Goal: Task Accomplishment & Management: Manage account settings

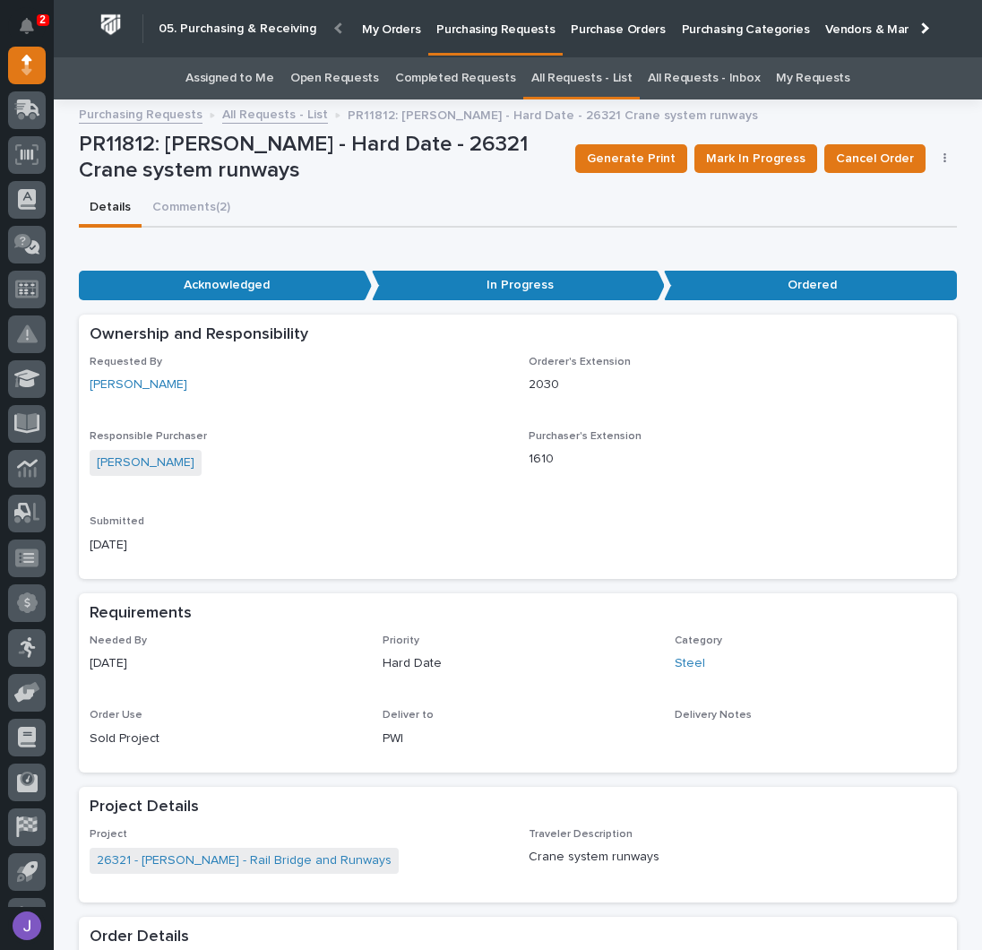
click at [243, 86] on link "Assigned to Me" at bounding box center [229, 78] width 89 height 42
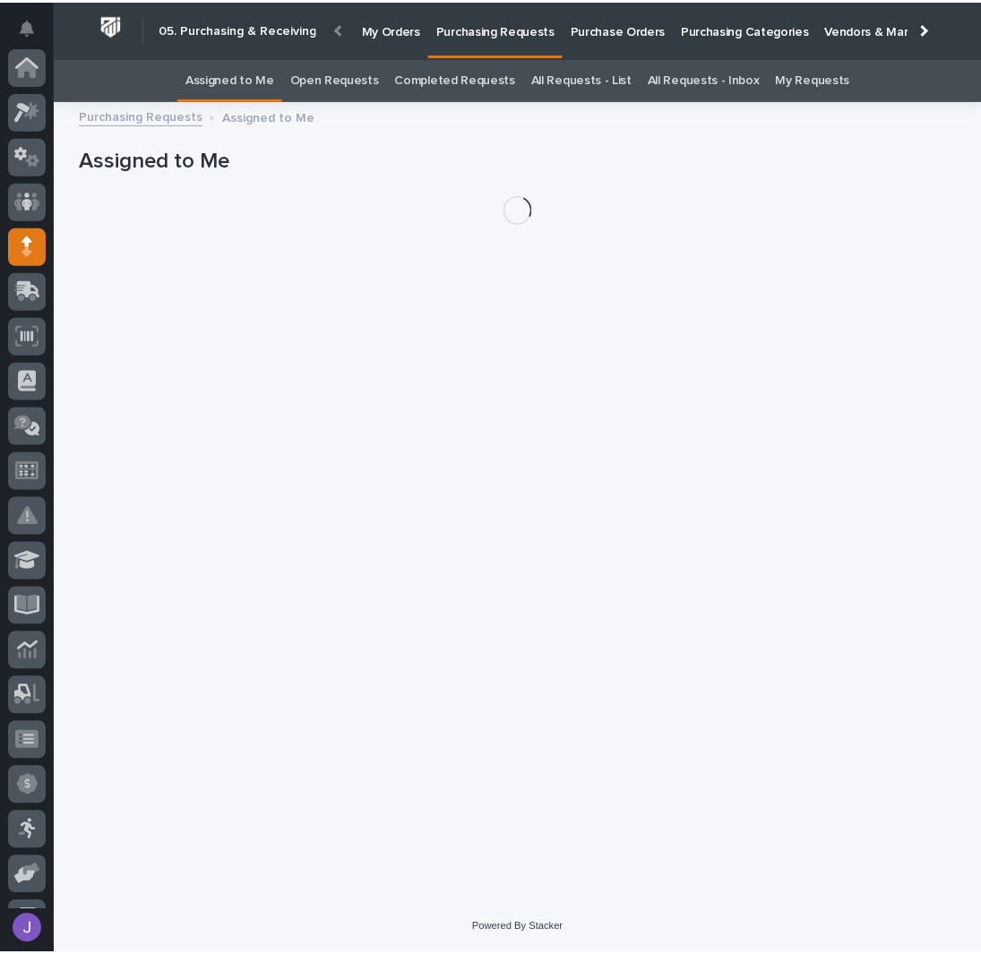
scroll to position [179, 0]
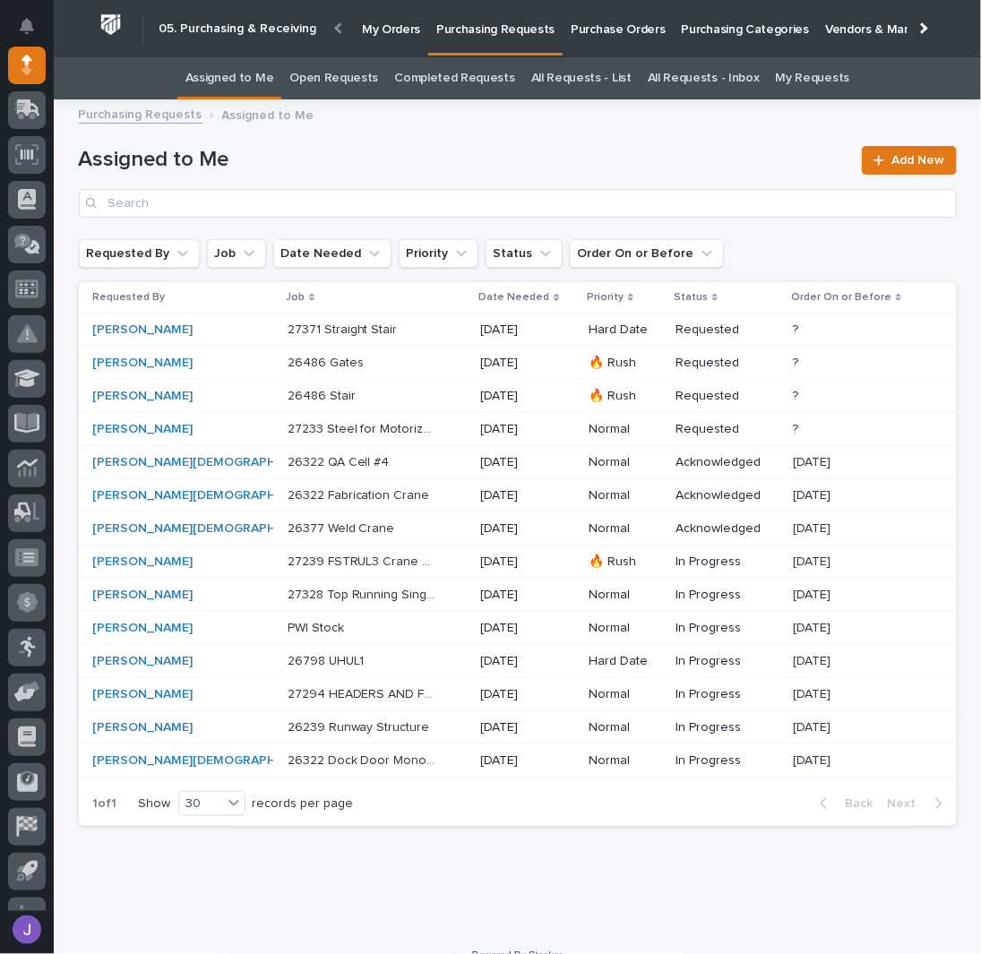
click at [173, 903] on div "Loading... Saving… Loading... Saving… Assigned to Me Add New Requested By Job D…" at bounding box center [517, 520] width 927 height 820
click at [399, 868] on div "Loading... Saving… Loading... Saving… Assigned to Me Add New Requested By Job D…" at bounding box center [518, 497] width 896 height 775
click at [330, 865] on div "Loading... Saving… Loading... Saving… Assigned to Me Add New Requested By Job D…" at bounding box center [518, 497] width 896 height 775
click at [151, 878] on div "Loading... Saving… Loading... Saving… Assigned to Me Add New Requested By Job D…" at bounding box center [518, 497] width 896 height 775
click at [194, 759] on div "[PERSON_NAME][DEMOGRAPHIC_DATA]" at bounding box center [168, 761] width 150 height 15
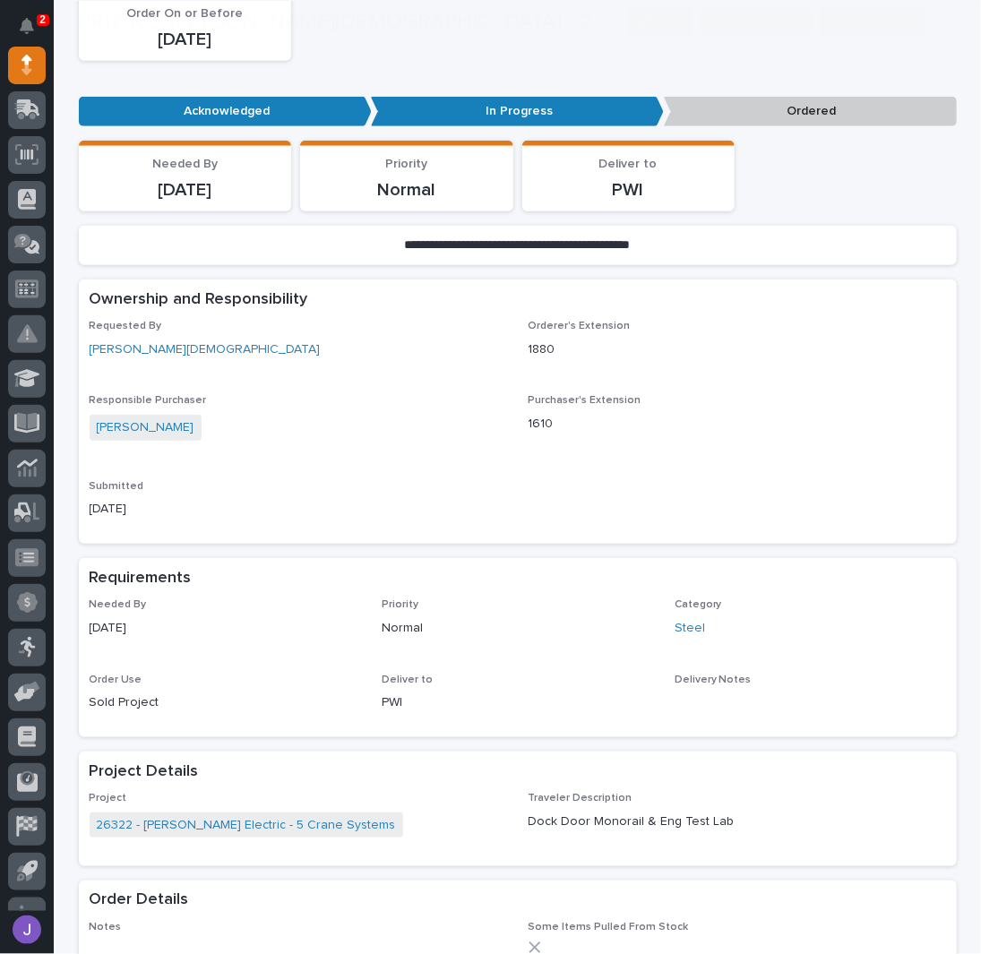
scroll to position [597, 0]
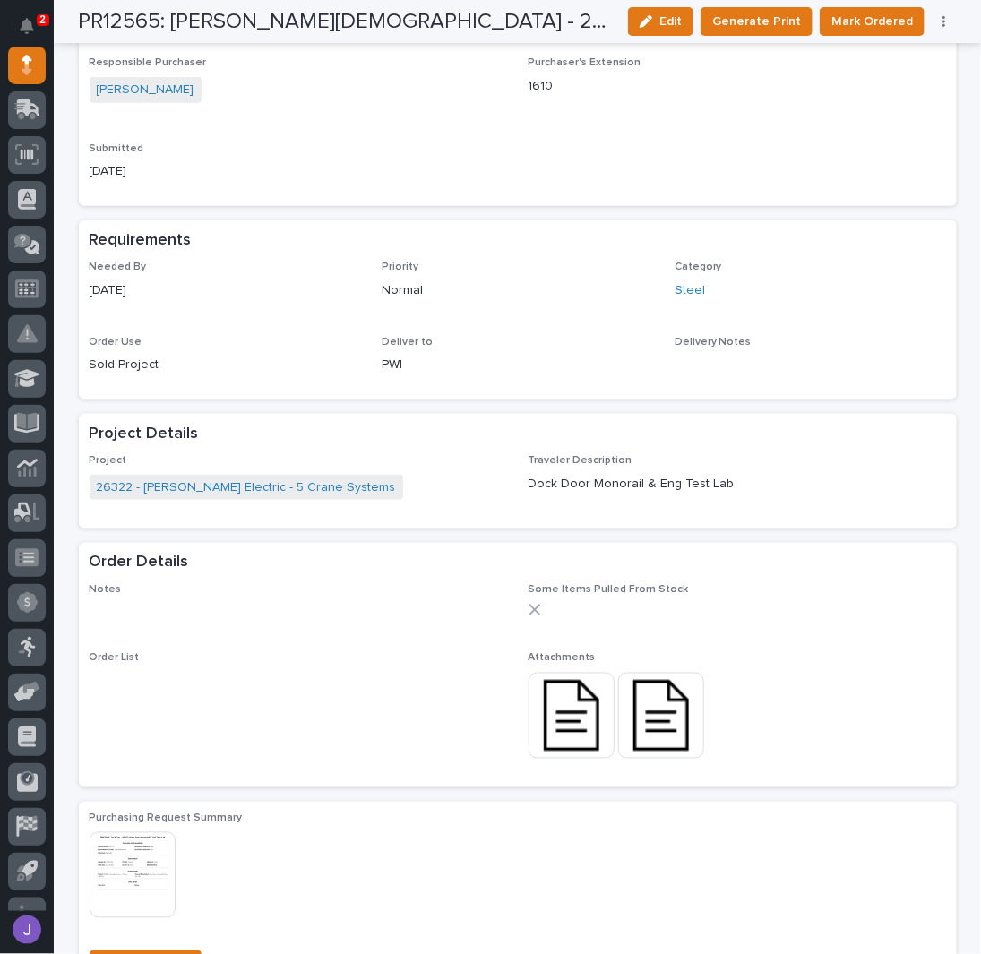
click at [635, 711] on img at bounding box center [661, 716] width 86 height 86
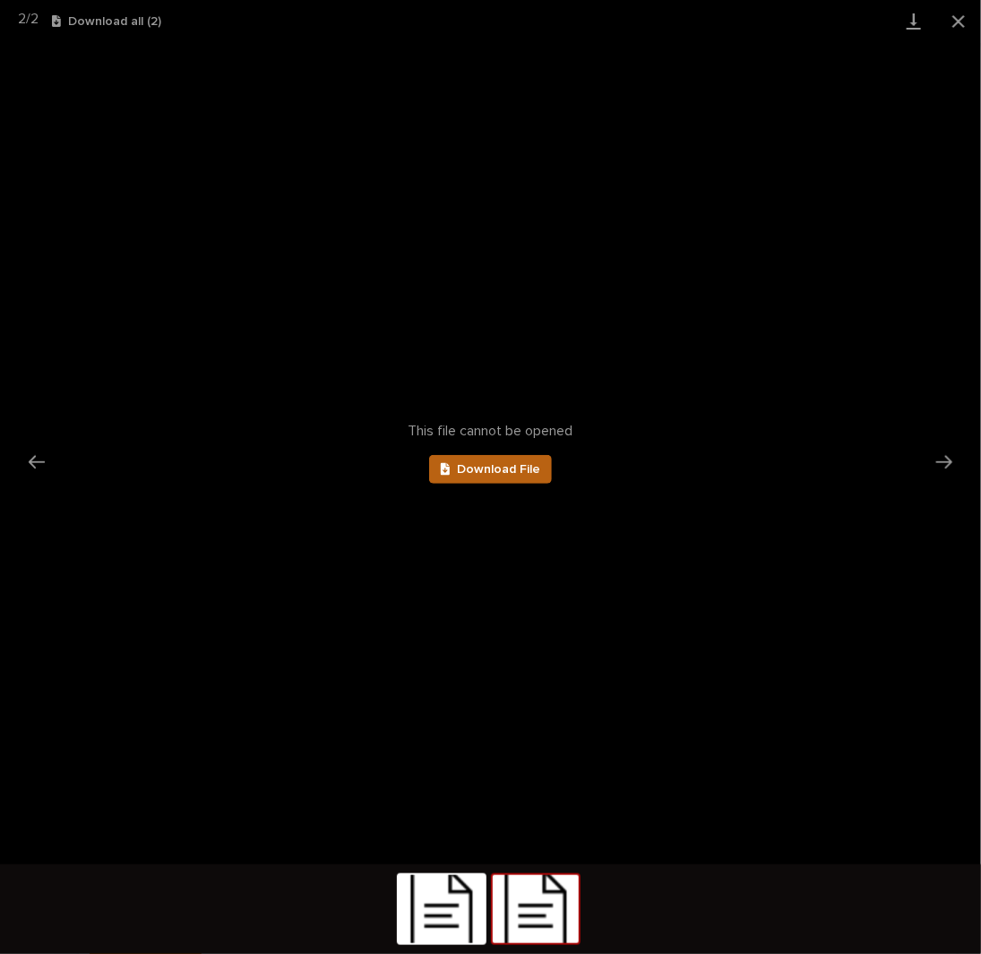
click at [495, 461] on link "Download File" at bounding box center [491, 469] width 124 height 29
click at [961, 22] on button "Close gallery" at bounding box center [958, 21] width 45 height 42
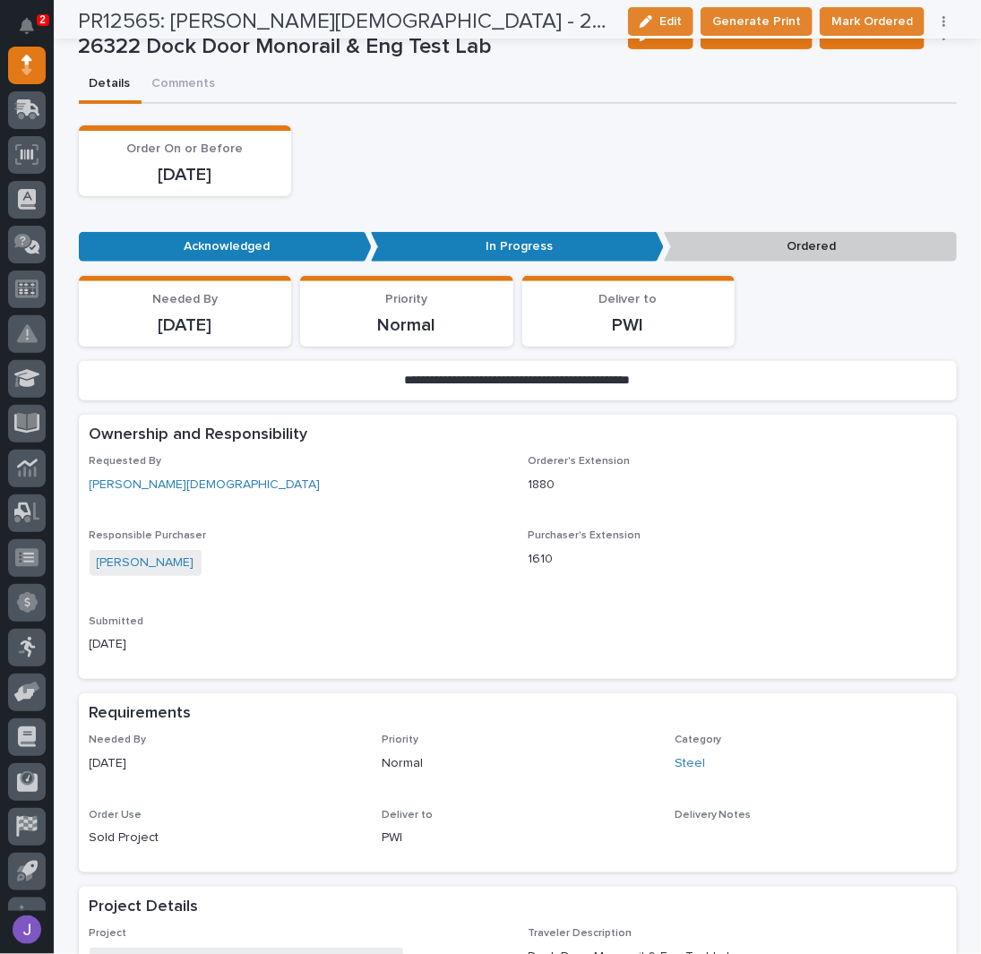
scroll to position [0, 0]
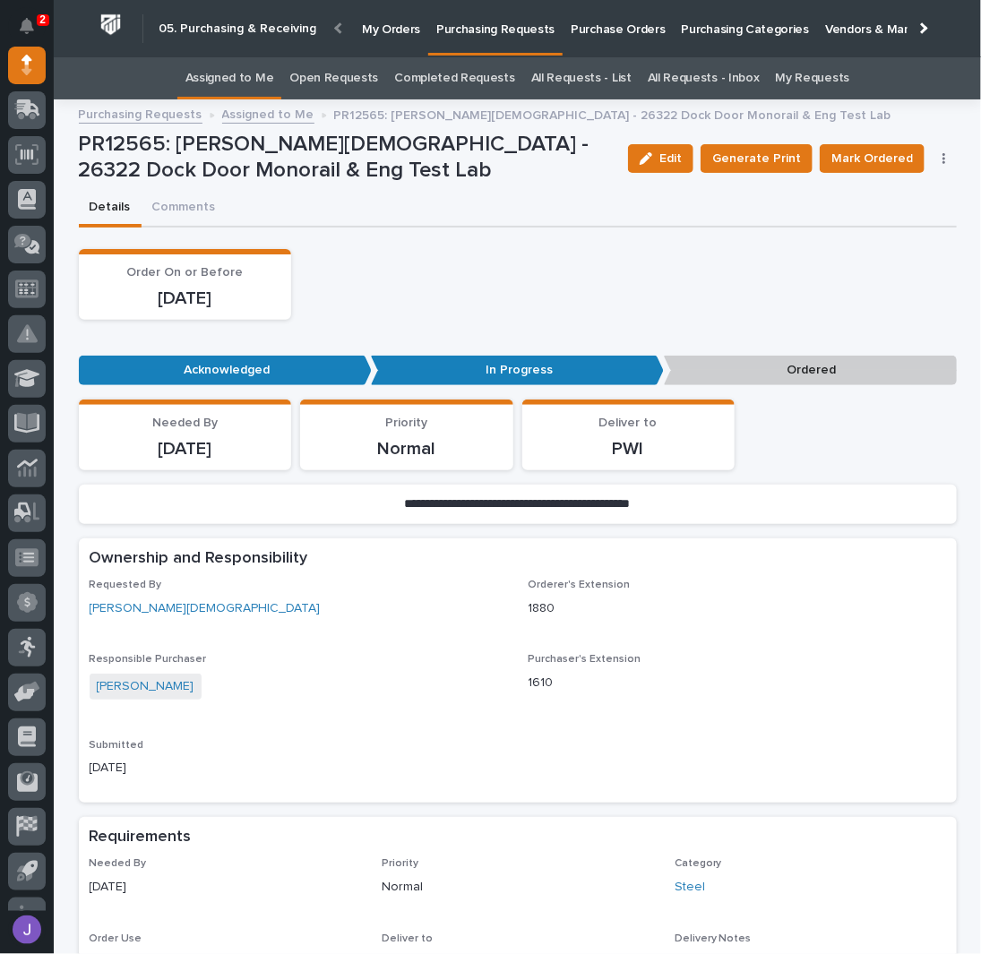
click at [596, 22] on p "Purchase Orders" at bounding box center [618, 19] width 94 height 38
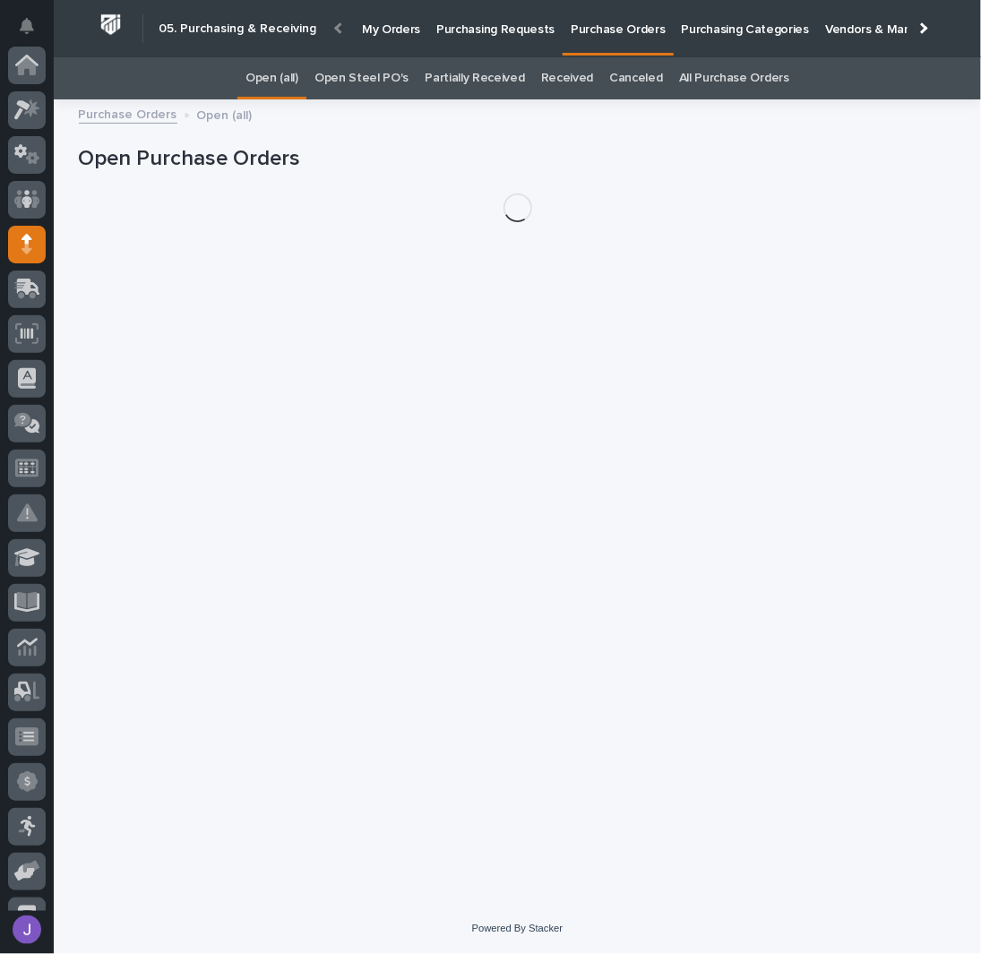
scroll to position [179, 0]
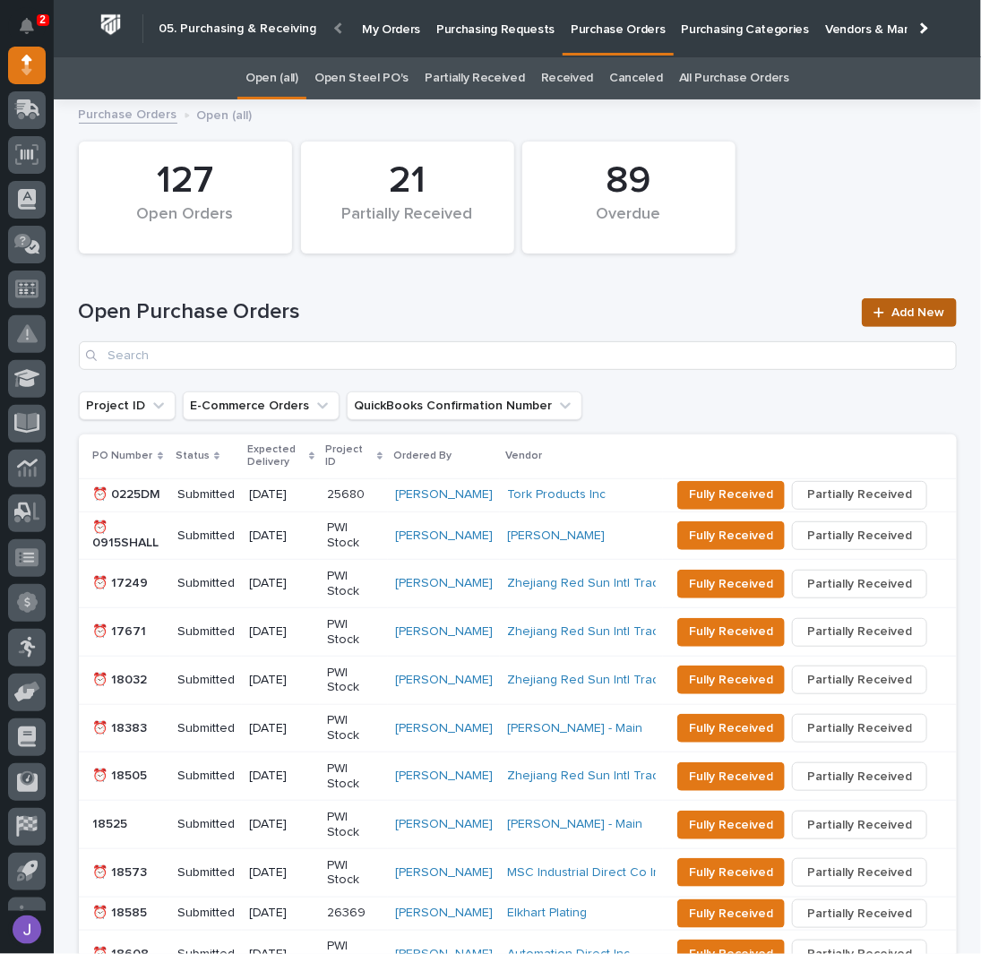
click at [882, 300] on link "Add New" at bounding box center [909, 312] width 94 height 29
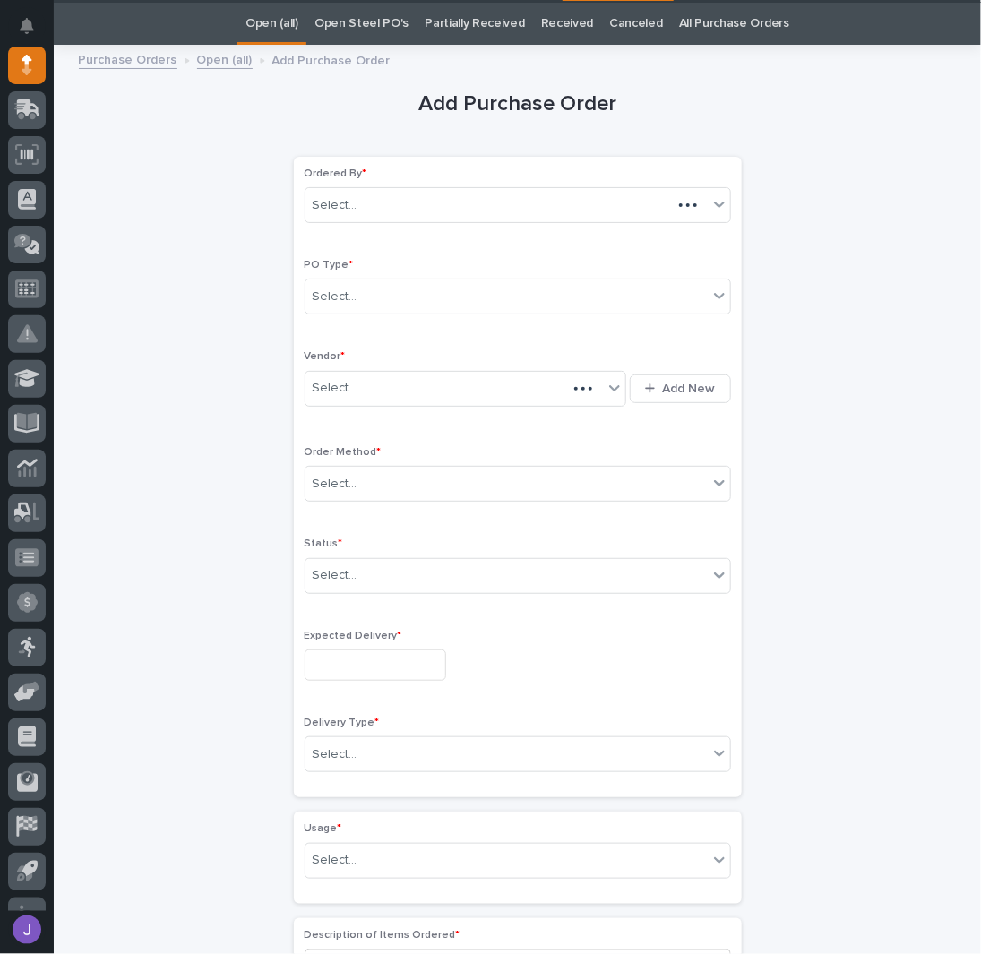
scroll to position [56, 0]
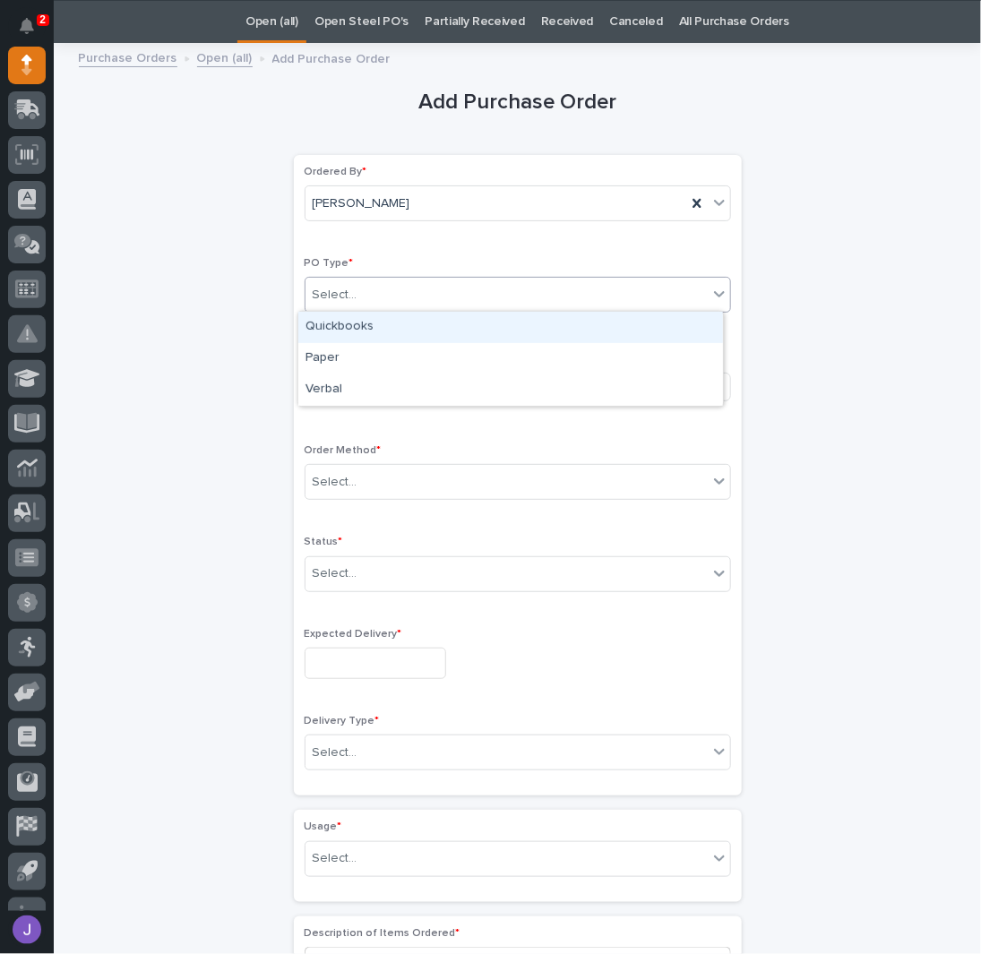
click at [366, 302] on div "Select..." at bounding box center [507, 295] width 402 height 30
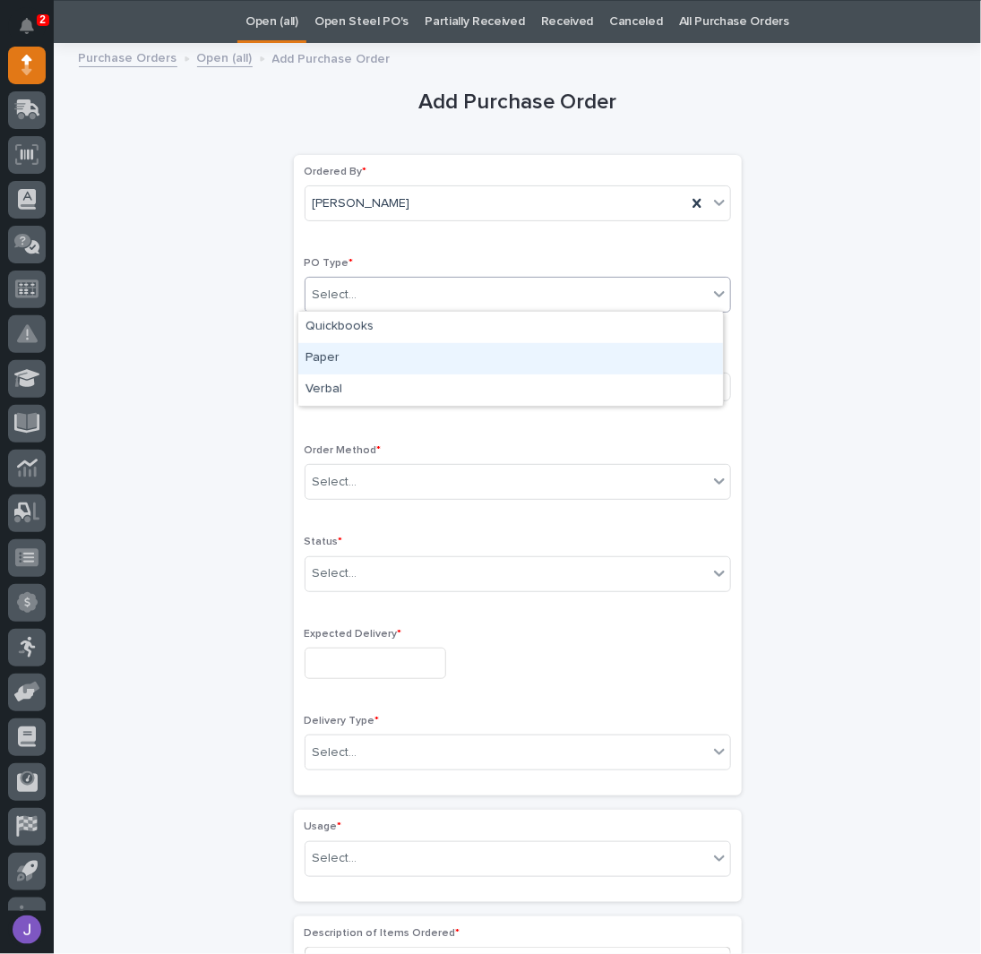
click at [366, 352] on div "Paper" at bounding box center [510, 358] width 425 height 31
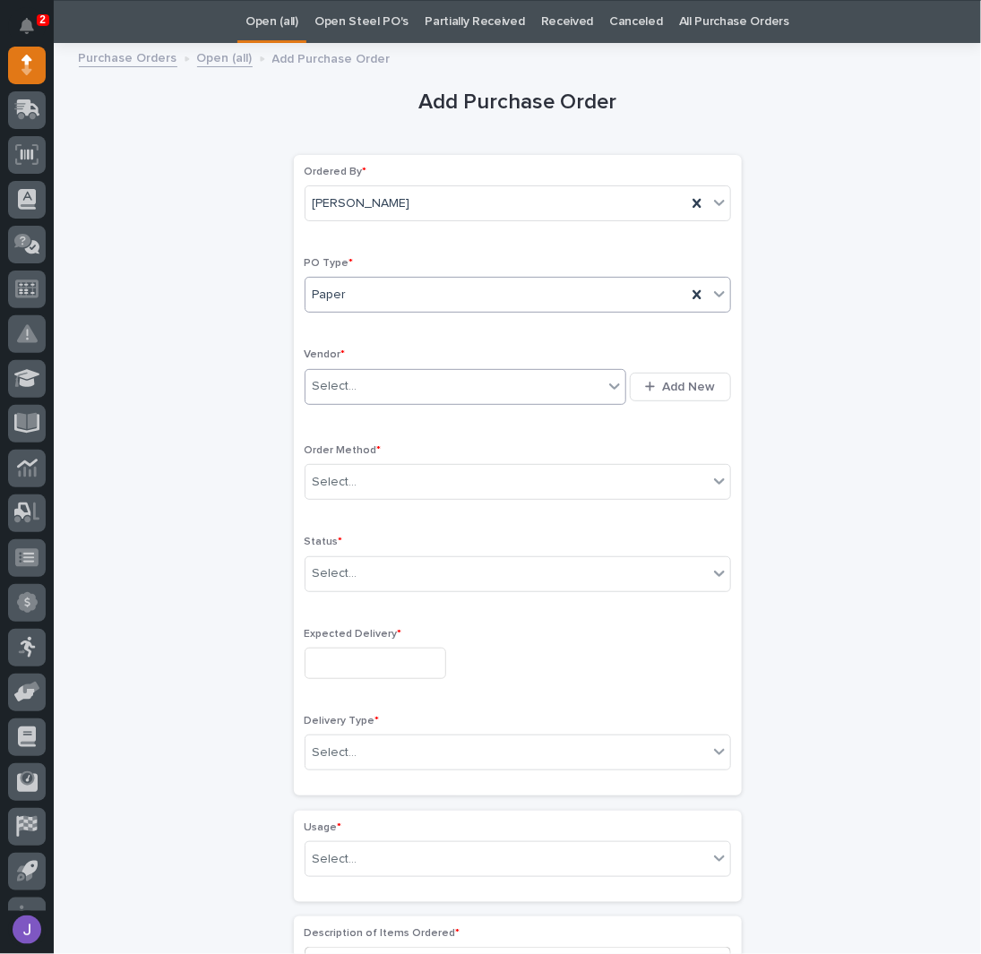
click at [369, 386] on div "Select..." at bounding box center [455, 387] width 298 height 30
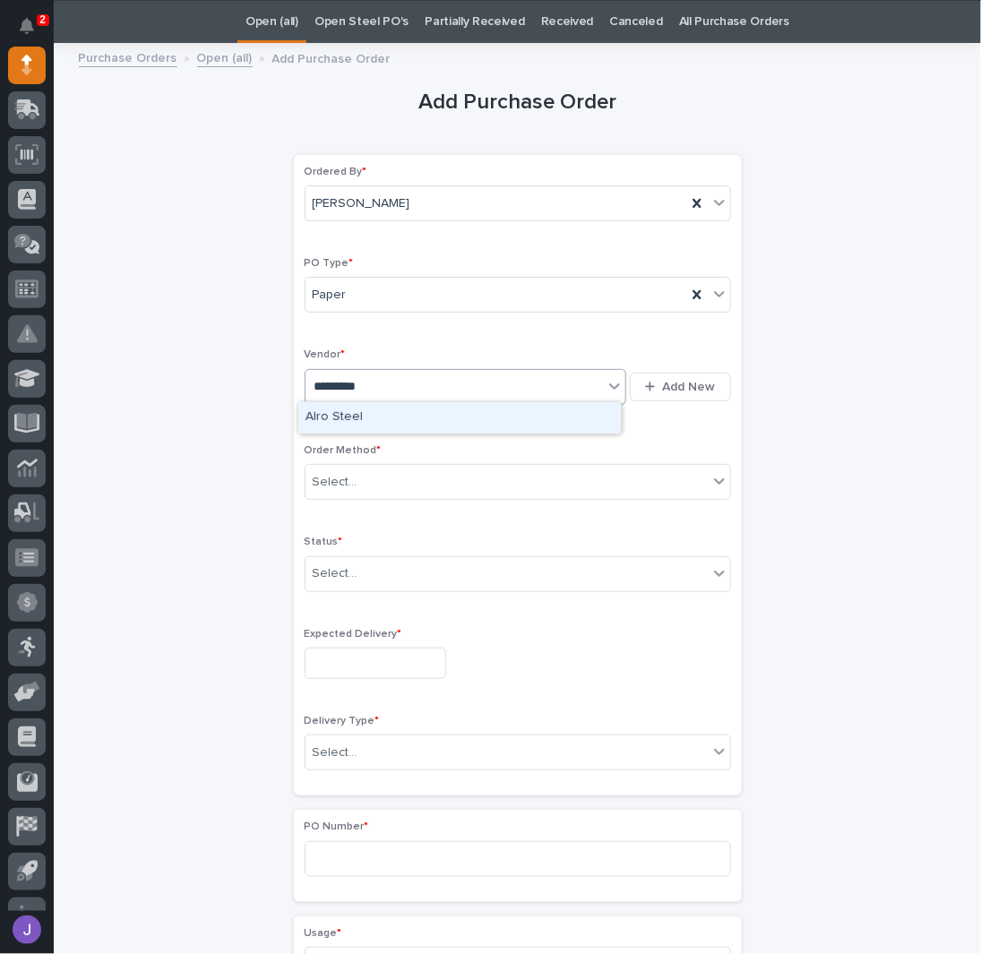
type input "**********"
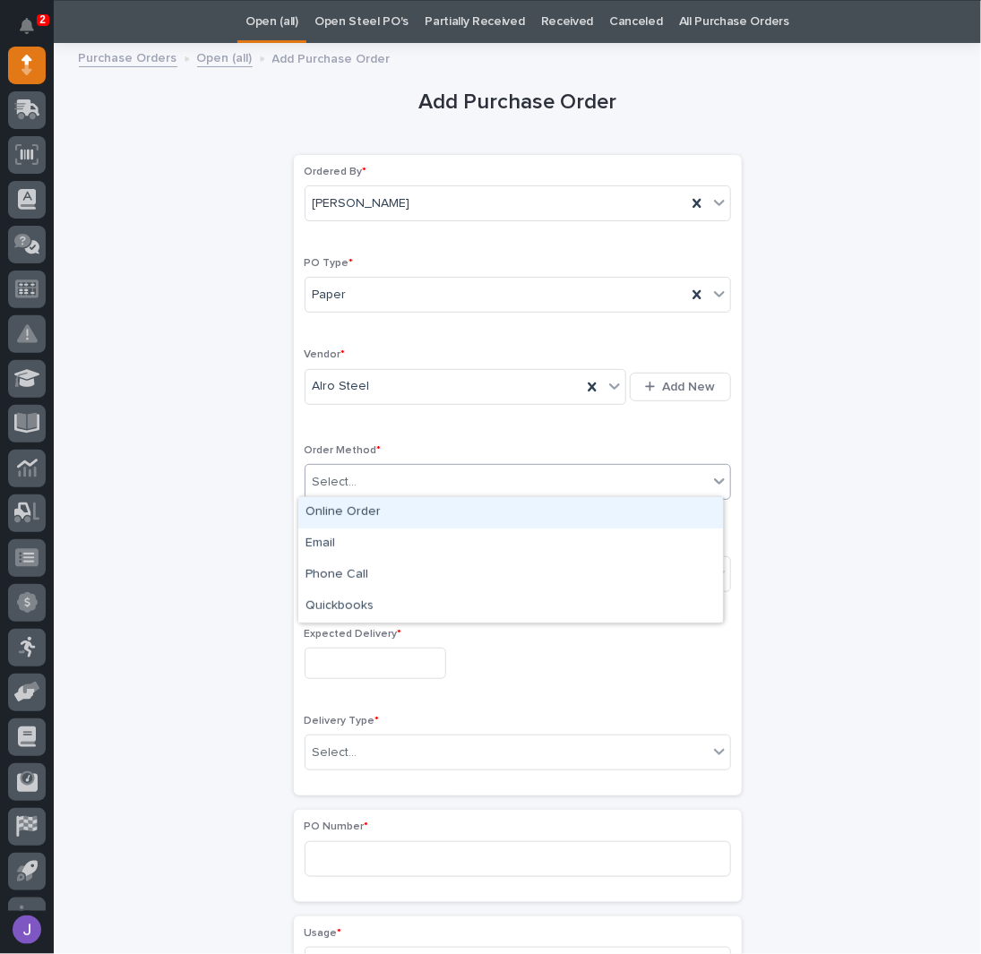
click at [338, 476] on div "Select..." at bounding box center [335, 482] width 45 height 19
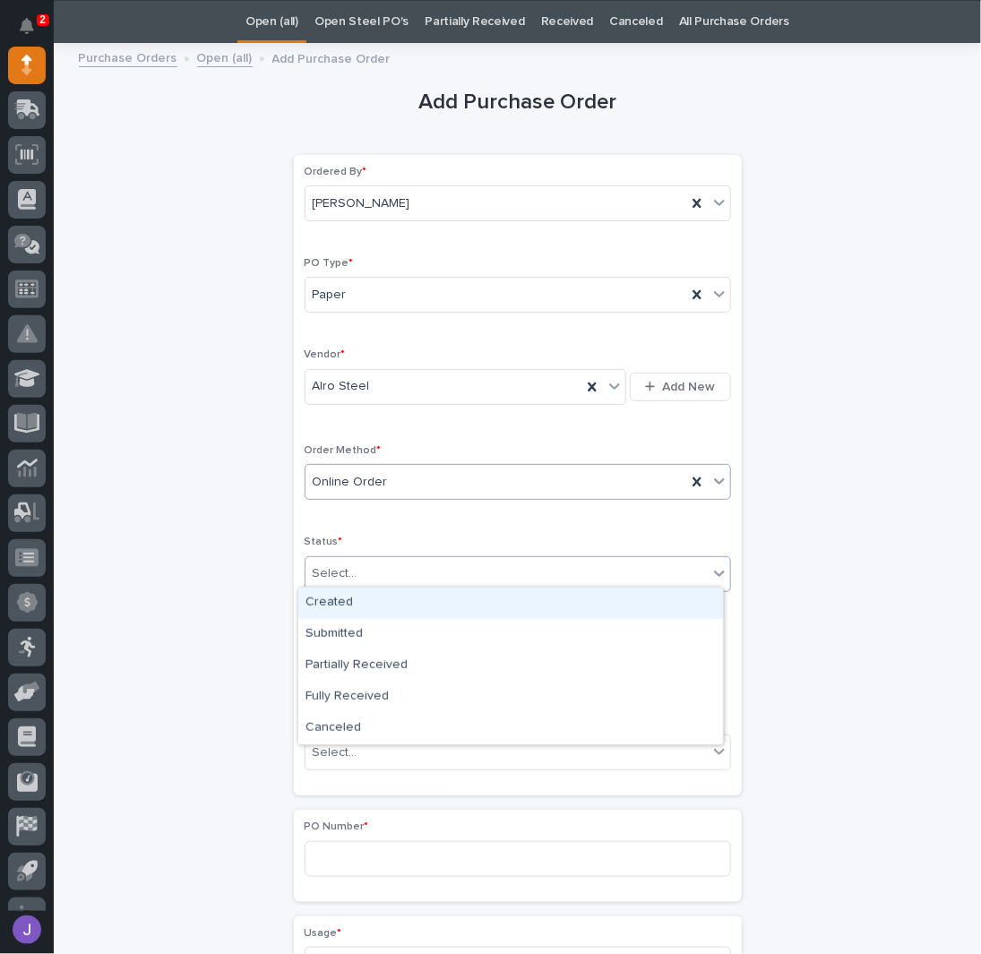
click at [334, 566] on div "Select..." at bounding box center [335, 573] width 45 height 19
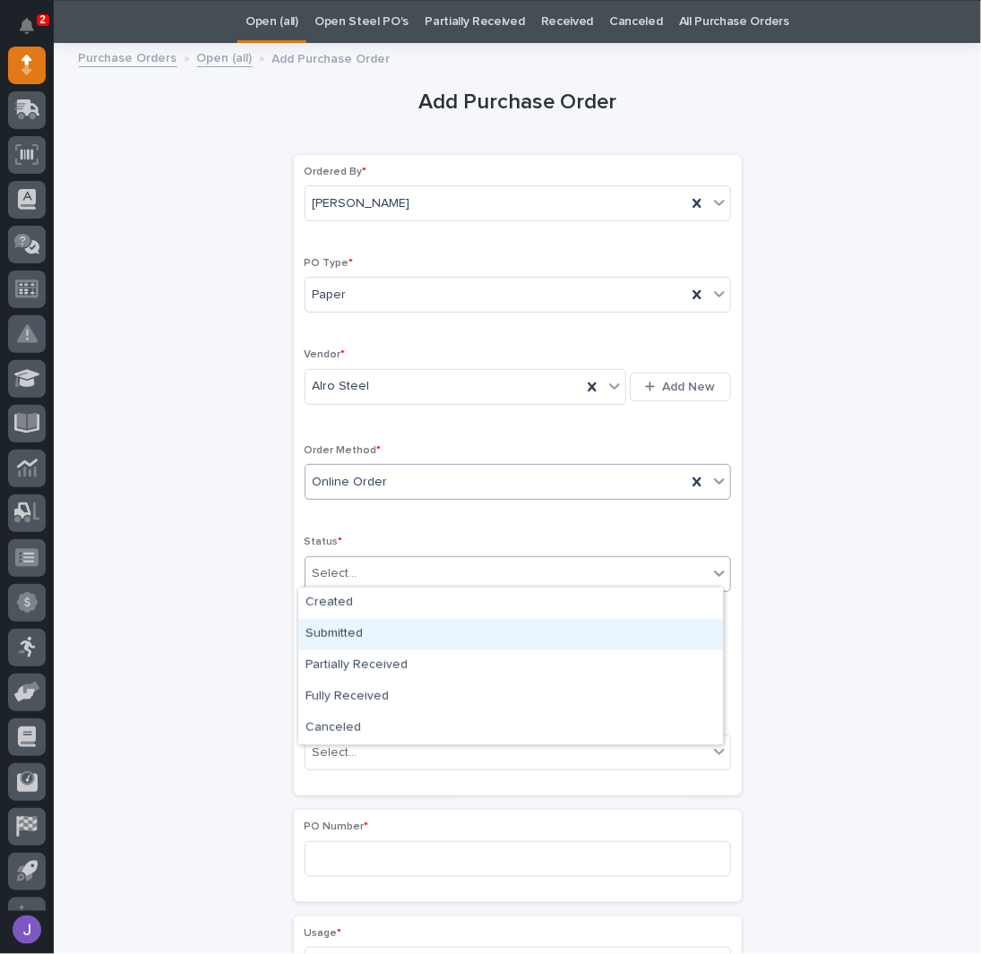
click at [341, 620] on div "Submitted" at bounding box center [510, 634] width 425 height 31
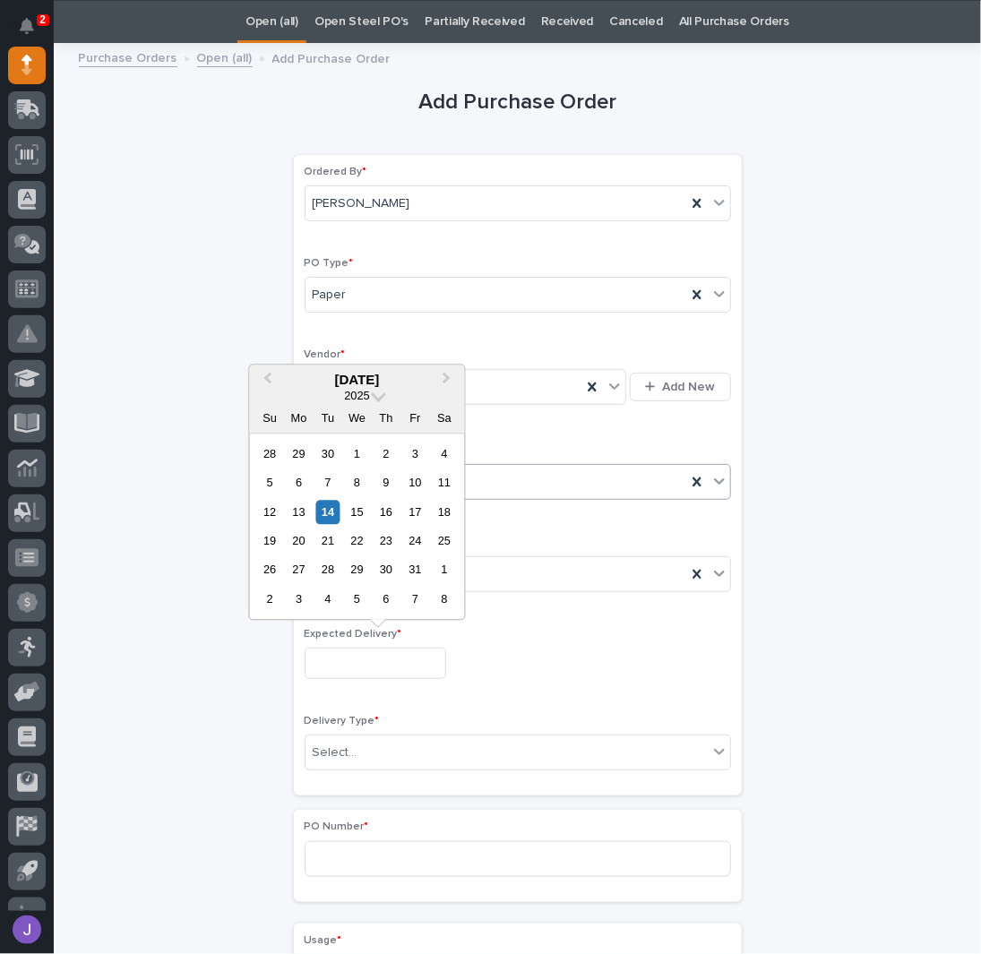
click at [349, 656] on input "text" at bounding box center [376, 663] width 142 height 31
click at [358, 513] on div "15" at bounding box center [357, 512] width 24 height 24
type input "**********"
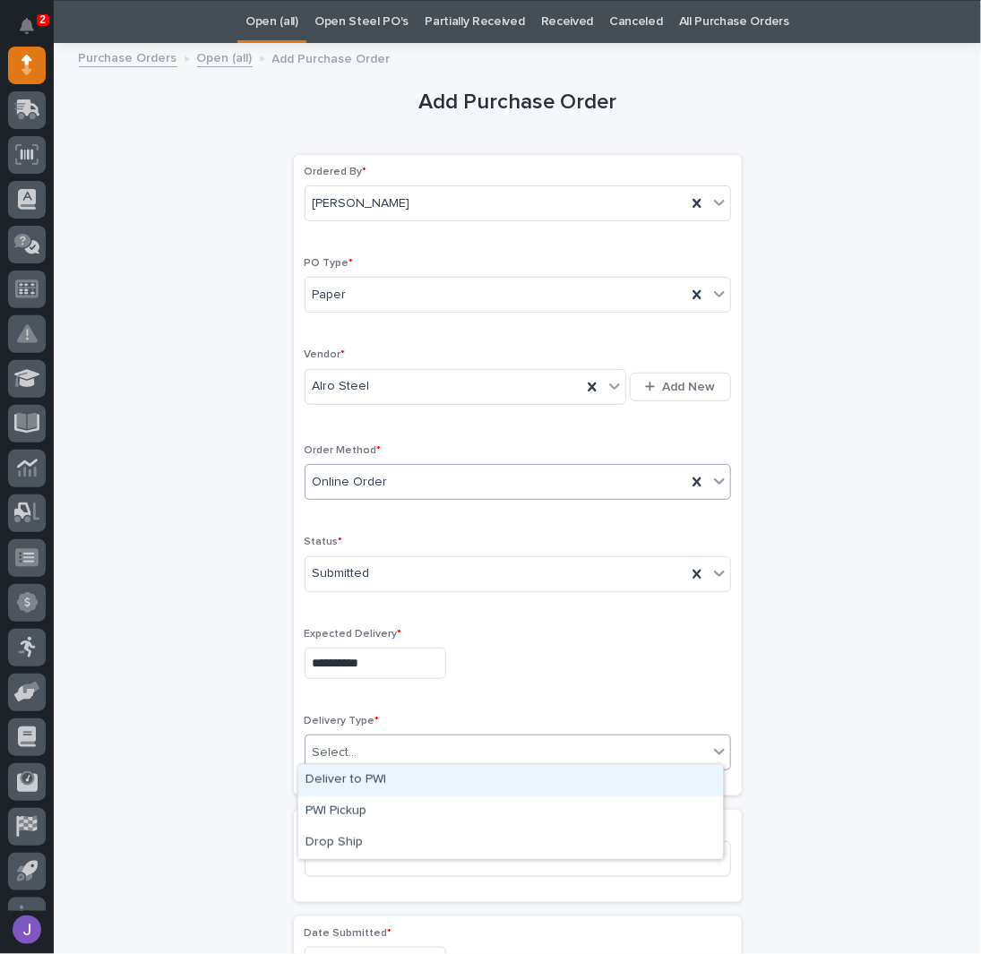
click at [358, 745] on div "Select..." at bounding box center [507, 753] width 402 height 30
click at [363, 778] on div "Deliver to PWI" at bounding box center [510, 780] width 425 height 31
click at [211, 797] on div "**********" at bounding box center [518, 944] width 878 height 1780
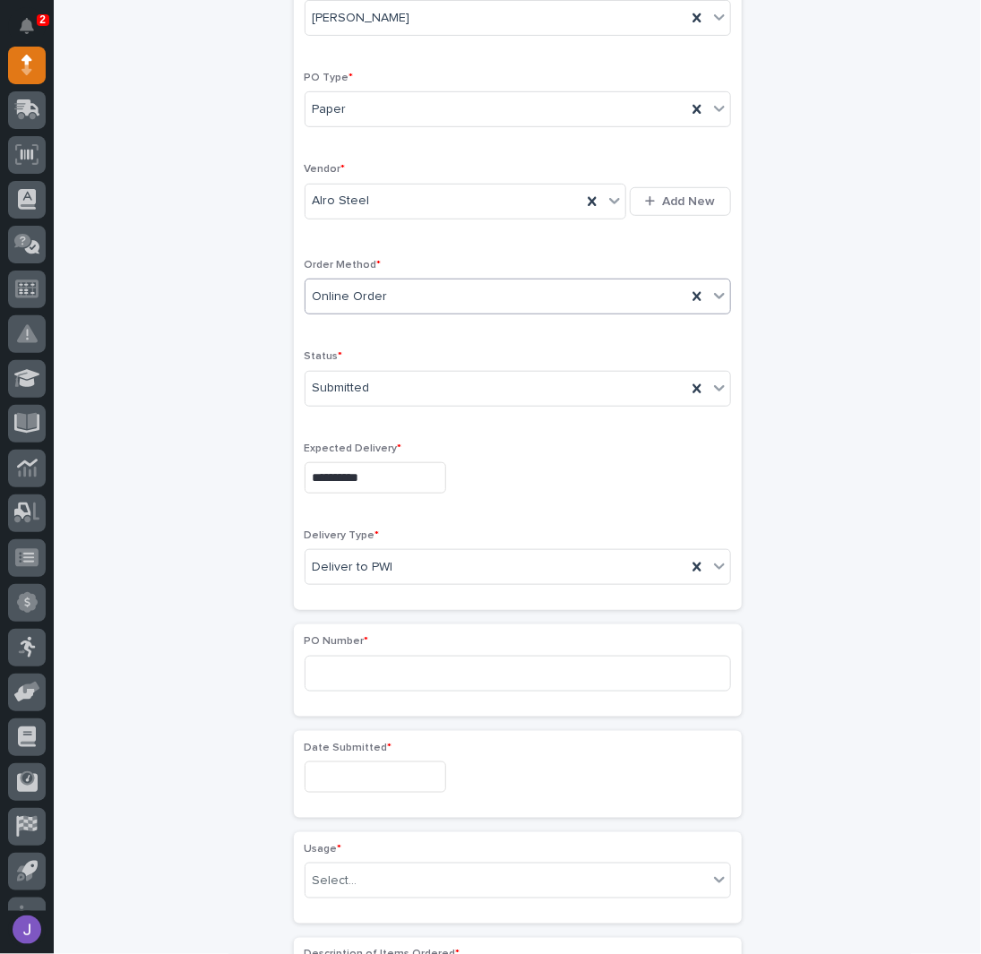
scroll to position [296, 0]
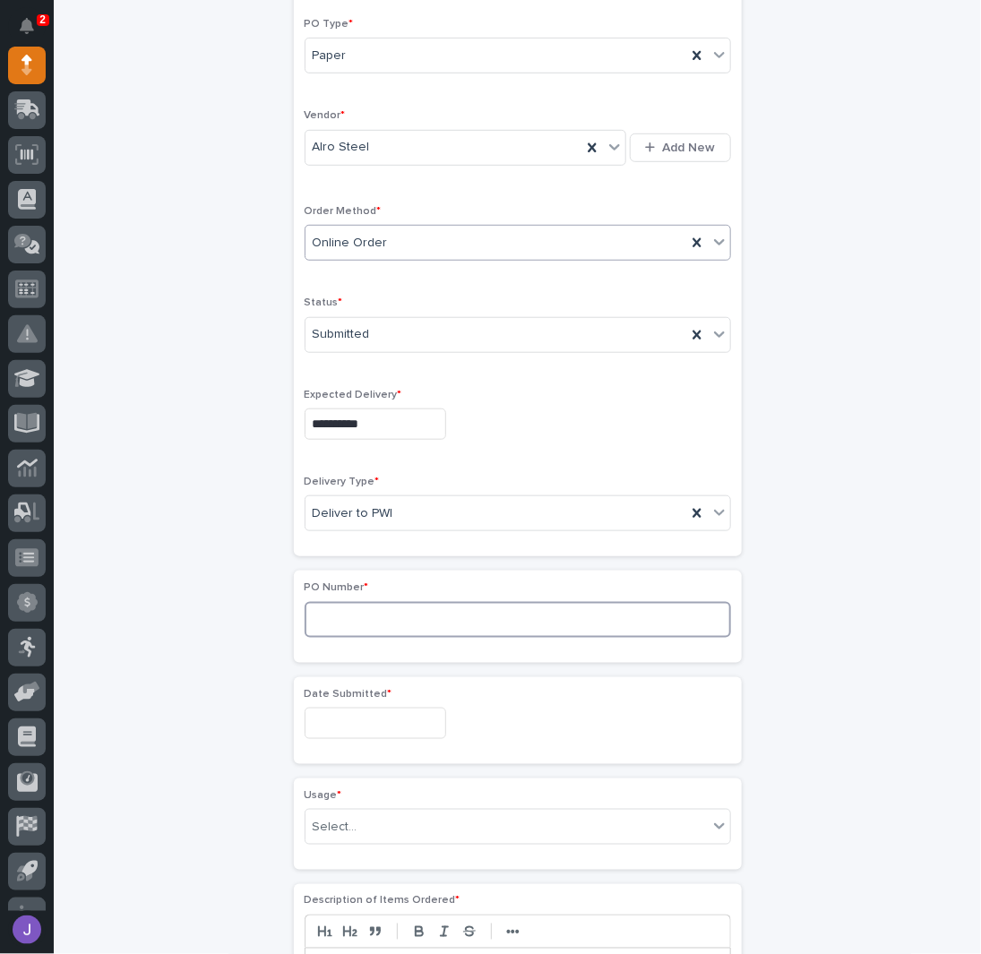
click at [349, 608] on input at bounding box center [518, 620] width 426 height 36
type input "2965J"
click at [356, 715] on input "text" at bounding box center [376, 723] width 142 height 31
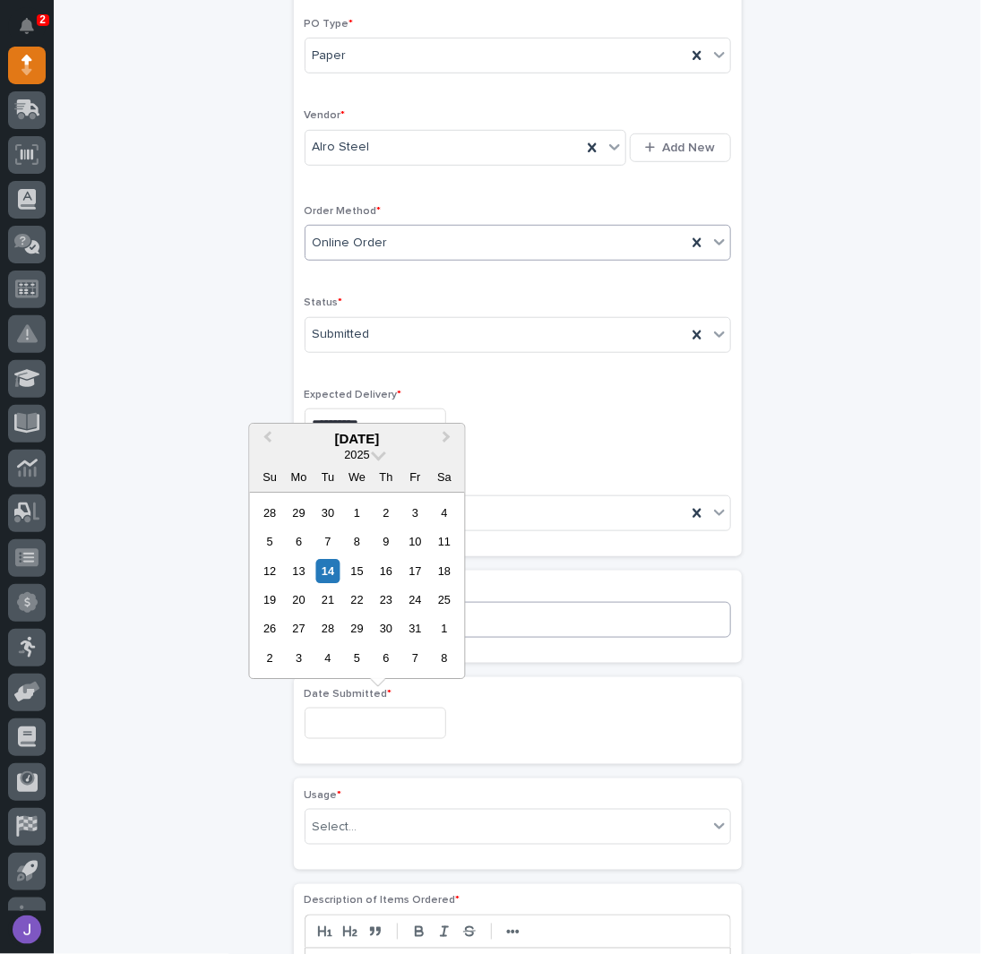
drag, startPoint x: 297, startPoint y: 571, endPoint x: 323, endPoint y: 614, distance: 50.7
click at [297, 571] on div "13" at bounding box center [299, 571] width 24 height 24
type input "**********"
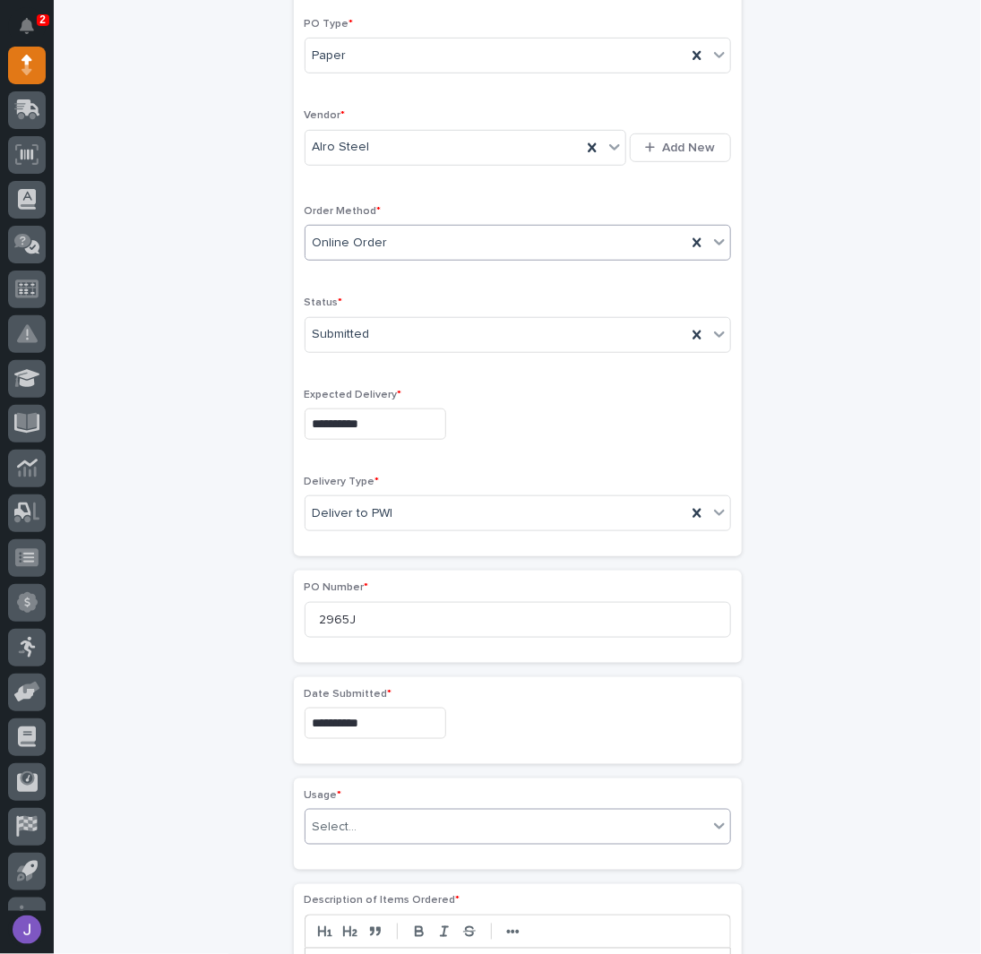
click at [366, 831] on div "Select..." at bounding box center [507, 828] width 402 height 30
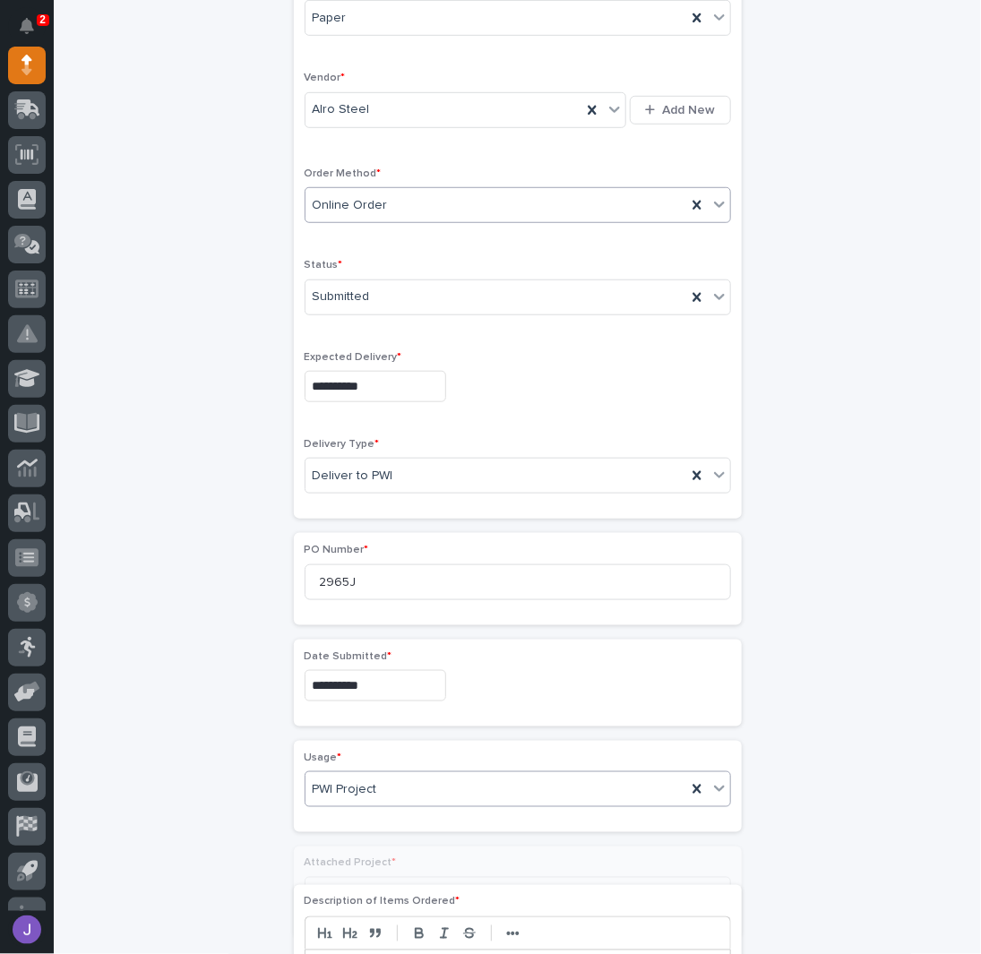
scroll to position [349, 0]
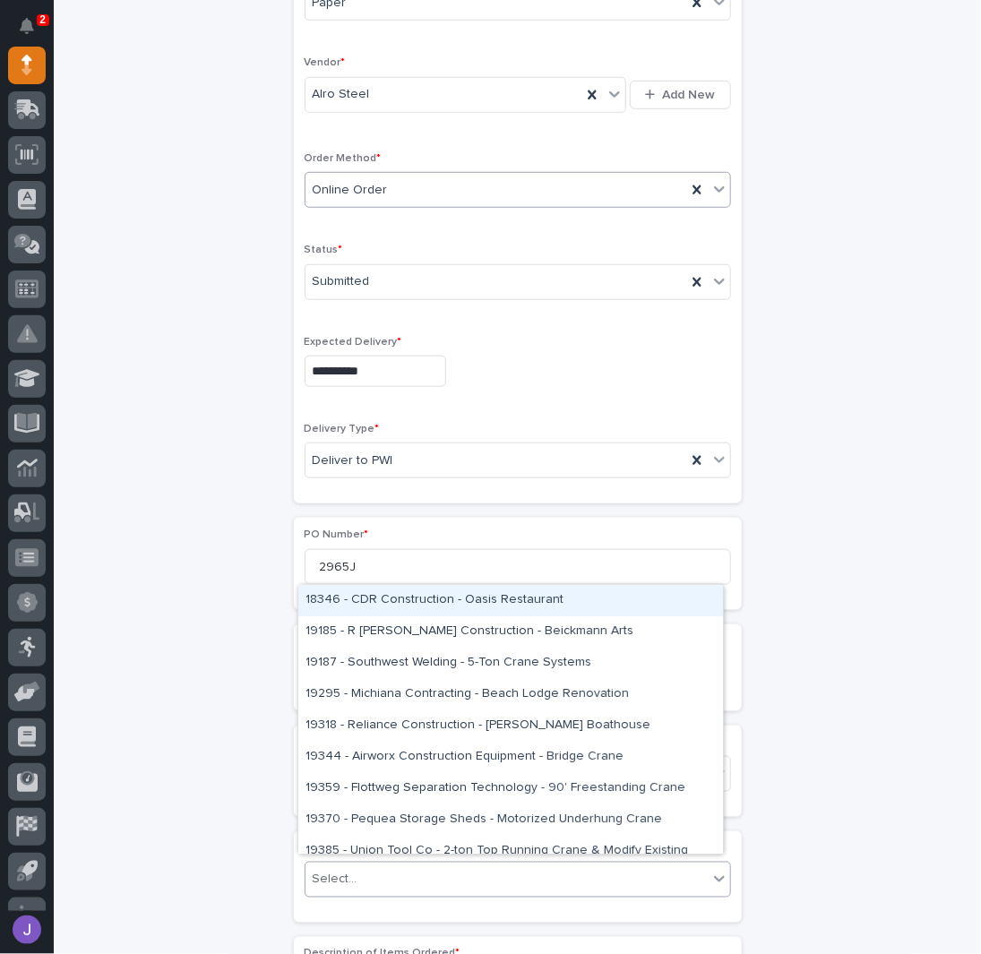
click at [359, 879] on input "text" at bounding box center [360, 880] width 2 height 15
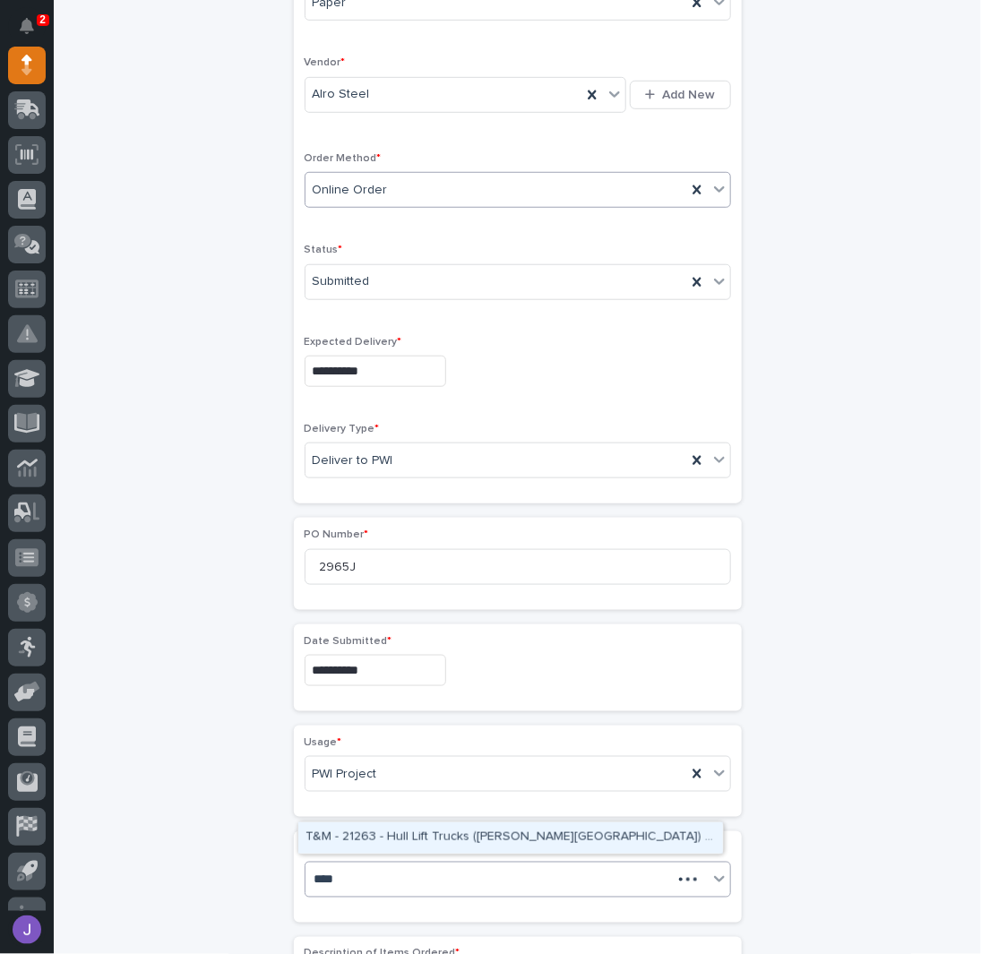
type input "*****"
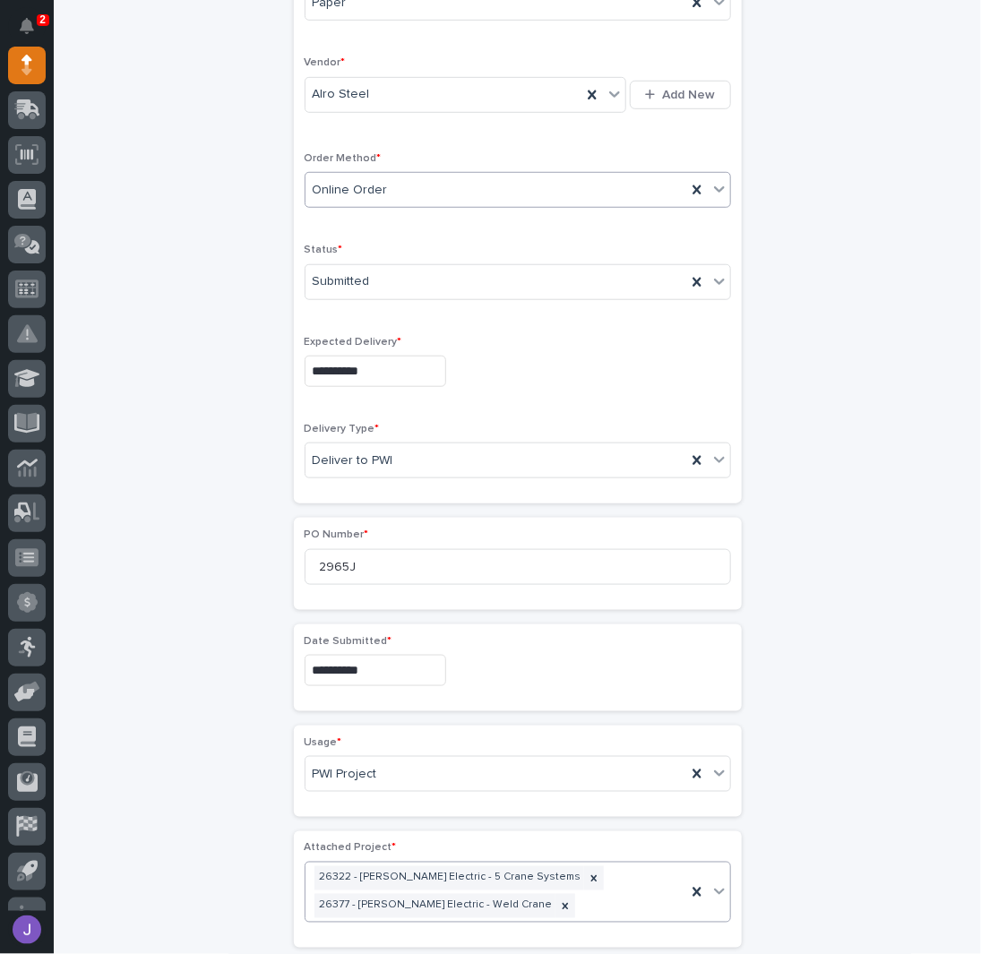
scroll to position [360, 0]
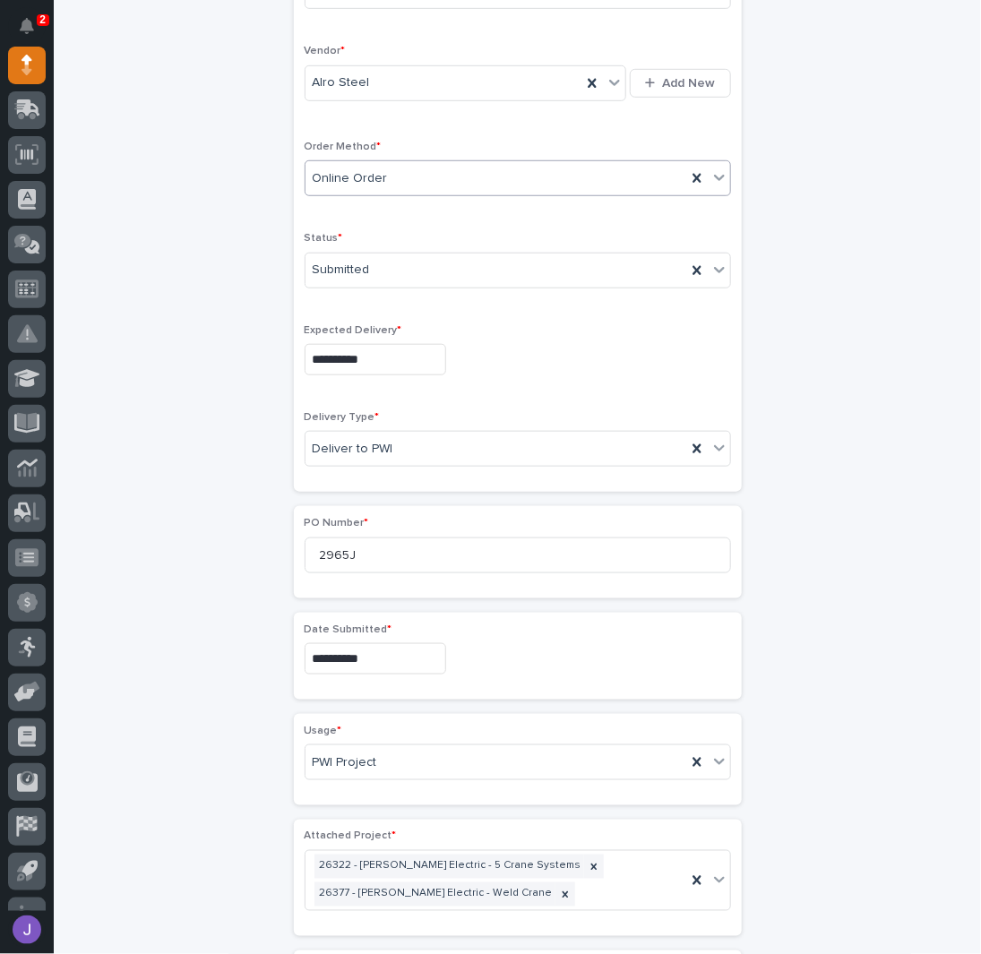
click at [229, 770] on div "**********" at bounding box center [518, 705] width 878 height 1911
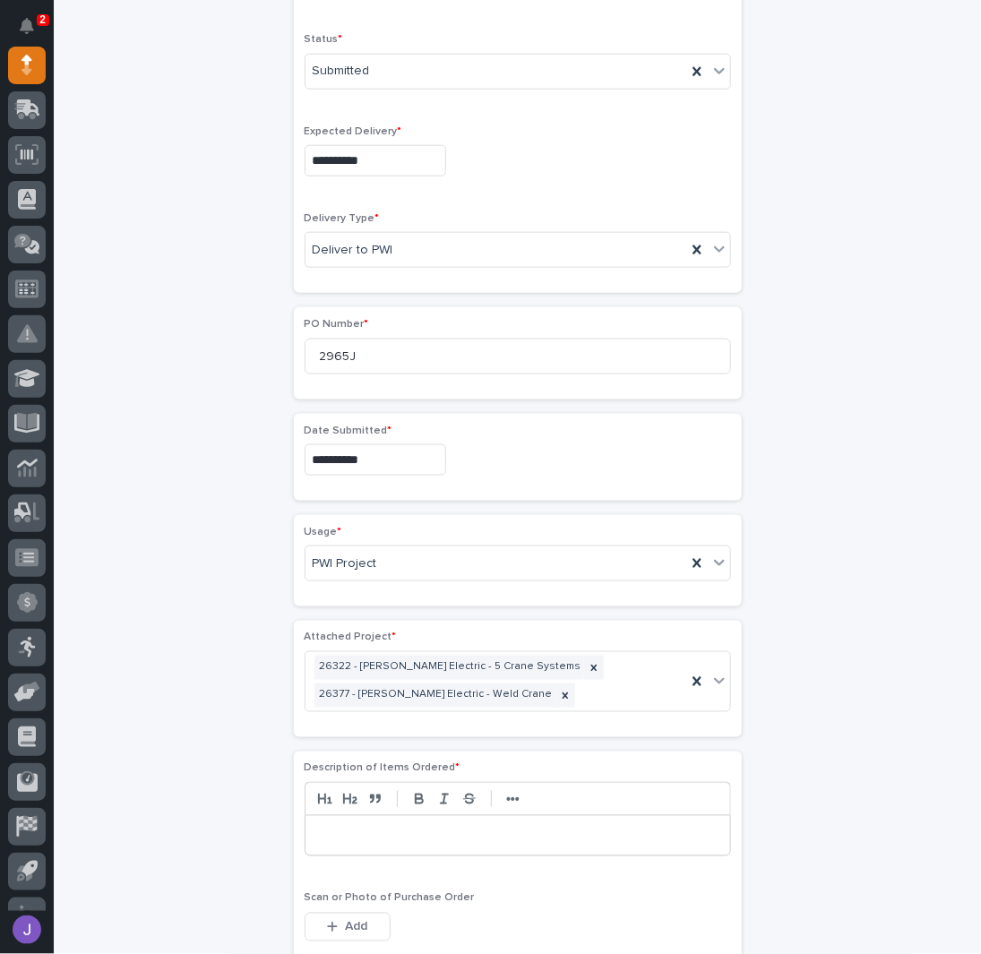
scroll to position [719, 0]
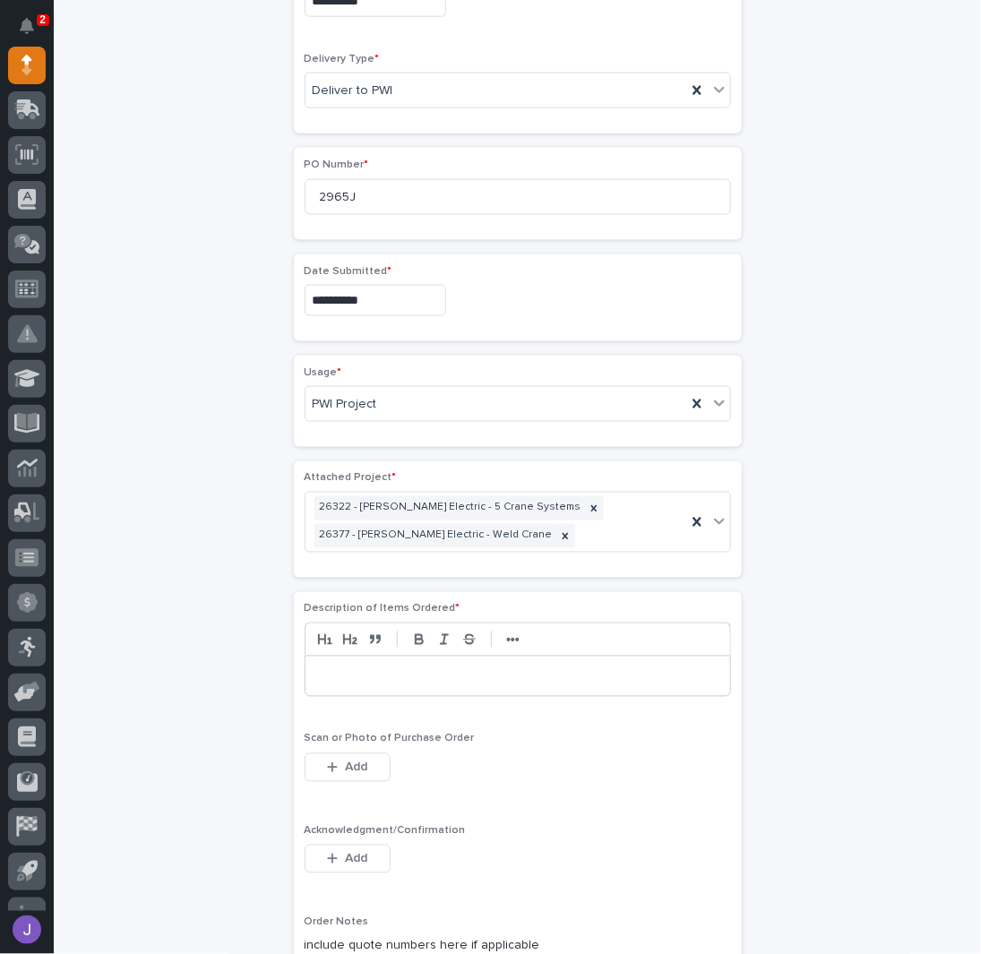
click at [335, 668] on p at bounding box center [518, 677] width 398 height 18
click at [346, 851] on span "Add" at bounding box center [356, 859] width 22 height 16
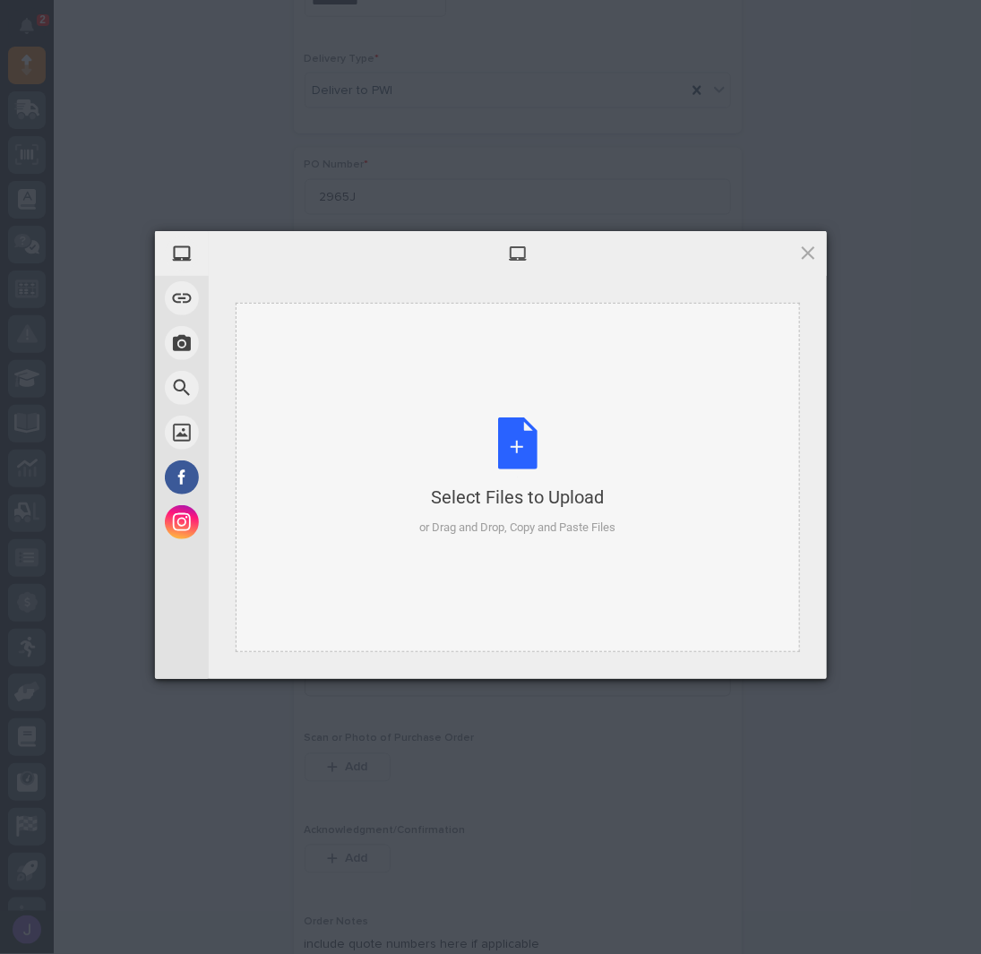
click at [522, 466] on div "Select Files to Upload or Drag and Drop, Copy and Paste Files" at bounding box center [517, 477] width 196 height 119
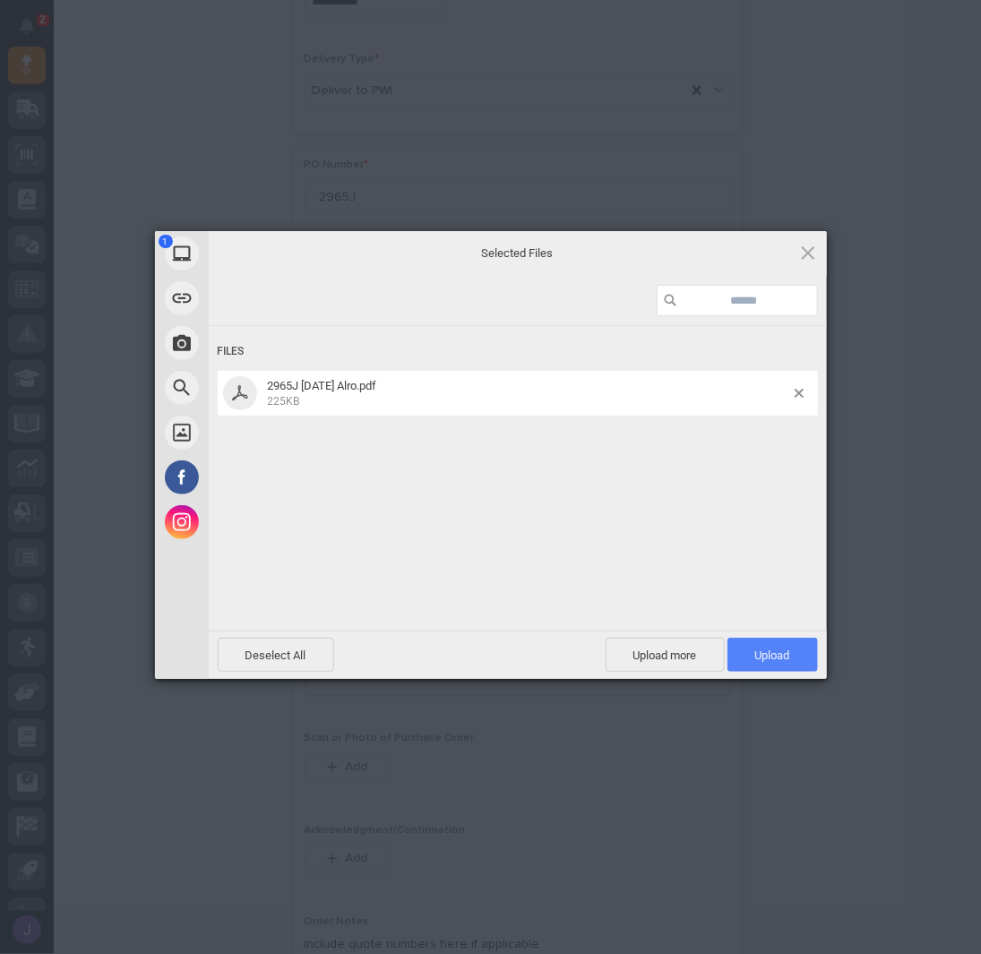
click at [778, 657] on span "Upload 1" at bounding box center [772, 655] width 35 height 13
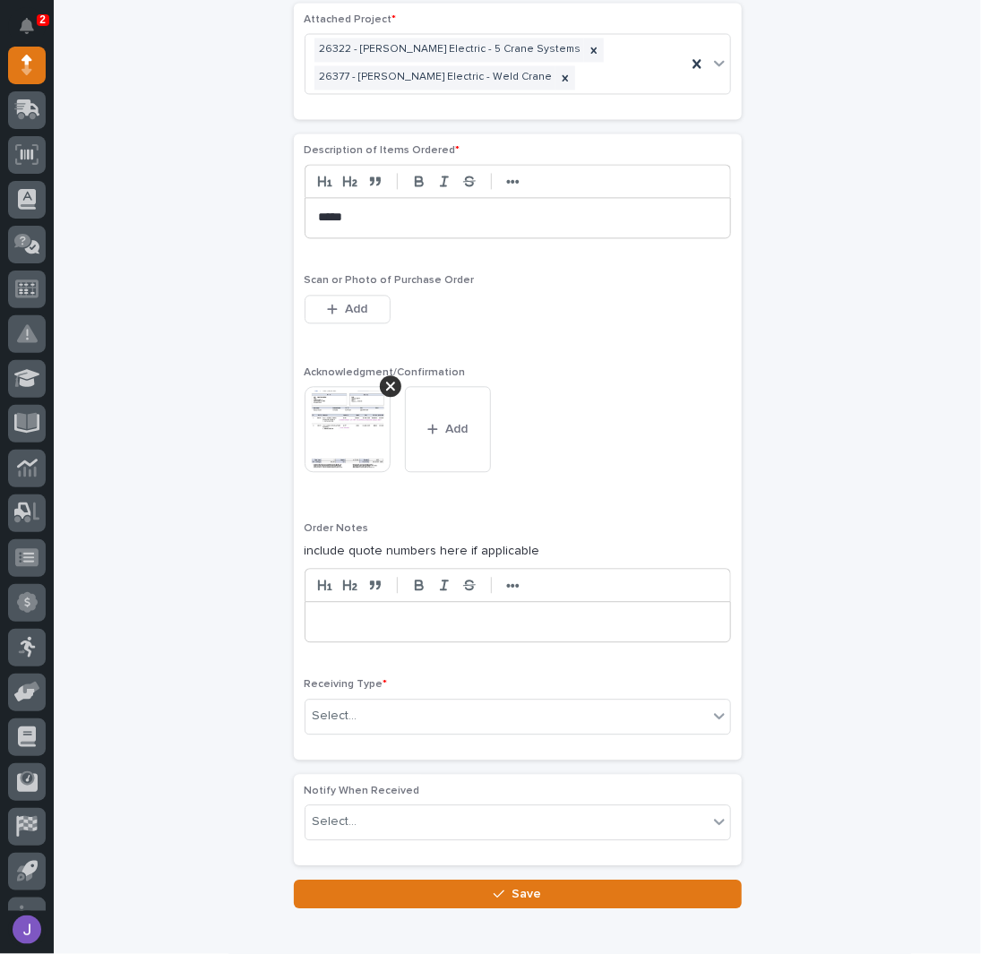
scroll to position [1260, 0]
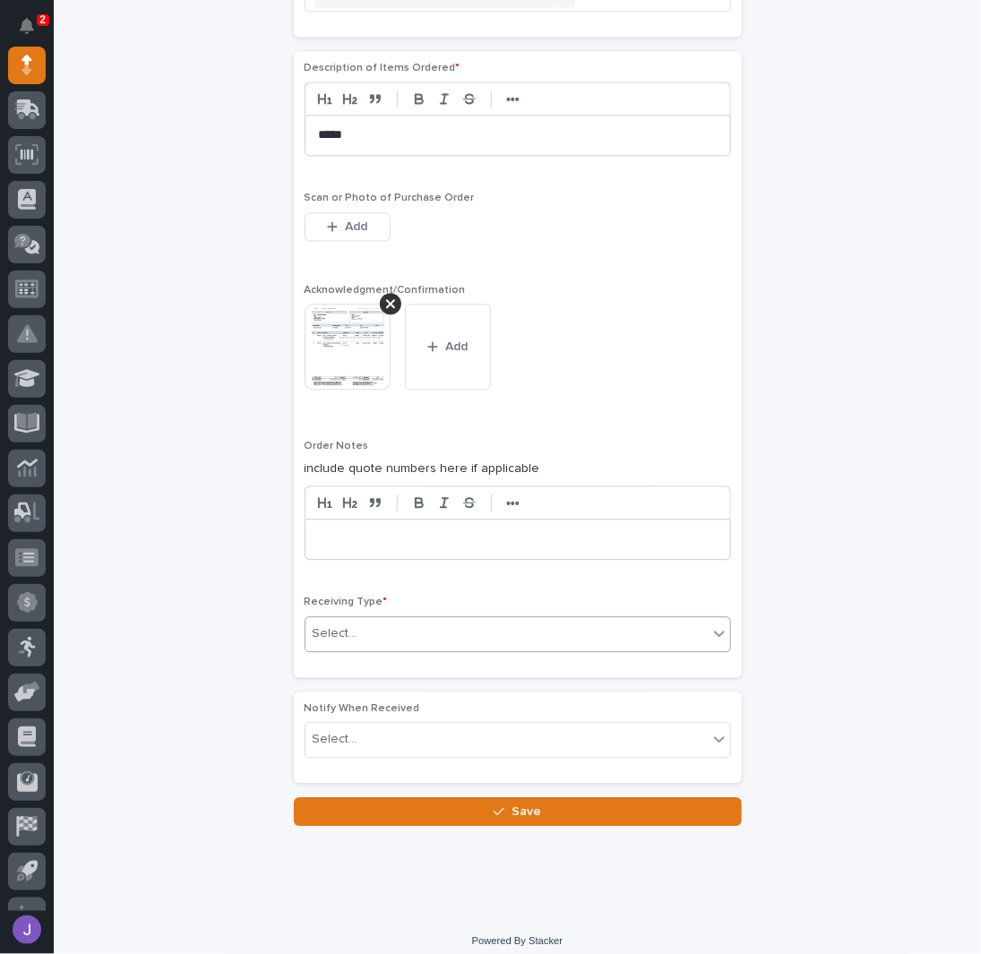
click at [390, 619] on div "Select..." at bounding box center [507, 634] width 402 height 30
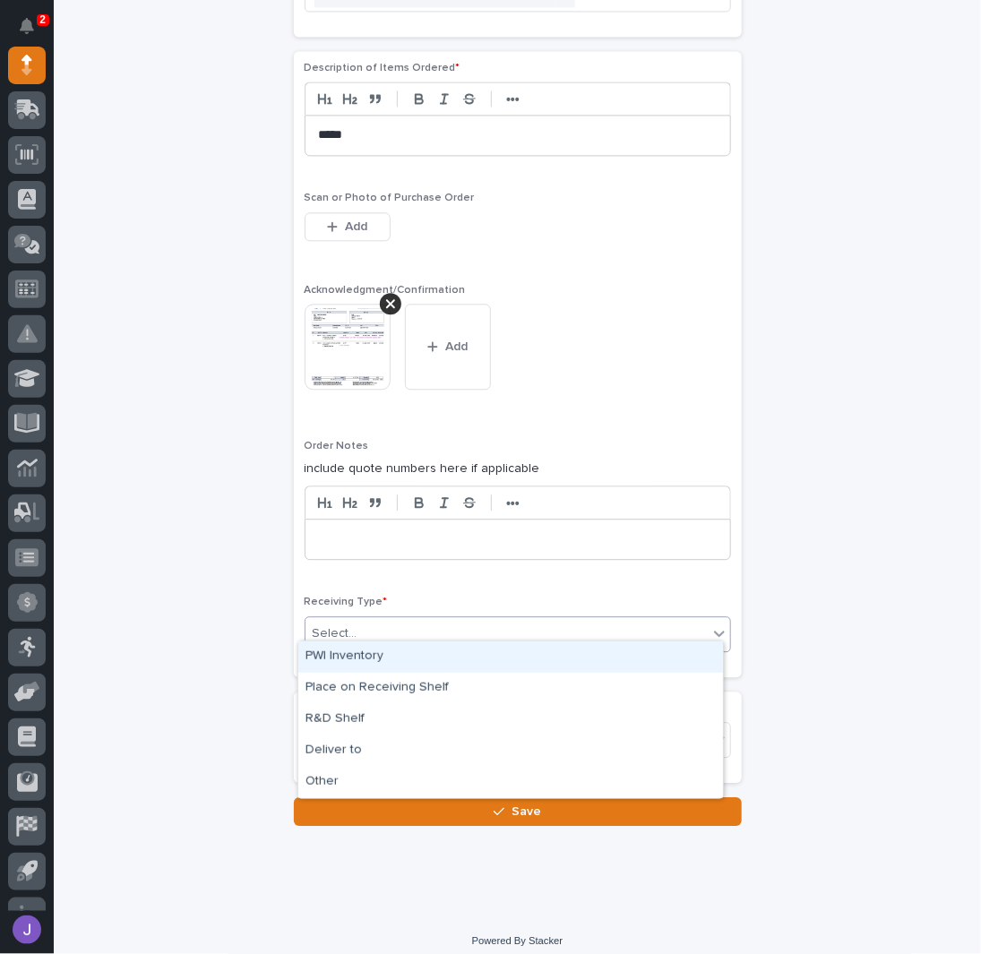
click at [373, 652] on div "PWI Inventory" at bounding box center [510, 657] width 425 height 31
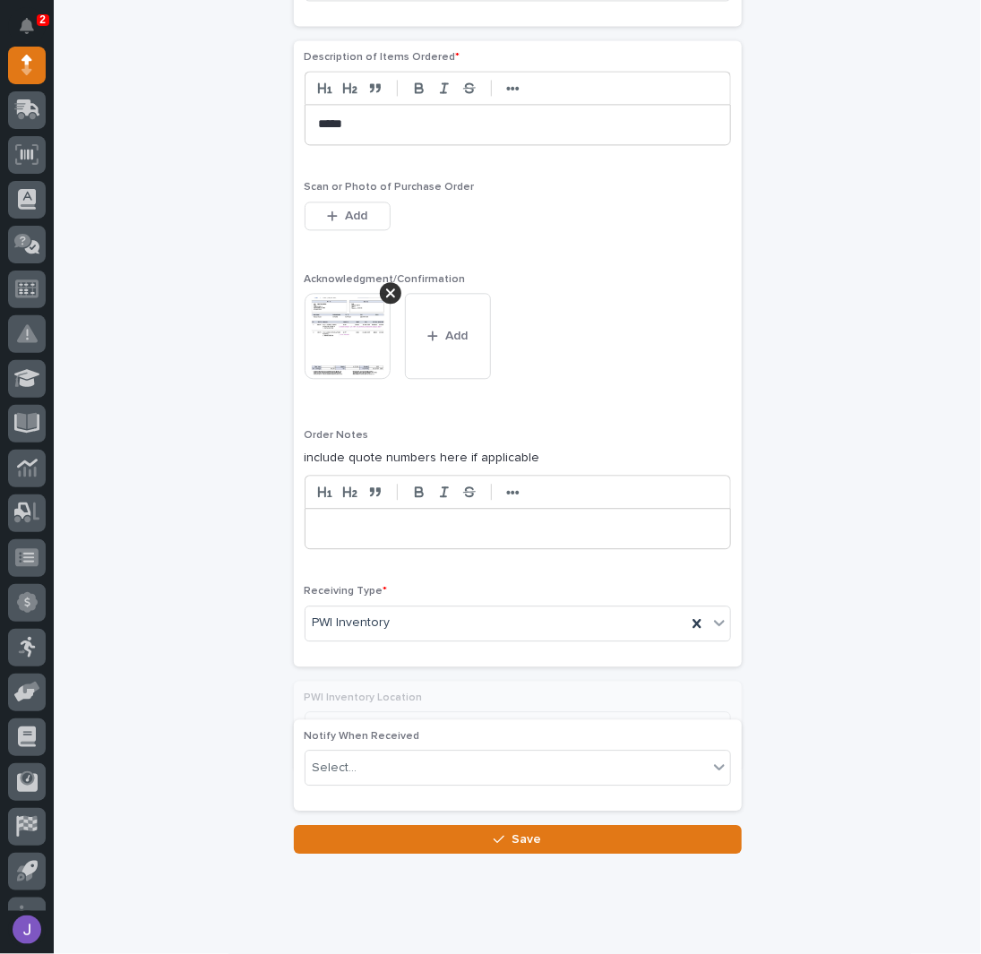
scroll to position [1286, 0]
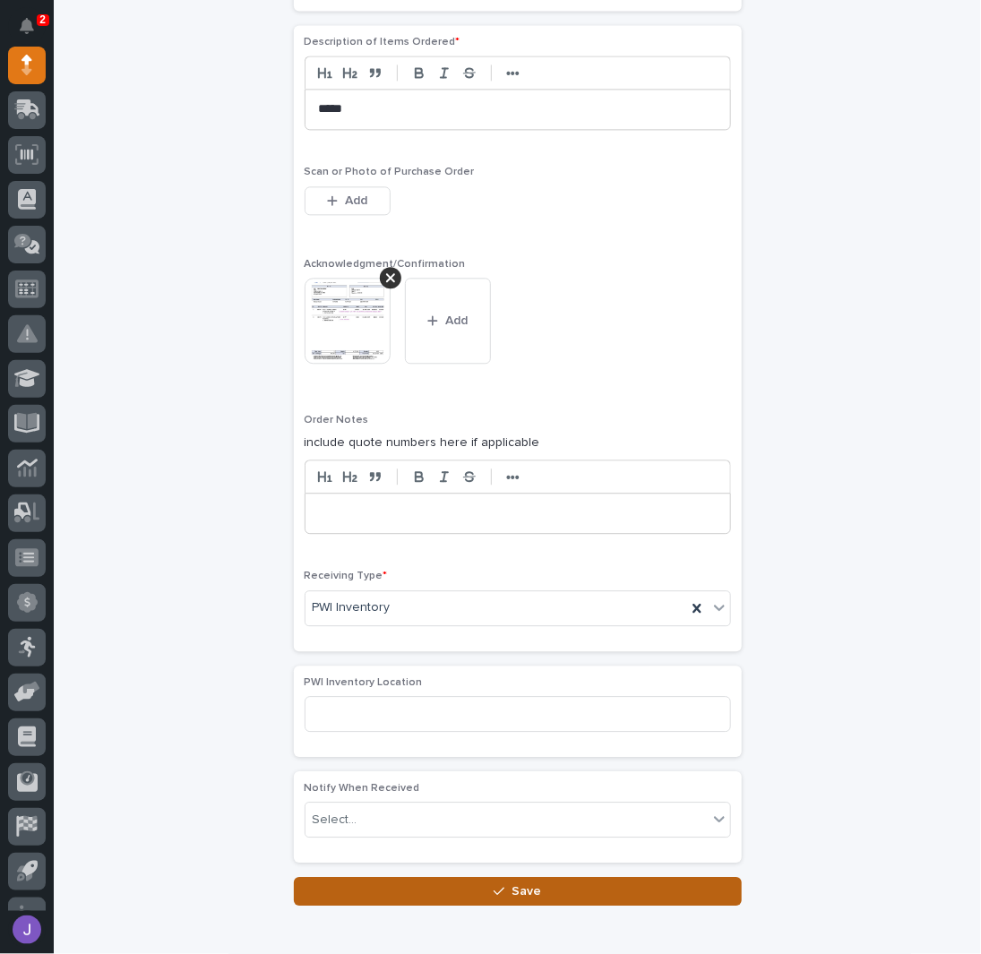
click at [569, 877] on button "Save" at bounding box center [518, 891] width 448 height 29
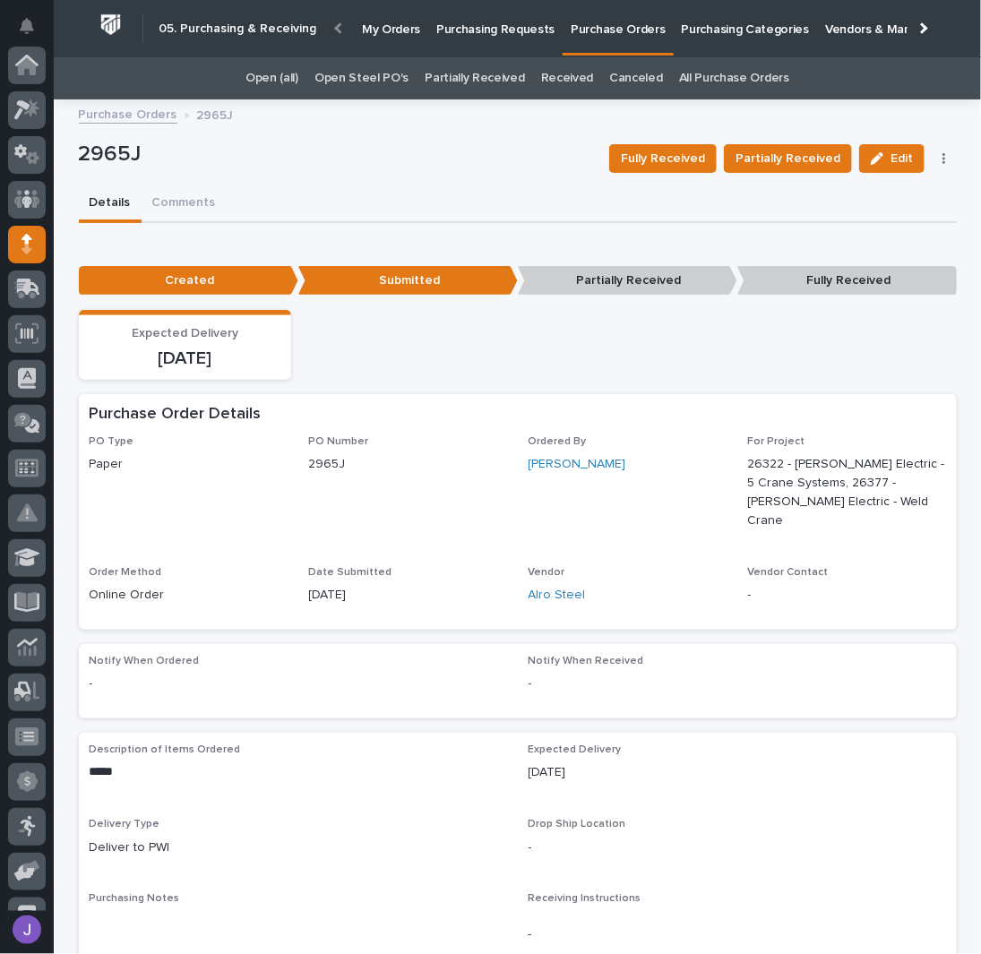
scroll to position [179, 0]
click at [444, 167] on p "2965J" at bounding box center [337, 155] width 517 height 26
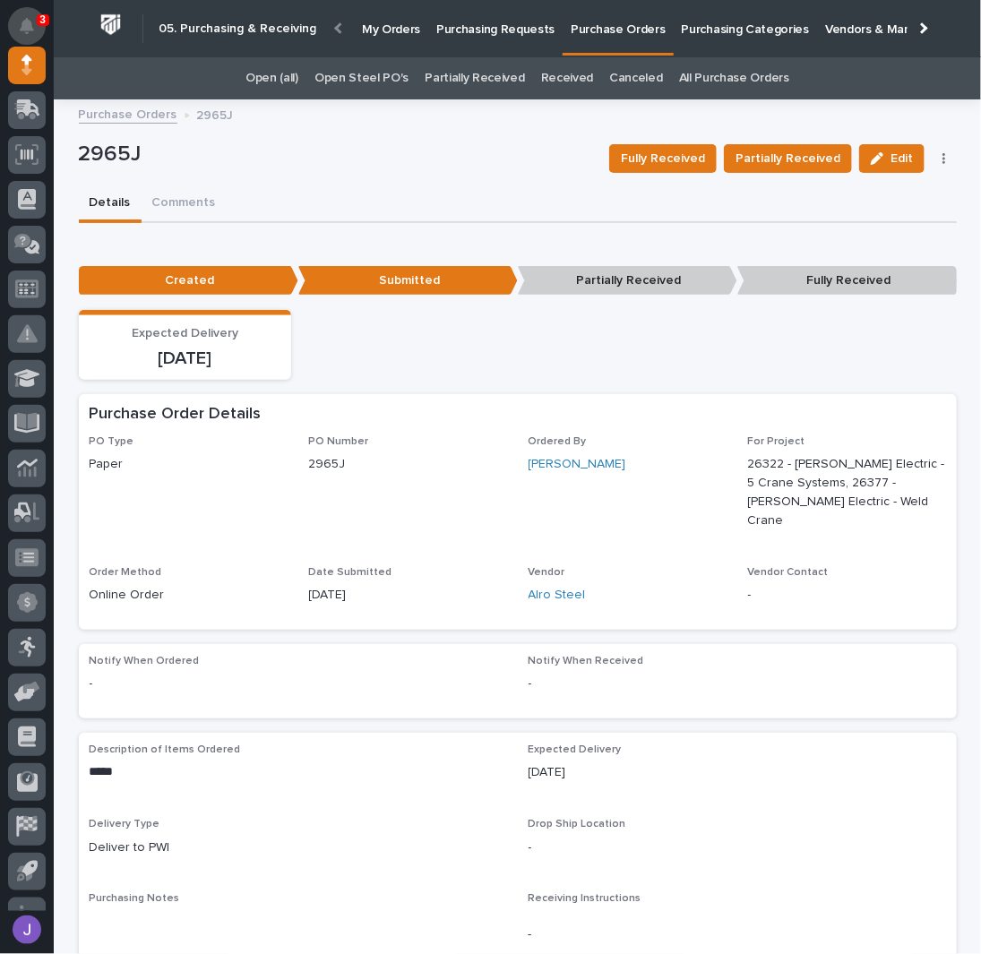
click at [23, 28] on icon "Notifications" at bounding box center [27, 26] width 14 height 16
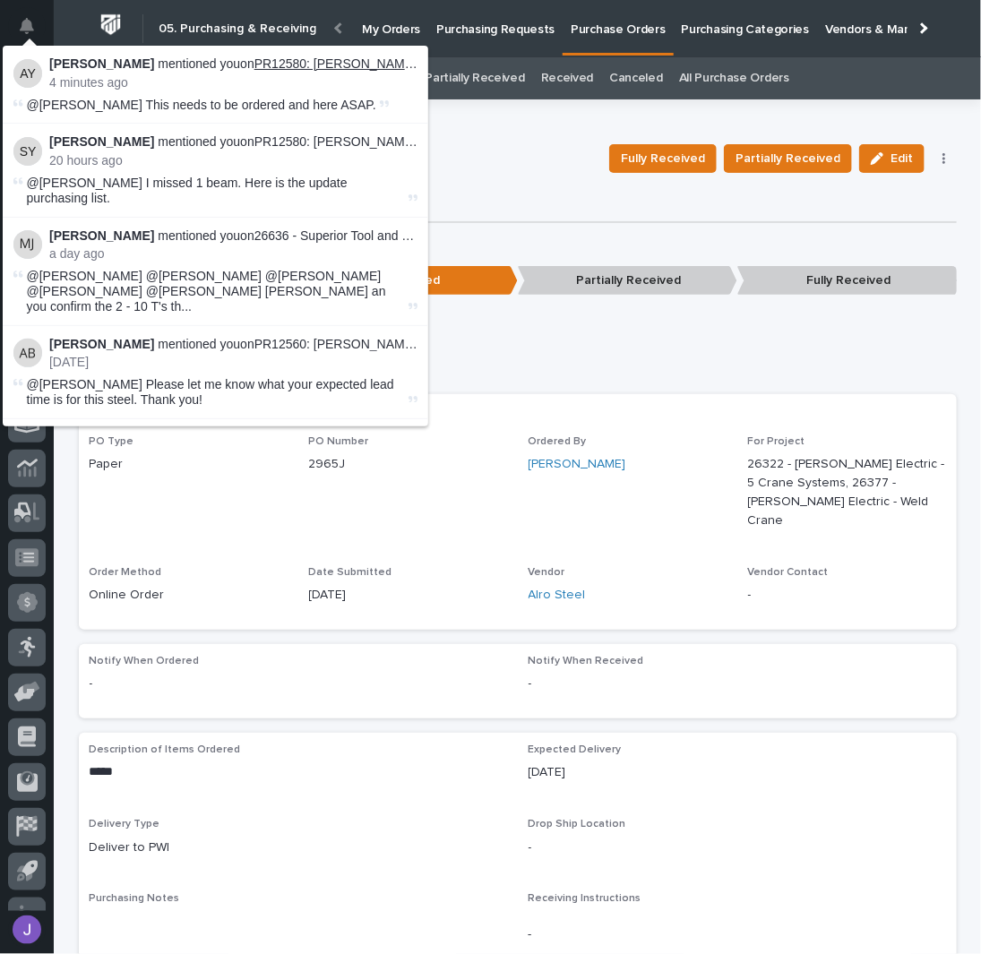
click at [321, 63] on link "PR12580: [PERSON_NAME] - 27294 HEADERS AND FP EXTENSION" at bounding box center [452, 63] width 397 height 14
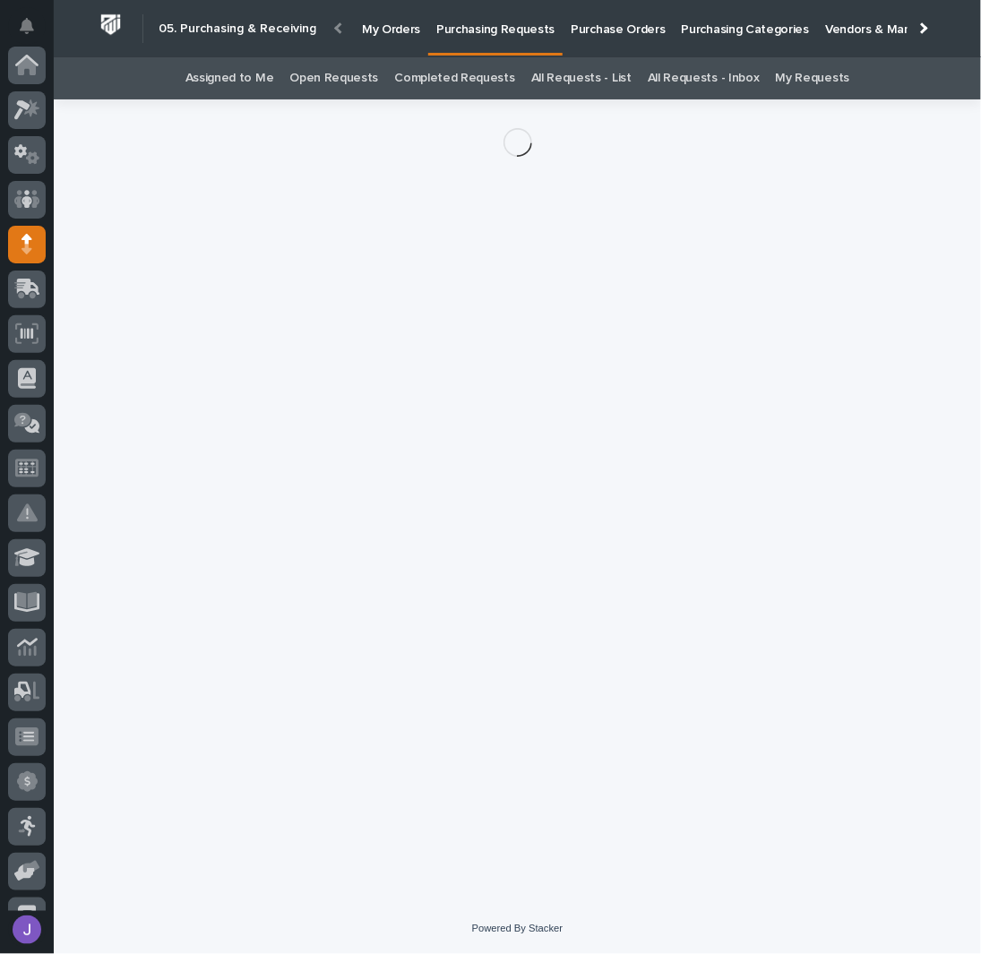
scroll to position [179, 0]
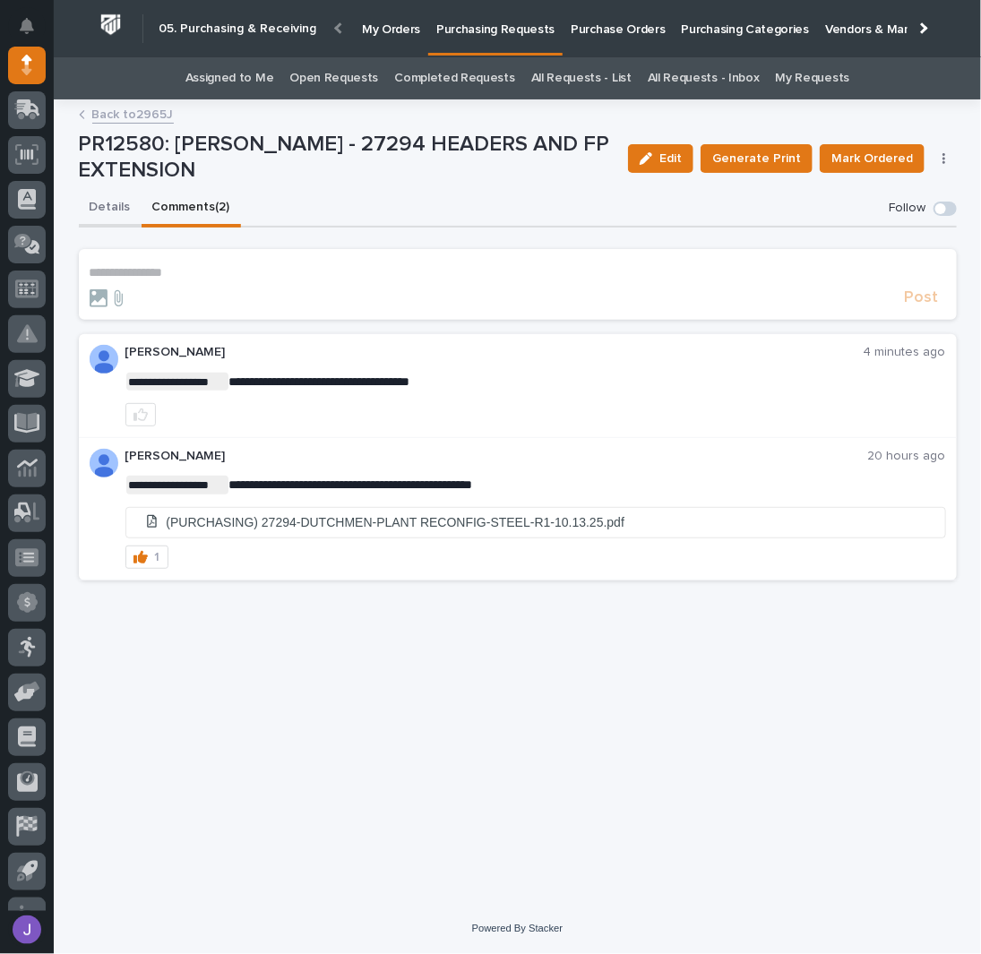
click at [109, 211] on button "Details" at bounding box center [110, 209] width 63 height 38
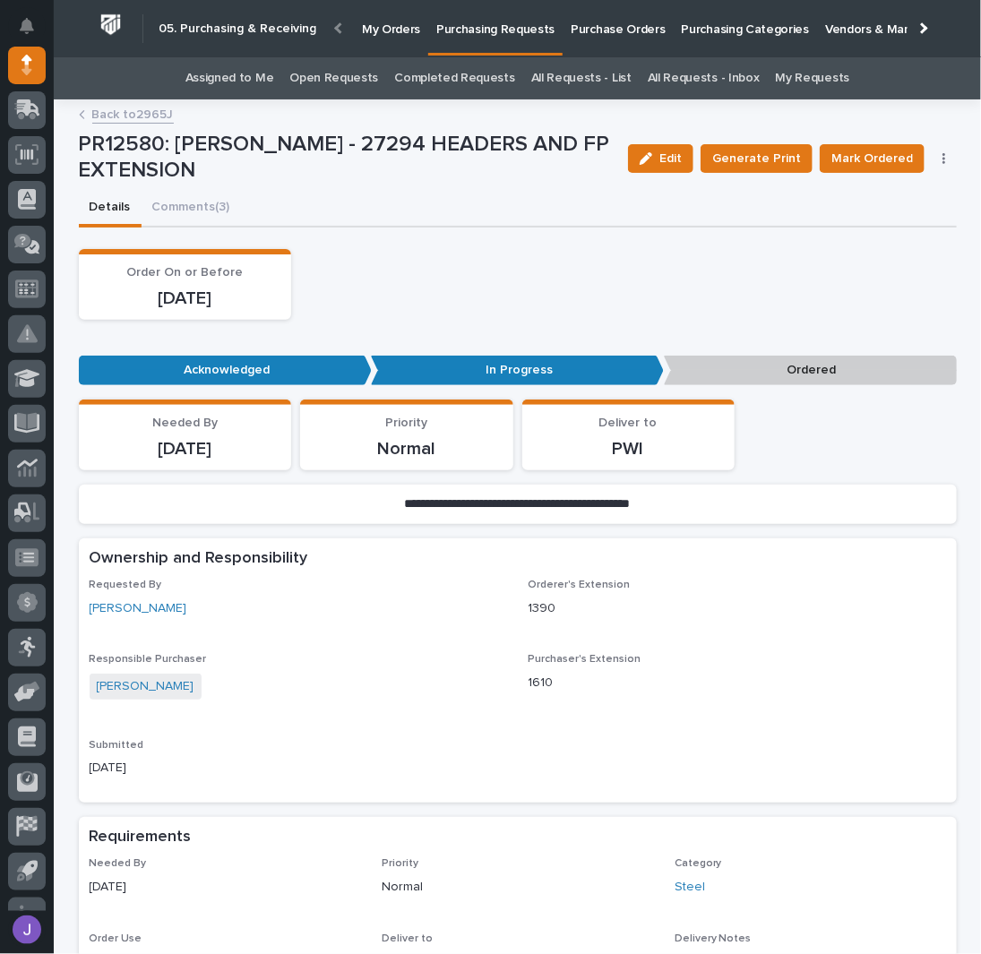
drag, startPoint x: 444, startPoint y: 255, endPoint x: 440, endPoint y: 247, distance: 9.2
click at [444, 255] on div "Order On or Before [DATE]" at bounding box center [518, 284] width 878 height 71
click at [258, 68] on link "Assigned to Me" at bounding box center [229, 78] width 89 height 42
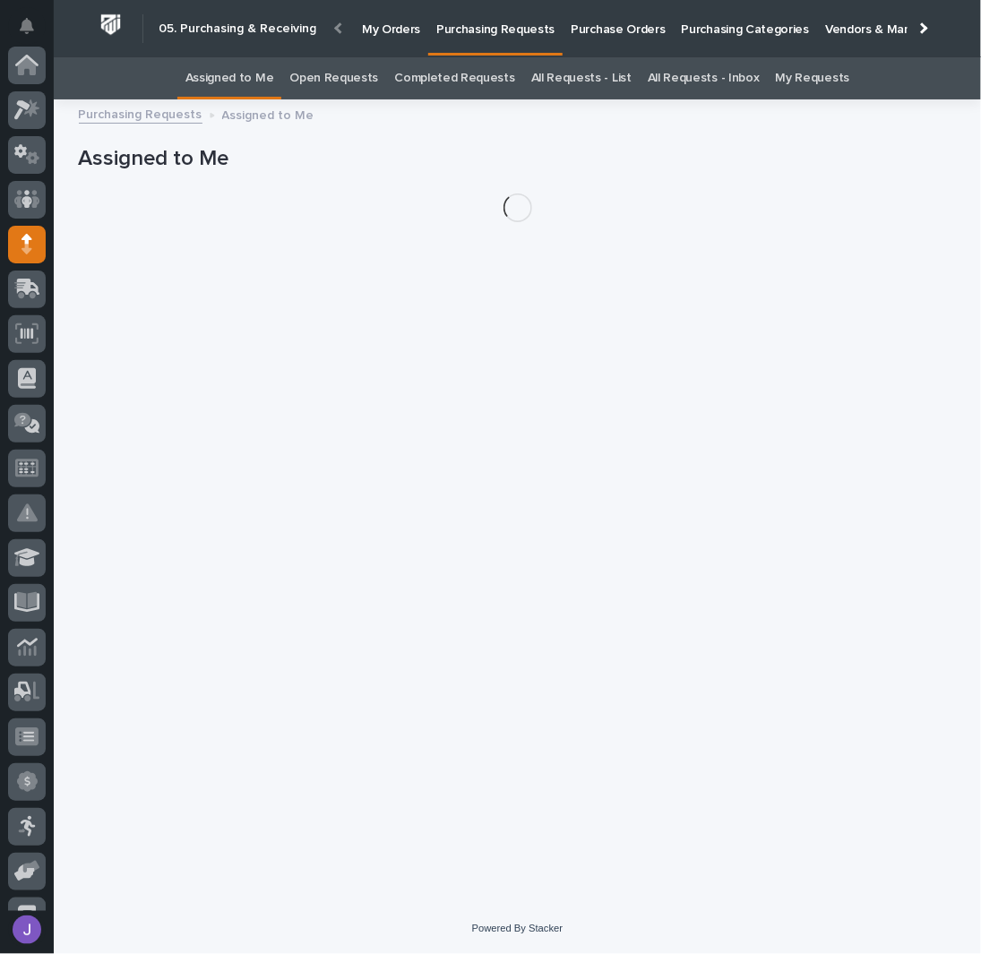
scroll to position [179, 0]
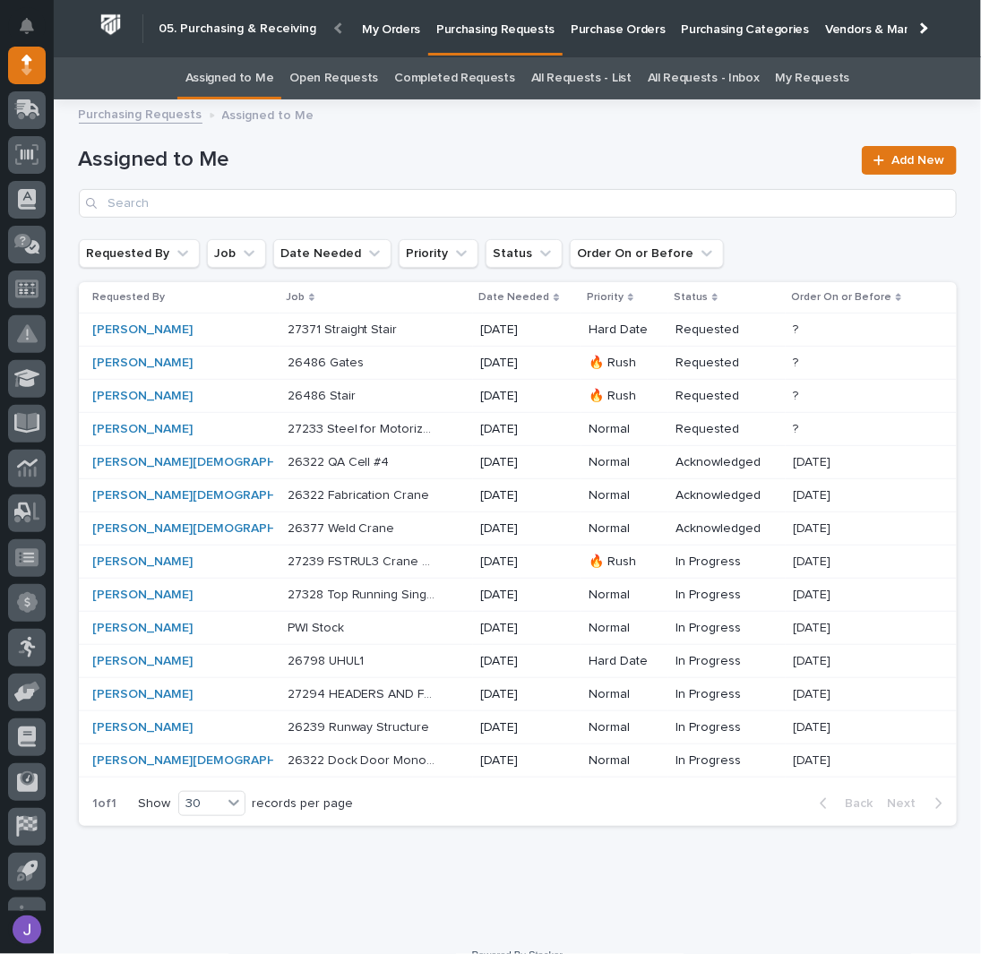
click at [609, 26] on p "Purchase Orders" at bounding box center [618, 19] width 94 height 38
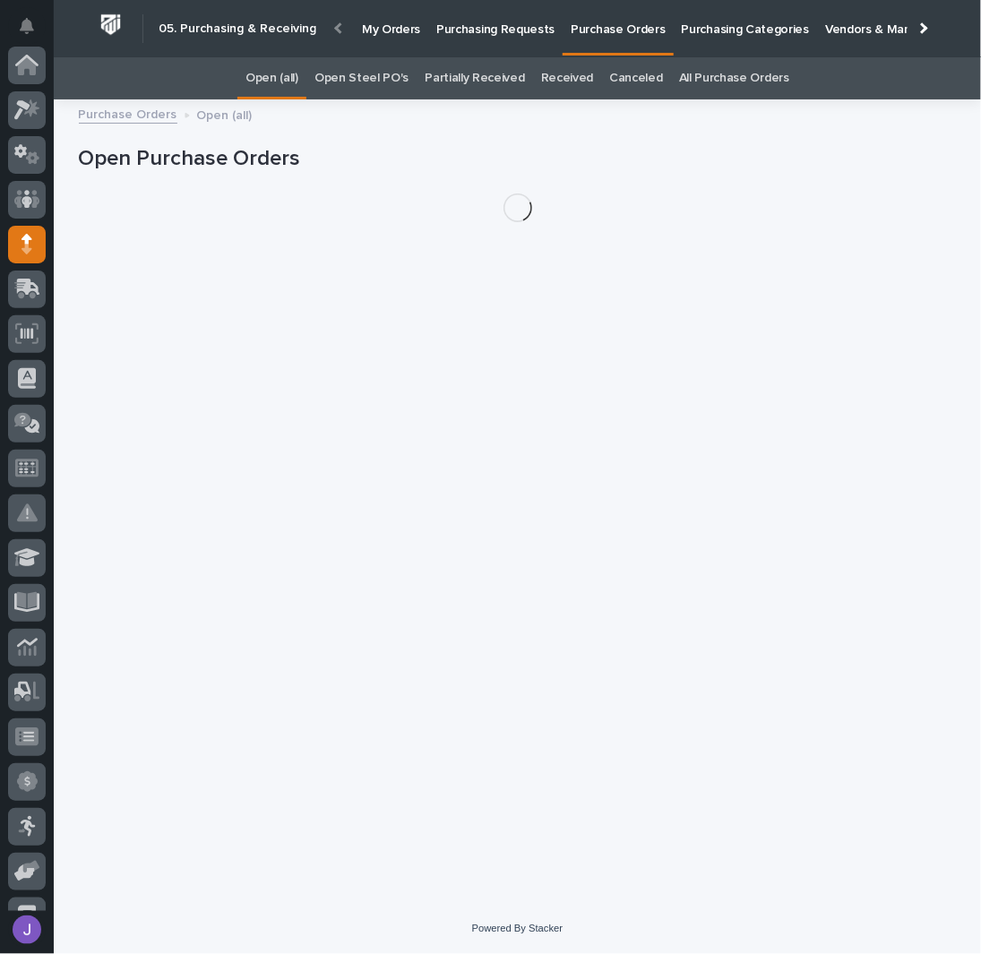
scroll to position [179, 0]
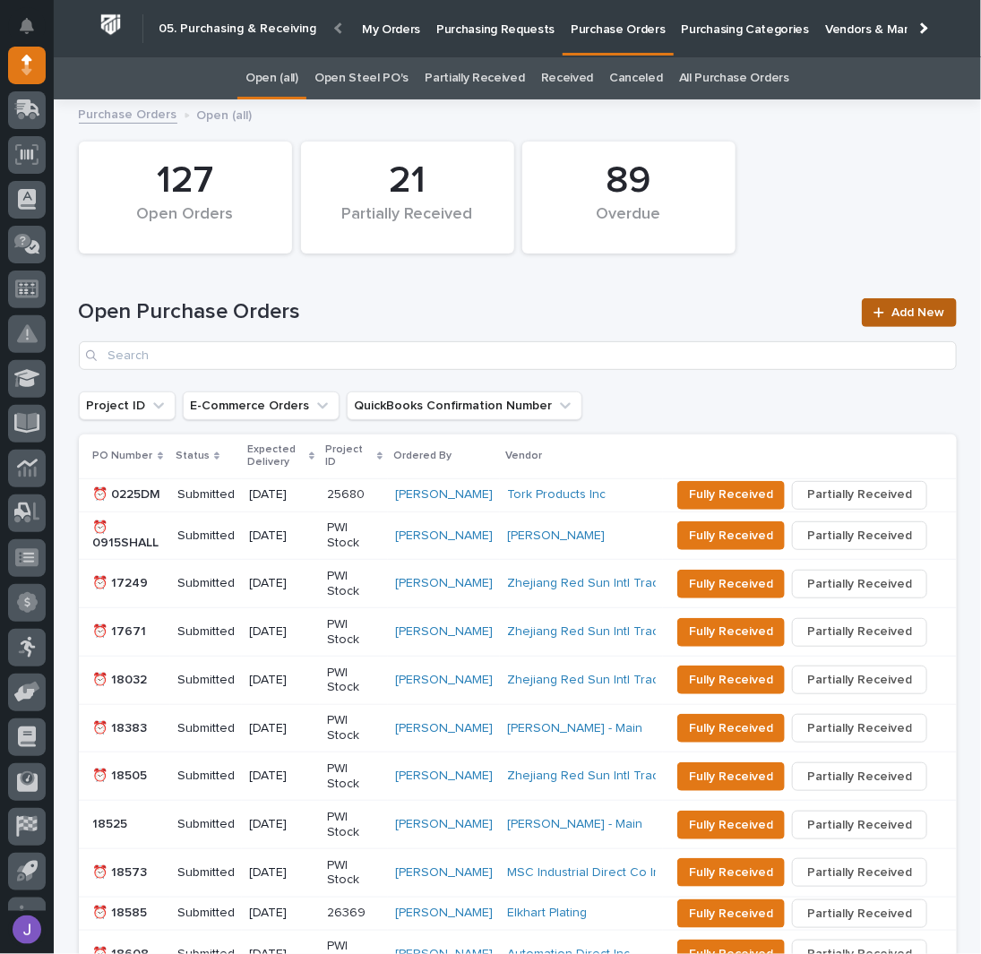
click at [906, 304] on link "Add New" at bounding box center [909, 312] width 94 height 29
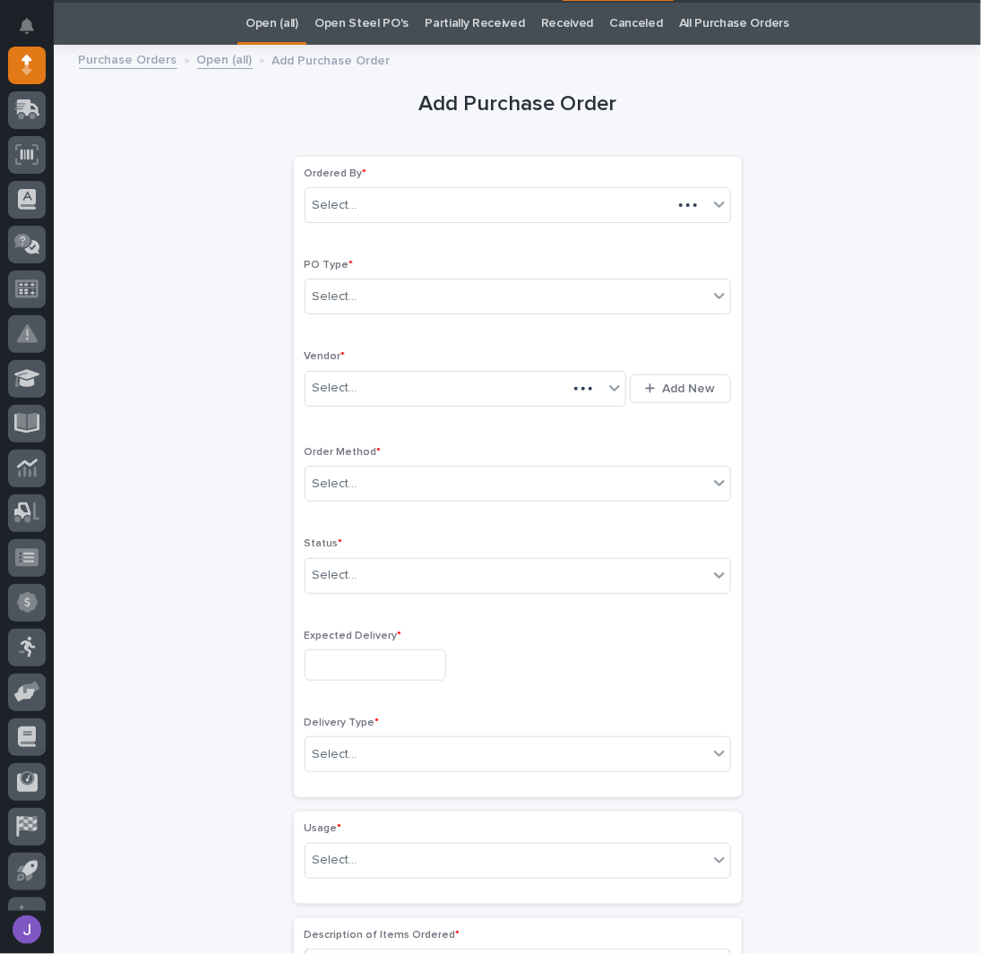
scroll to position [56, 0]
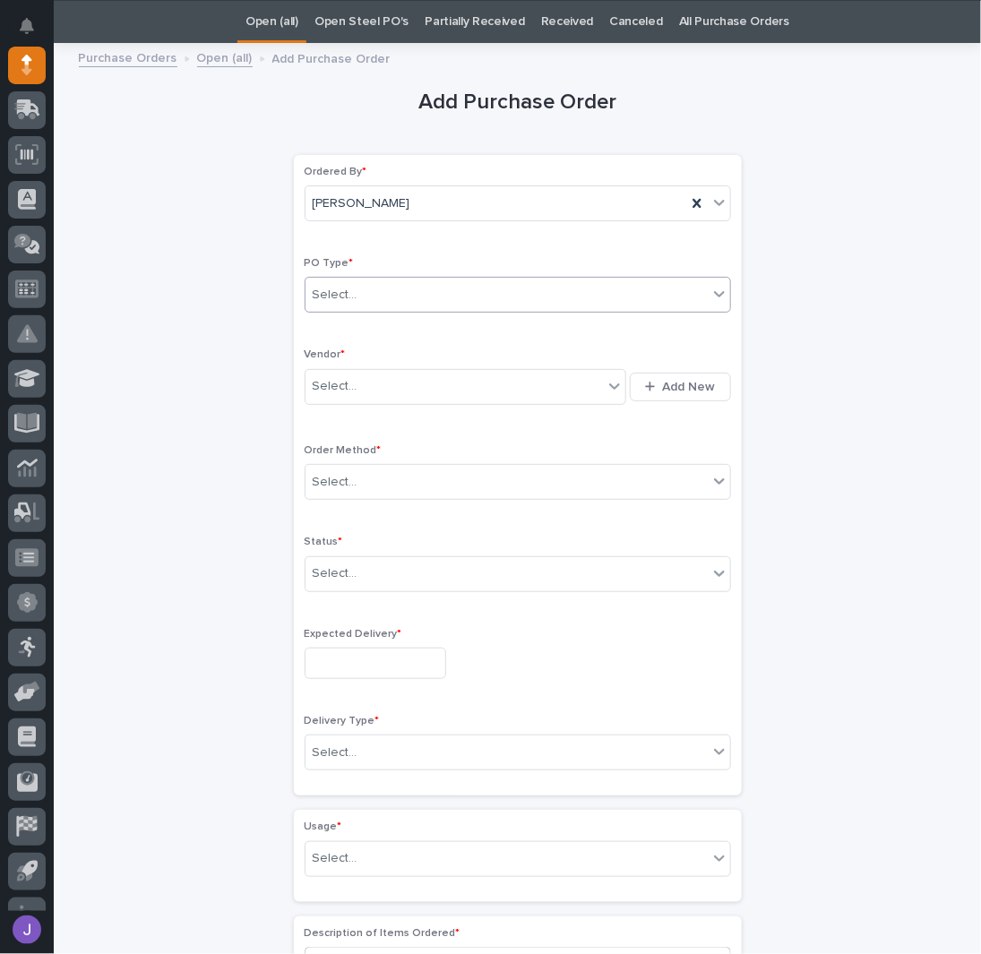
click at [339, 295] on div "Select..." at bounding box center [335, 295] width 45 height 19
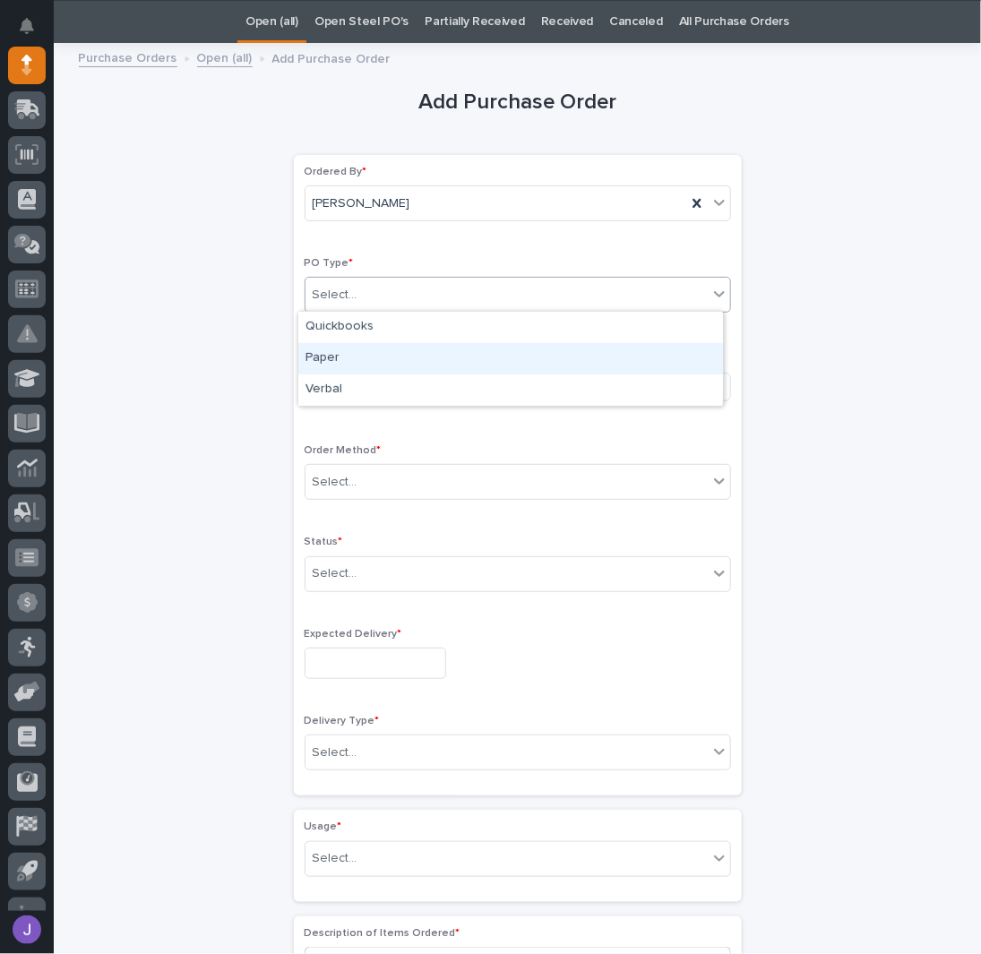
click at [349, 355] on div "Paper" at bounding box center [510, 358] width 425 height 31
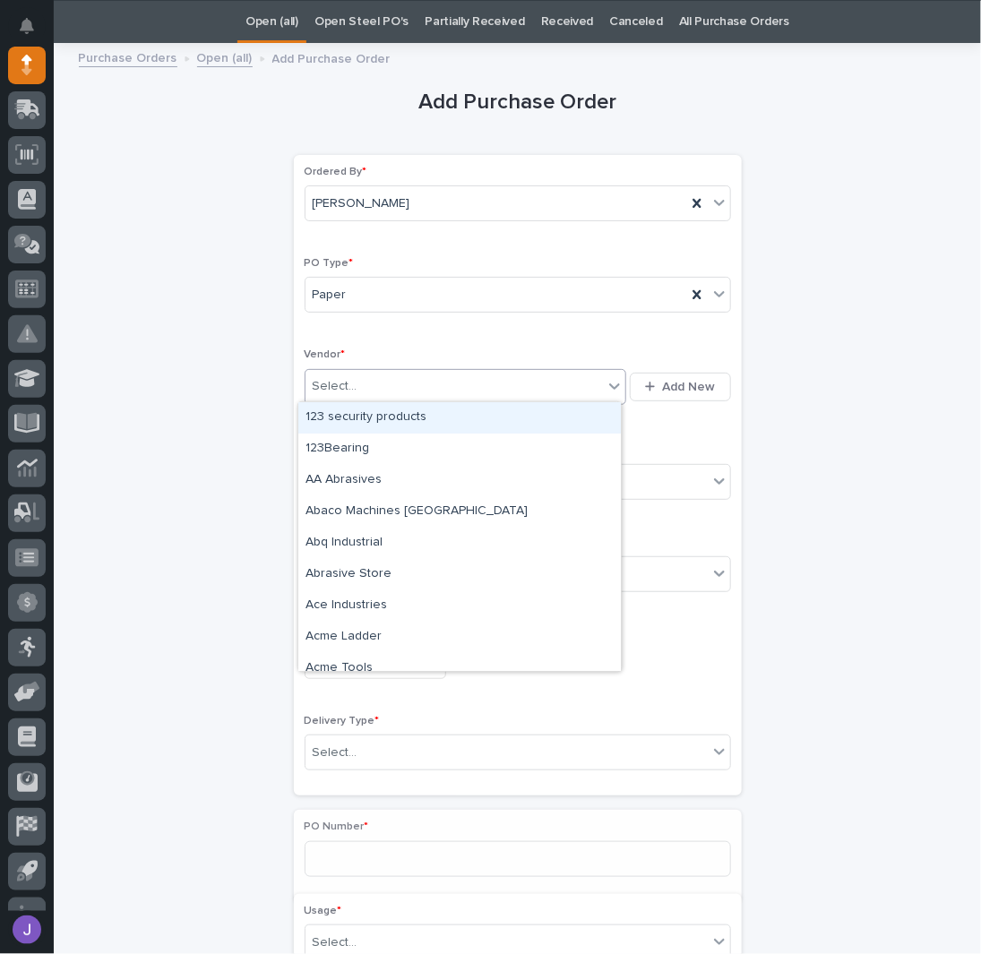
click at [356, 393] on div "Select..." at bounding box center [455, 387] width 298 height 30
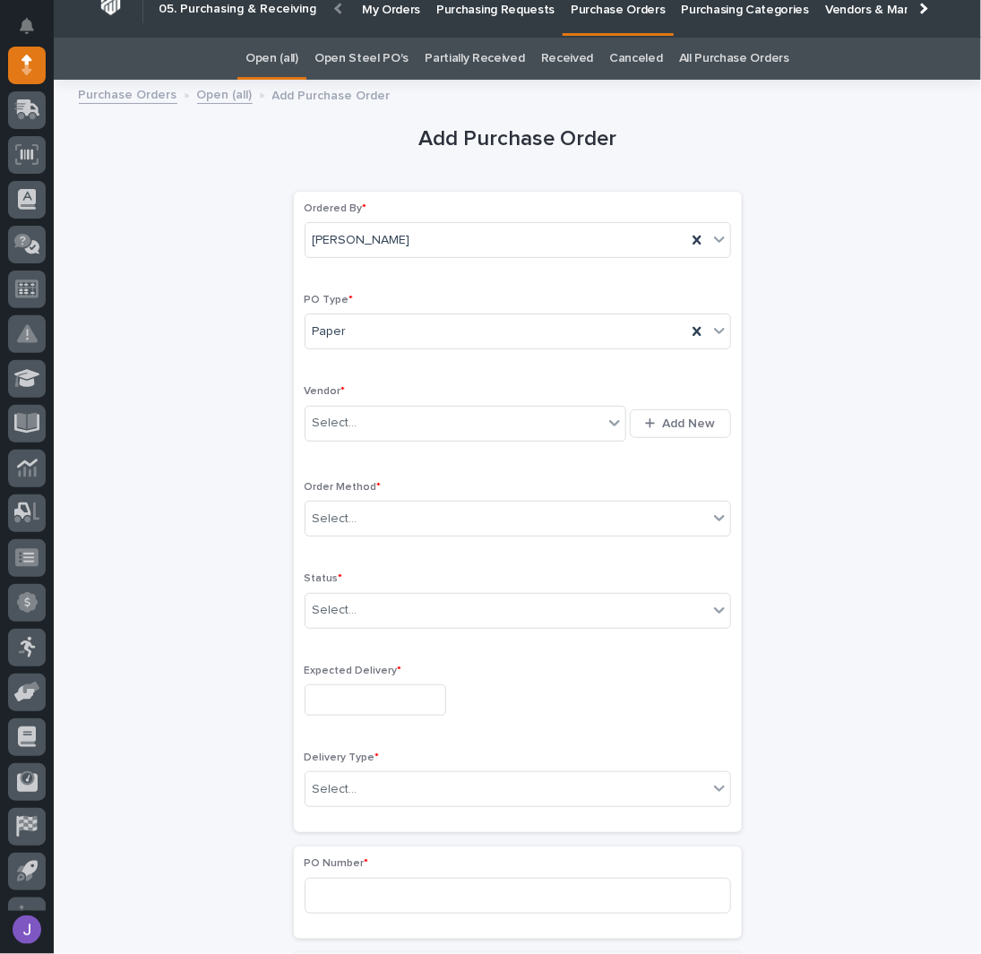
scroll to position [0, 0]
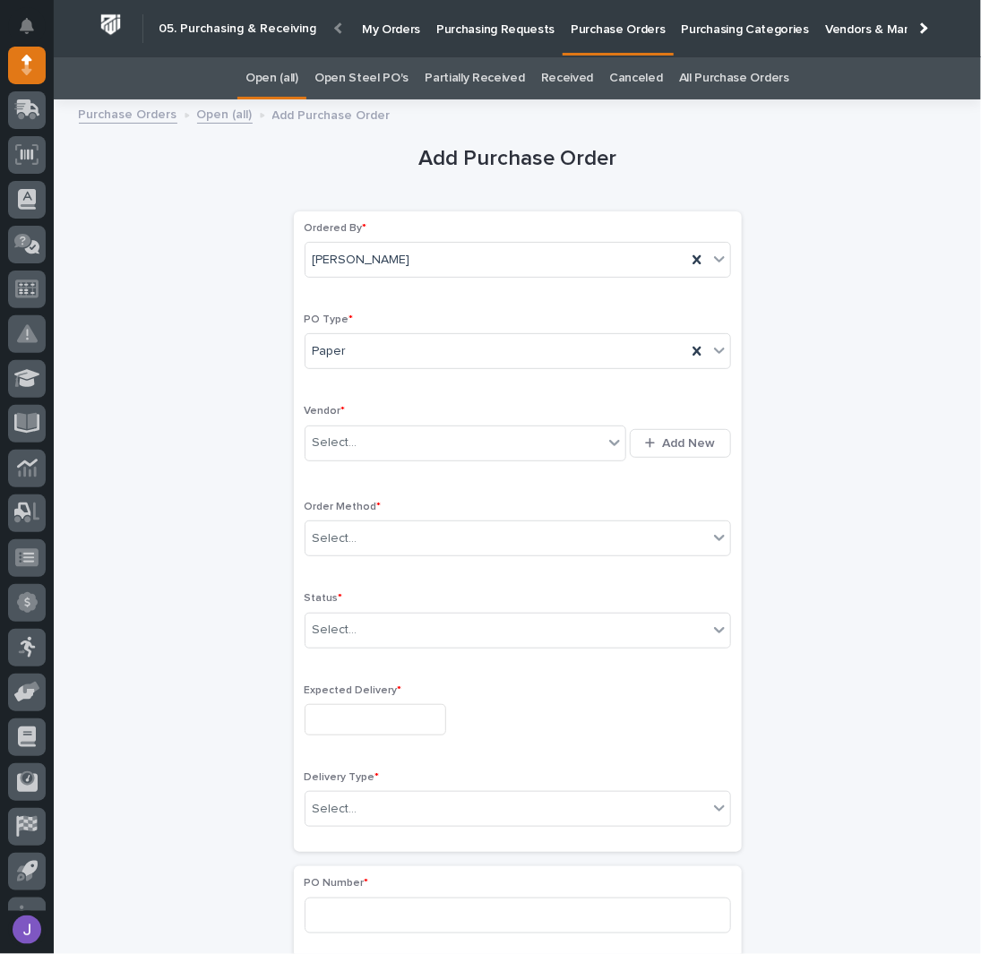
click at [385, 378] on div "Ordered By * [PERSON_NAME] PO Type * Paper Vendor * Select... Add New Order Met…" at bounding box center [518, 532] width 426 height 620
click at [358, 441] on div "Select..." at bounding box center [455, 443] width 298 height 30
type input "*****"
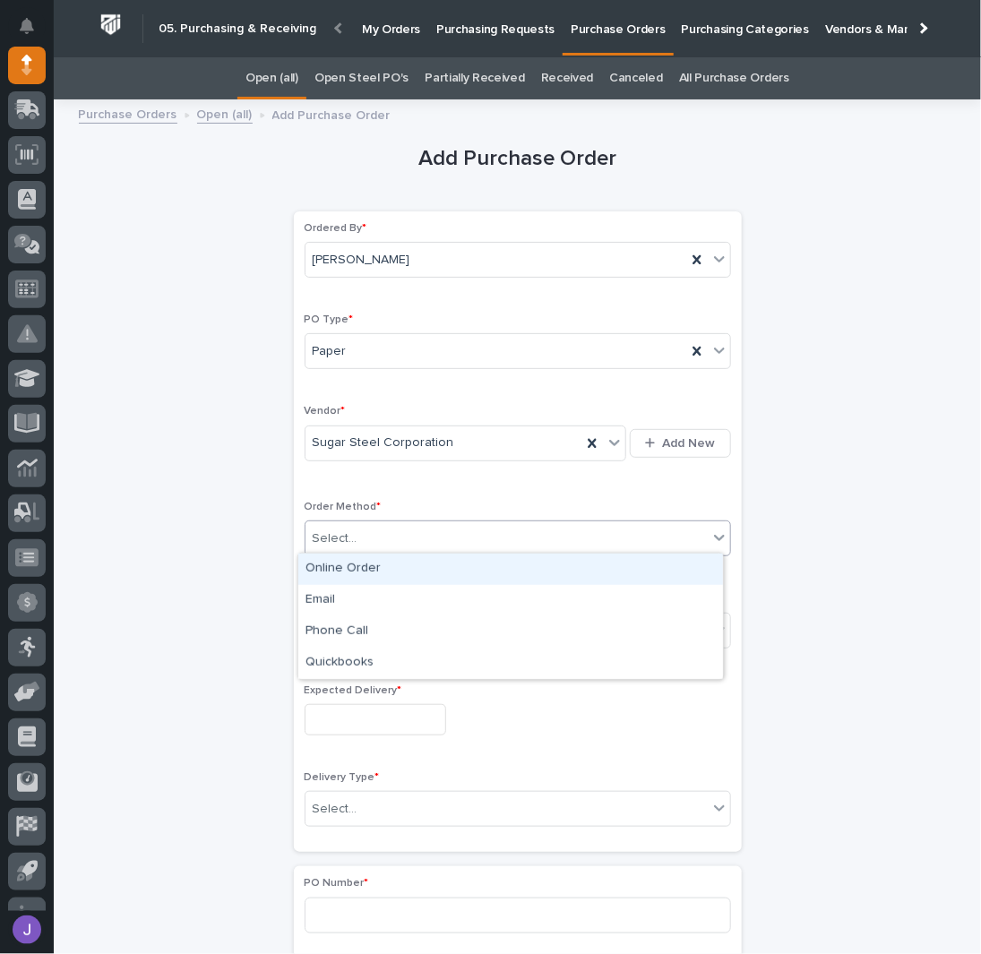
click at [367, 531] on div "Select..." at bounding box center [507, 539] width 402 height 30
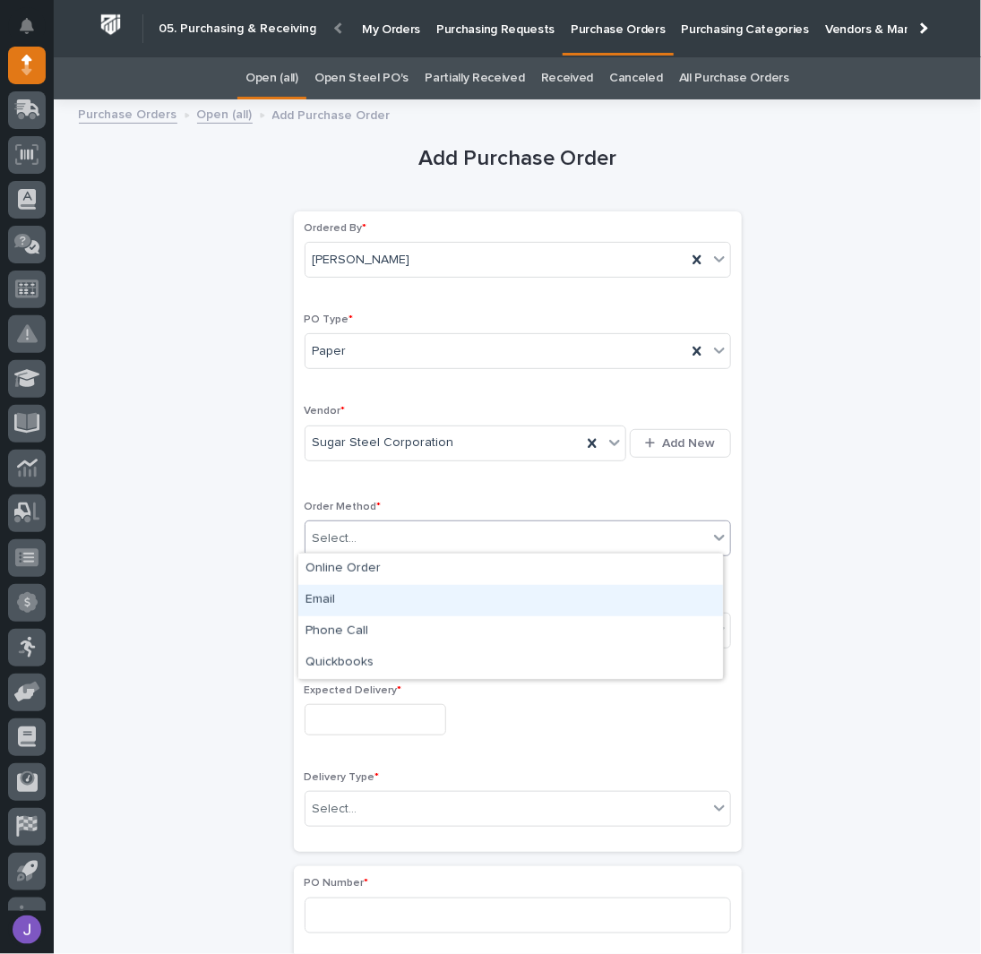
click at [347, 600] on div "Email" at bounding box center [510, 600] width 425 height 31
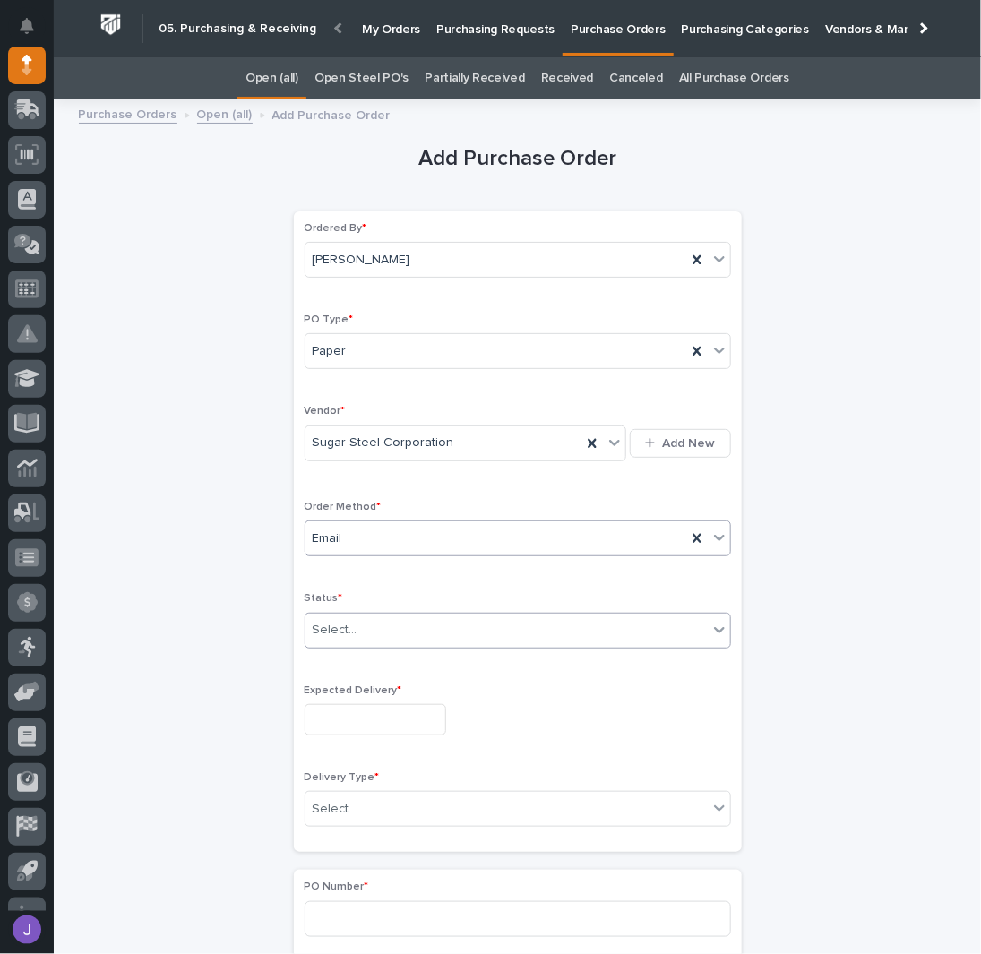
click at [357, 633] on div "Select..." at bounding box center [507, 631] width 402 height 30
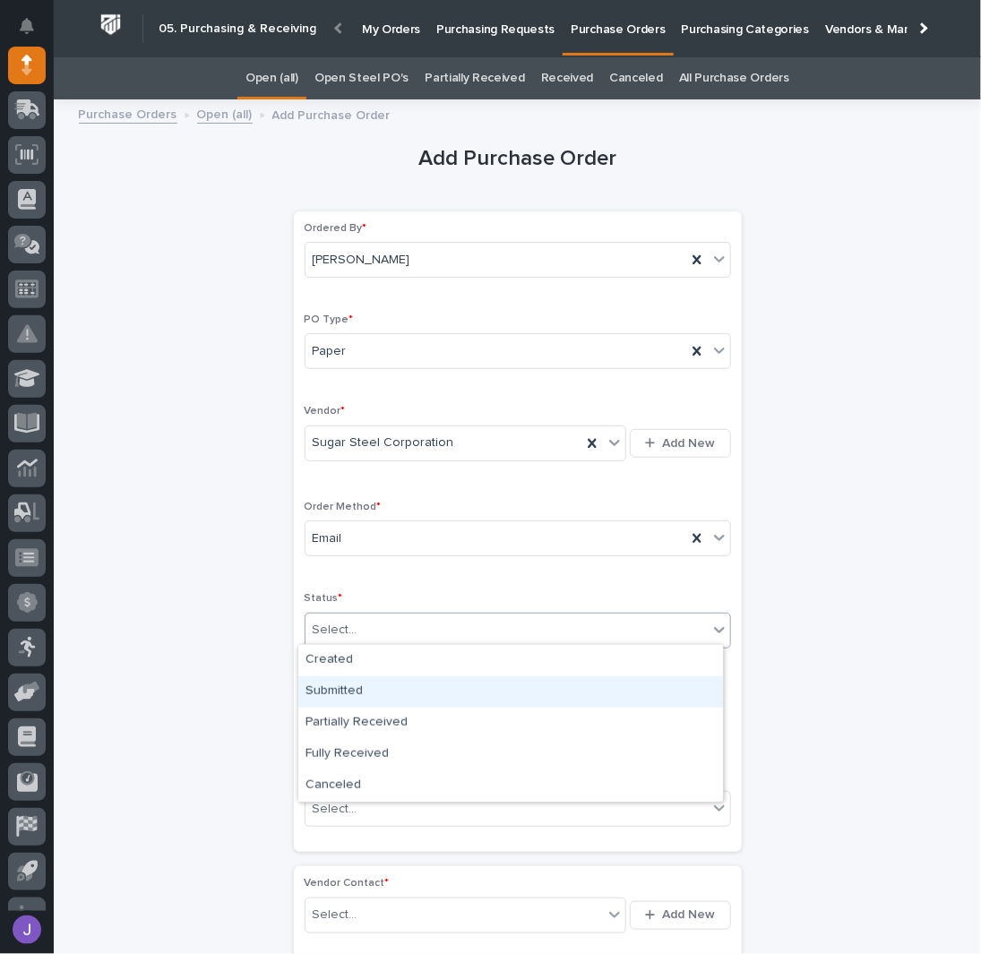
click at [356, 687] on div "Submitted" at bounding box center [510, 691] width 425 height 31
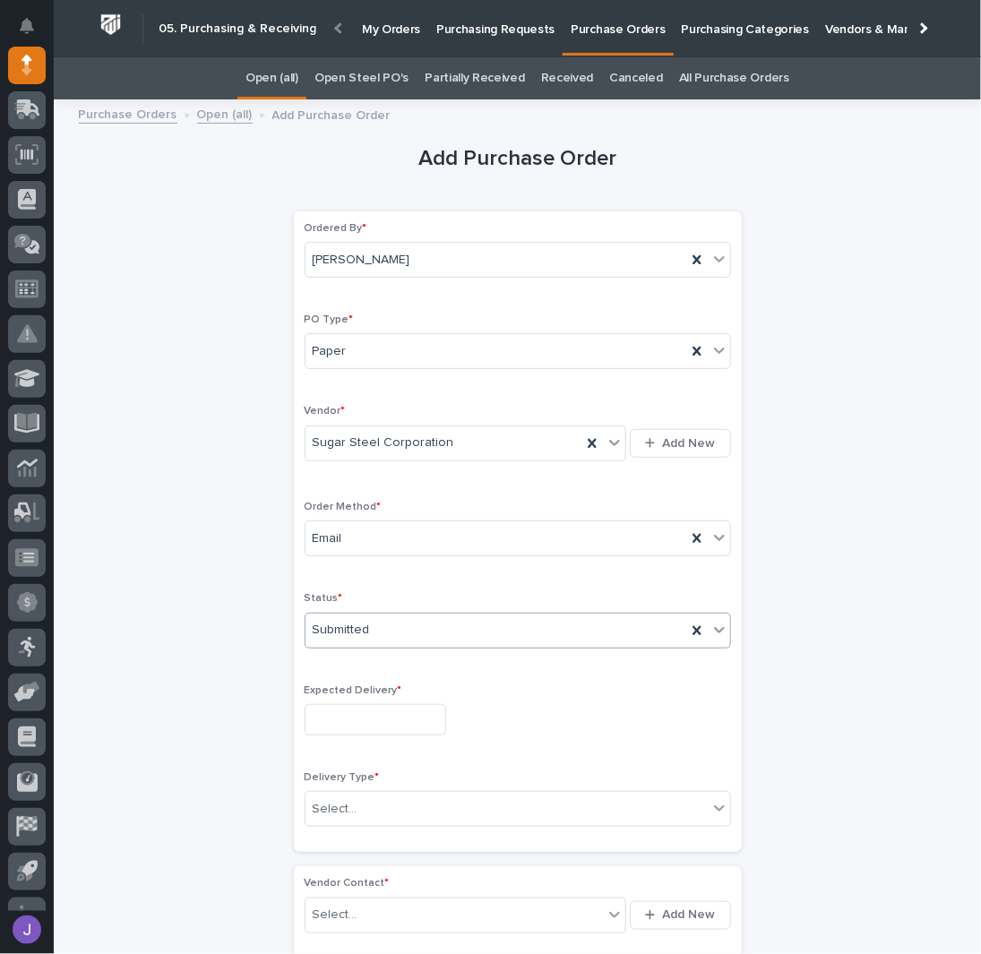
click at [358, 715] on input "text" at bounding box center [376, 719] width 142 height 31
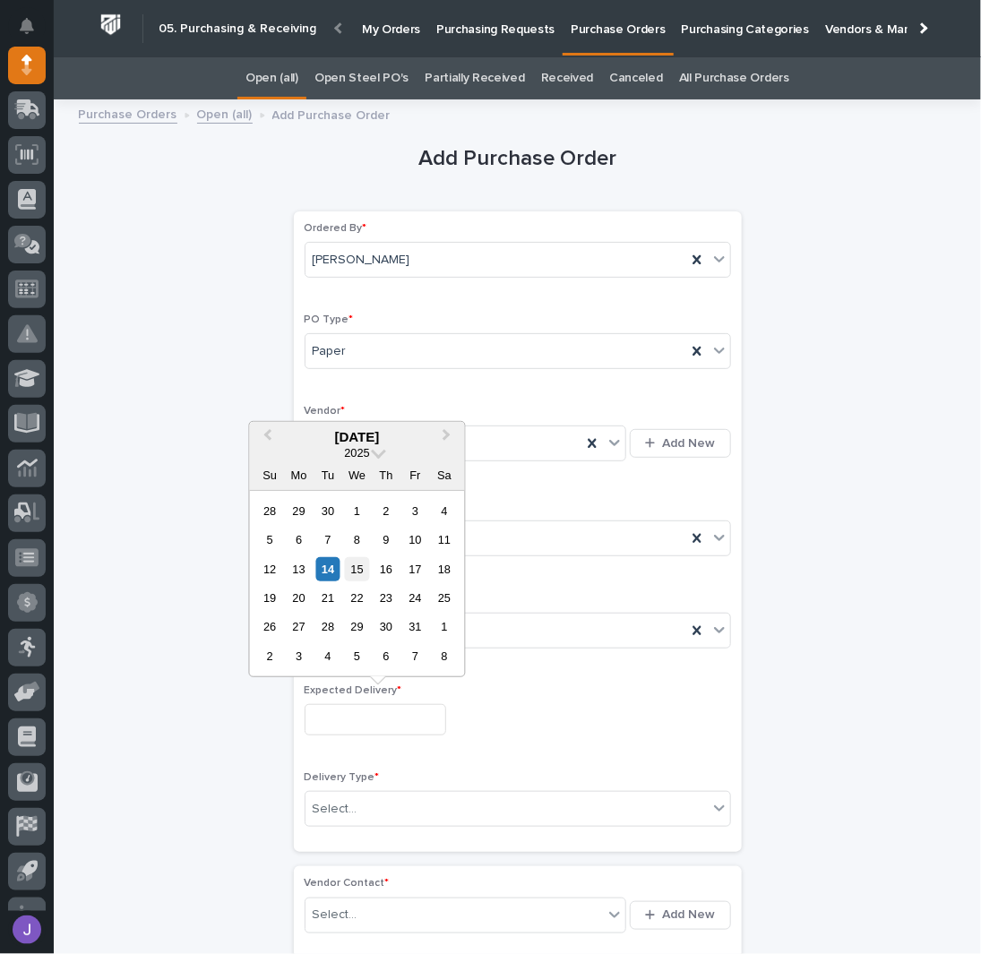
click at [353, 565] on div "15" at bounding box center [357, 569] width 24 height 24
type input "**********"
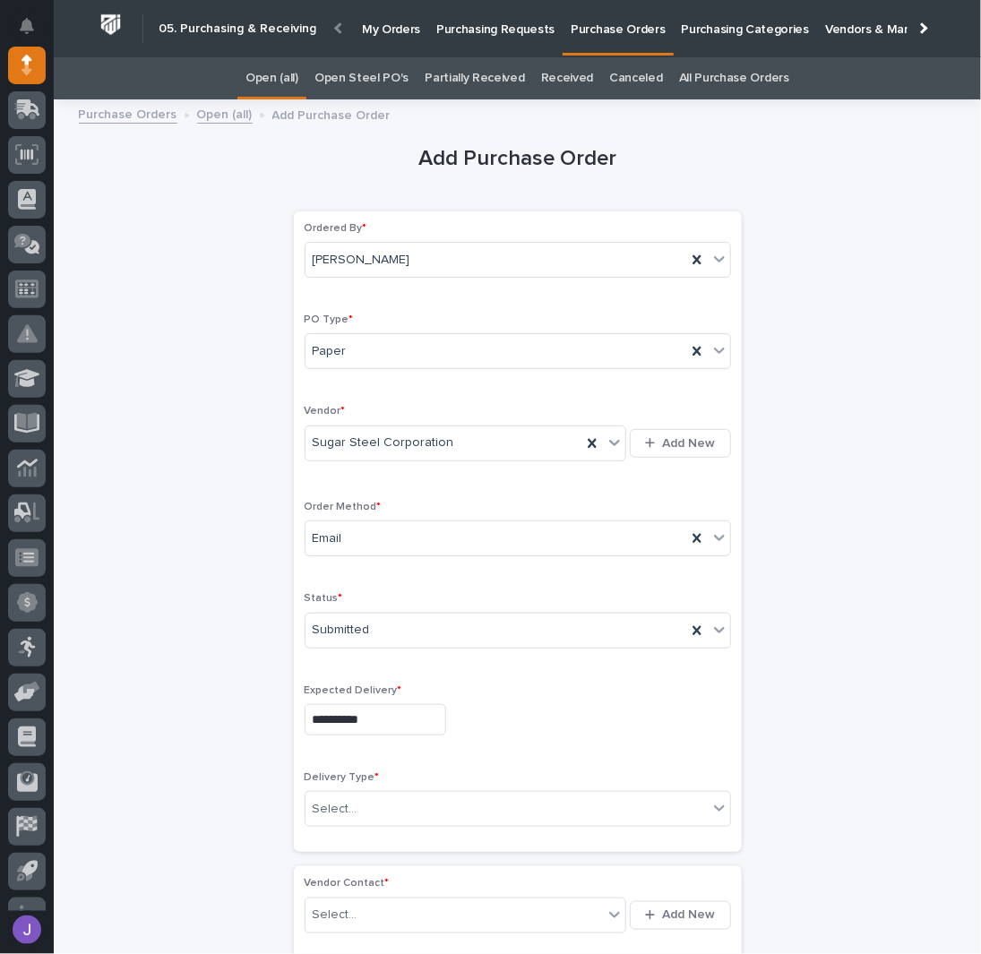
click at [387, 75] on link "Open Steel PO's" at bounding box center [361, 78] width 94 height 42
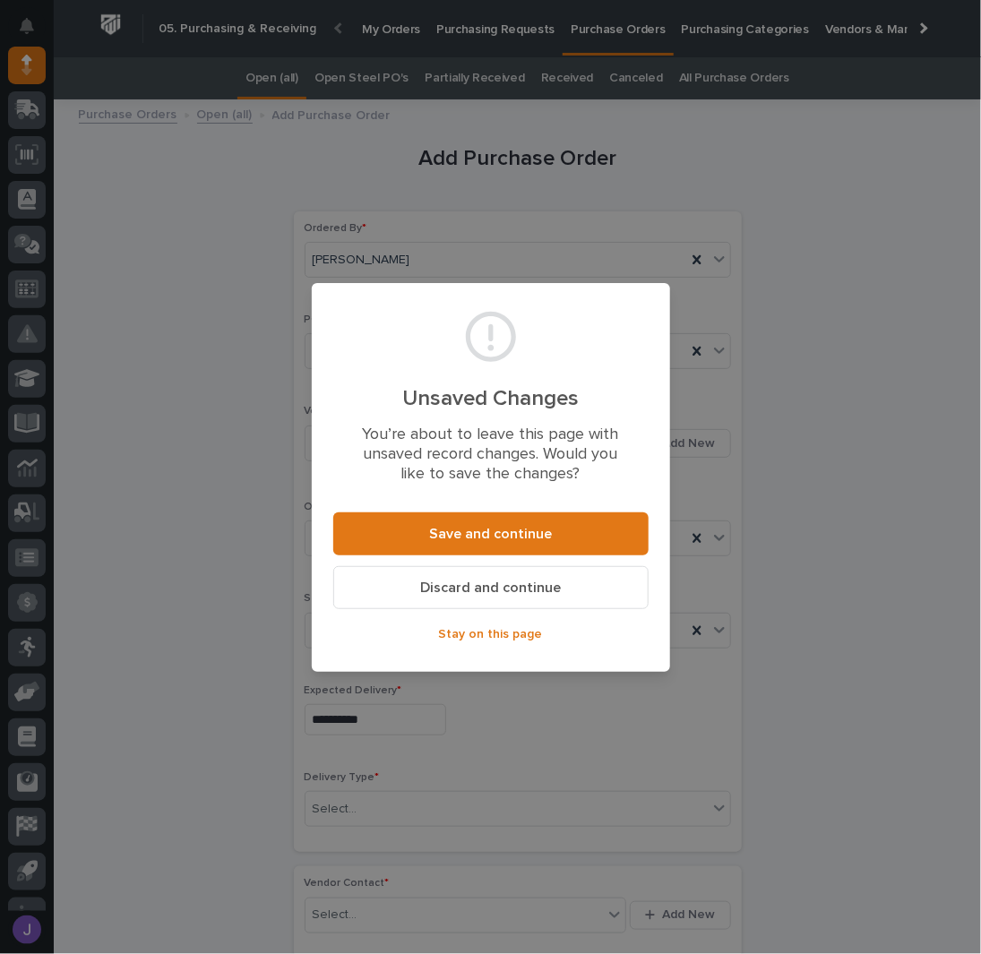
click at [478, 588] on span "Discard and continue" at bounding box center [490, 588] width 141 height 19
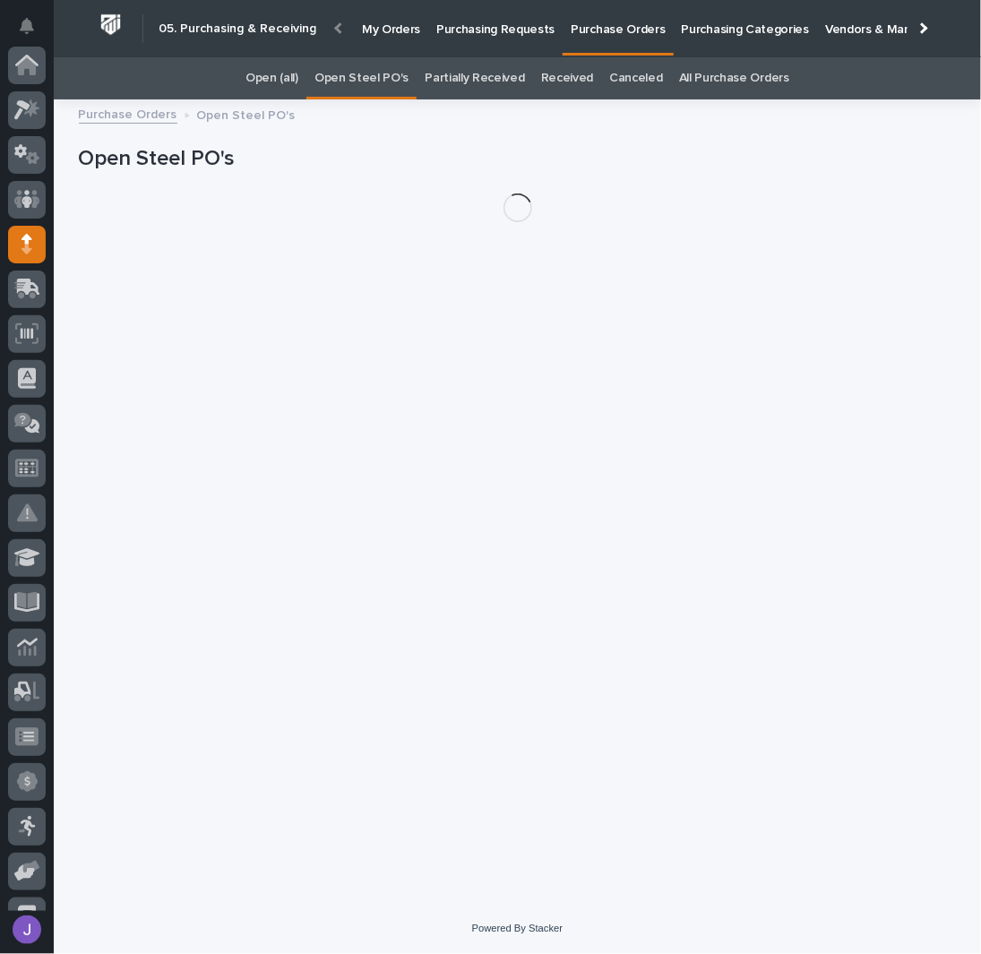
scroll to position [179, 0]
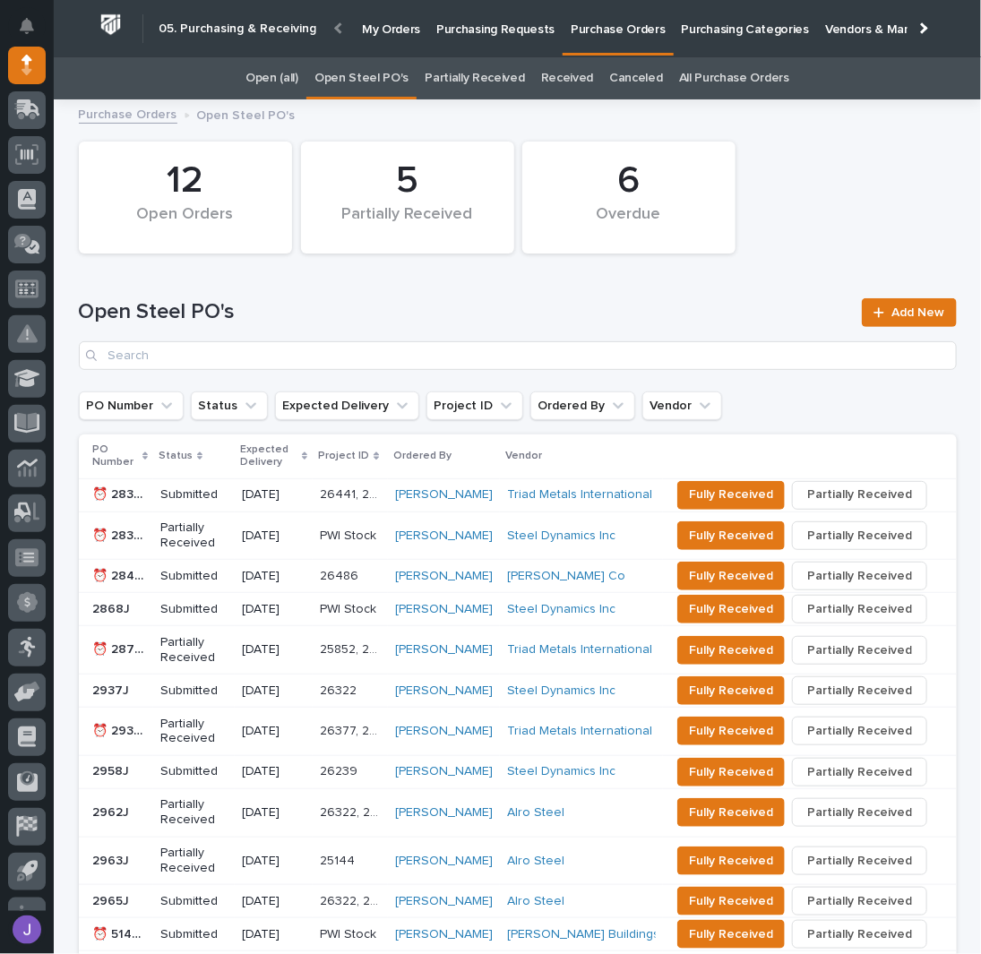
click at [528, 26] on p "Purchasing Requests" at bounding box center [495, 19] width 118 height 38
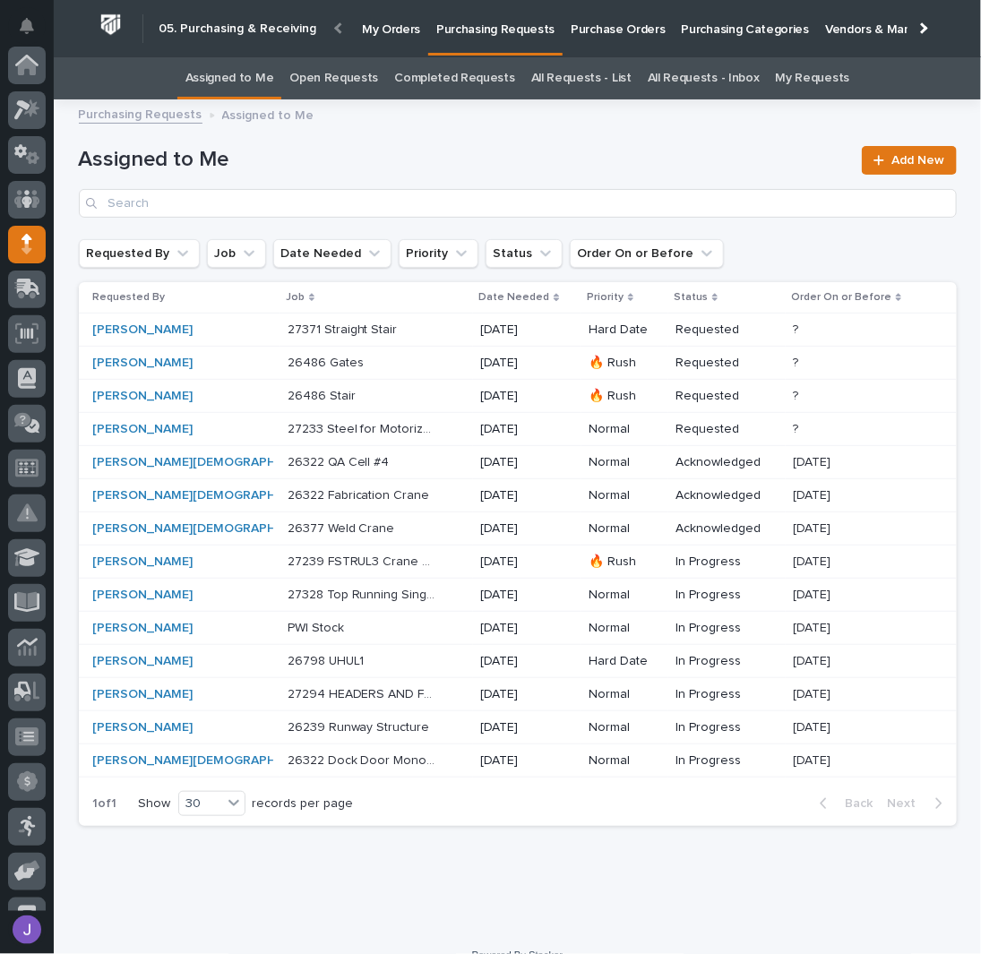
scroll to position [179, 0]
click at [608, 76] on link "All Requests - List" at bounding box center [581, 78] width 100 height 42
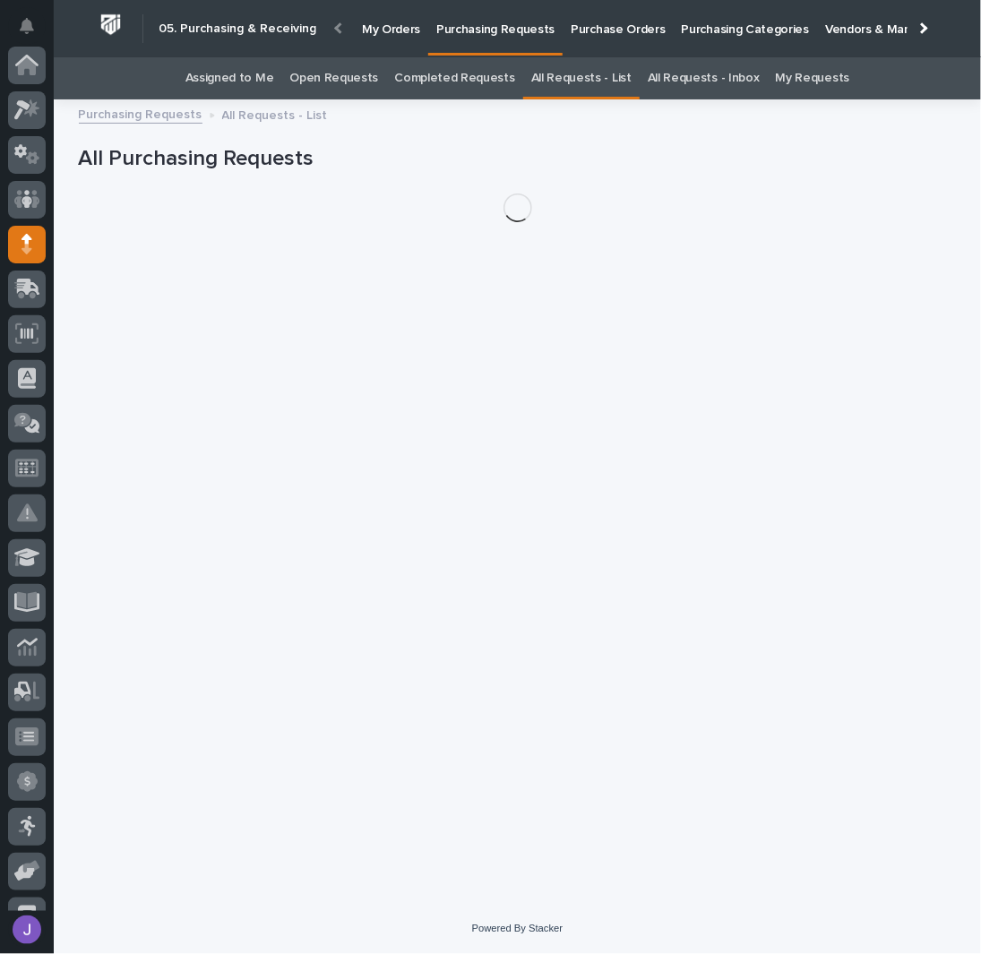
scroll to position [179, 0]
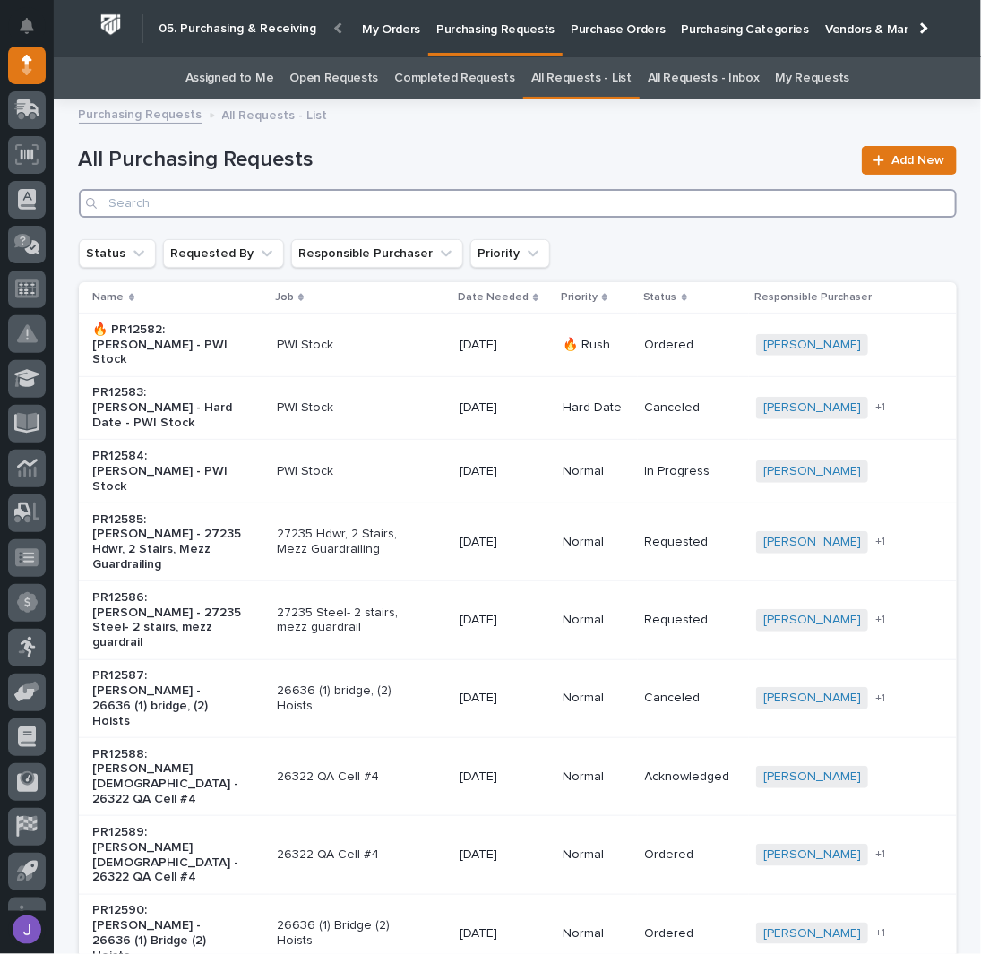
click at [214, 214] on input "Search" at bounding box center [518, 203] width 878 height 29
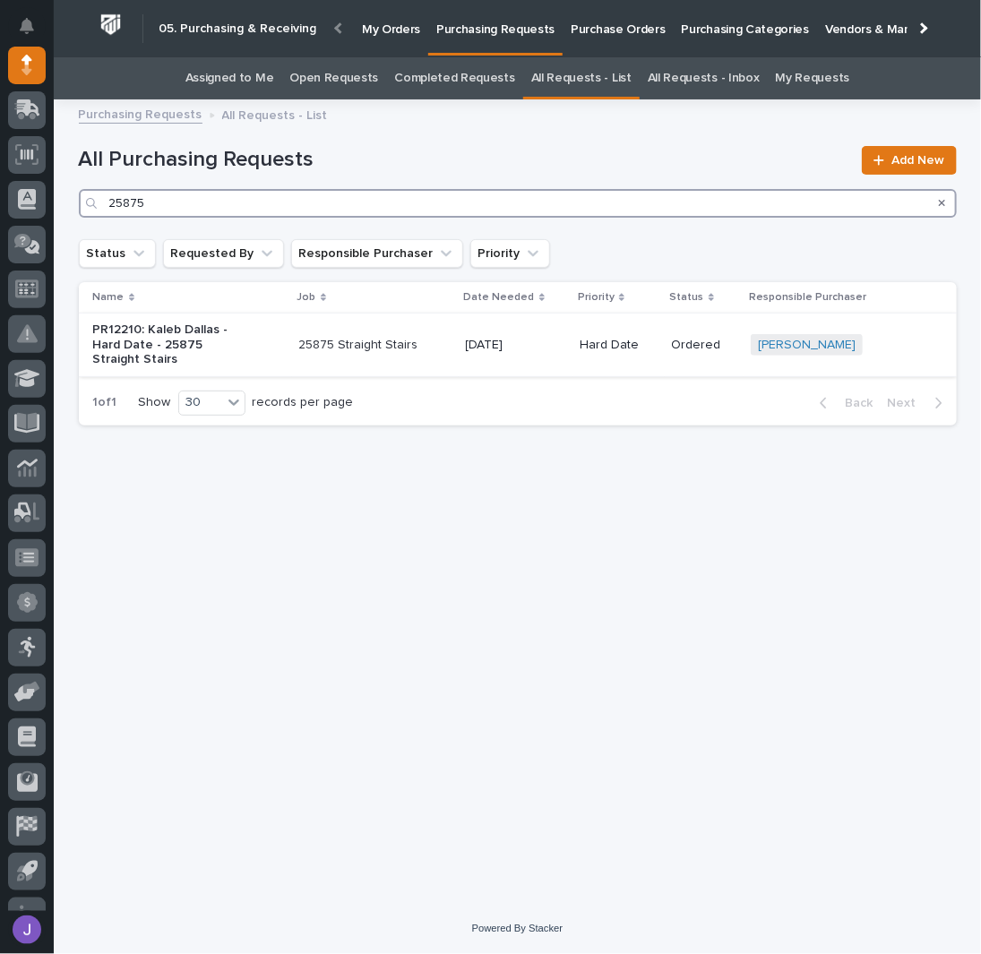
type input "25875"
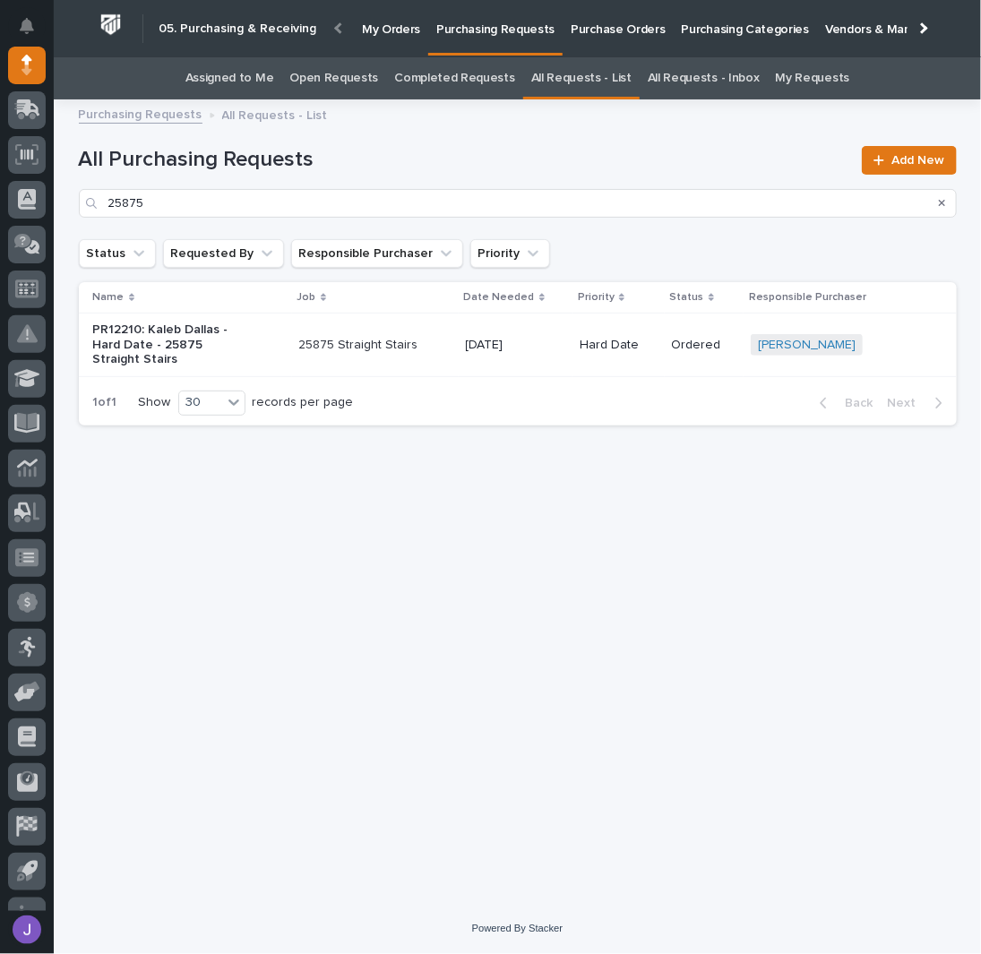
click at [301, 354] on td "25875 Straight Stairs" at bounding box center [375, 346] width 167 height 64
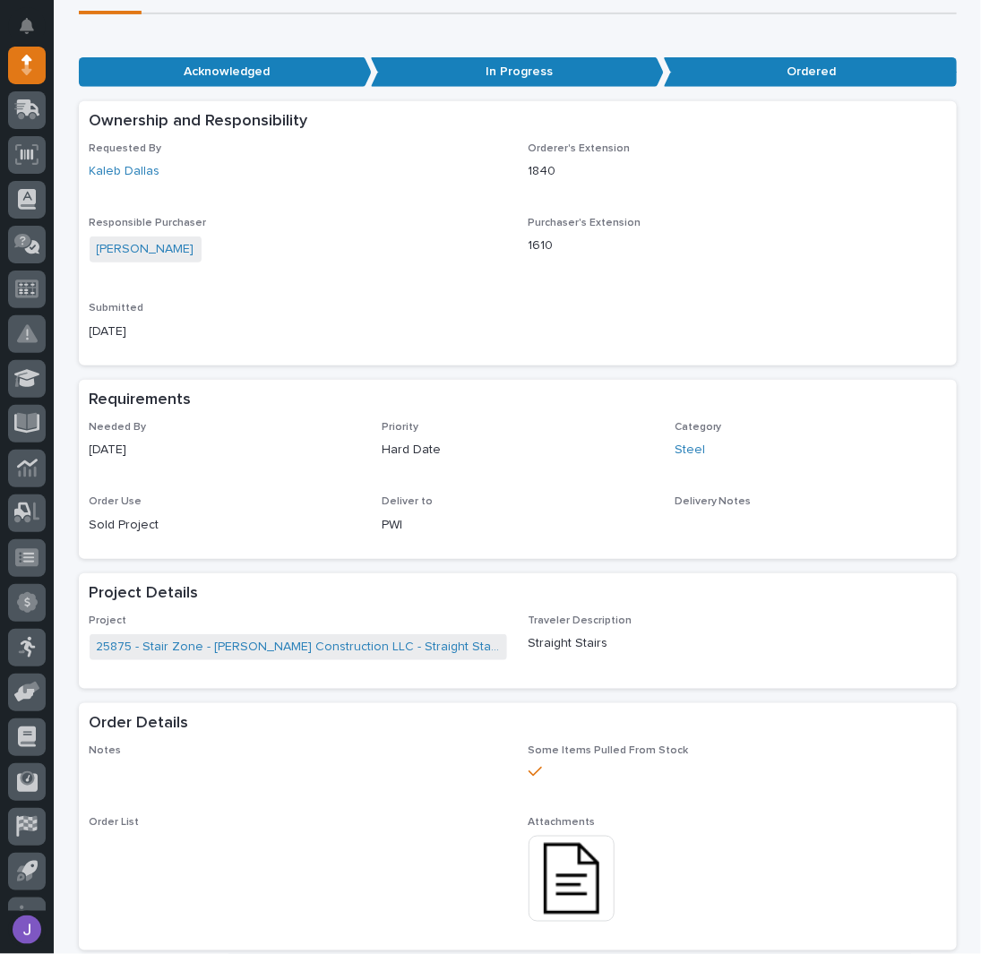
scroll to position [358, 0]
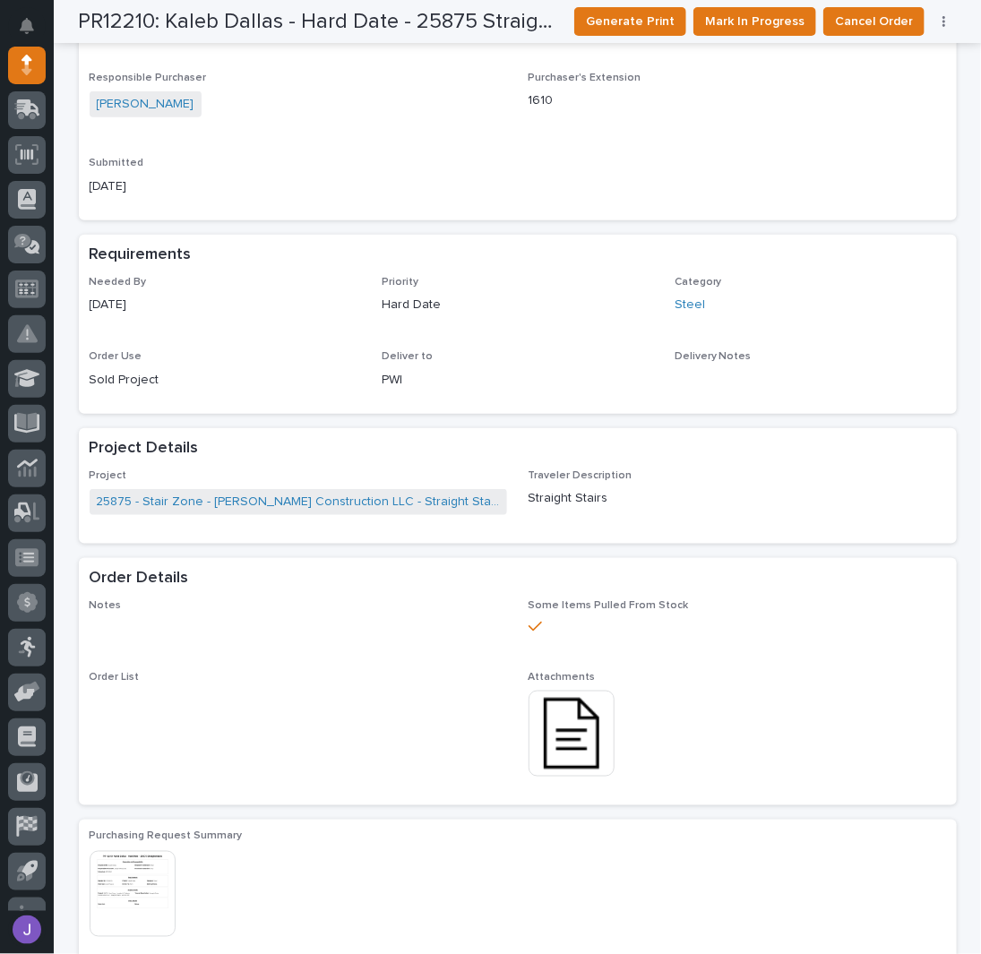
click at [584, 736] on img at bounding box center [572, 734] width 86 height 86
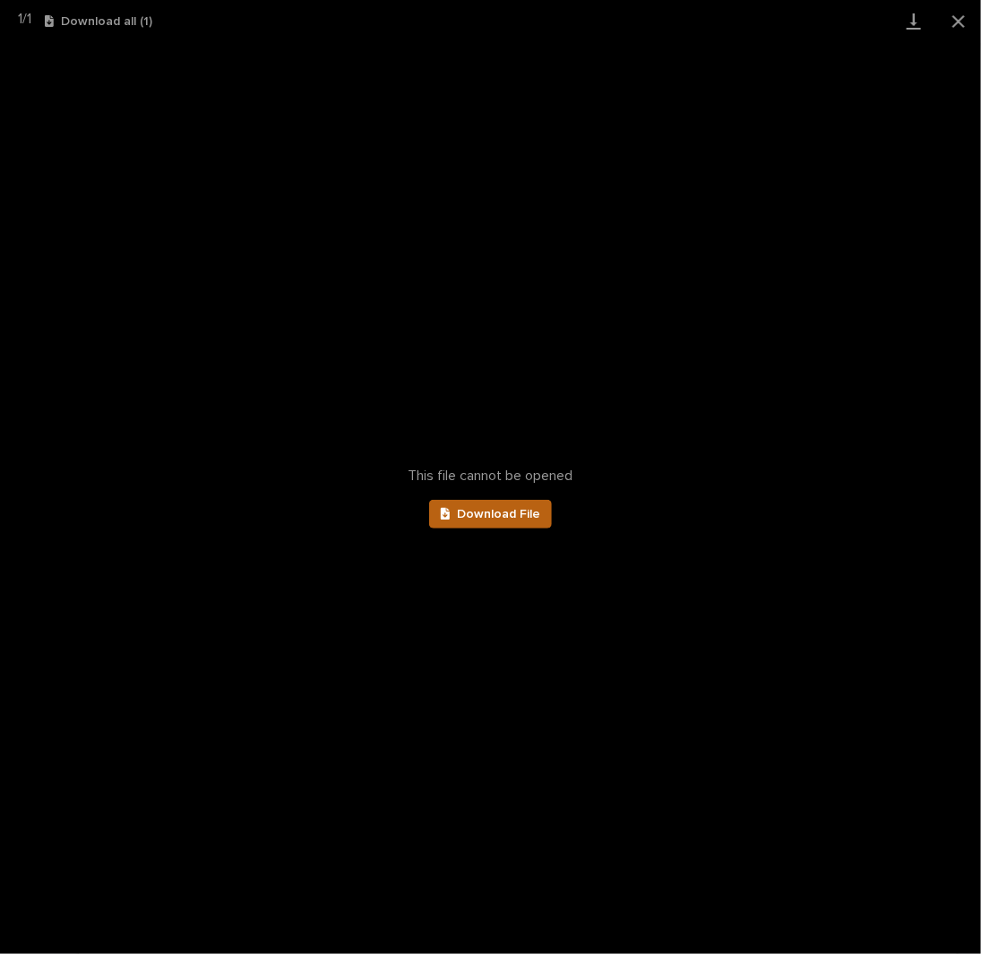
click at [484, 523] on link "Download File" at bounding box center [491, 514] width 124 height 29
click at [969, 25] on button "Close gallery" at bounding box center [958, 21] width 45 height 42
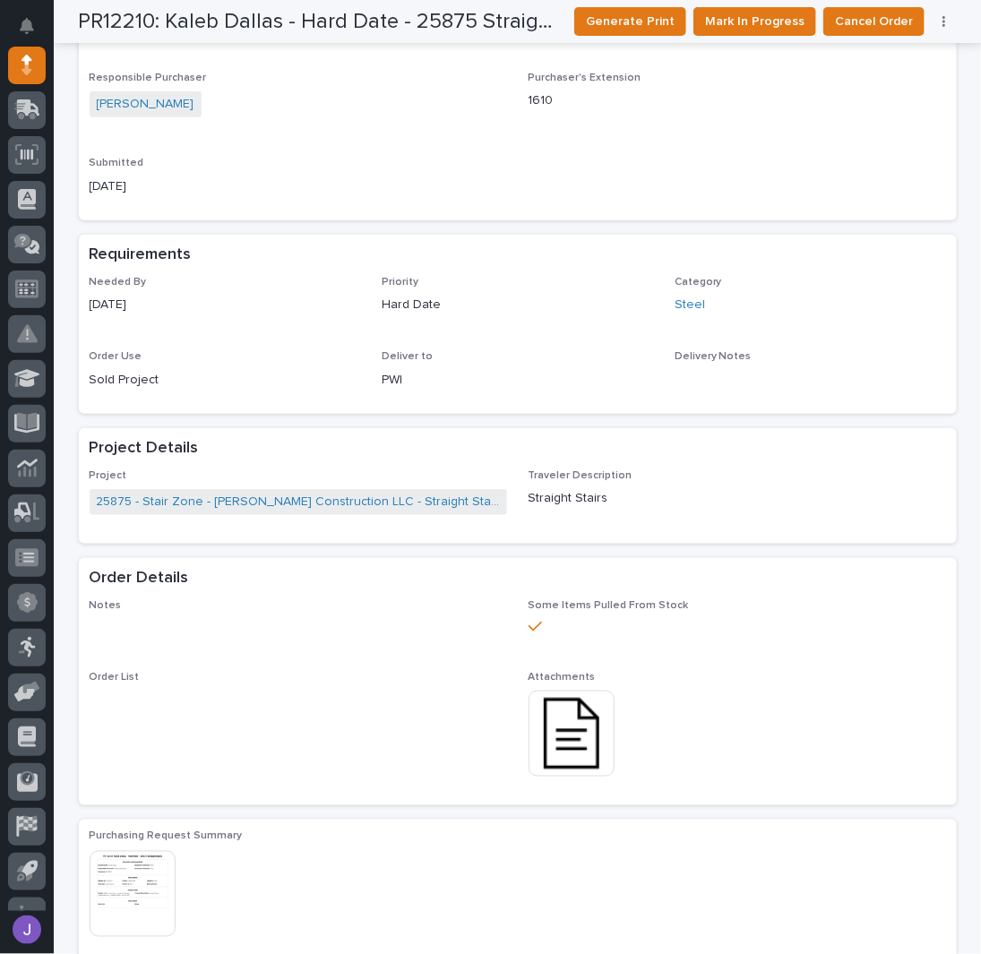
click at [570, 736] on img at bounding box center [572, 734] width 86 height 86
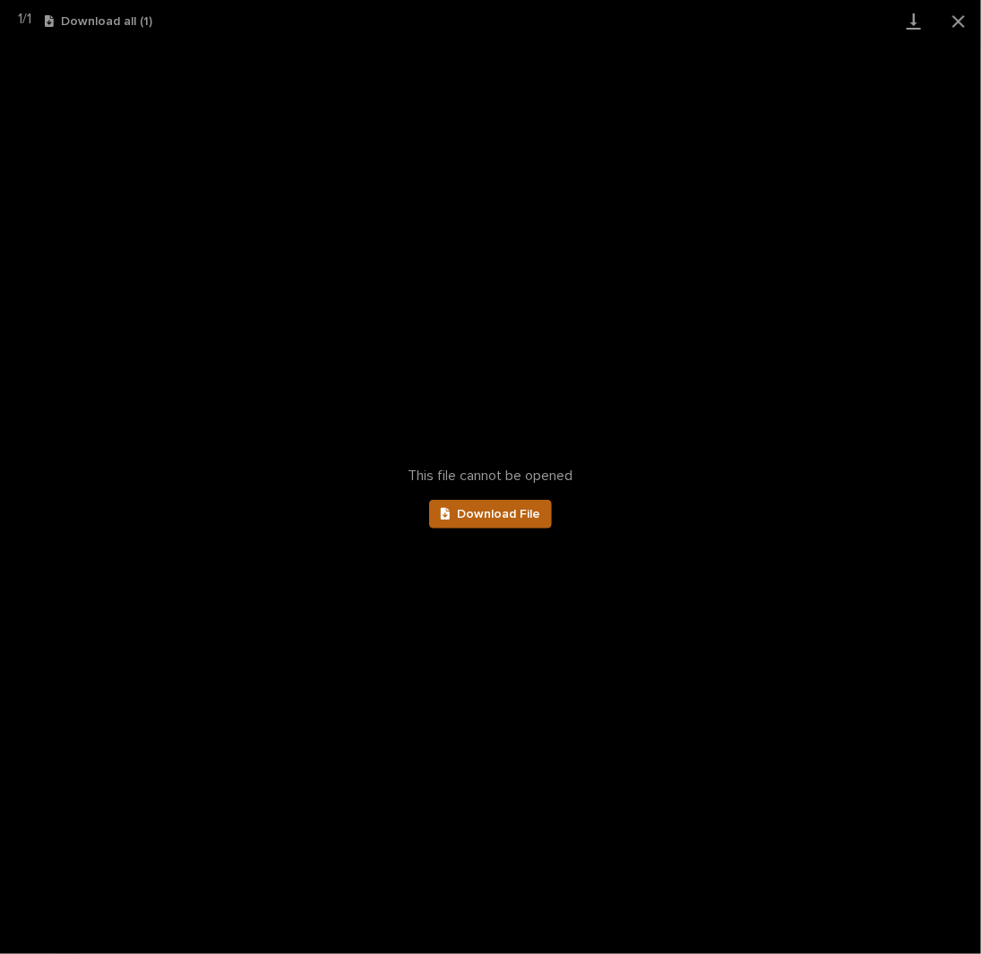
click at [499, 517] on span "Download File" at bounding box center [498, 514] width 83 height 13
click at [961, 22] on button "Close gallery" at bounding box center [958, 21] width 45 height 42
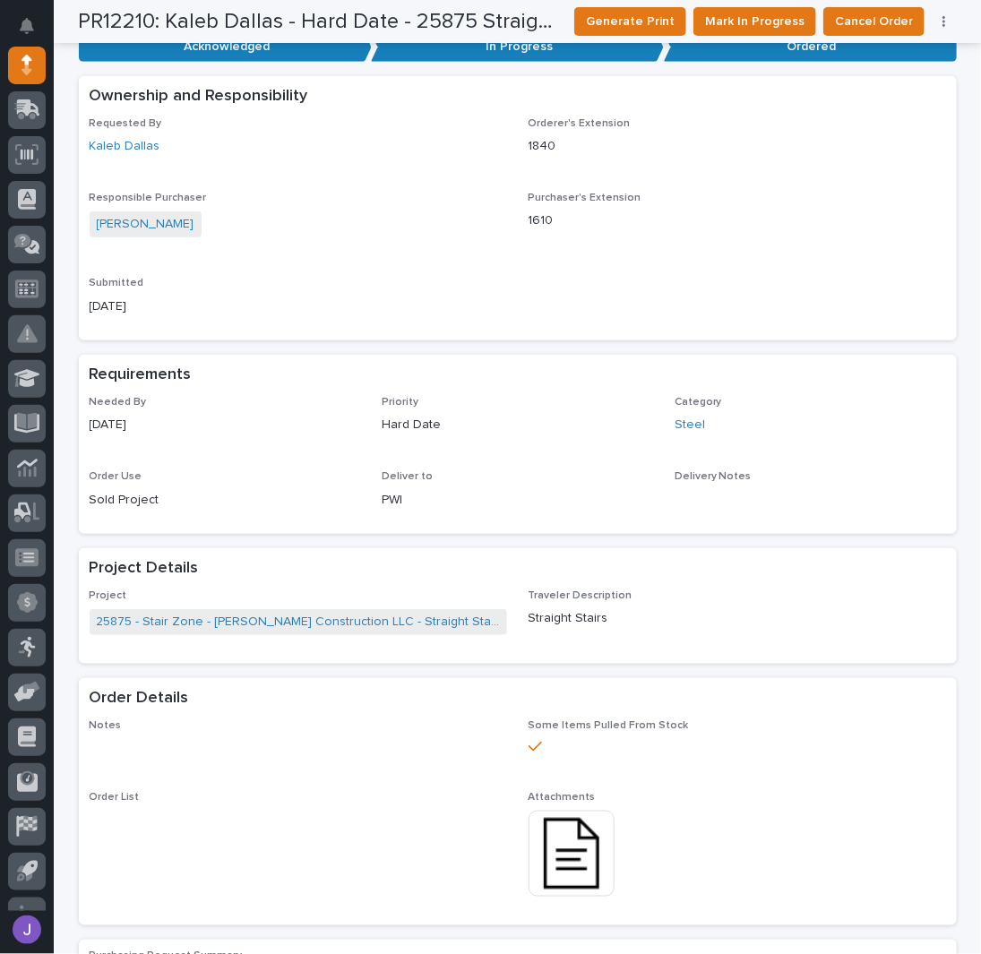
scroll to position [0, 0]
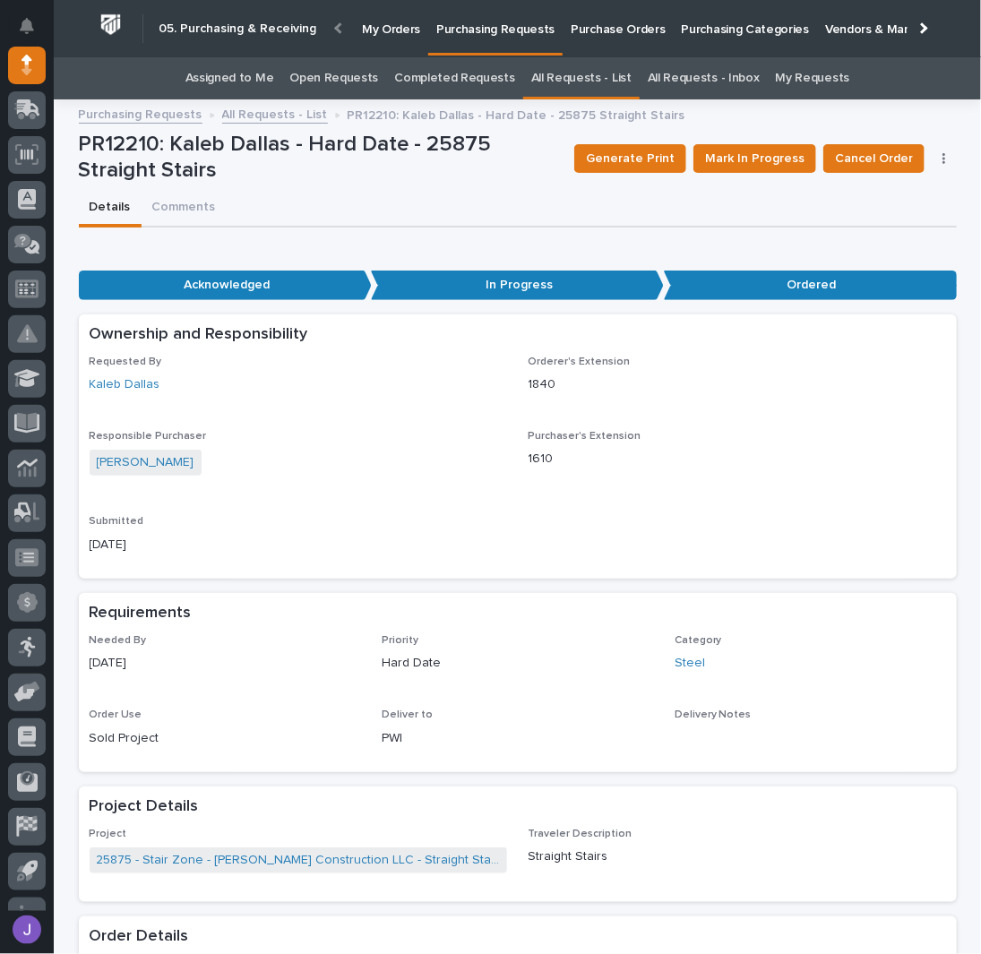
click at [247, 67] on link "Assigned to Me" at bounding box center [229, 78] width 89 height 42
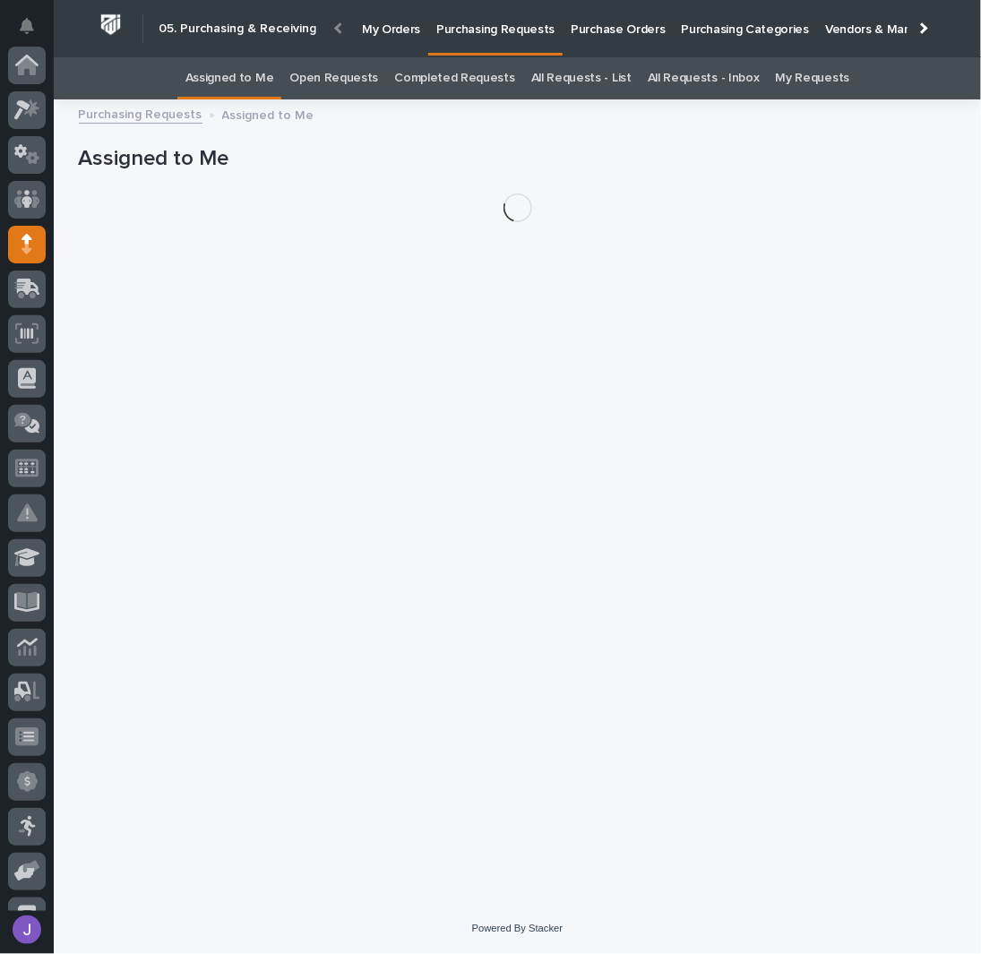
scroll to position [179, 0]
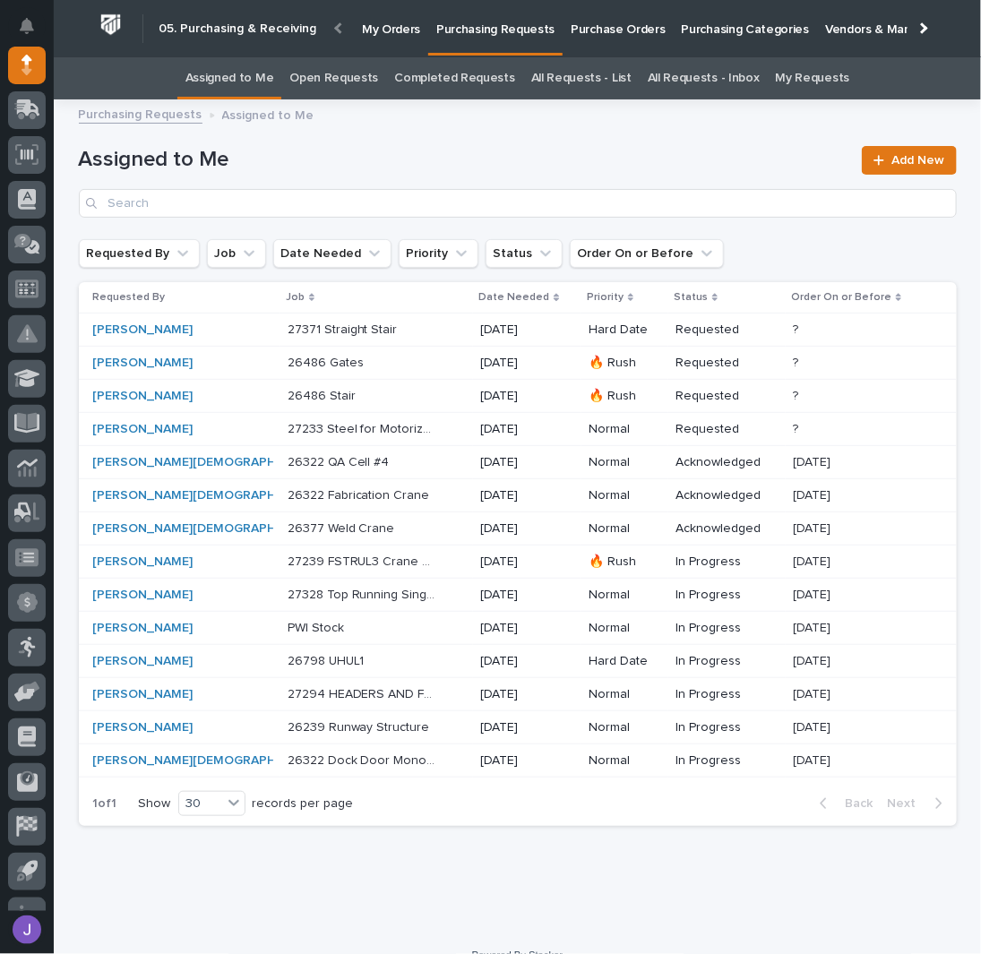
click at [582, 30] on p "Purchase Orders" at bounding box center [618, 19] width 94 height 38
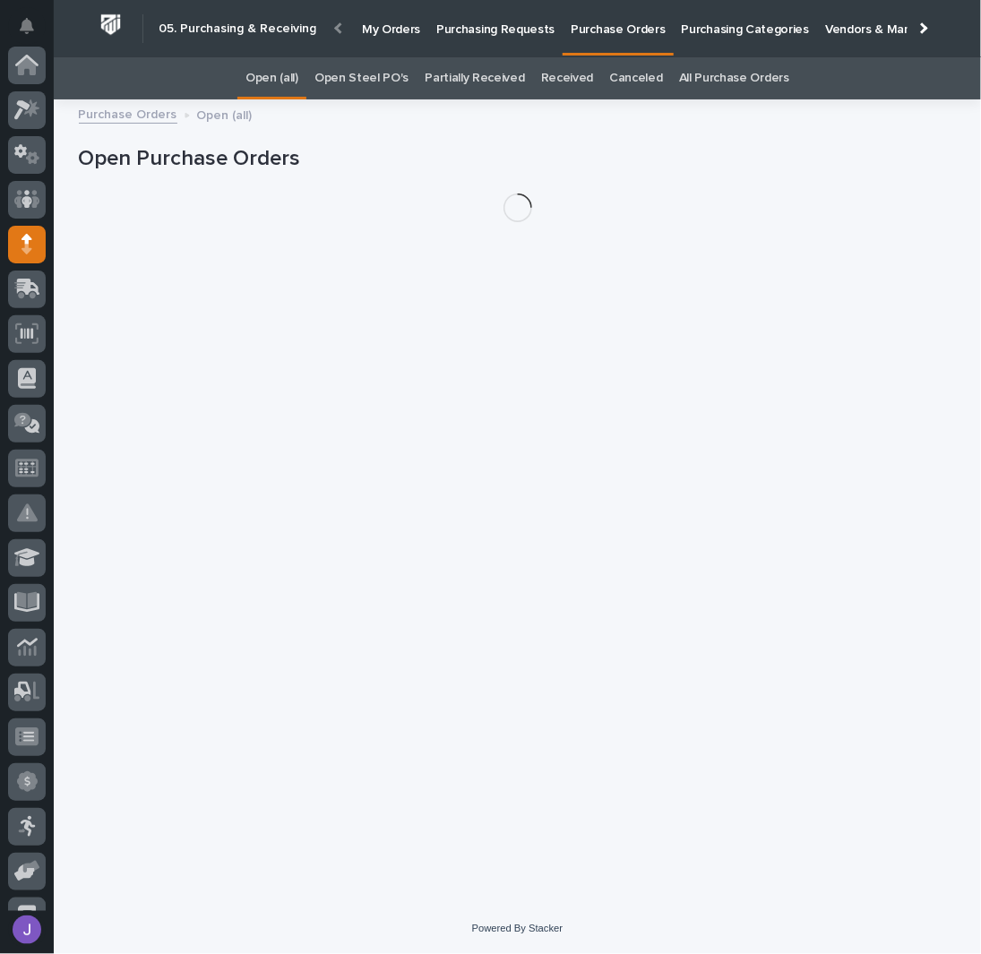
scroll to position [179, 0]
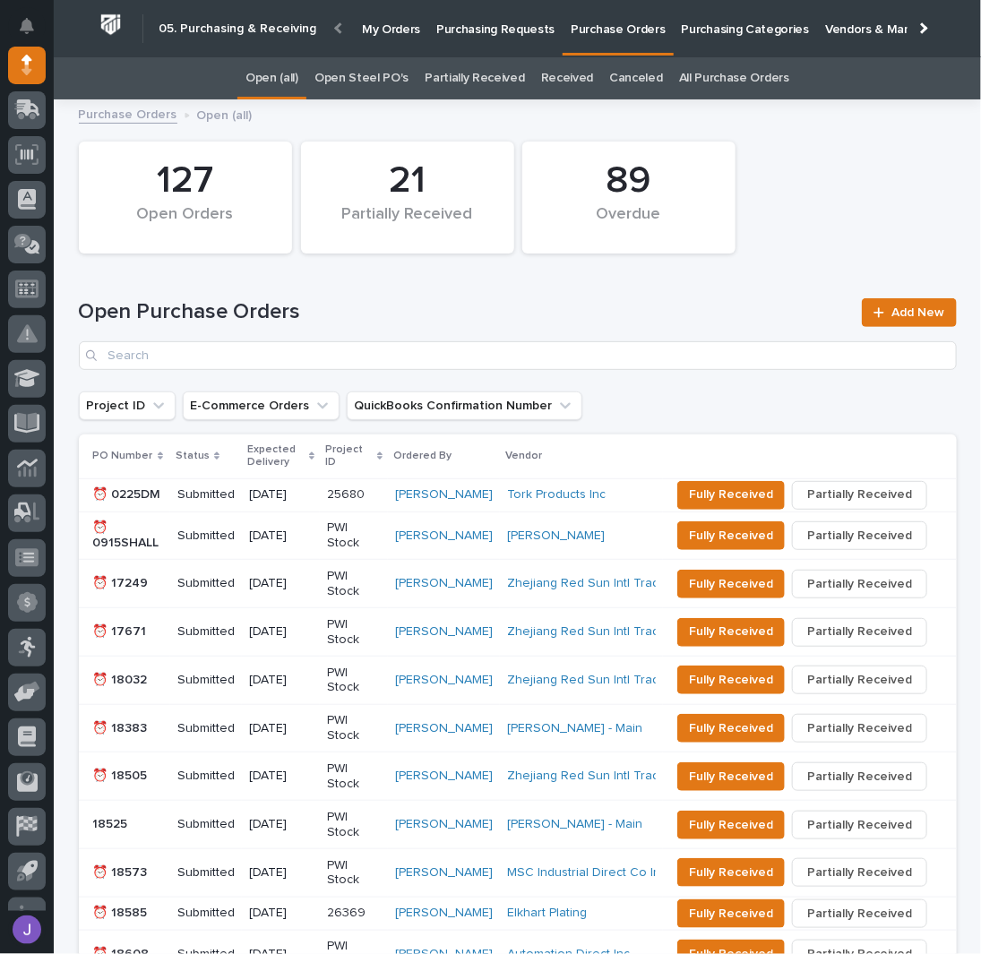
click at [386, 85] on link "Open Steel PO's" at bounding box center [361, 78] width 94 height 42
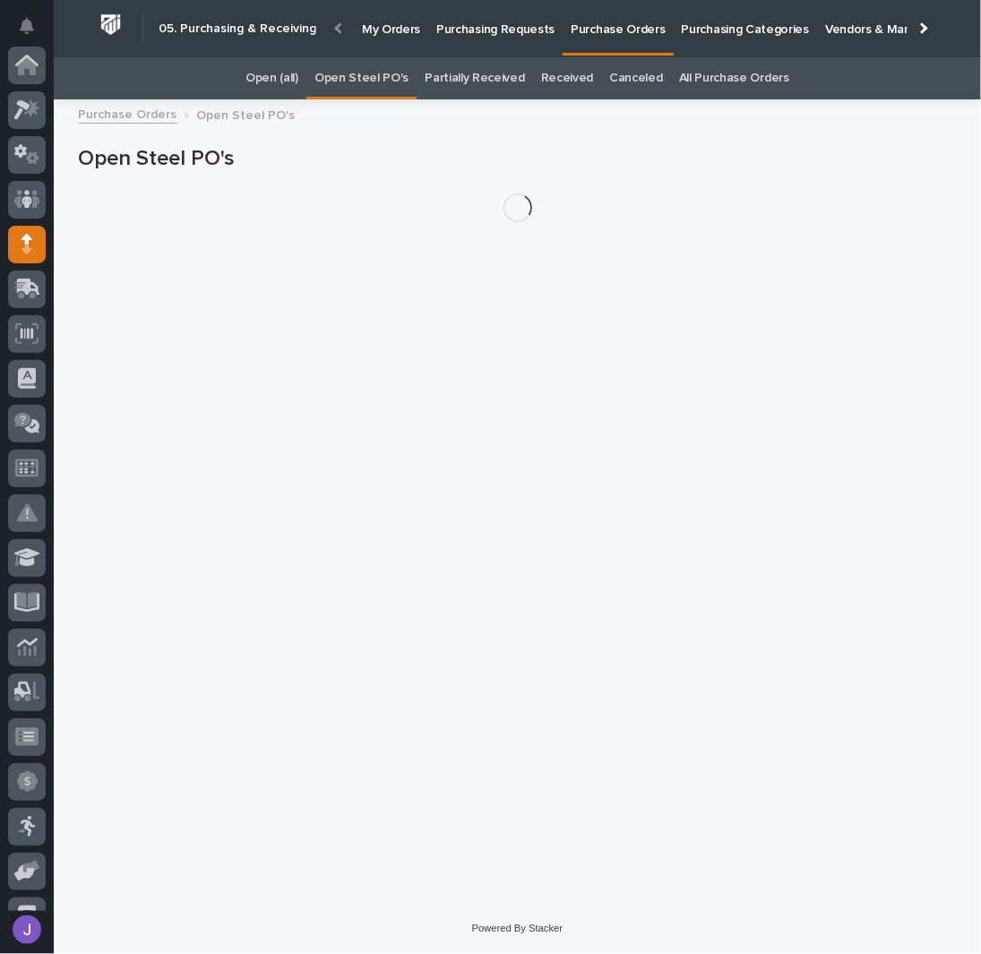
scroll to position [179, 0]
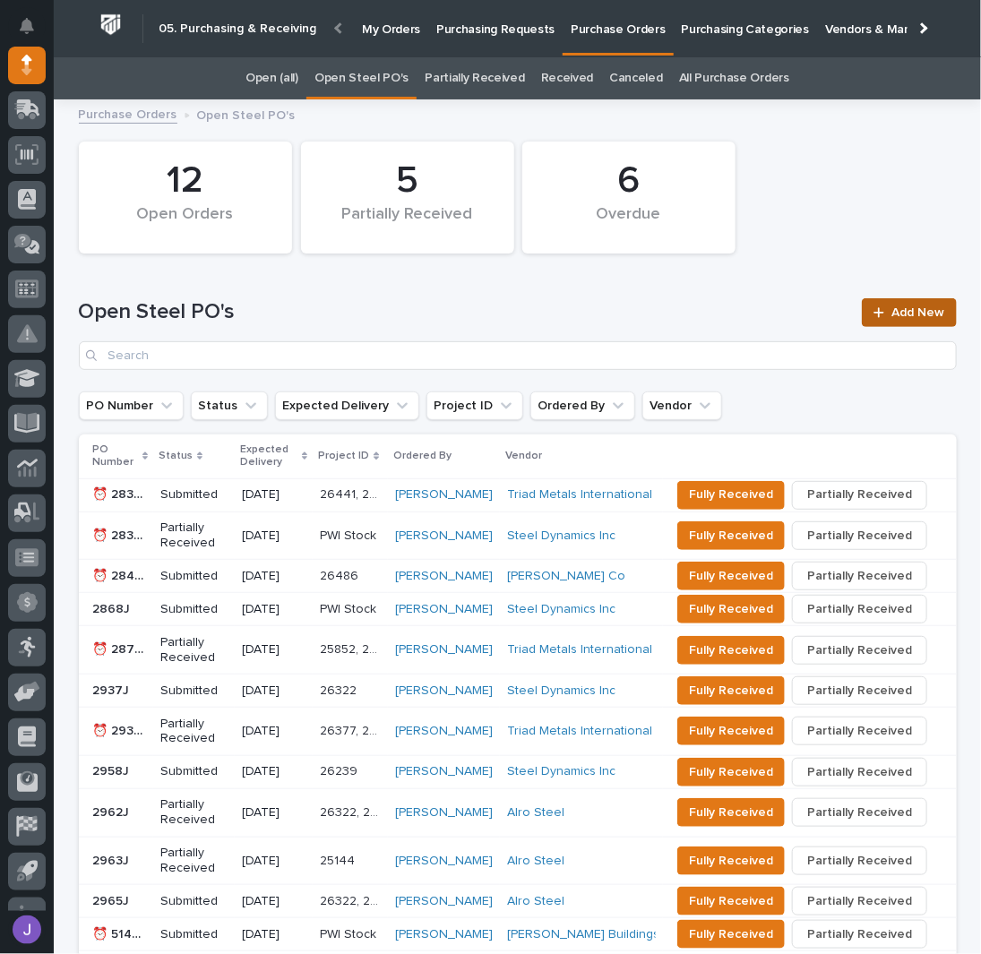
click at [896, 309] on span "Add New" at bounding box center [918, 312] width 53 height 13
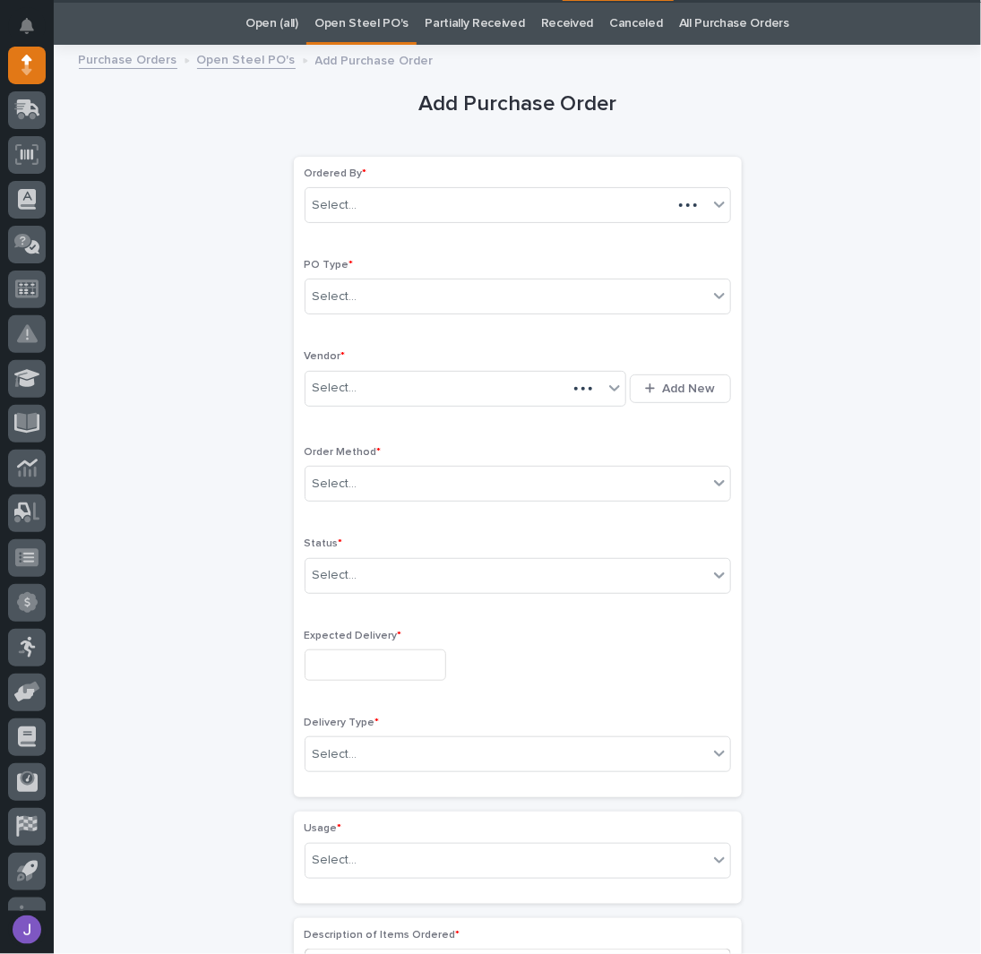
scroll to position [56, 0]
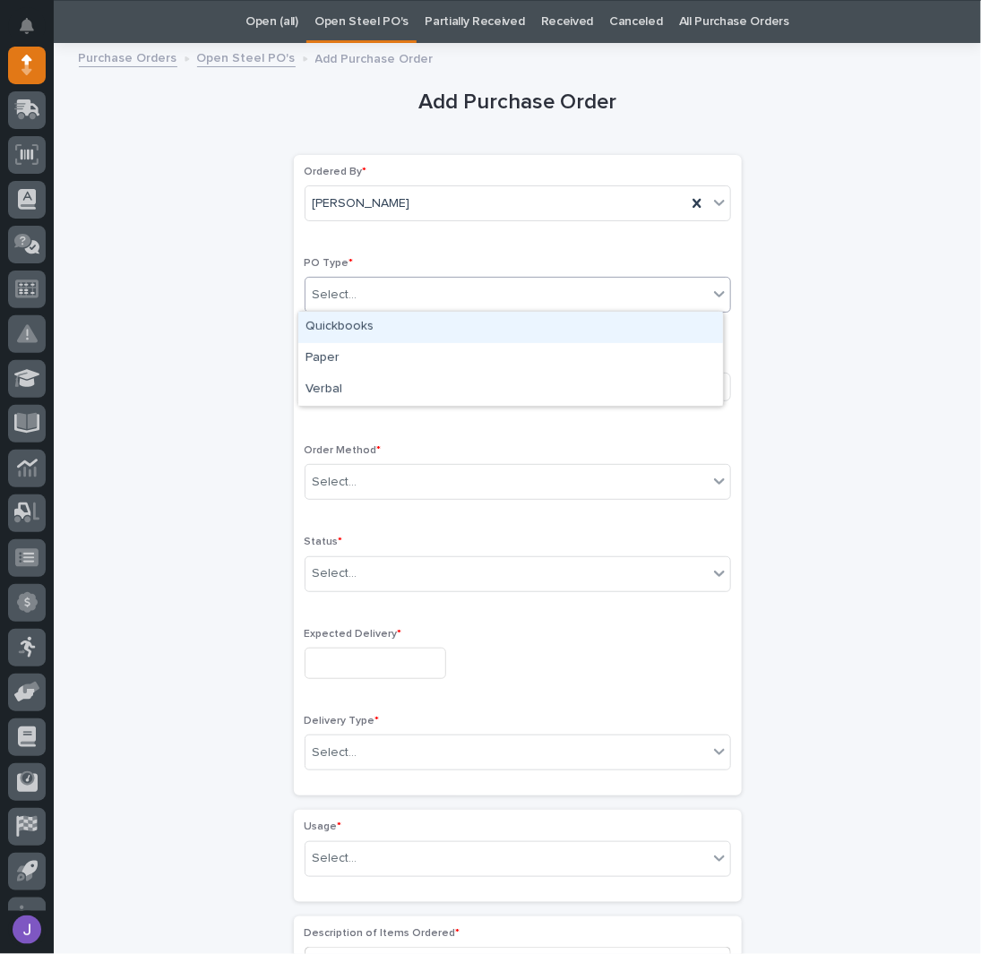
click at [351, 277] on div "Select..." at bounding box center [518, 295] width 426 height 36
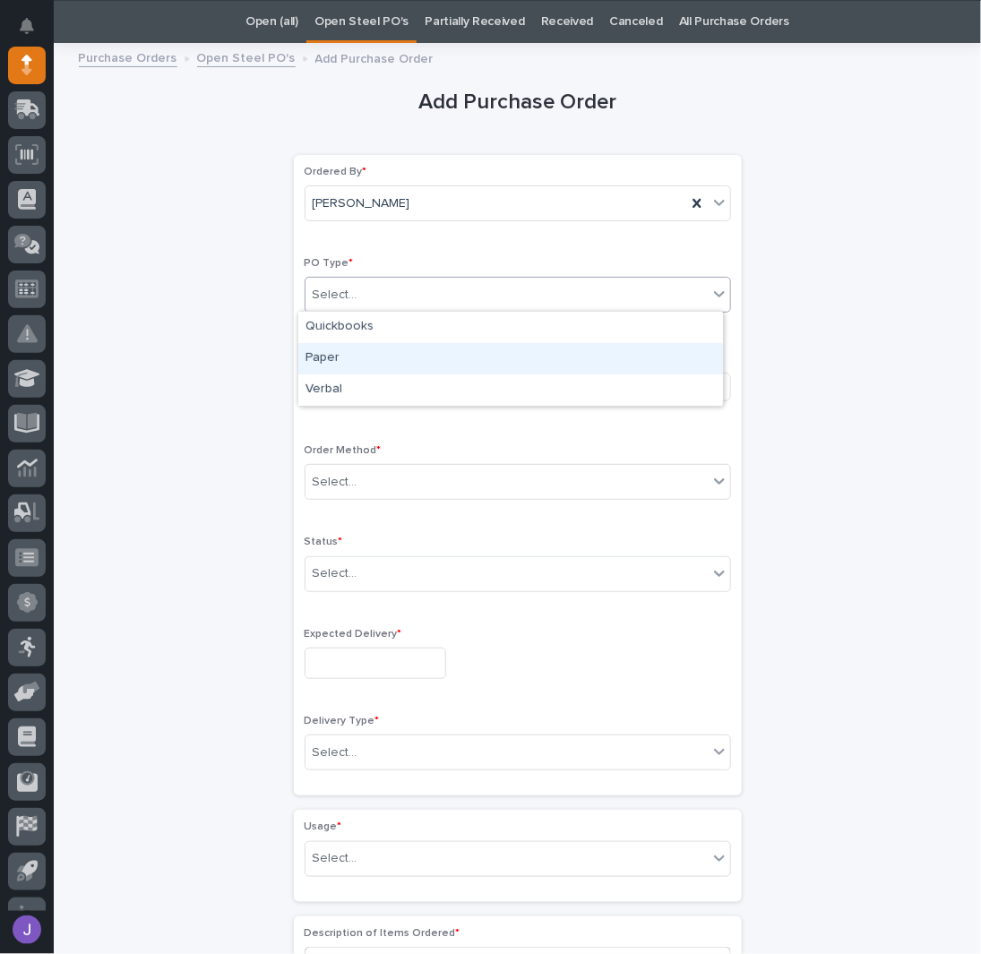
click at [333, 350] on div "Paper" at bounding box center [510, 358] width 425 height 31
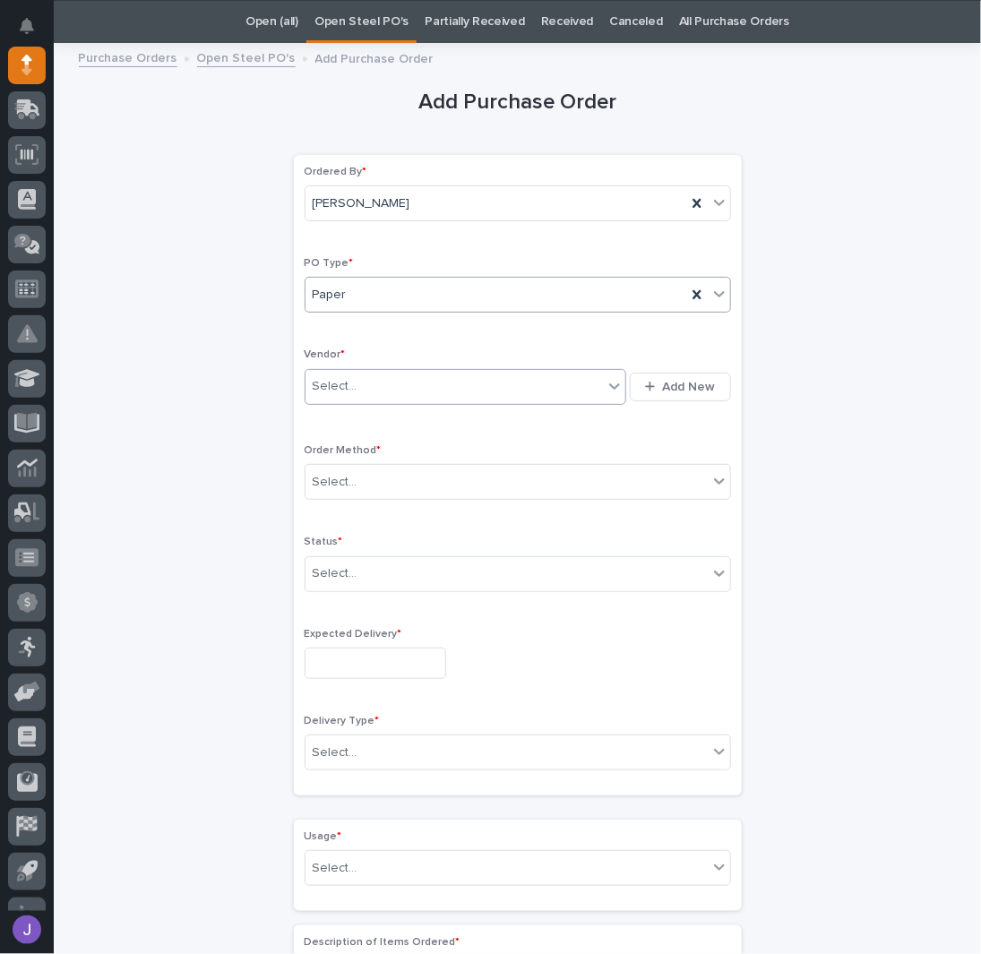
click at [338, 372] on div "Select..." at bounding box center [455, 387] width 298 height 30
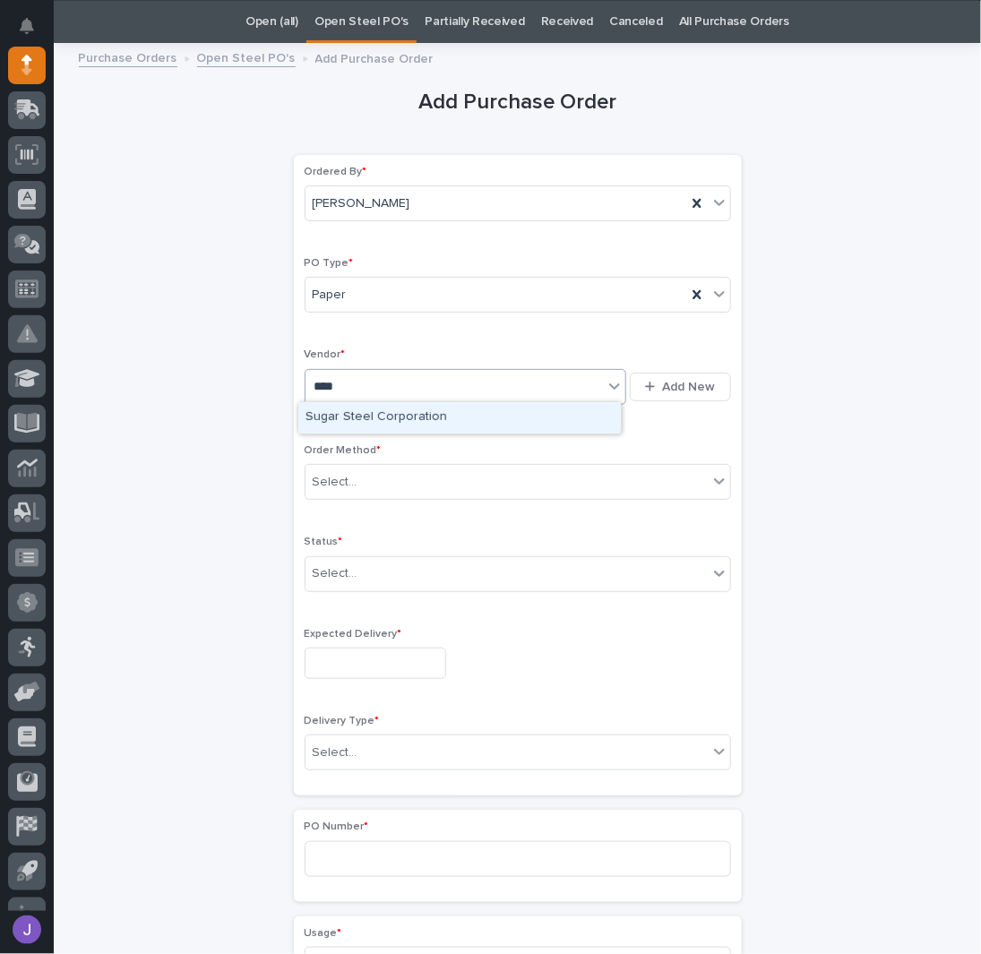
type input "*****"
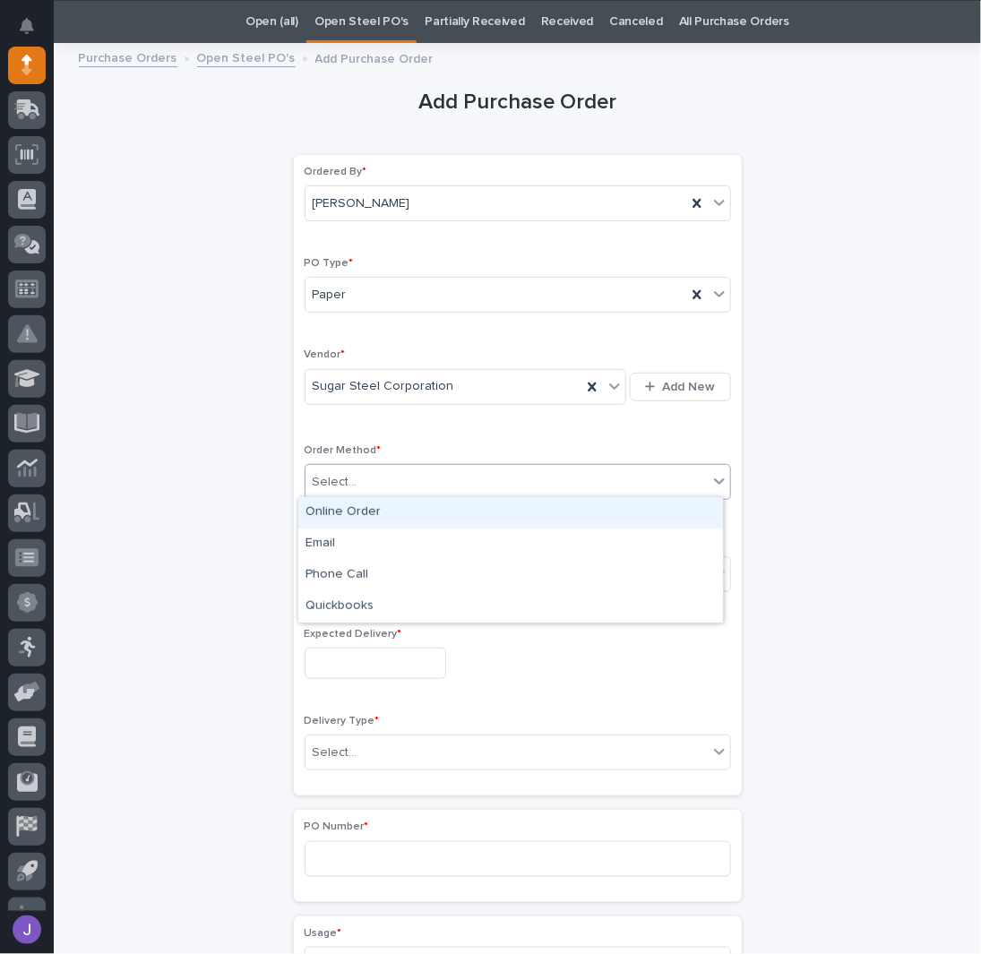
click at [324, 483] on div "Select..." at bounding box center [335, 482] width 45 height 19
click at [336, 514] on div "Online Order" at bounding box center [510, 512] width 425 height 31
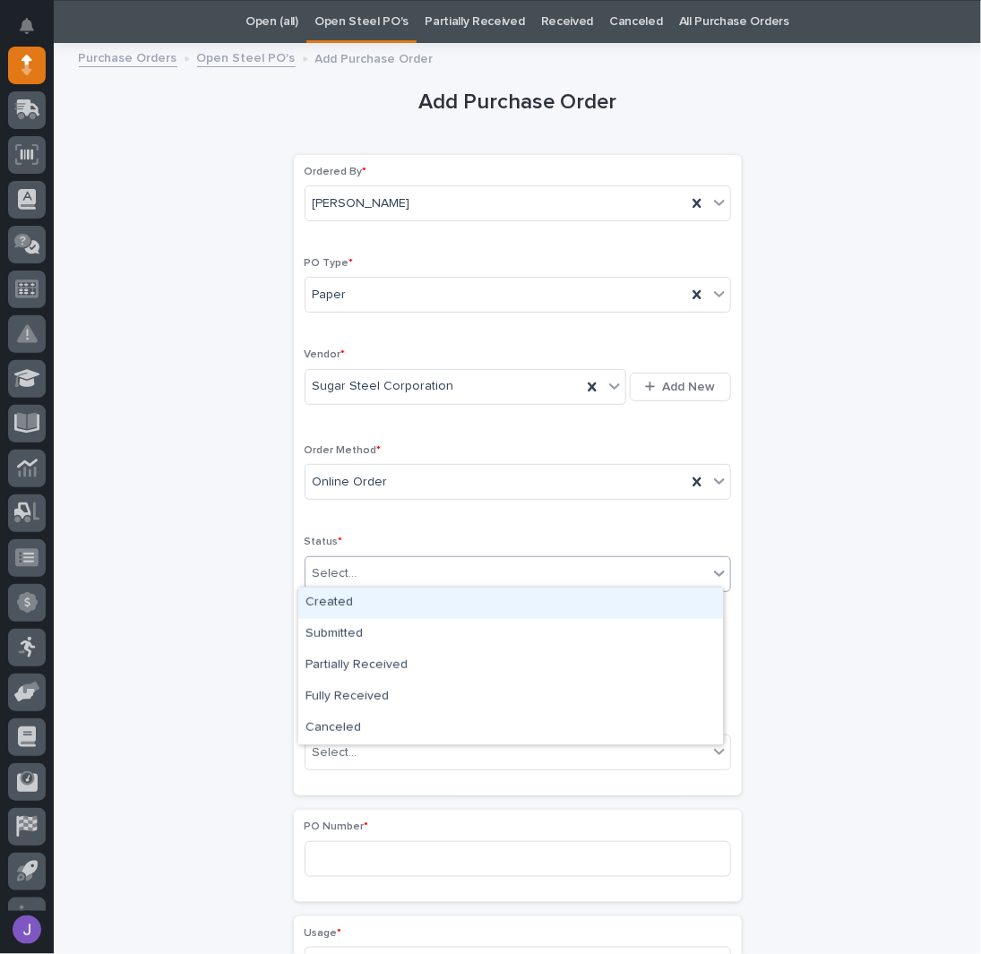
click at [353, 574] on div "Select..." at bounding box center [507, 574] width 402 height 30
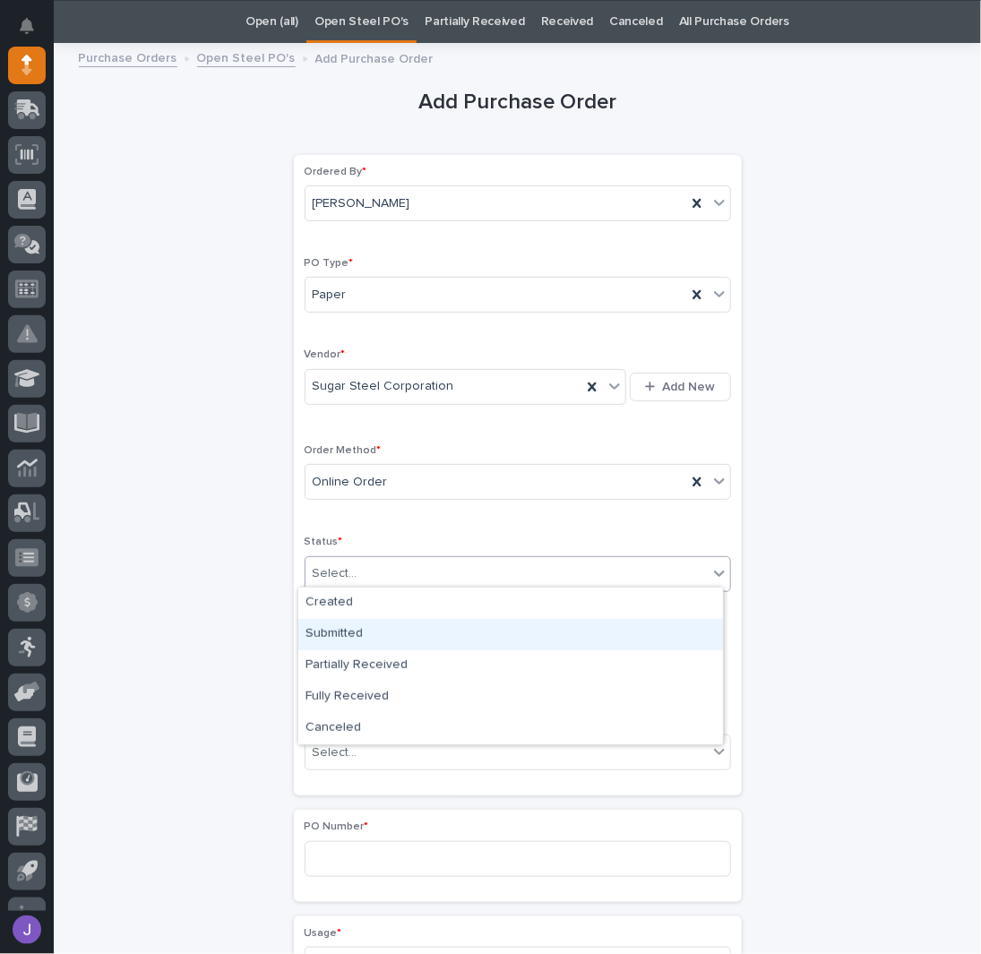
click at [342, 639] on div "Submitted" at bounding box center [510, 634] width 425 height 31
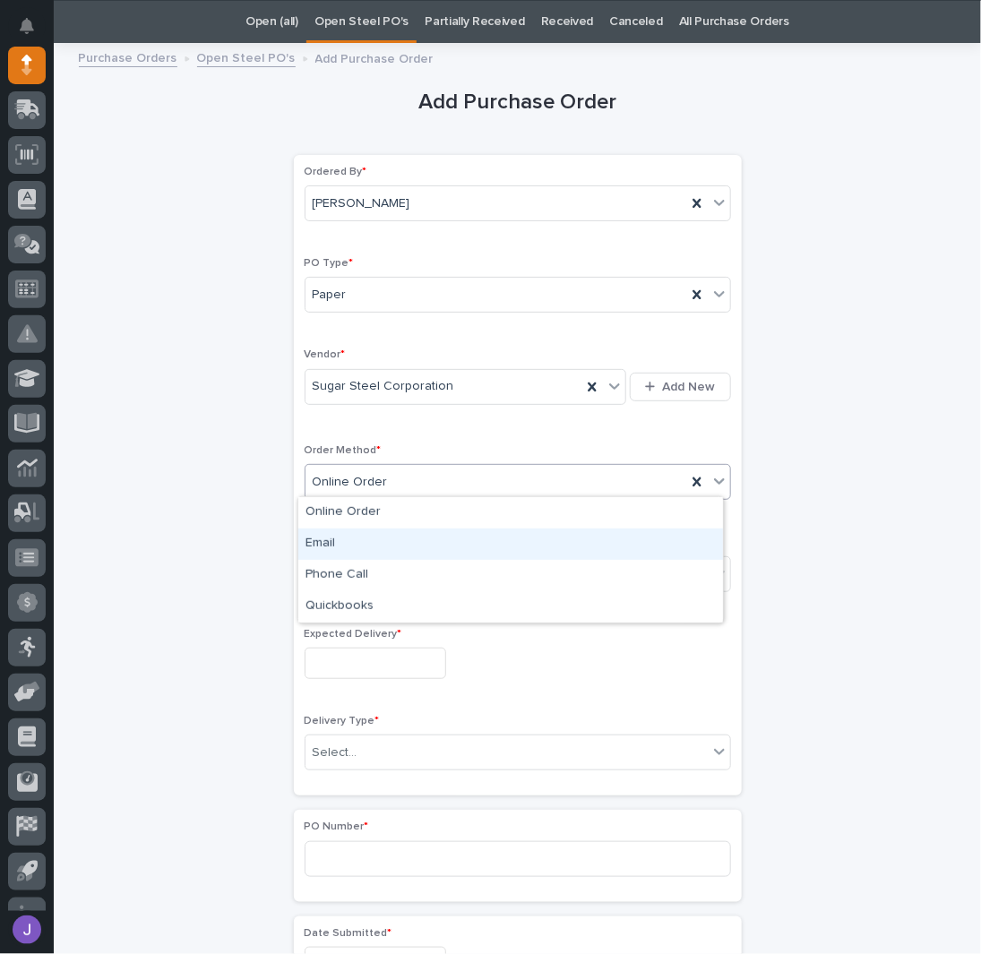
click at [358, 538] on div "Email" at bounding box center [510, 544] width 425 height 31
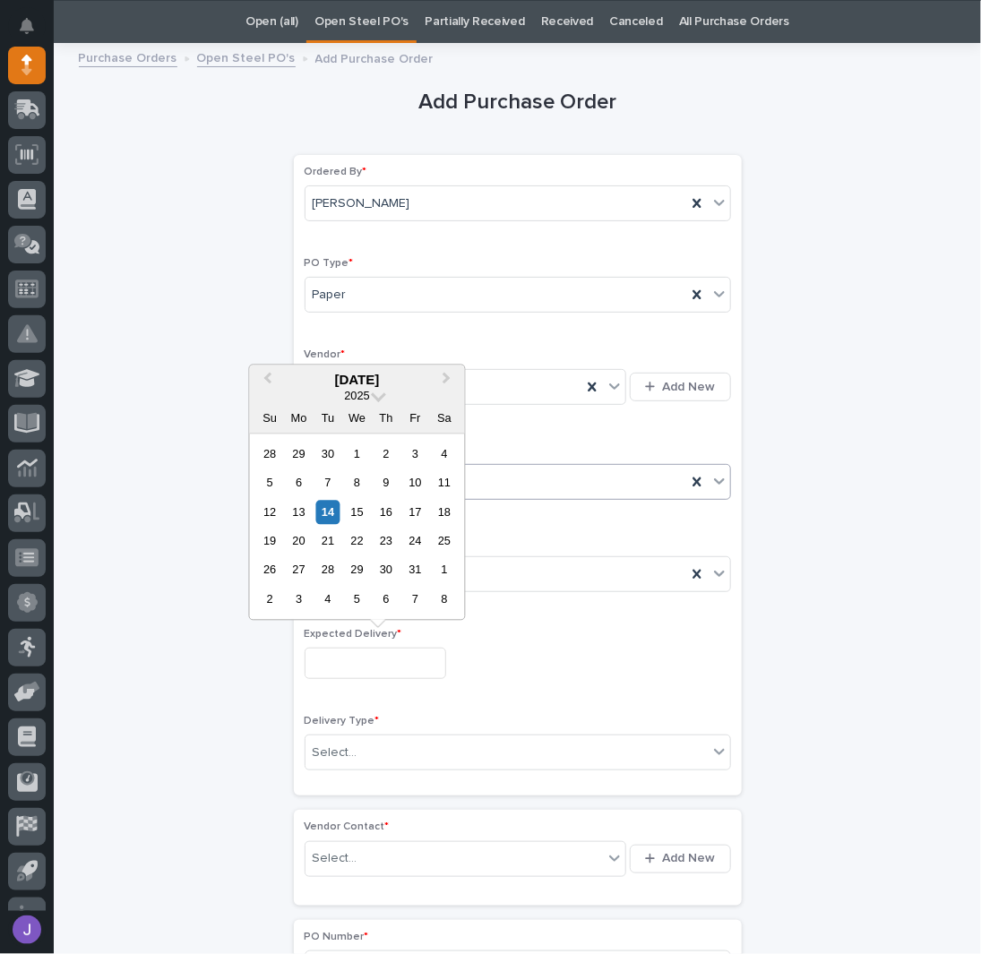
click at [351, 650] on input "text" at bounding box center [376, 663] width 142 height 31
drag, startPoint x: 358, startPoint y: 515, endPoint x: 356, endPoint y: 528, distance: 12.8
click at [358, 516] on div "15" at bounding box center [357, 512] width 24 height 24
type input "**********"
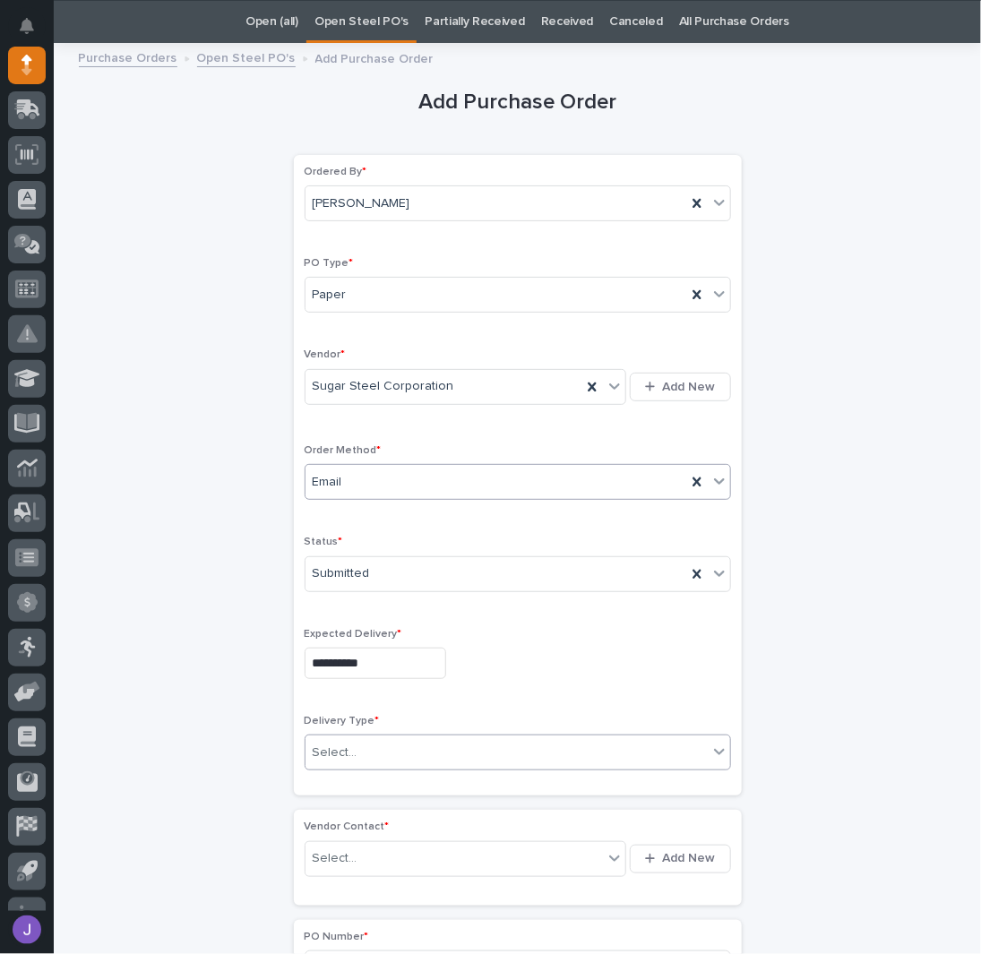
click at [366, 756] on div "Select..." at bounding box center [507, 753] width 402 height 30
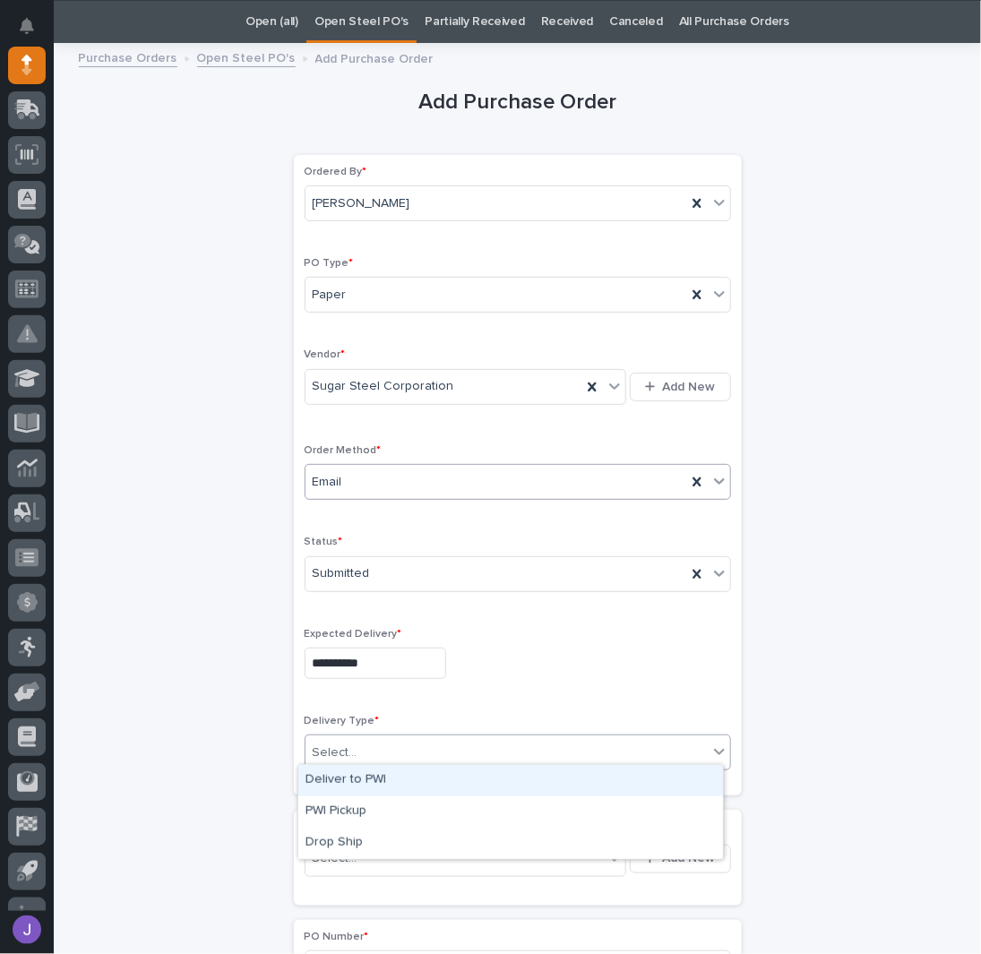
click at [355, 777] on div "Deliver to PWI" at bounding box center [510, 780] width 425 height 31
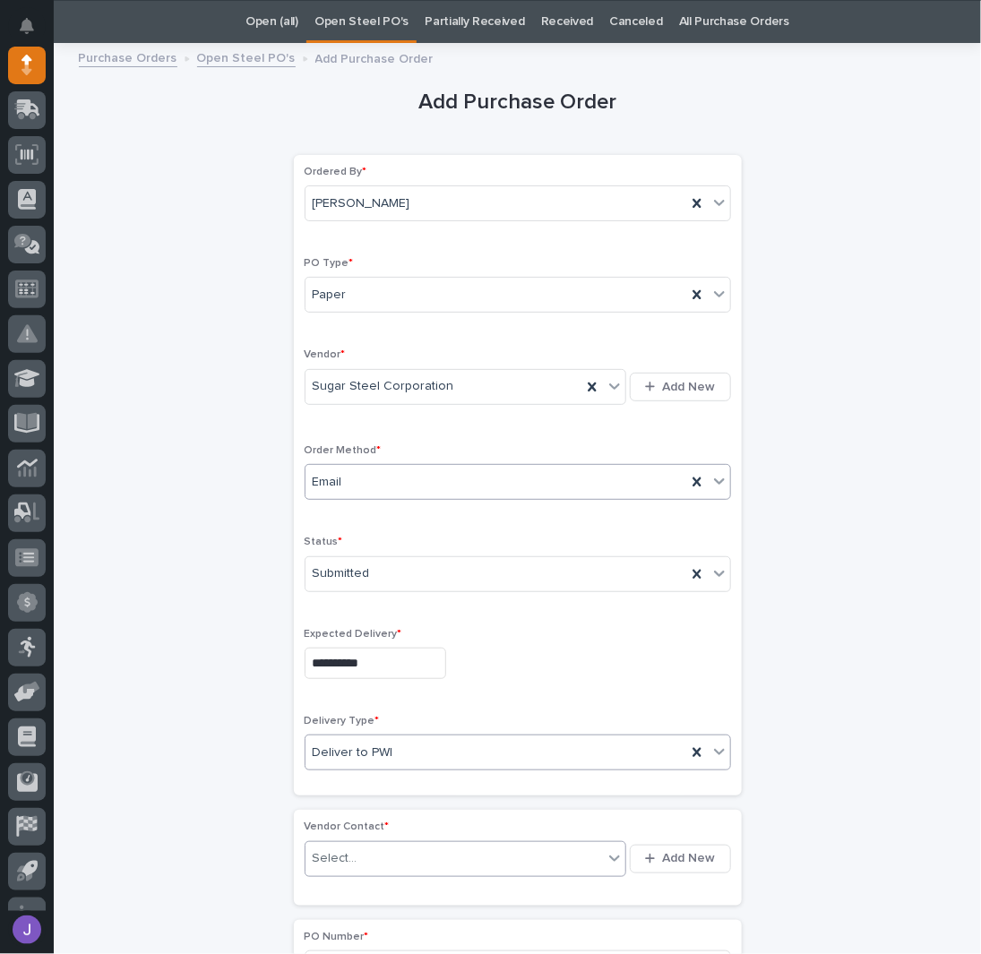
click at [352, 858] on div "Select..." at bounding box center [455, 859] width 298 height 30
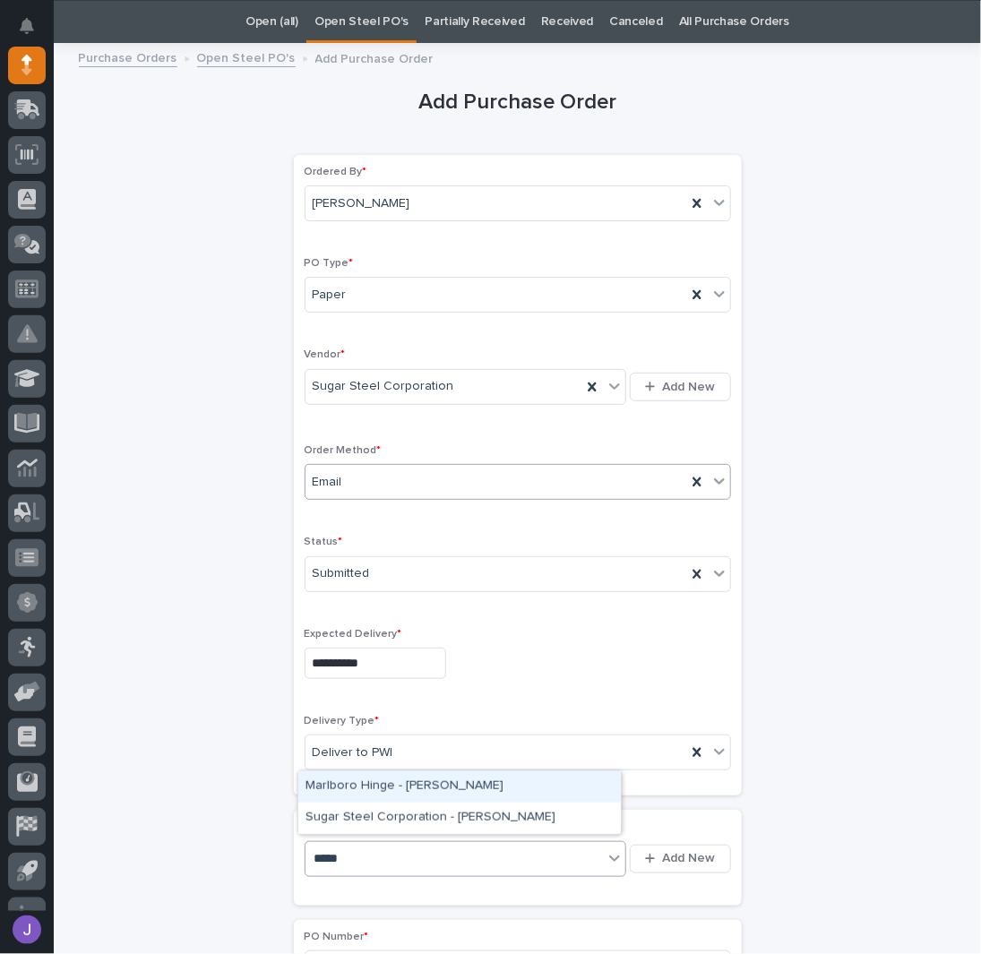
type input "******"
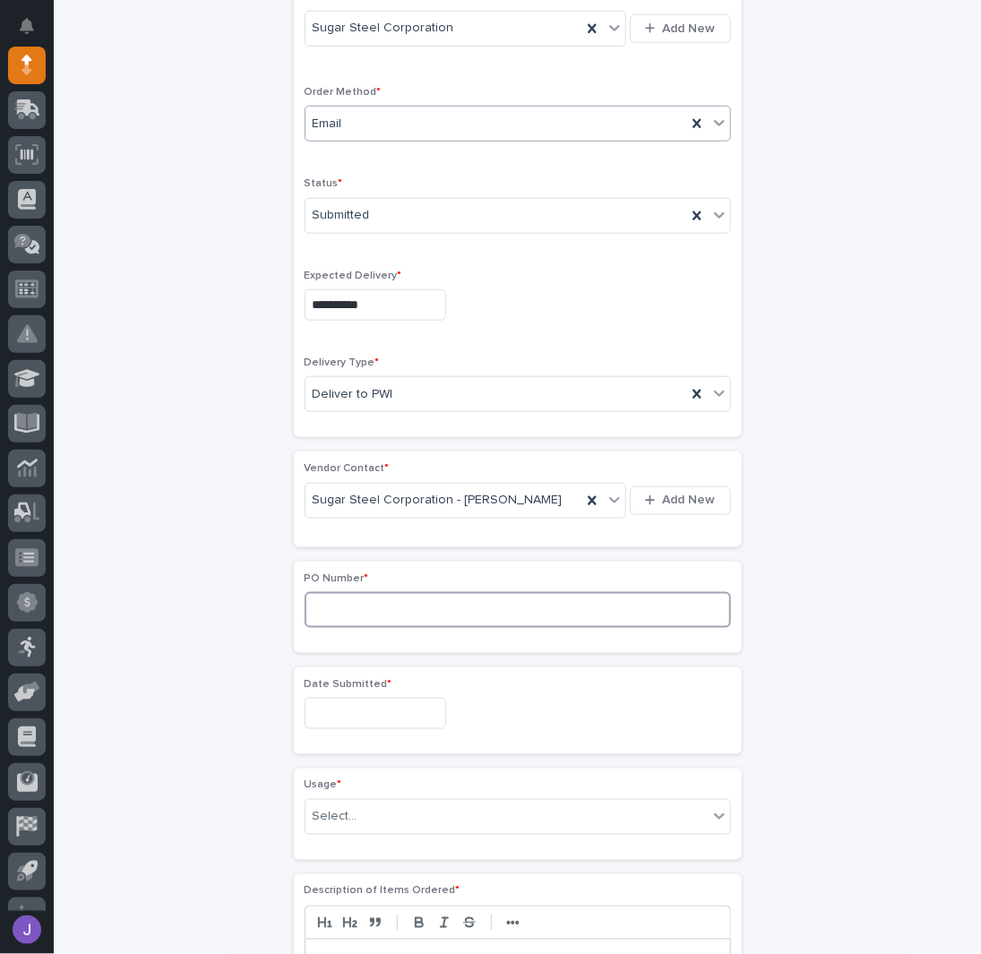
click at [342, 615] on input at bounding box center [518, 610] width 426 height 36
type input "2964J"
click at [388, 712] on input "text" at bounding box center [376, 713] width 142 height 31
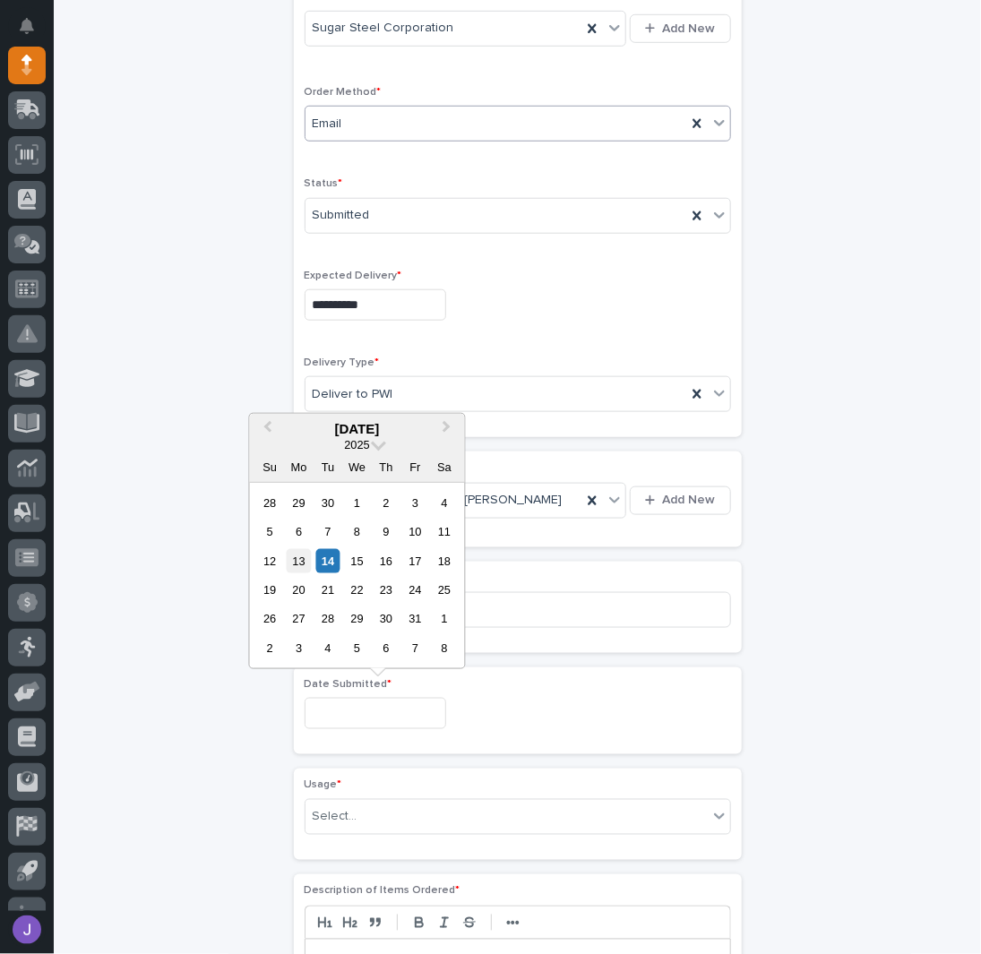
click at [299, 565] on div "13" at bounding box center [299, 560] width 24 height 24
type input "**********"
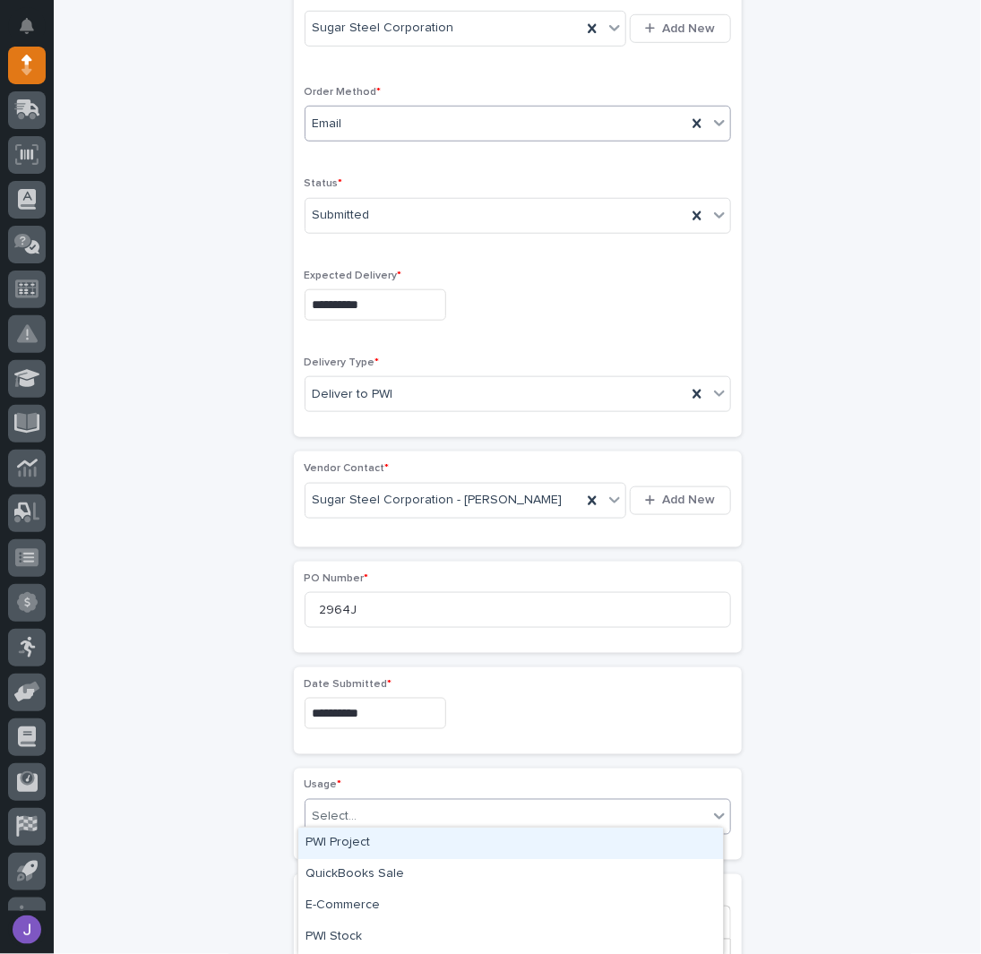
click at [381, 816] on div "Select..." at bounding box center [507, 818] width 402 height 30
click at [334, 848] on div "PWI Project" at bounding box center [510, 843] width 425 height 31
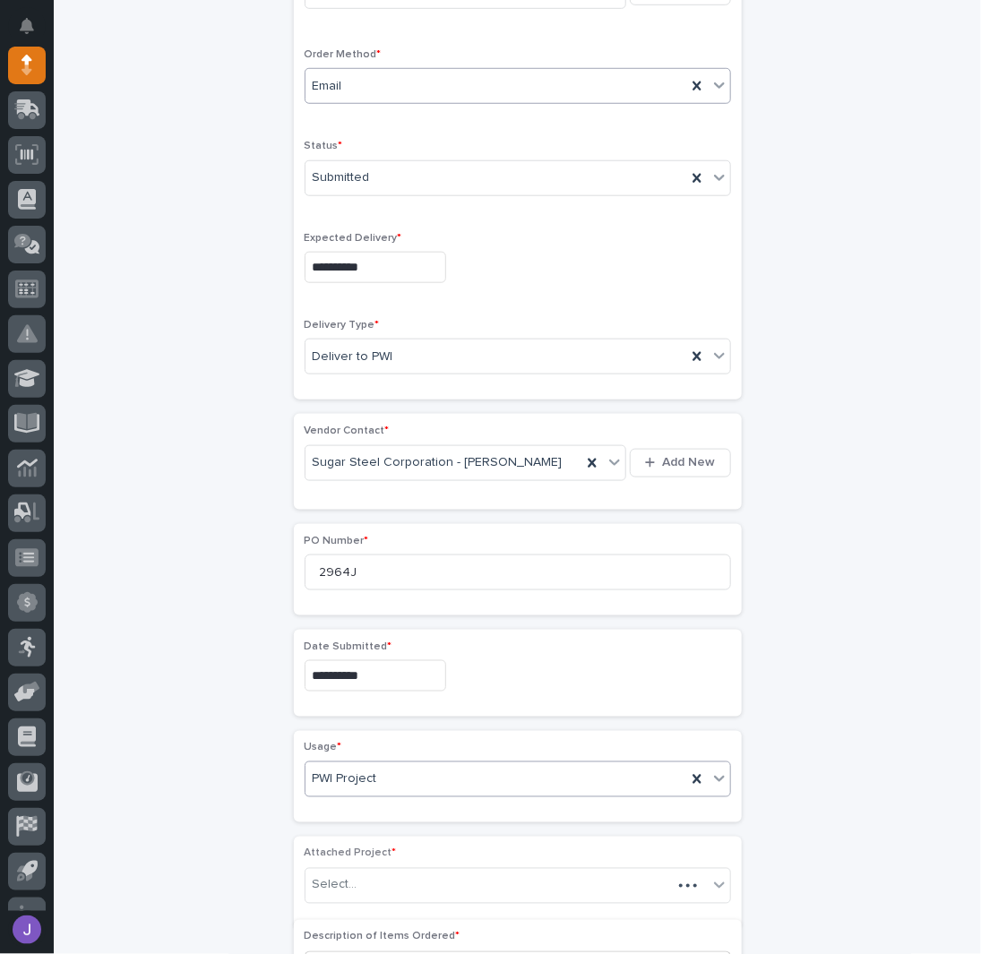
click at [230, 836] on div "**********" at bounding box center [518, 645] width 878 height 1974
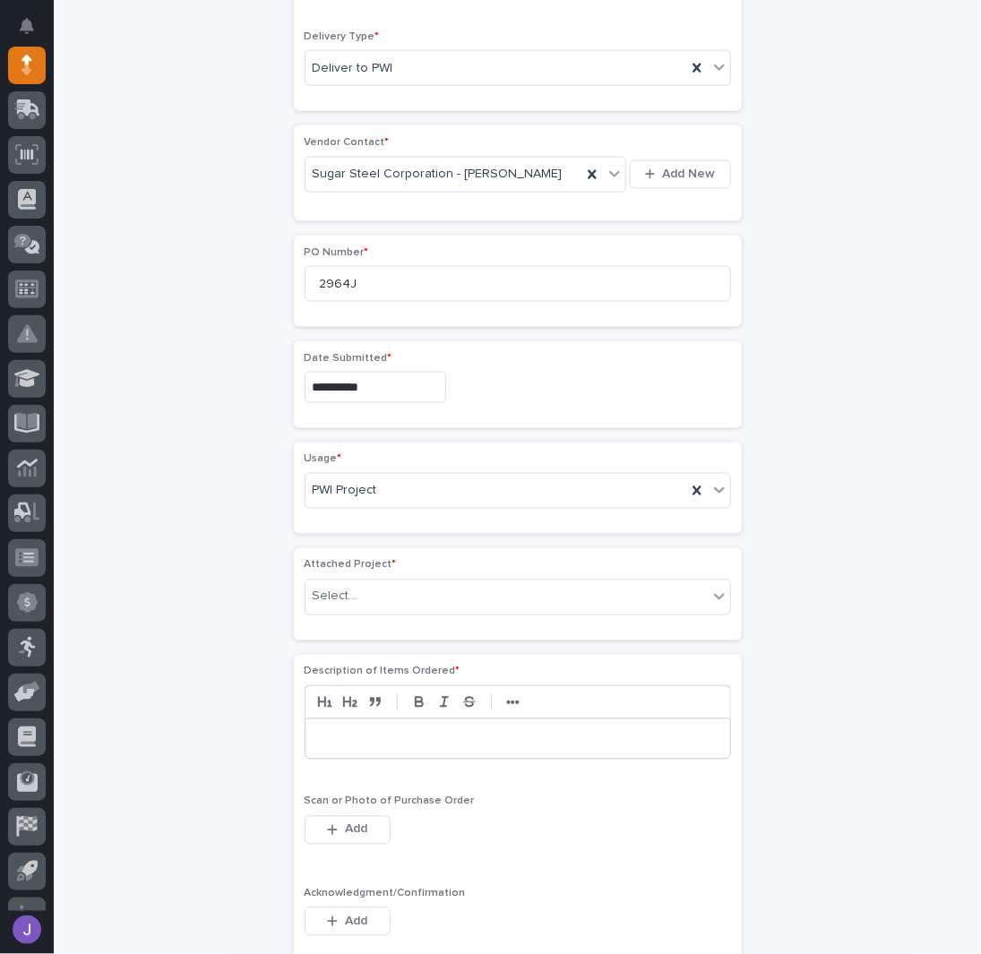
scroll to position [826, 0]
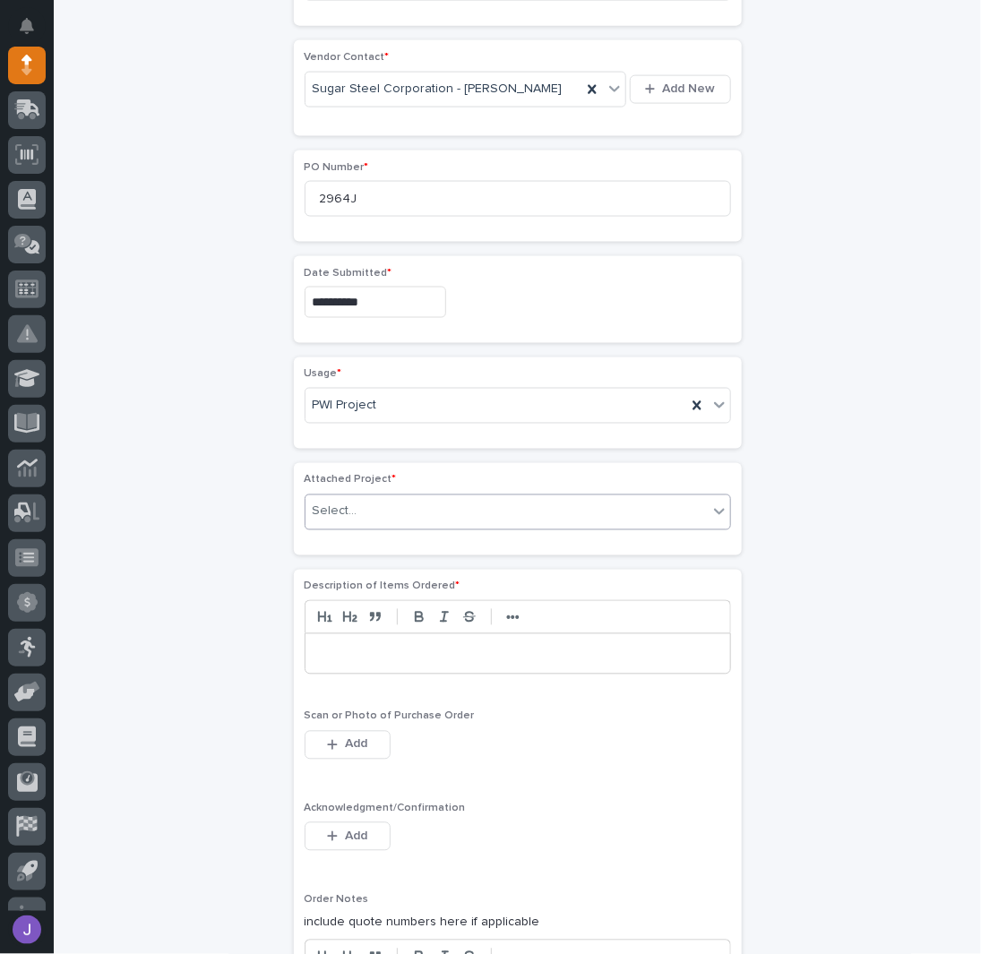
click at [375, 509] on div "Select..." at bounding box center [507, 512] width 402 height 30
type input "*****"
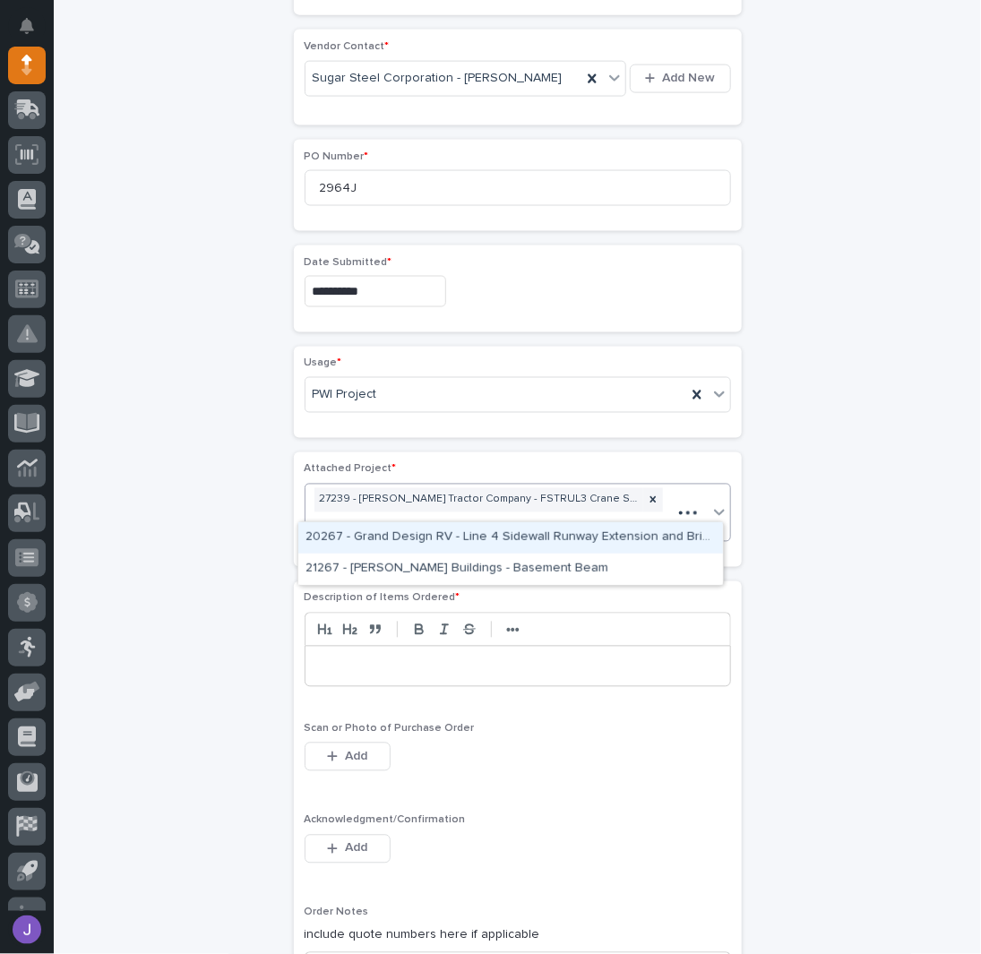
type input "*****"
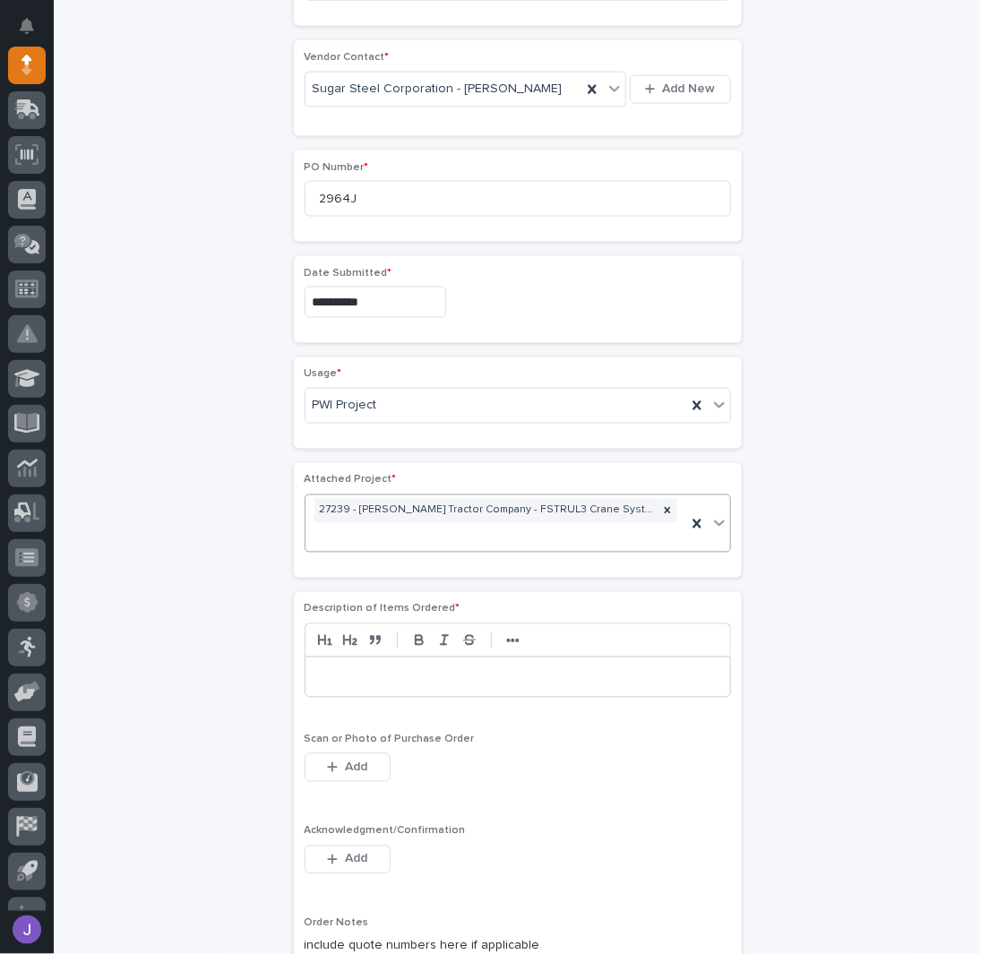
scroll to position [839, 0]
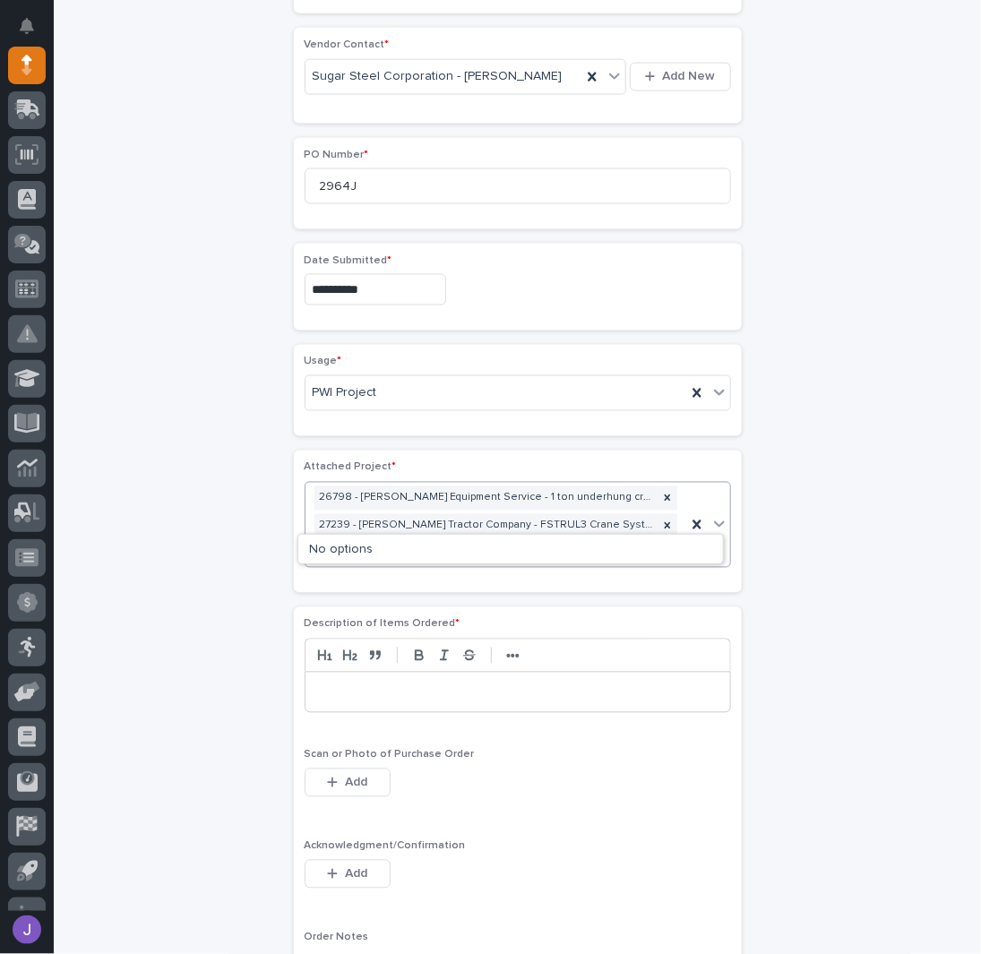
type input "*****"
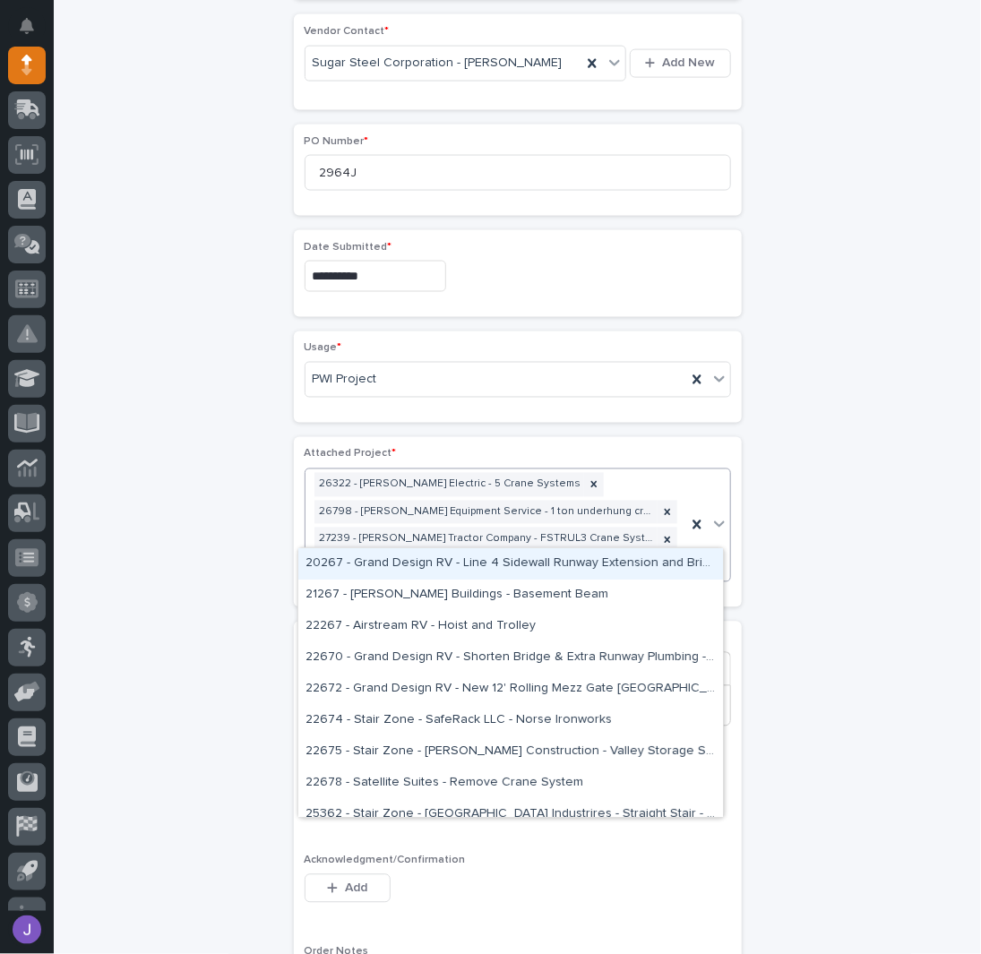
type input "*****"
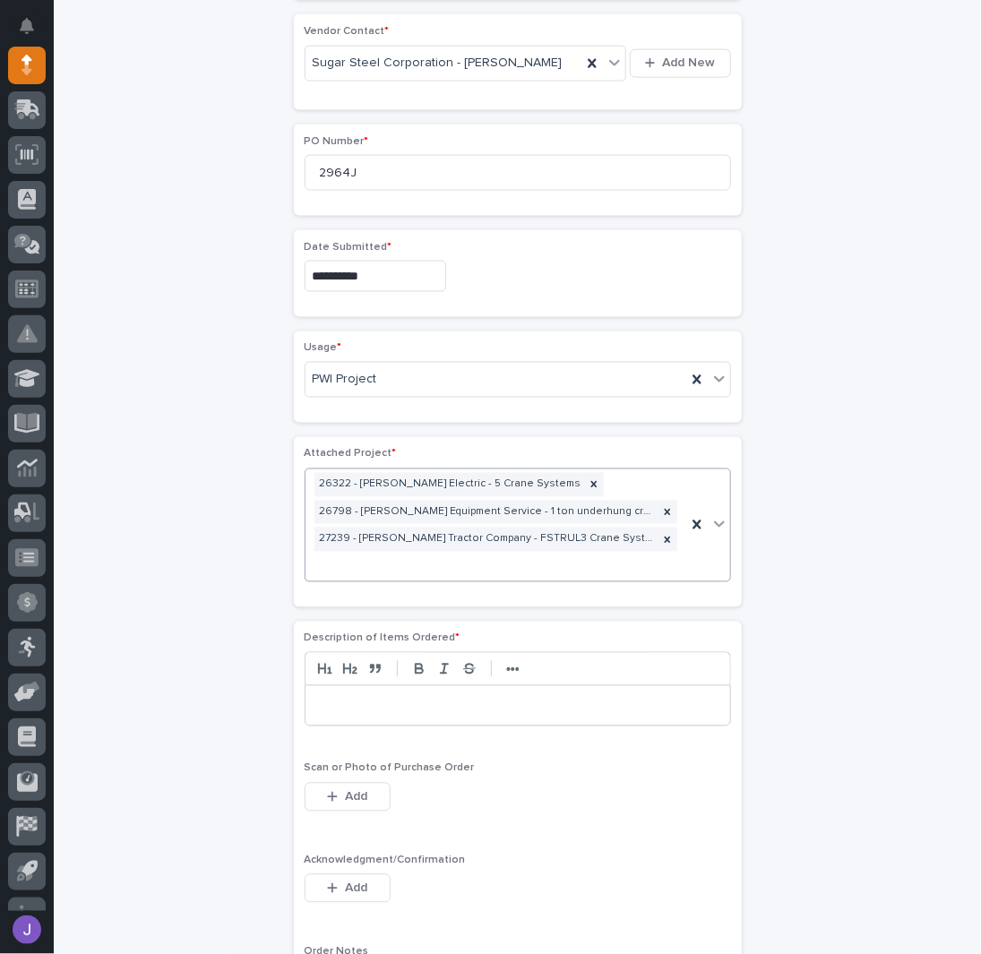
scroll to position [866, 0]
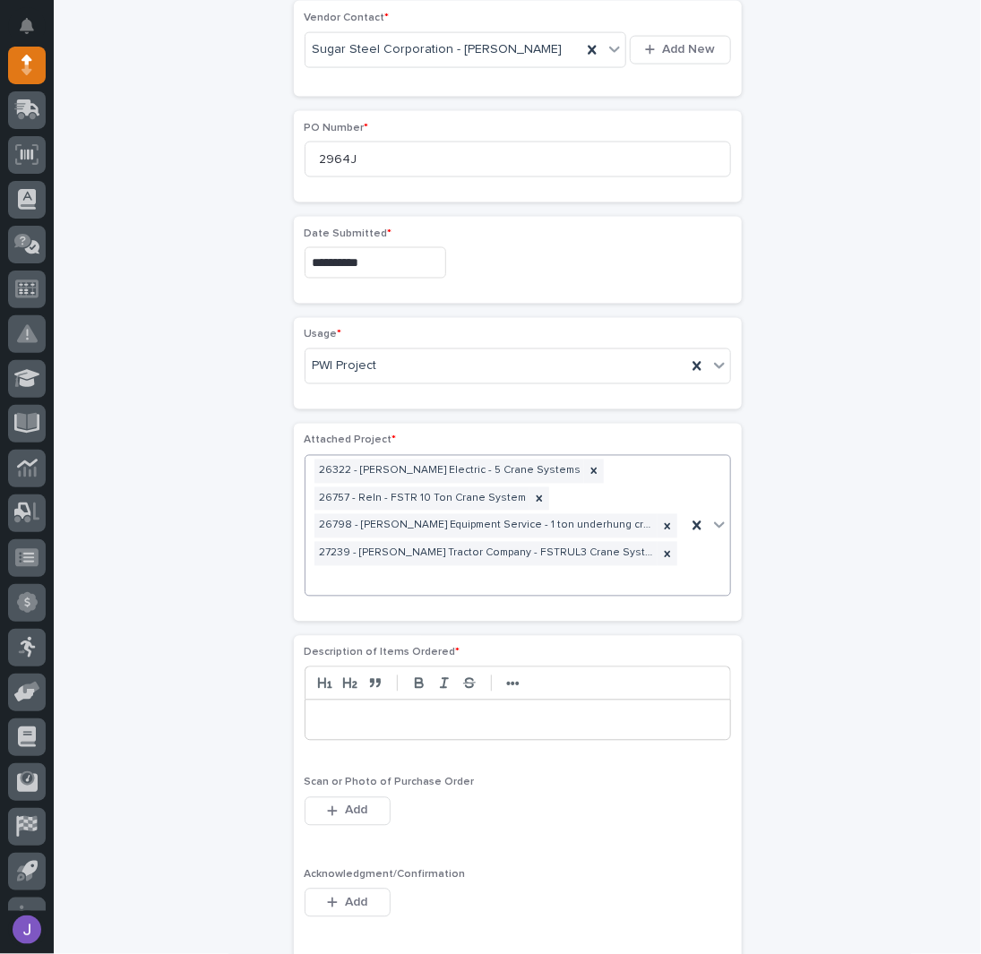
click at [423, 701] on div at bounding box center [518, 720] width 425 height 39
click at [355, 895] on span "Add" at bounding box center [356, 903] width 22 height 16
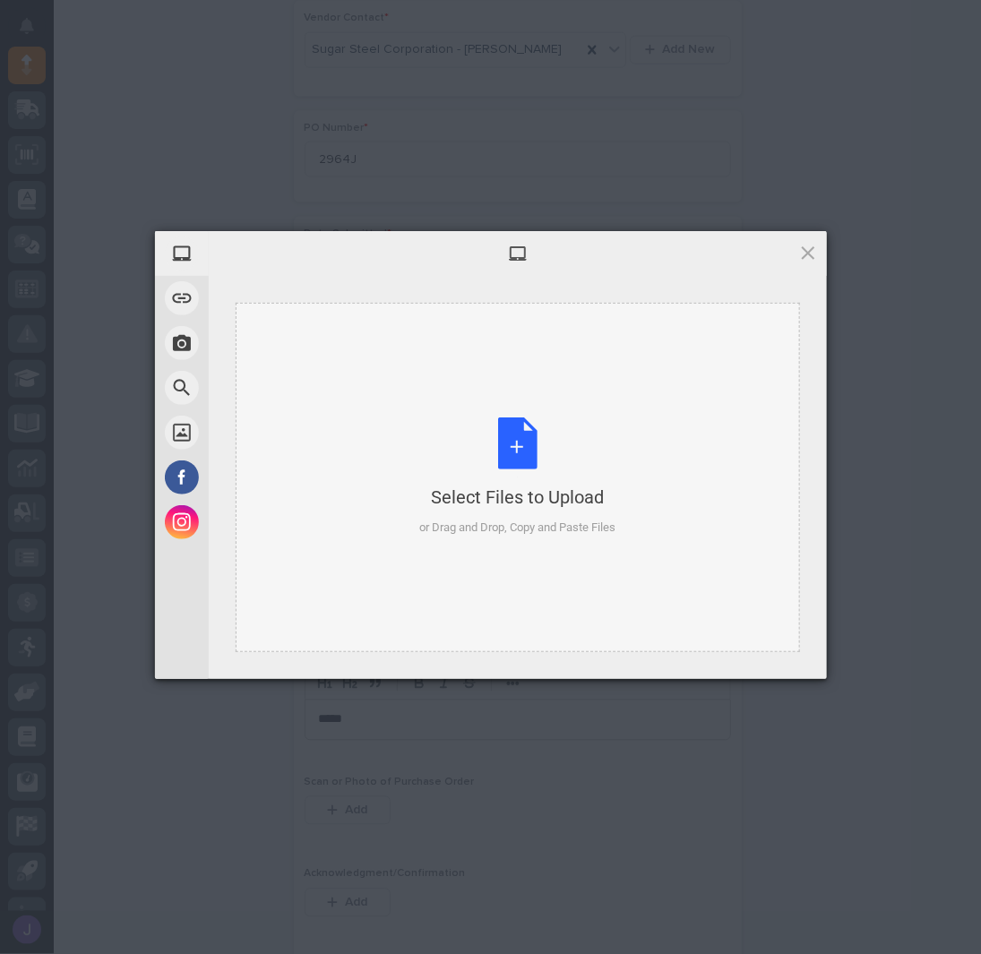
click at [510, 463] on div "Select Files to Upload or Drag and Drop, Copy and Paste Files" at bounding box center [517, 477] width 196 height 119
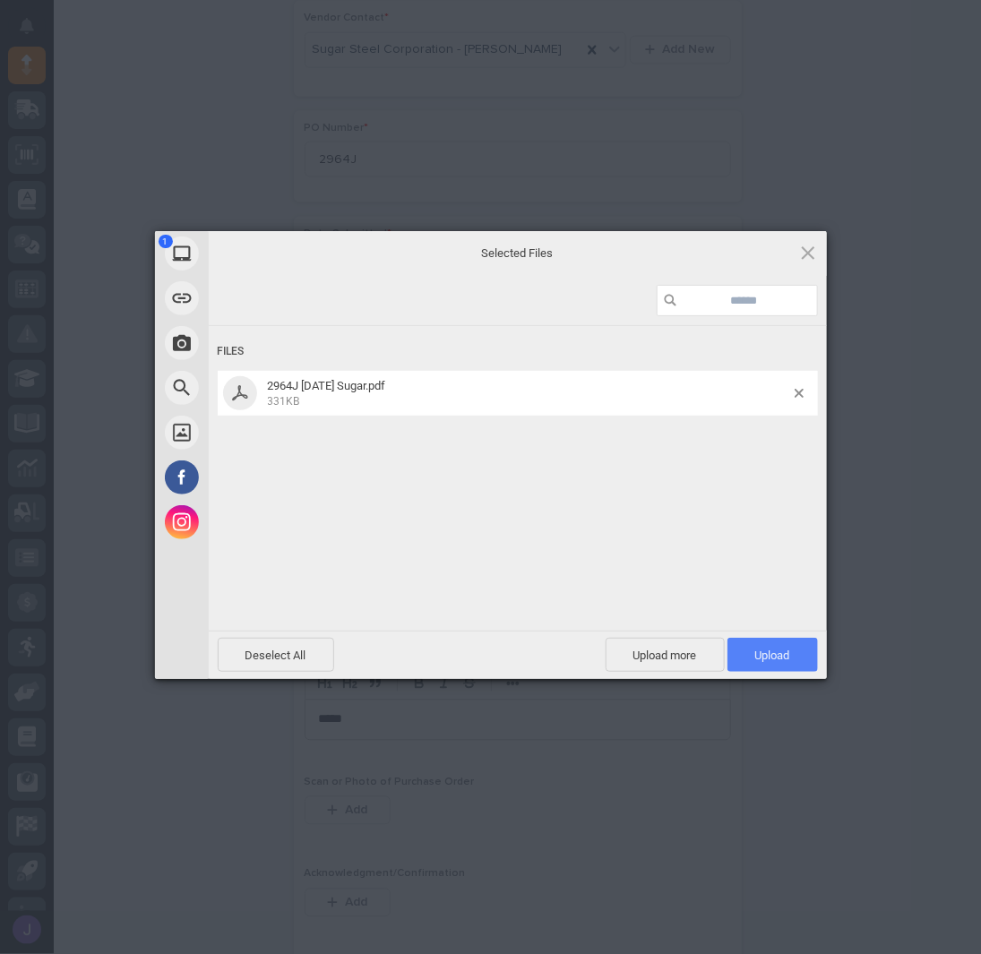
click at [786, 651] on span "Upload 1" at bounding box center [772, 655] width 35 height 13
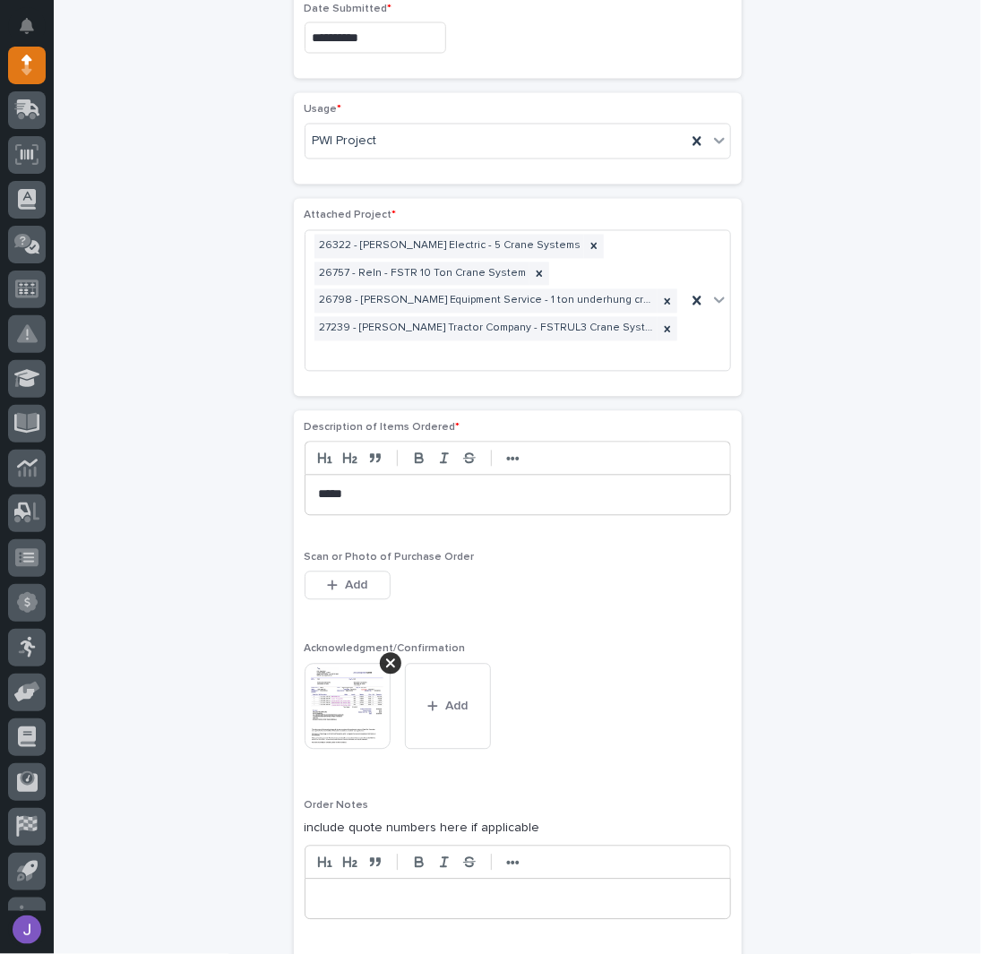
scroll to position [1256, 0]
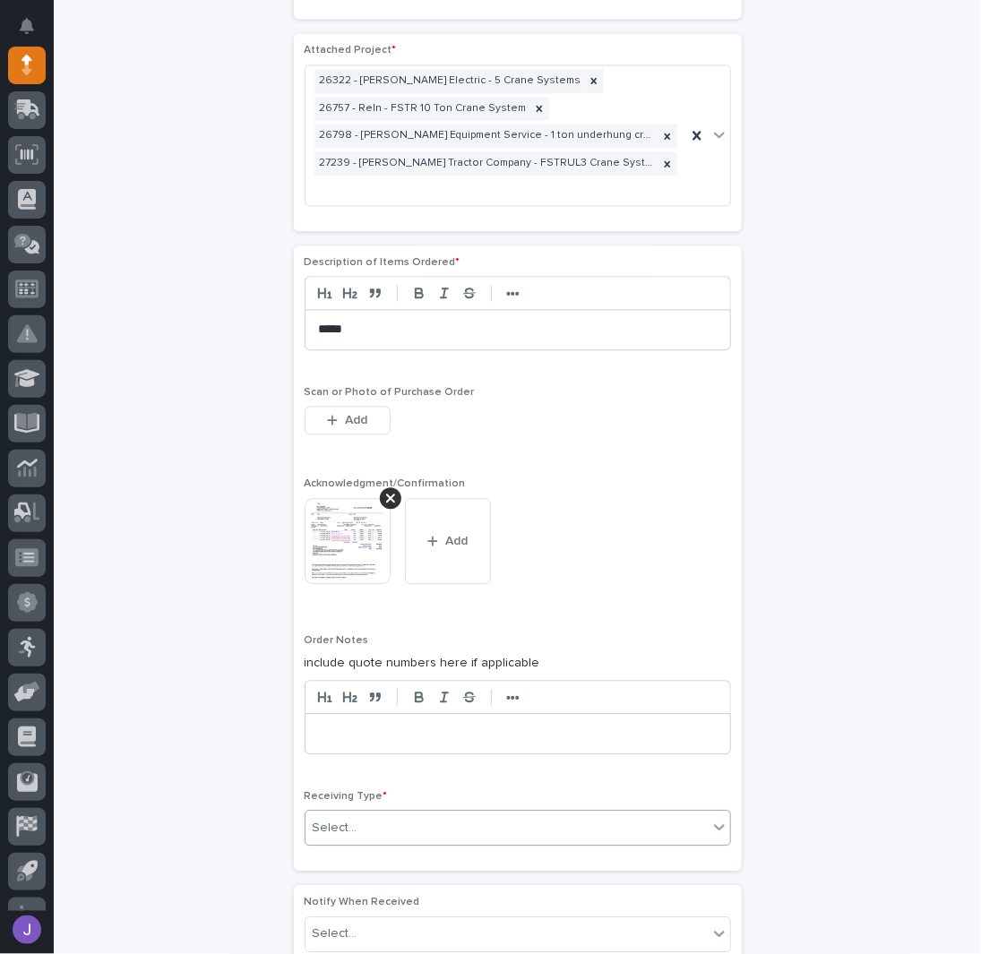
click at [328, 819] on div "Select..." at bounding box center [335, 828] width 45 height 19
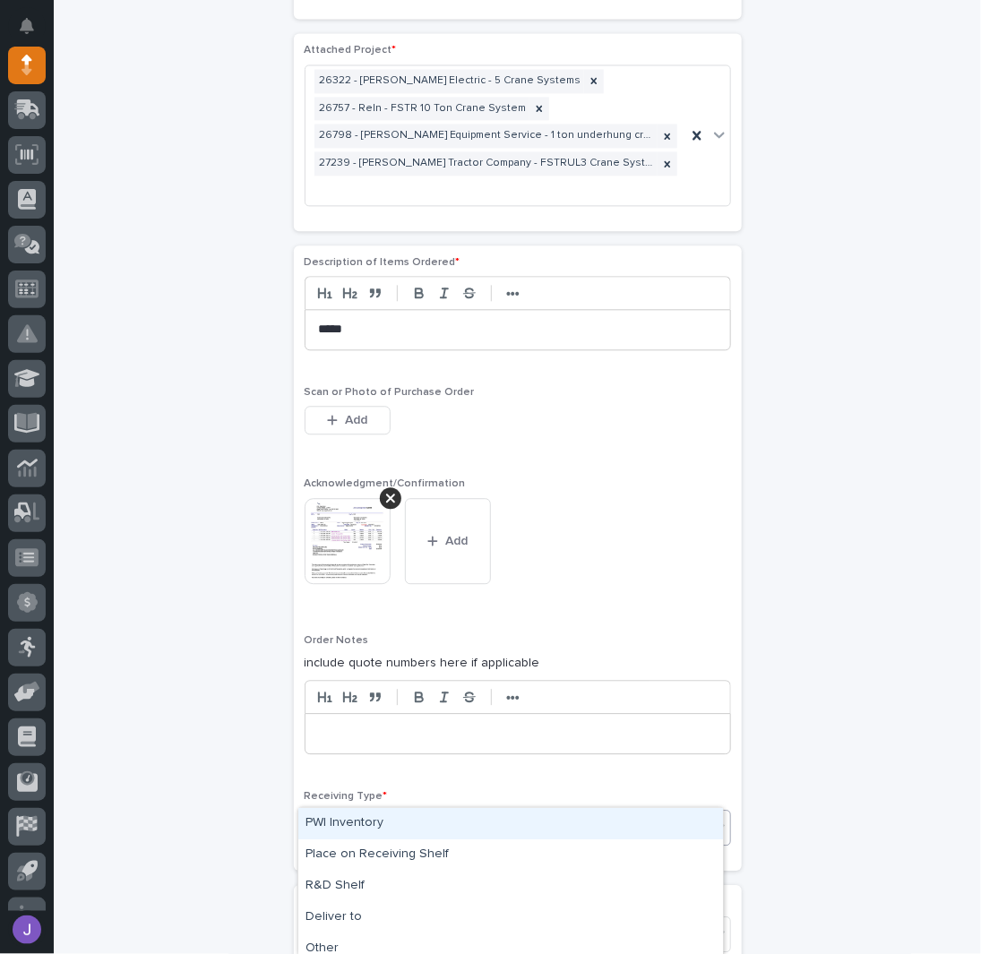
click at [337, 829] on div "PWI Inventory" at bounding box center [510, 823] width 425 height 31
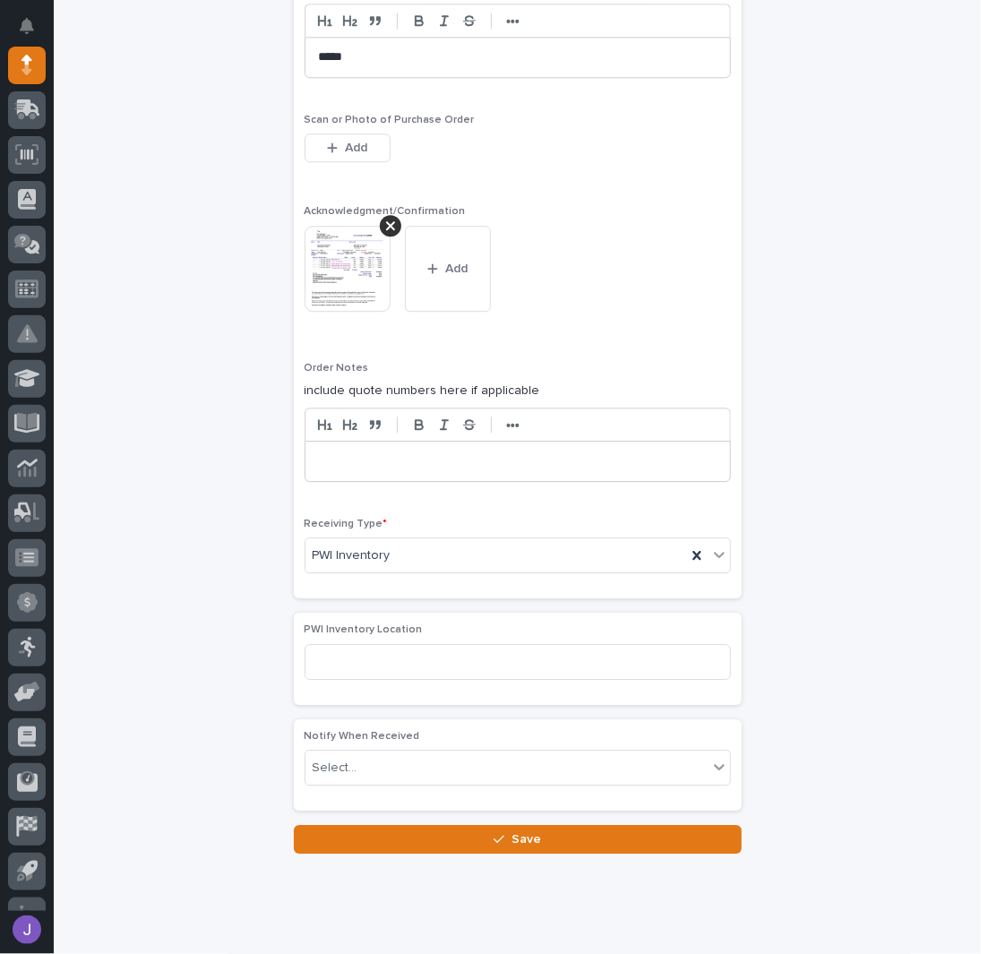
scroll to position [1530, 0]
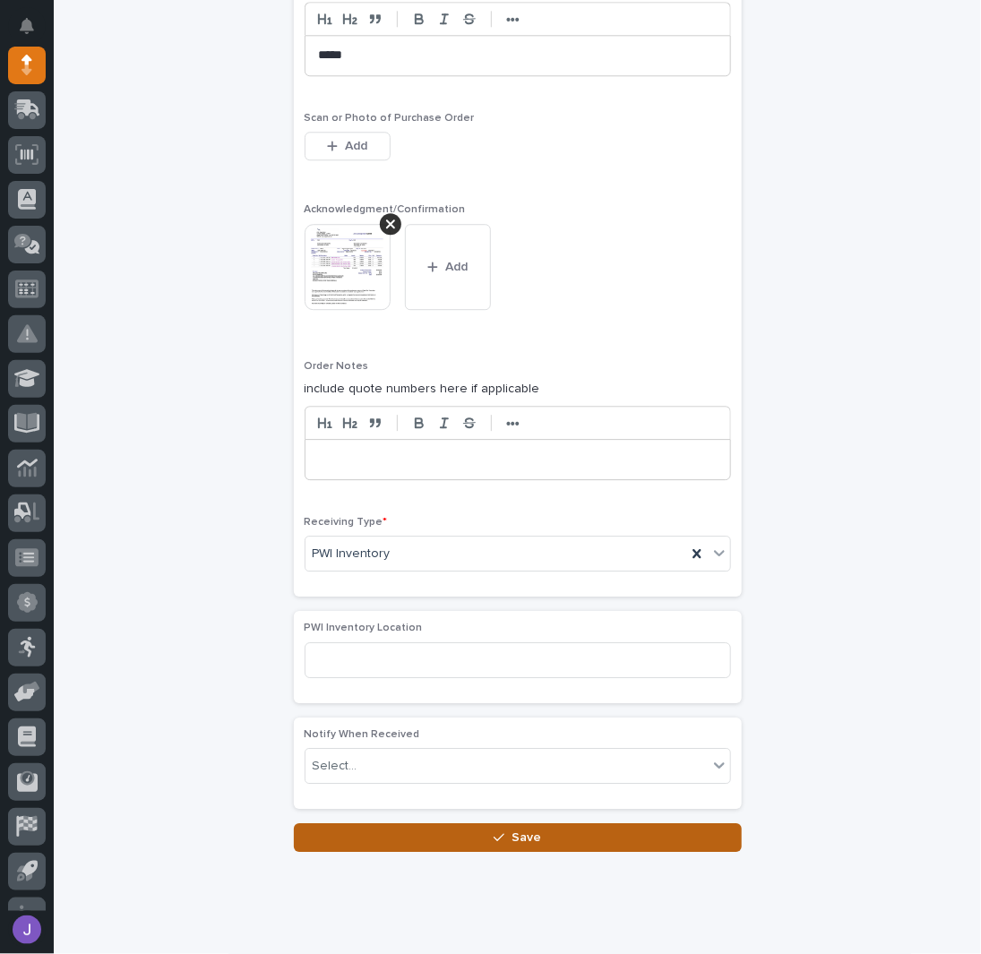
click at [432, 823] on button "Save" at bounding box center [518, 837] width 448 height 29
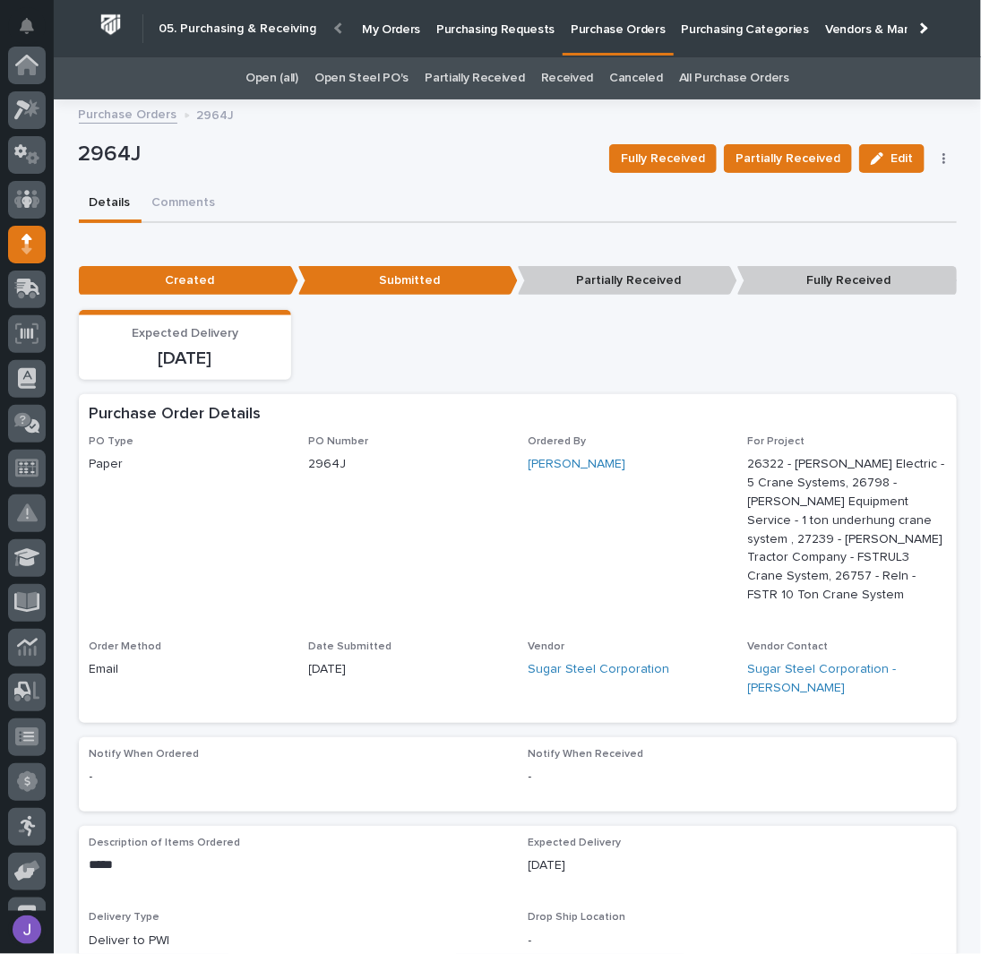
scroll to position [179, 0]
click at [509, 26] on p "Purchasing Requests" at bounding box center [495, 19] width 118 height 38
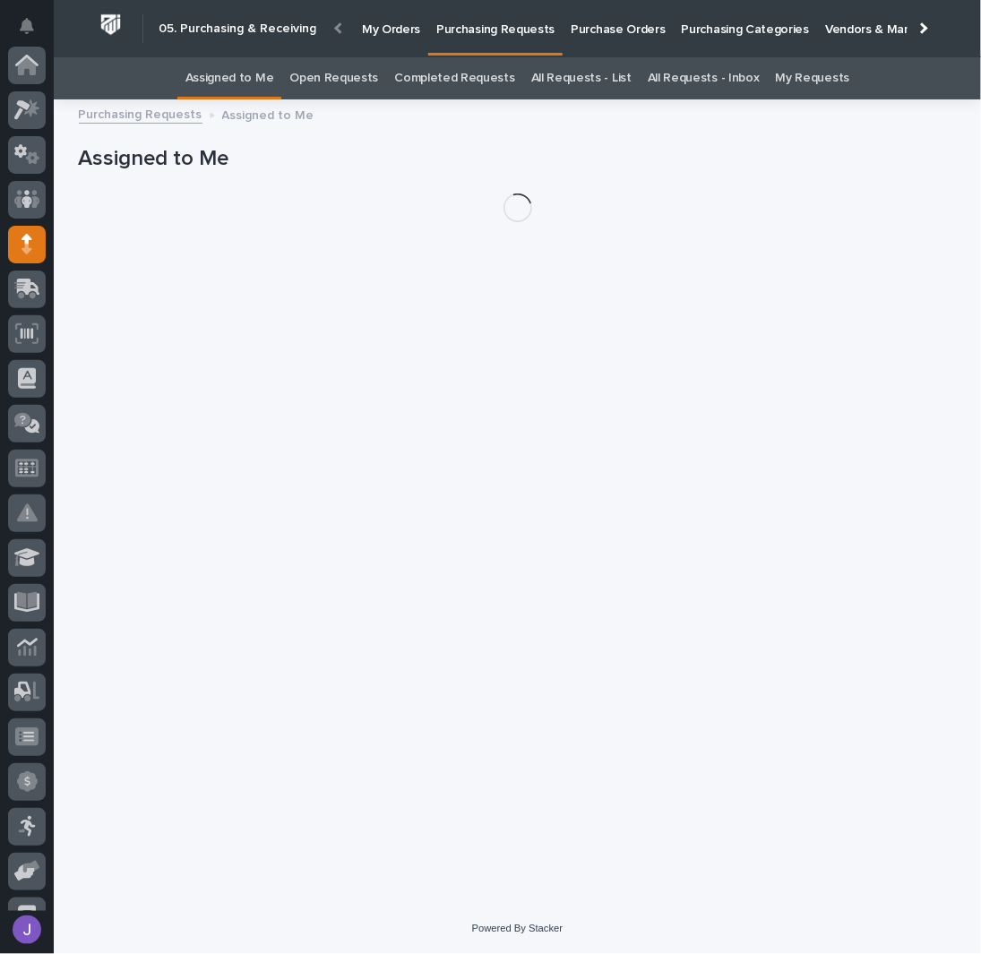
scroll to position [179, 0]
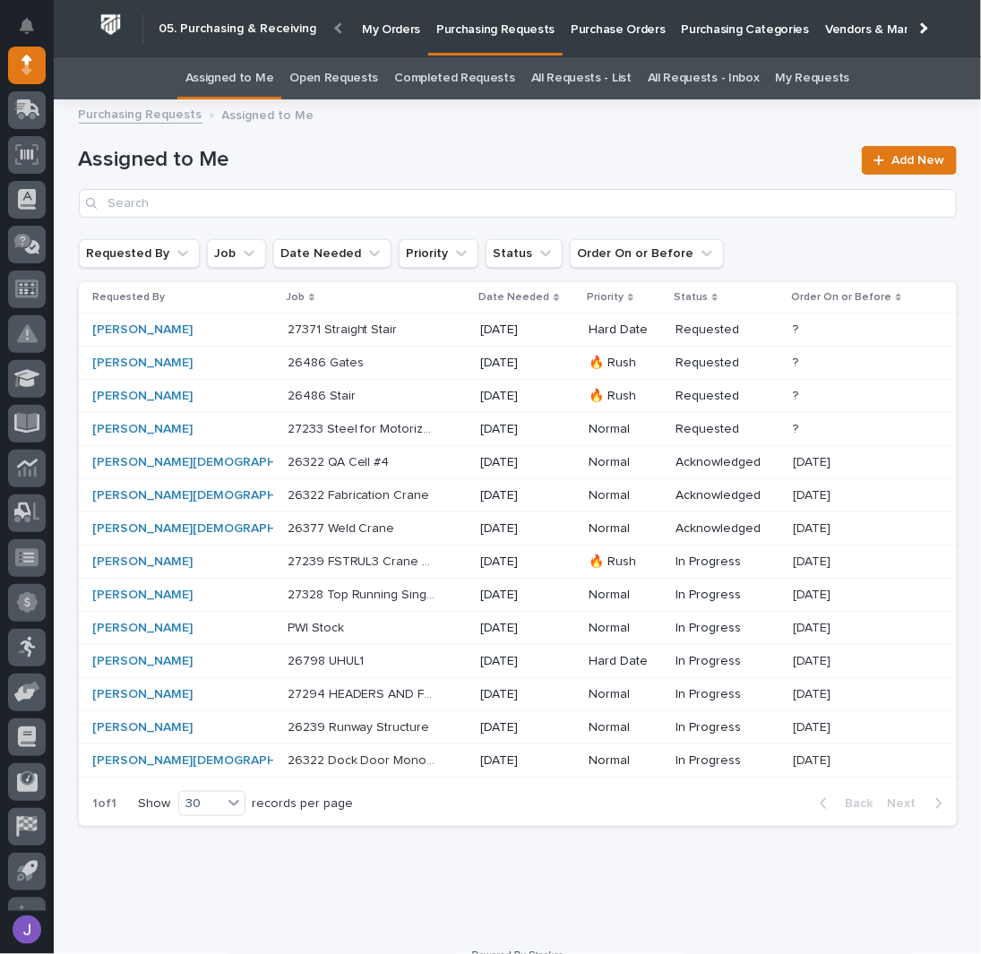
click at [348, 569] on div "27239 FSTRUL3 Crane System 27239 FSTRUL3 Crane System" at bounding box center [377, 562] width 179 height 30
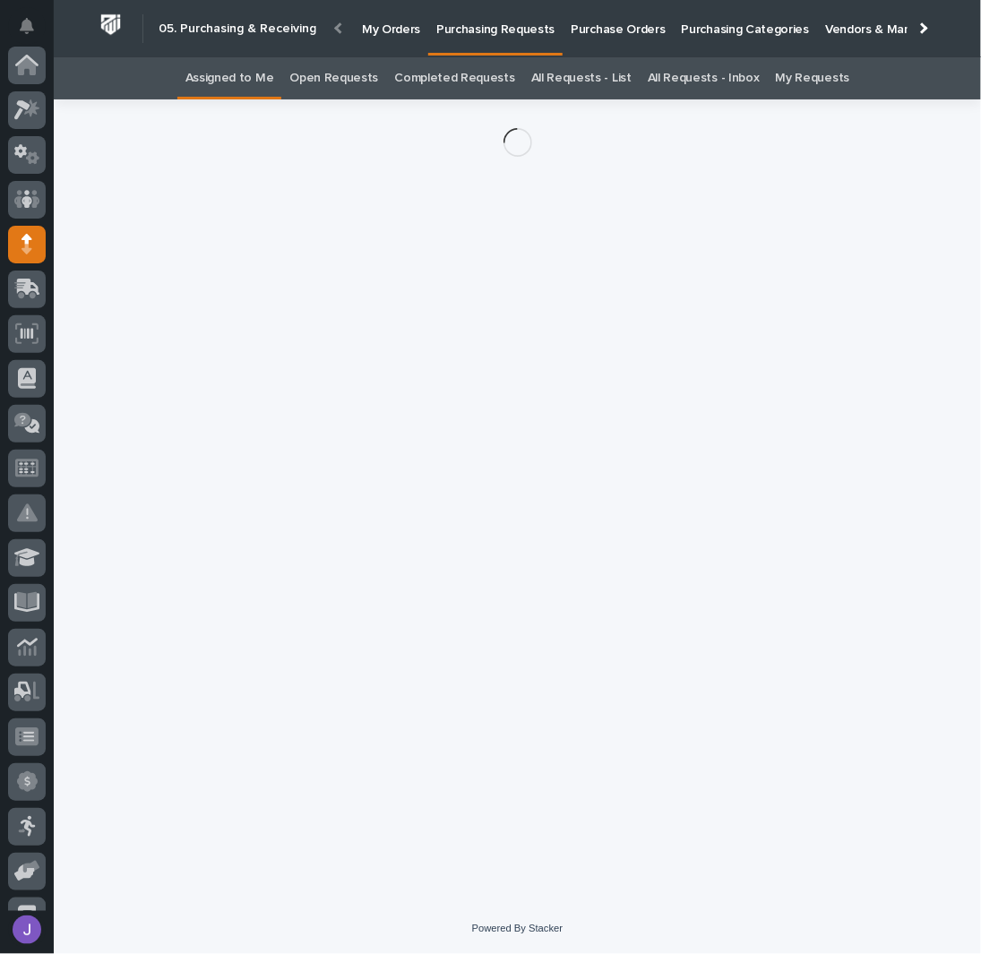
scroll to position [179, 0]
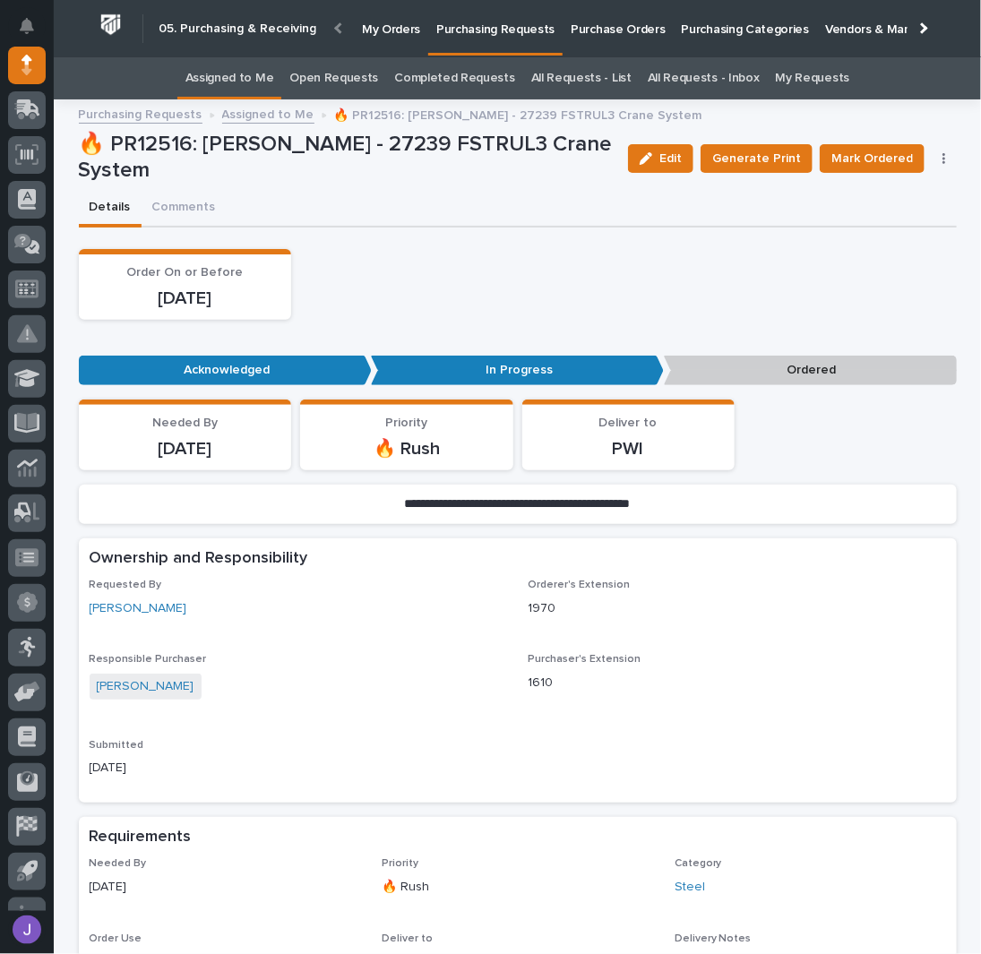
click at [935, 159] on button "button" at bounding box center [944, 158] width 25 height 13
click at [901, 227] on span "Edit Linked PO's" at bounding box center [886, 223] width 91 height 22
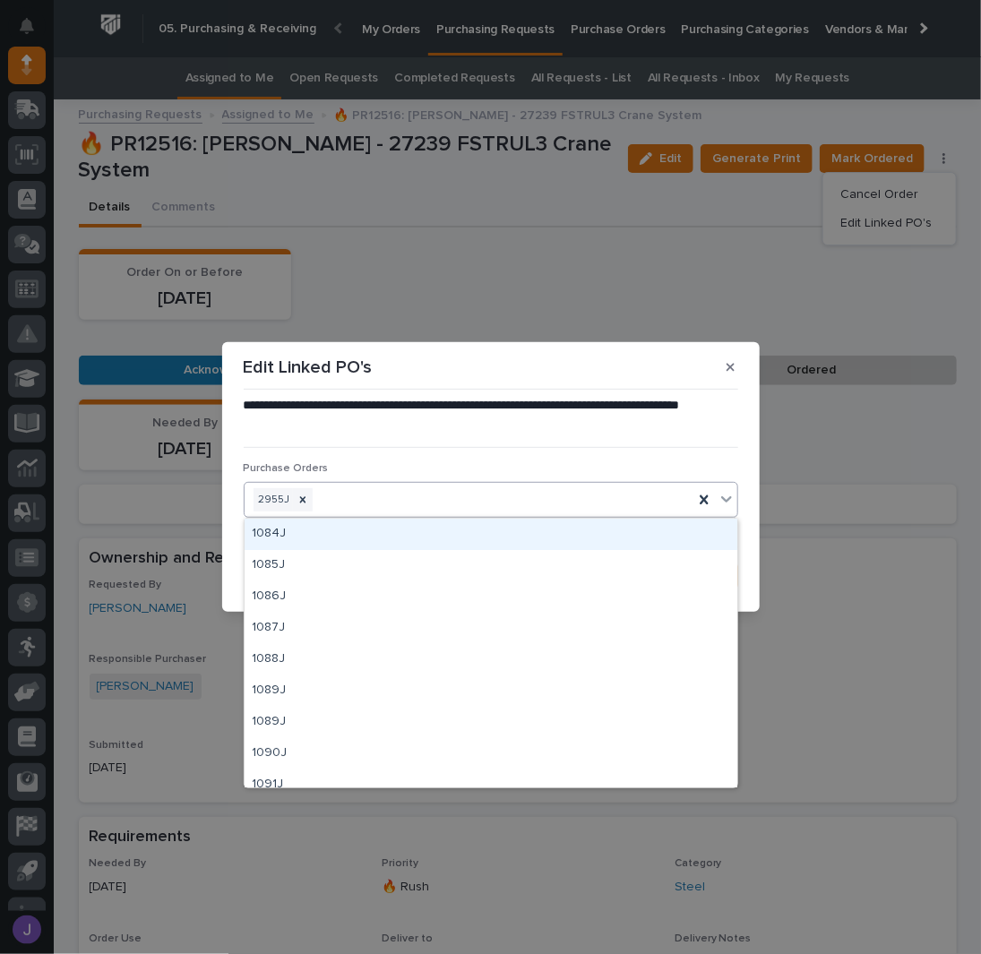
click at [357, 501] on div "2955J" at bounding box center [469, 500] width 449 height 31
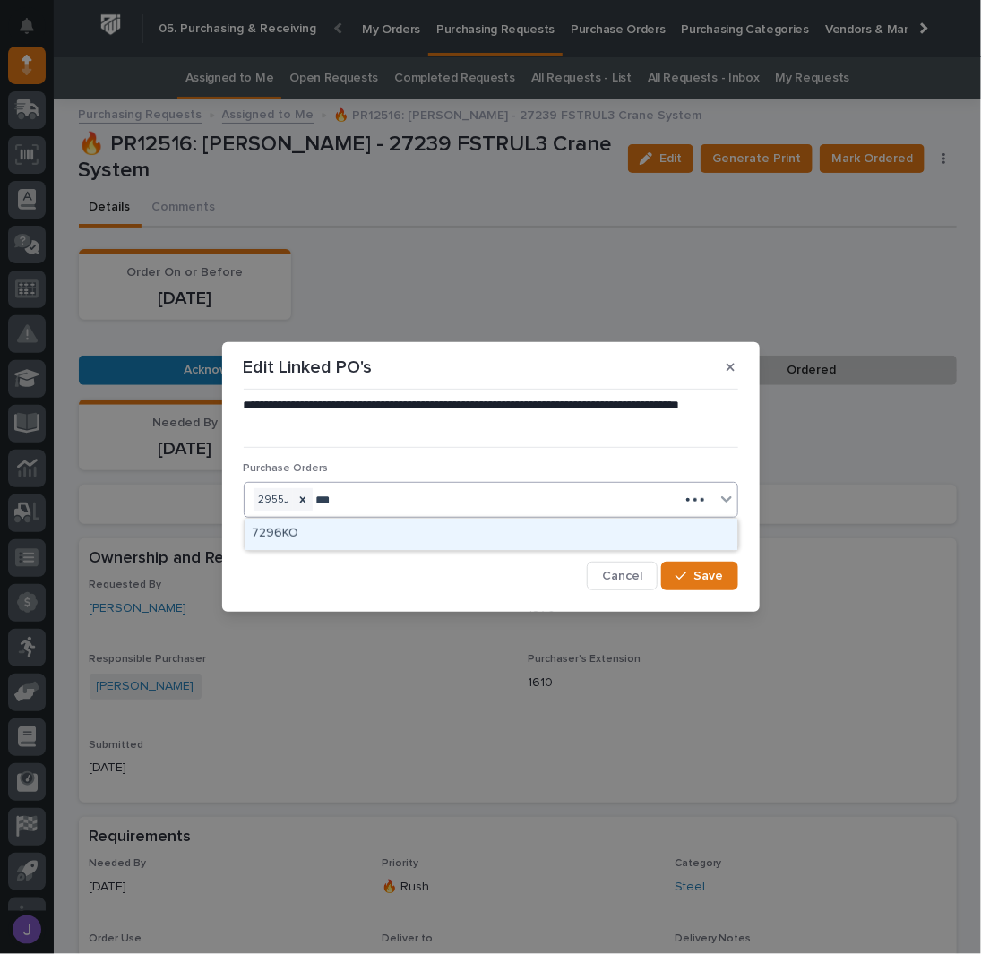
type input "****"
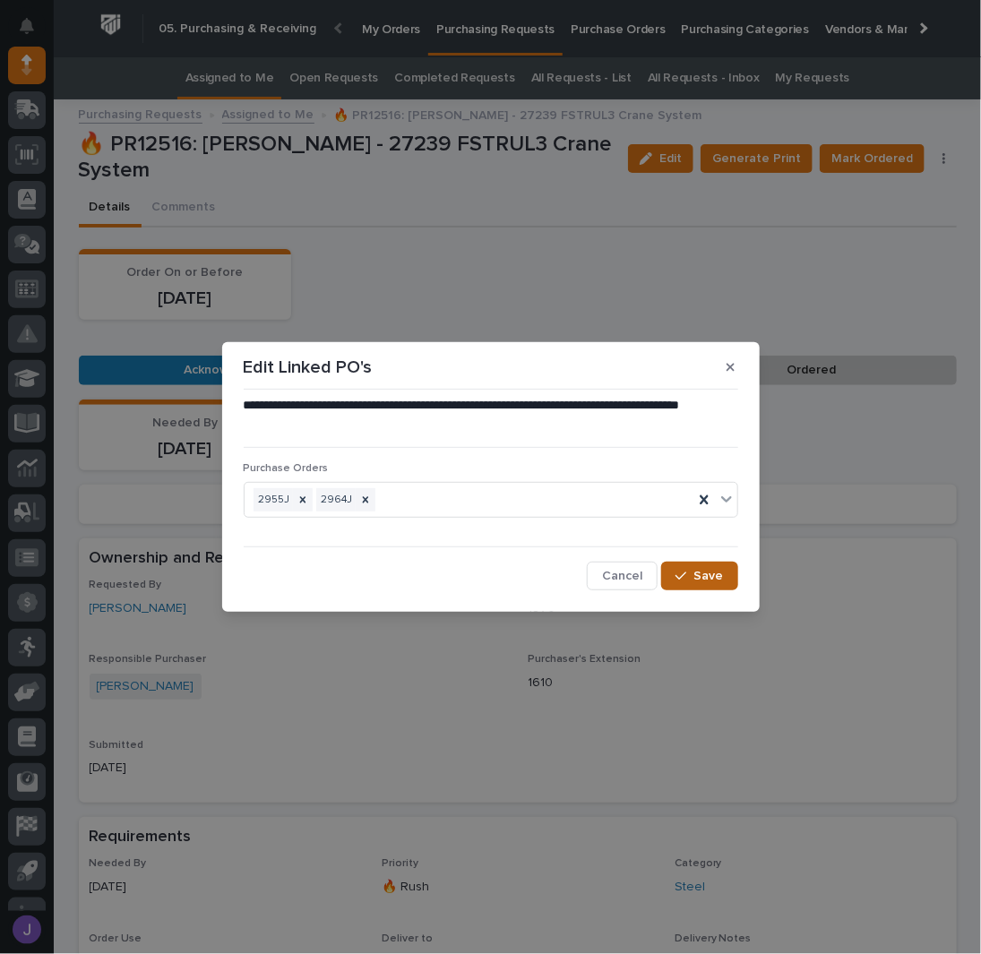
click at [716, 578] on span "Save" at bounding box center [709, 576] width 30 height 16
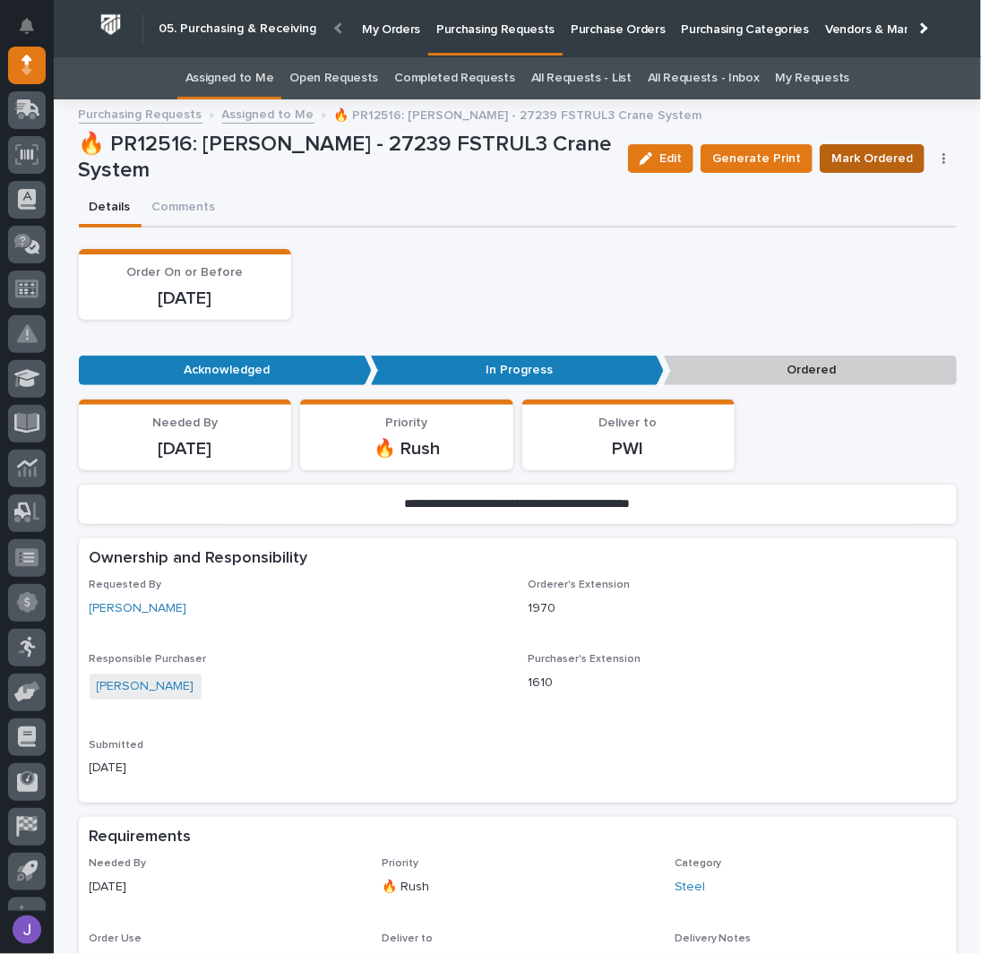
click at [873, 160] on span "Mark Ordered" at bounding box center [872, 159] width 82 height 22
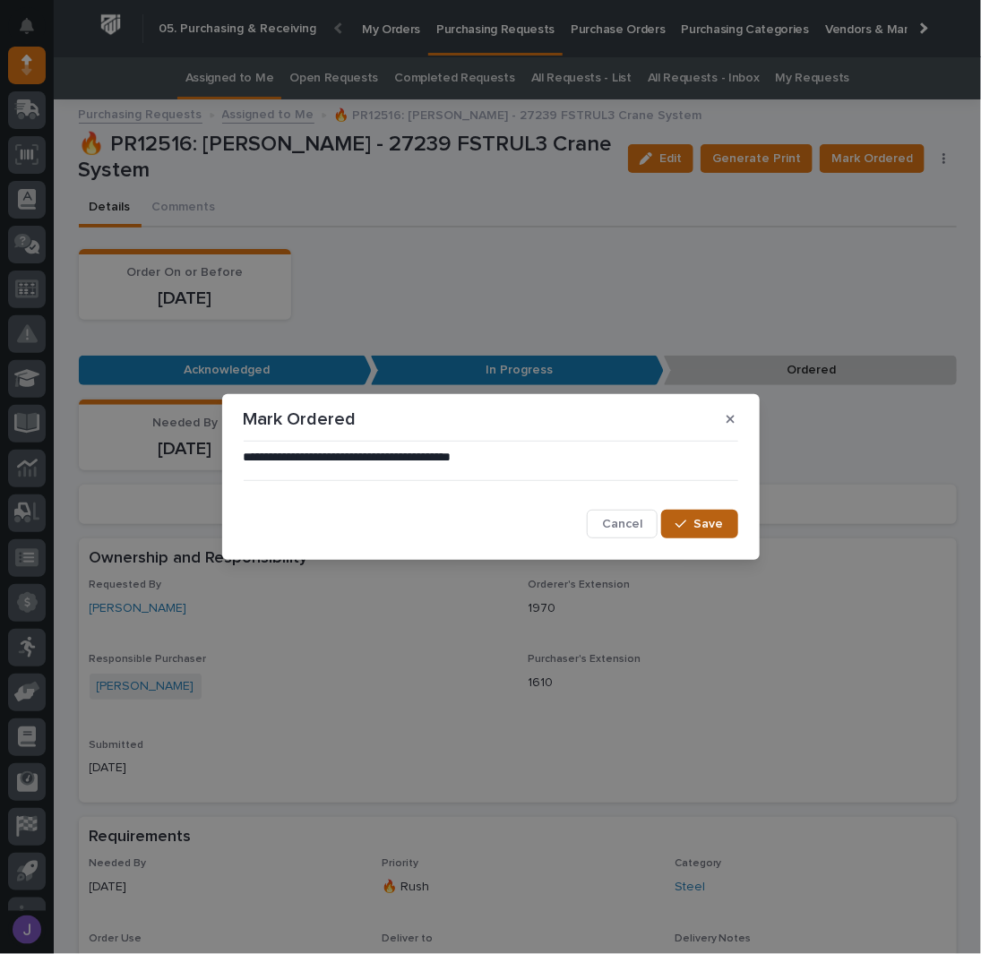
click at [708, 526] on span "Save" at bounding box center [709, 524] width 30 height 16
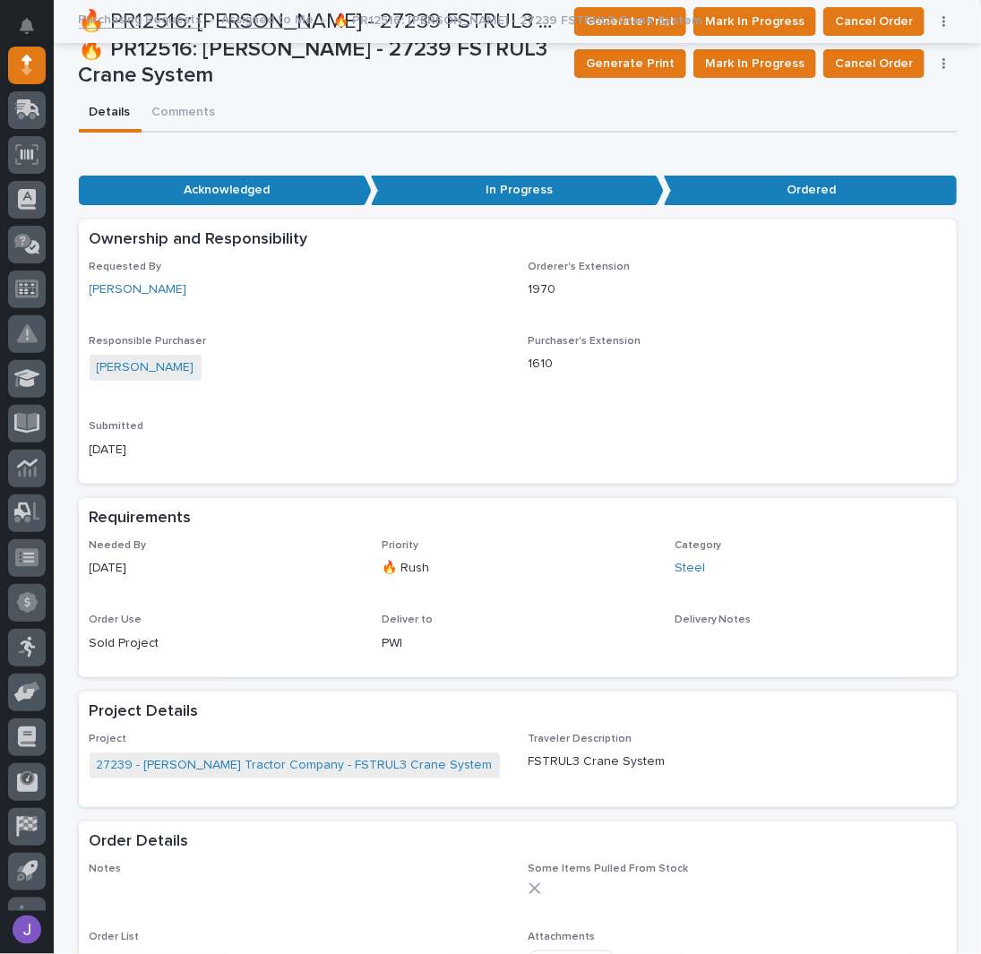
scroll to position [0, 0]
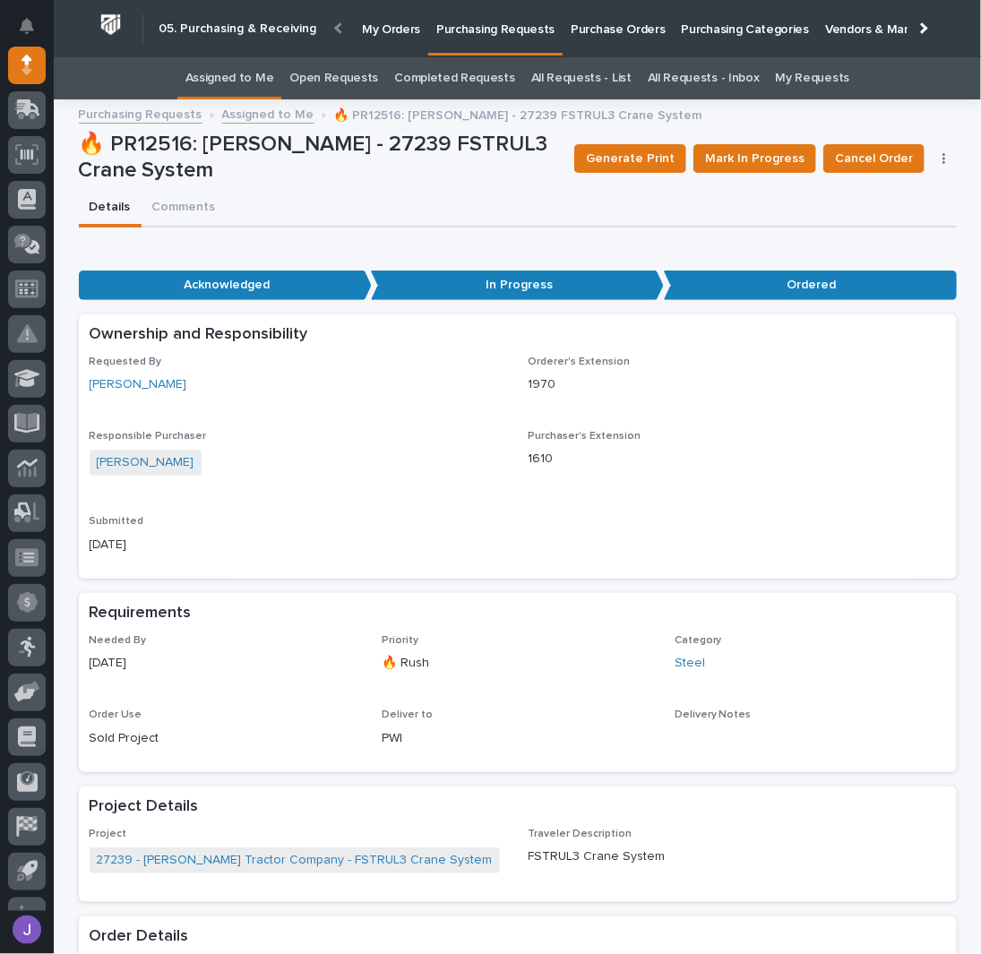
click at [238, 83] on link "Assigned to Me" at bounding box center [229, 78] width 89 height 42
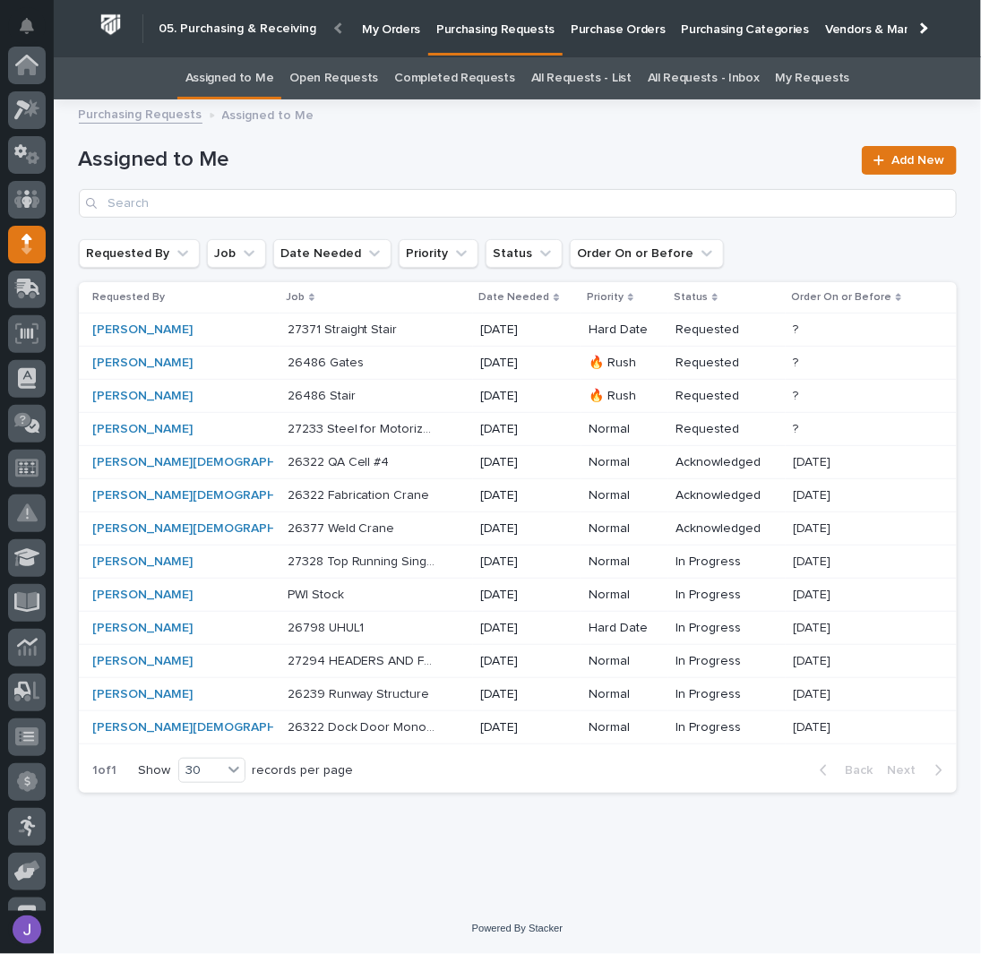
scroll to position [179, 0]
click at [202, 621] on div "[PERSON_NAME]" at bounding box center [168, 628] width 150 height 15
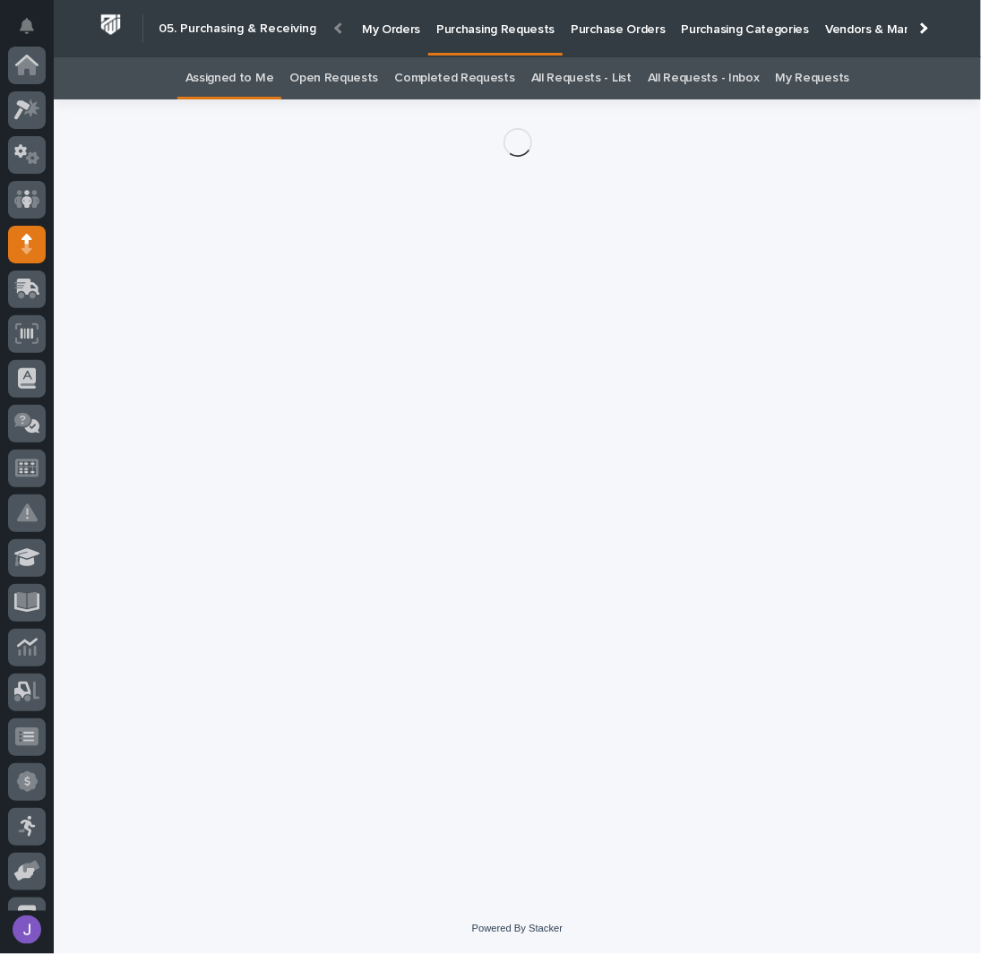
scroll to position [179, 0]
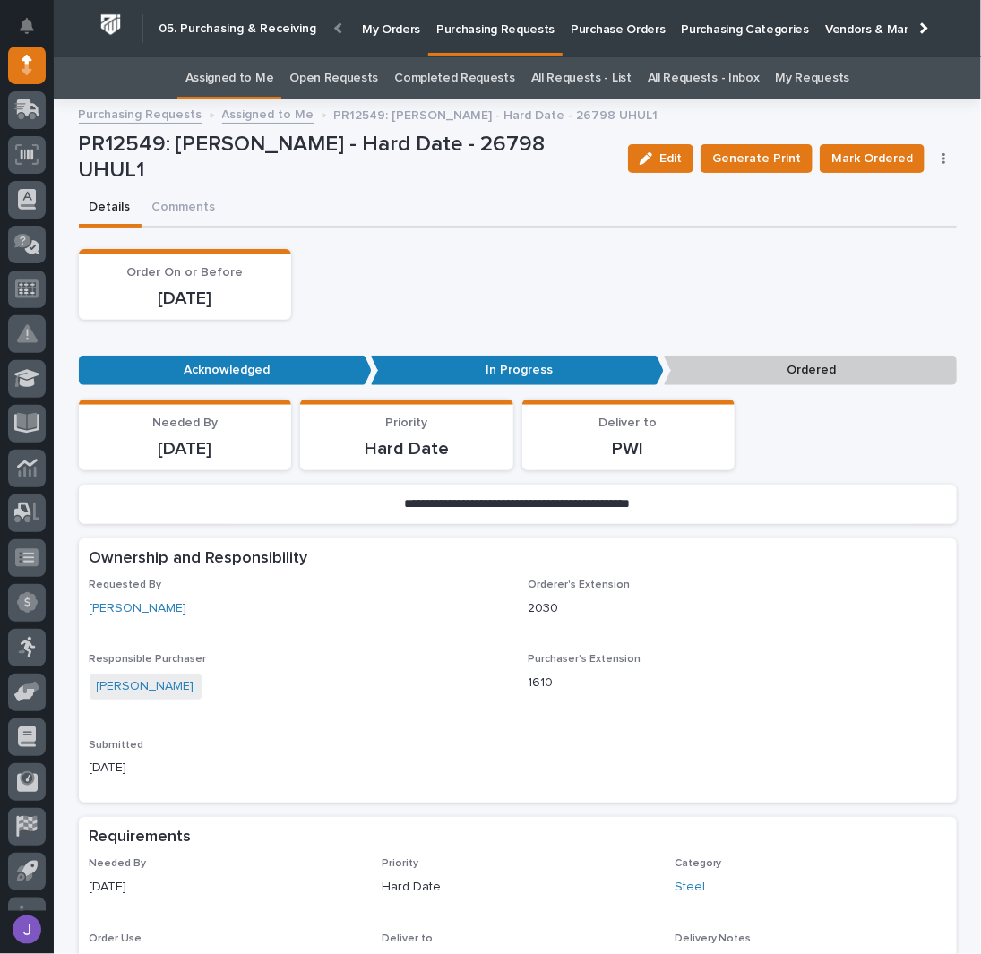
click at [943, 160] on icon "button" at bounding box center [945, 158] width 4 height 13
click at [912, 219] on span "Edit Linked PO's" at bounding box center [886, 223] width 91 height 22
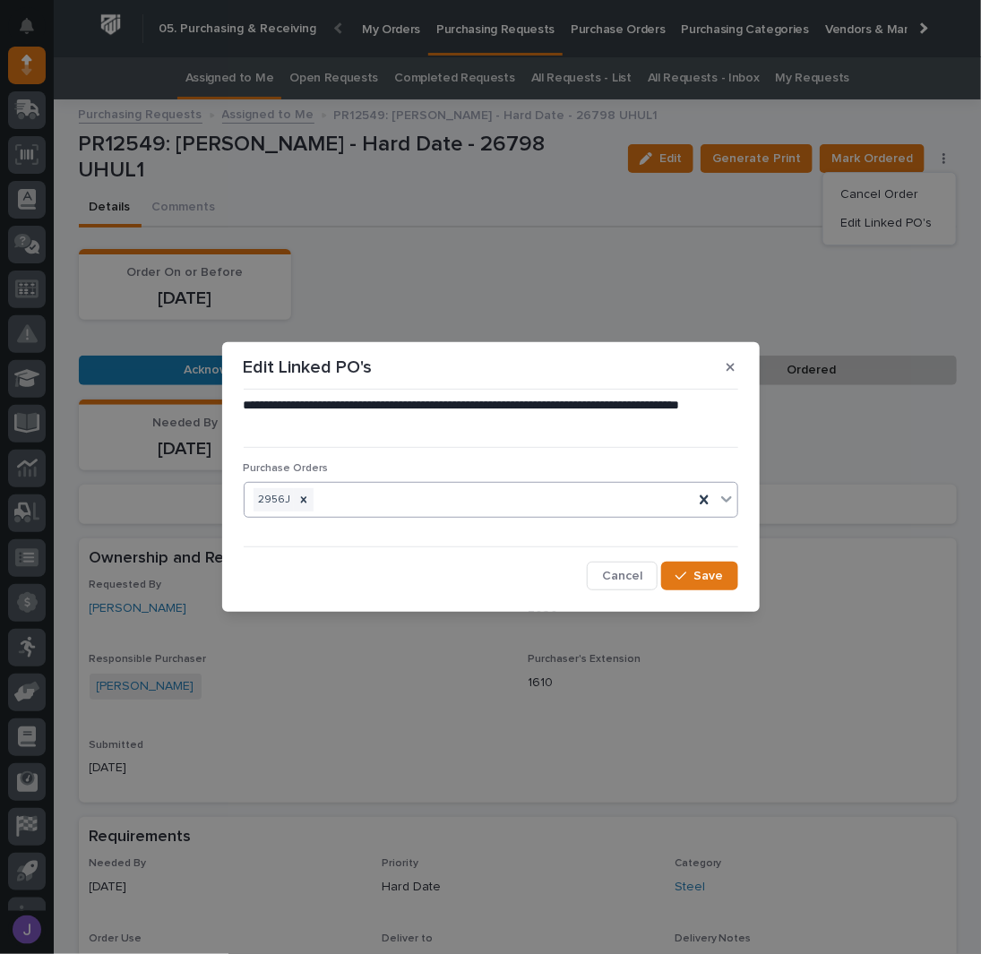
click at [421, 494] on div "2956J" at bounding box center [469, 500] width 449 height 31
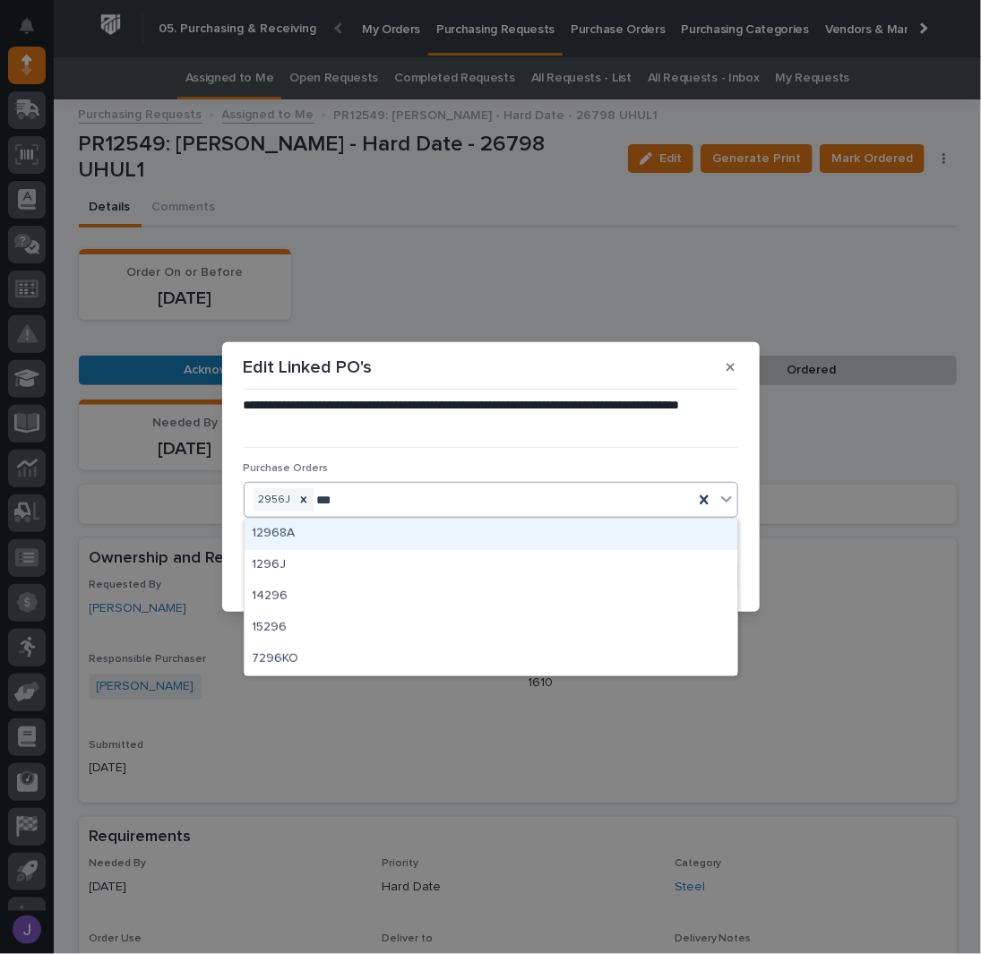
type input "****"
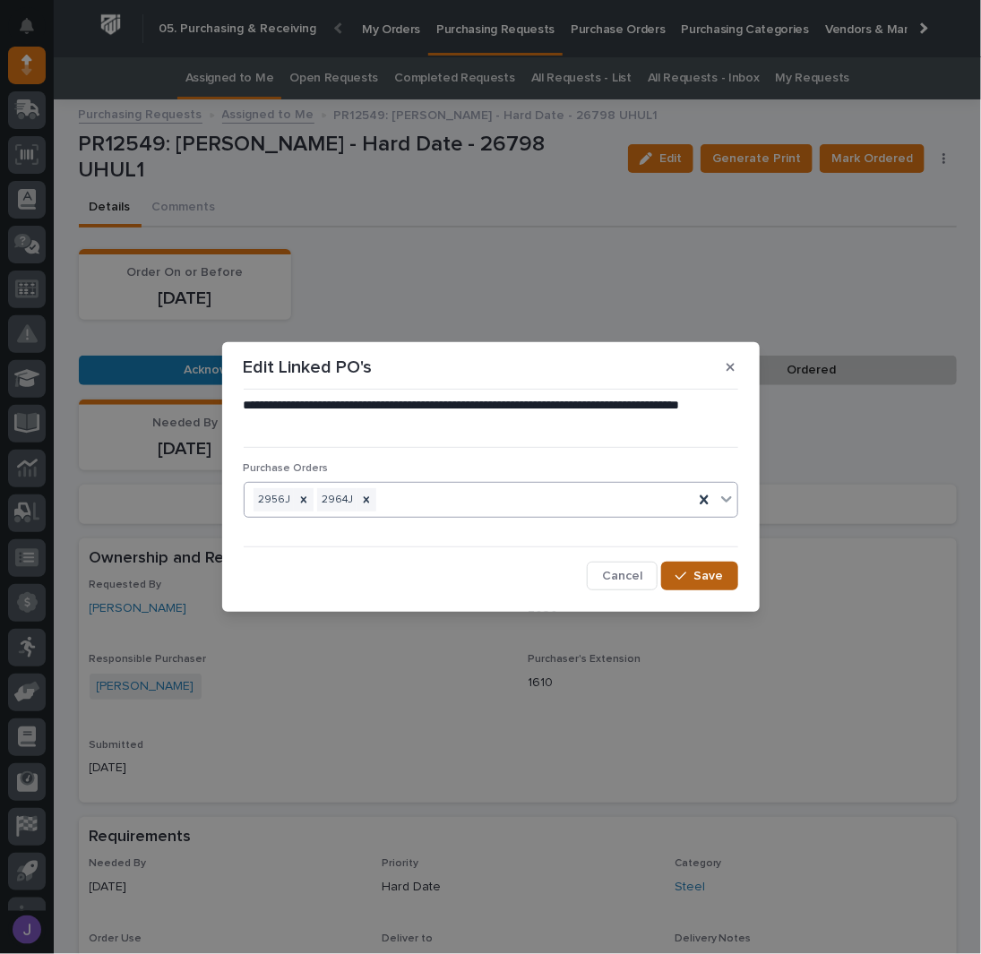
click at [689, 573] on div "button" at bounding box center [685, 576] width 18 height 13
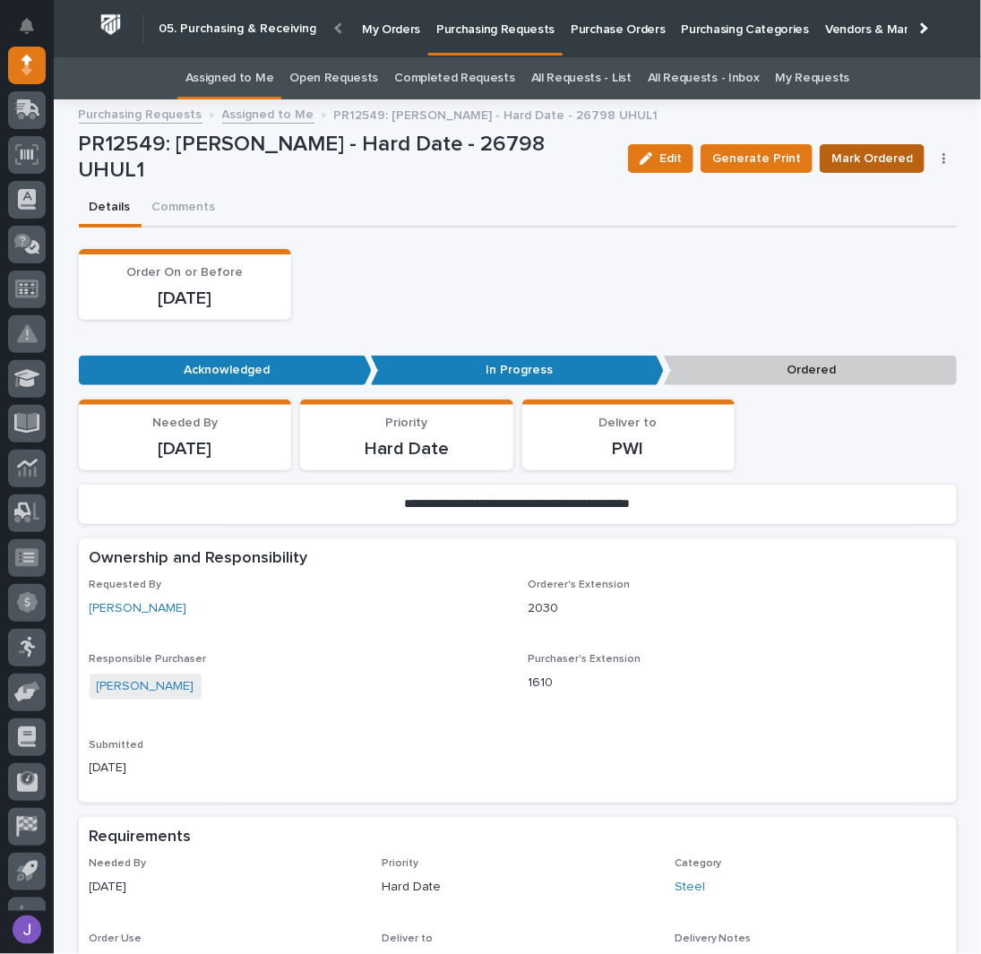
click at [873, 163] on span "Mark Ordered" at bounding box center [872, 159] width 82 height 22
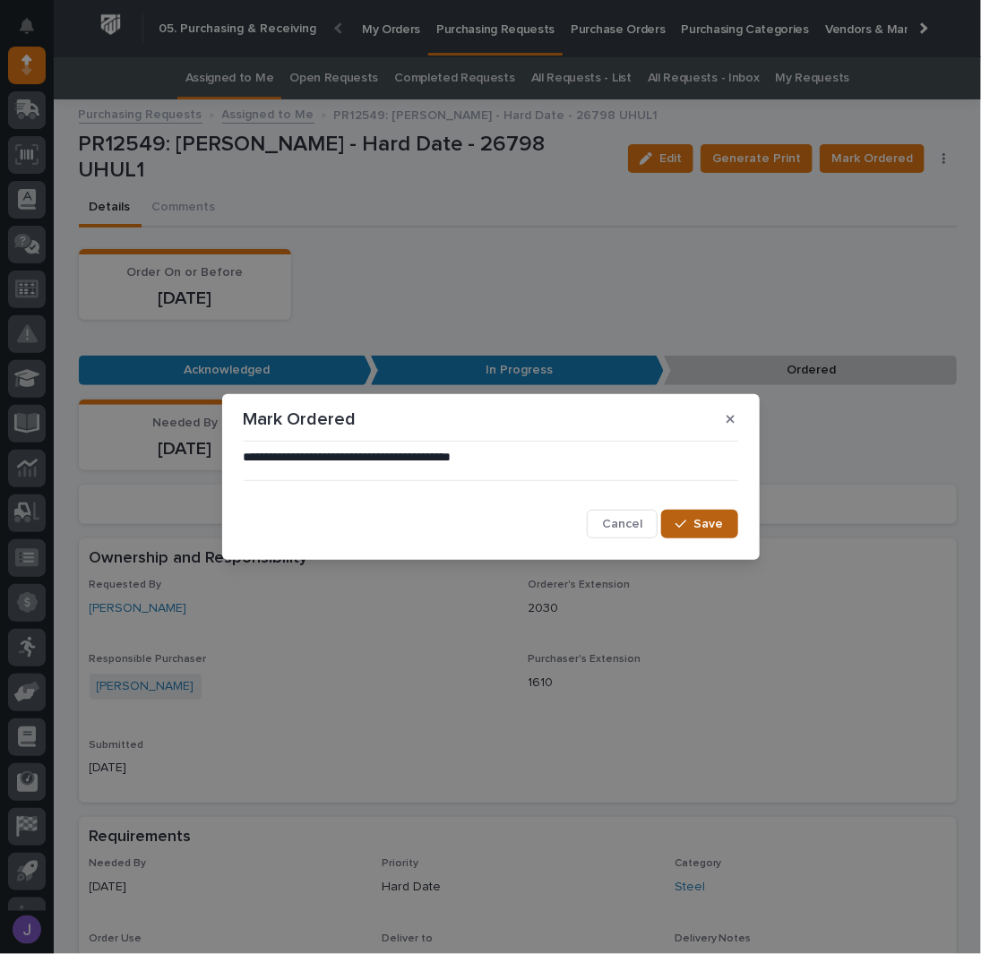
click at [678, 518] on button "Save" at bounding box center [699, 524] width 76 height 29
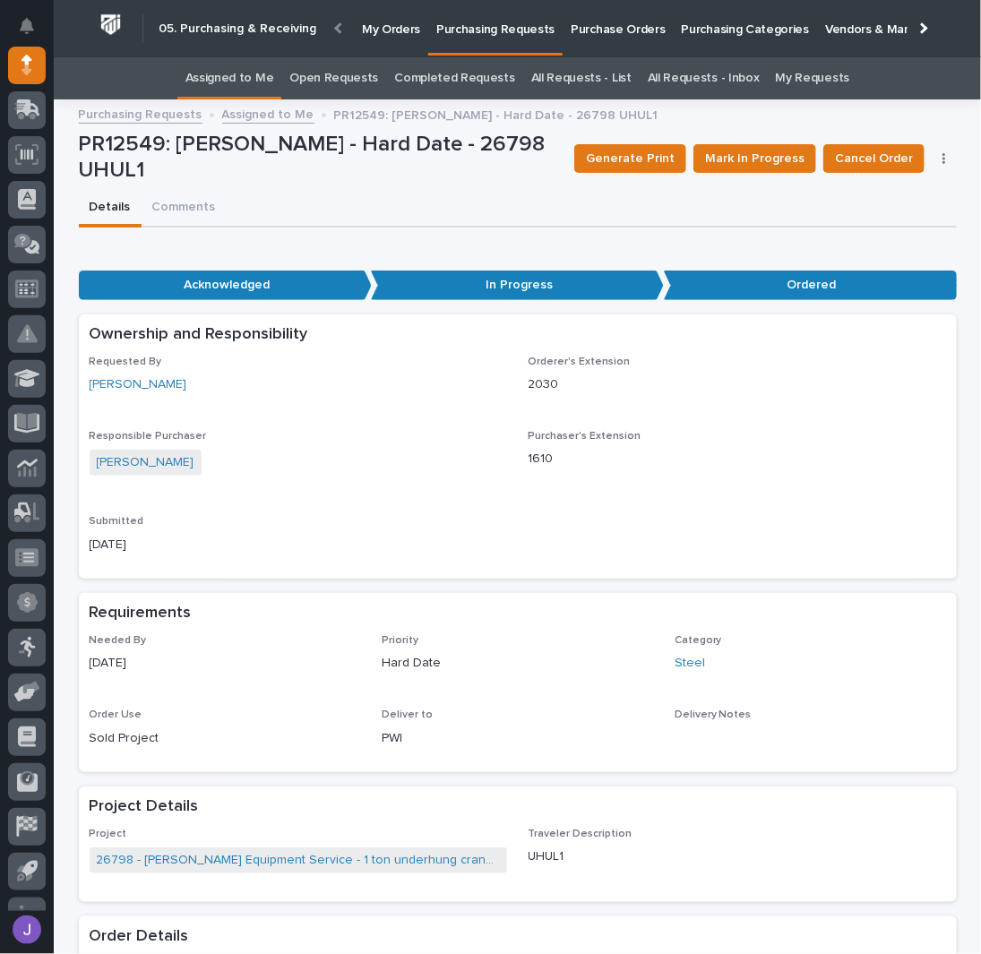
click at [240, 73] on link "Assigned to Me" at bounding box center [229, 78] width 89 height 42
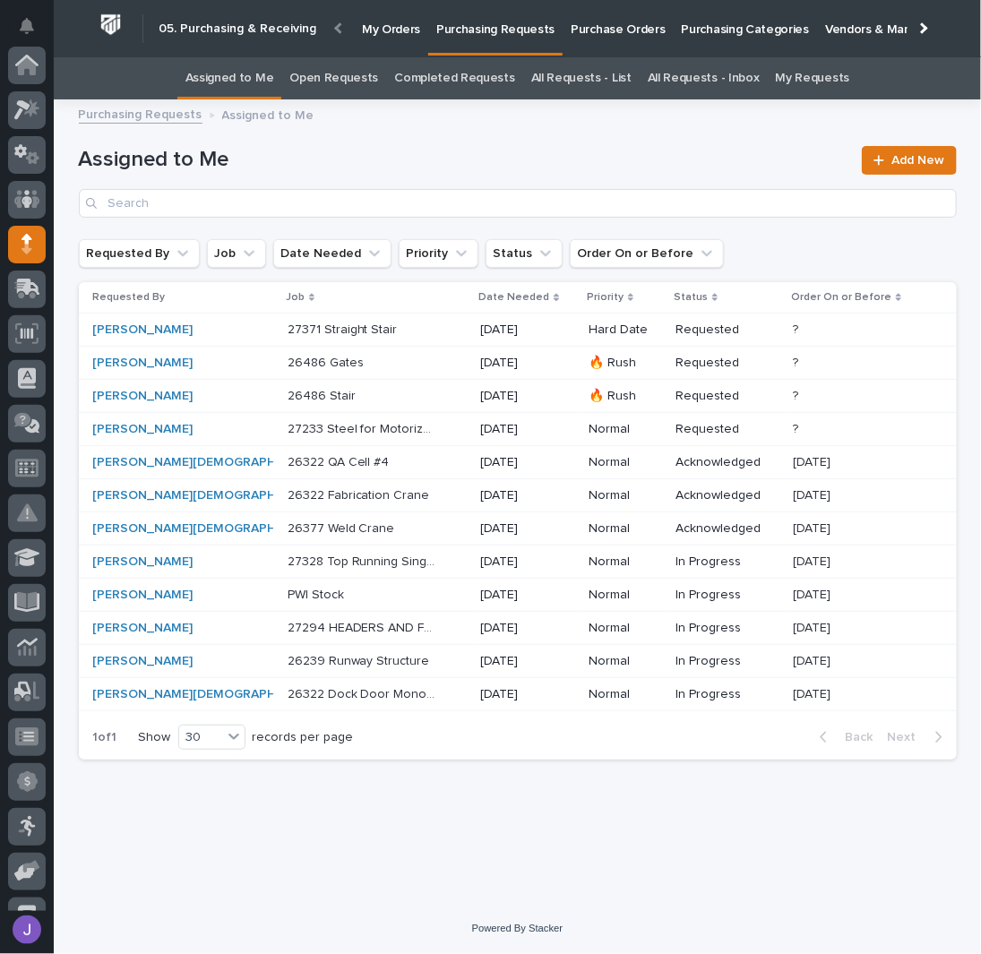
scroll to position [179, 0]
click at [409, 659] on div "26239 Runway Structure 26239 Runway Structure" at bounding box center [377, 662] width 179 height 30
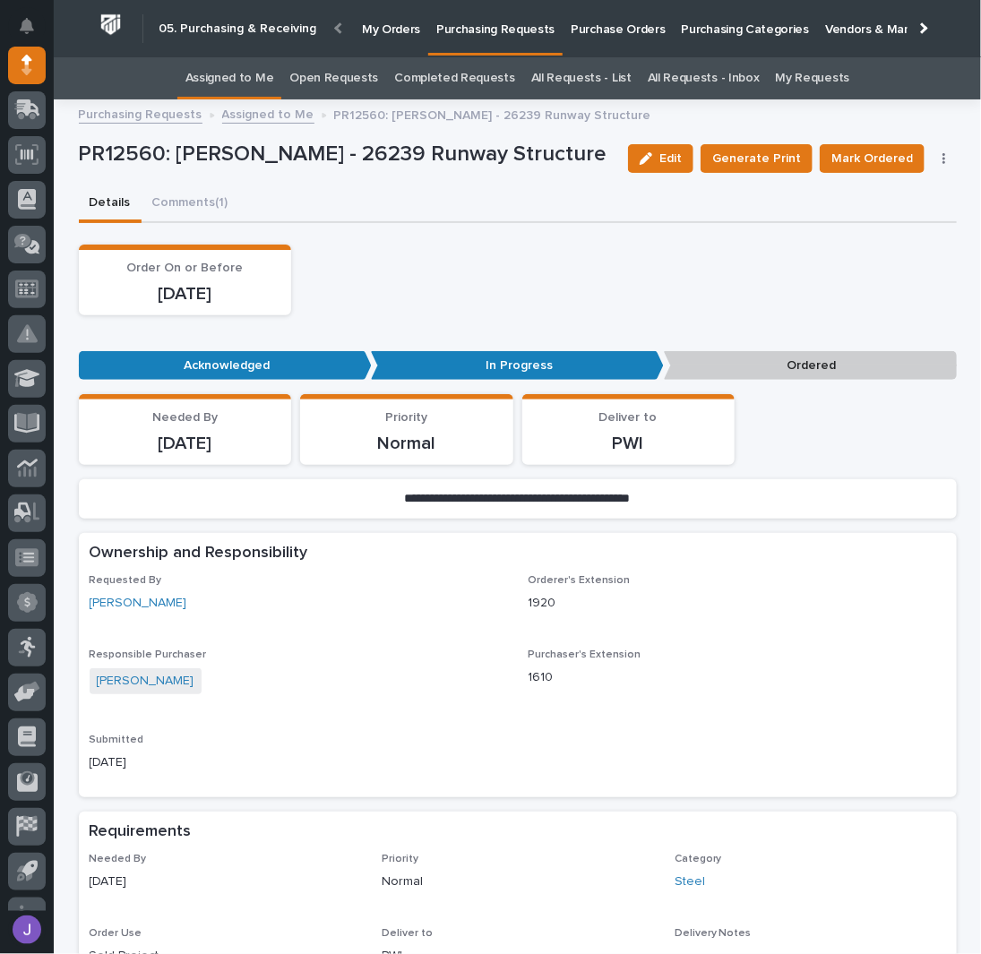
click at [238, 65] on link "Assigned to Me" at bounding box center [229, 78] width 89 height 42
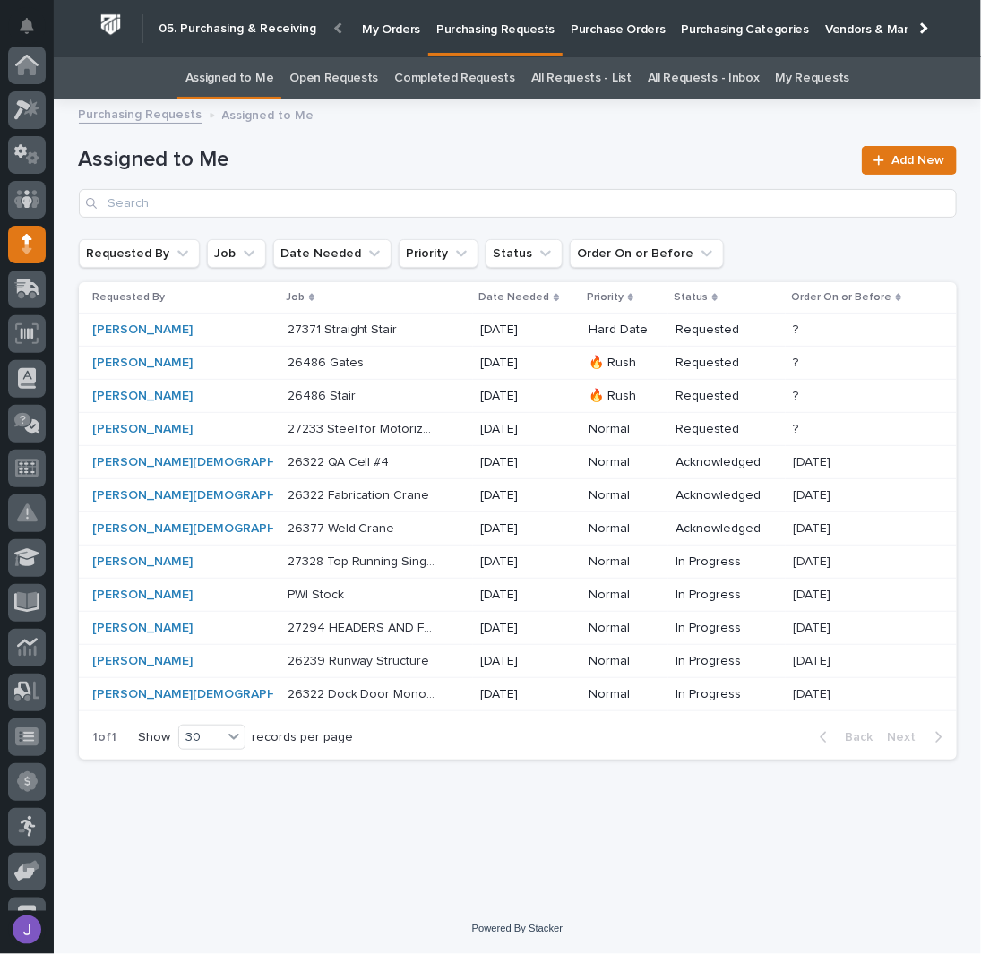
scroll to position [179, 0]
click at [409, 502] on div "26322 Fabrication Crane 26322 Fabrication Crane" at bounding box center [377, 496] width 179 height 30
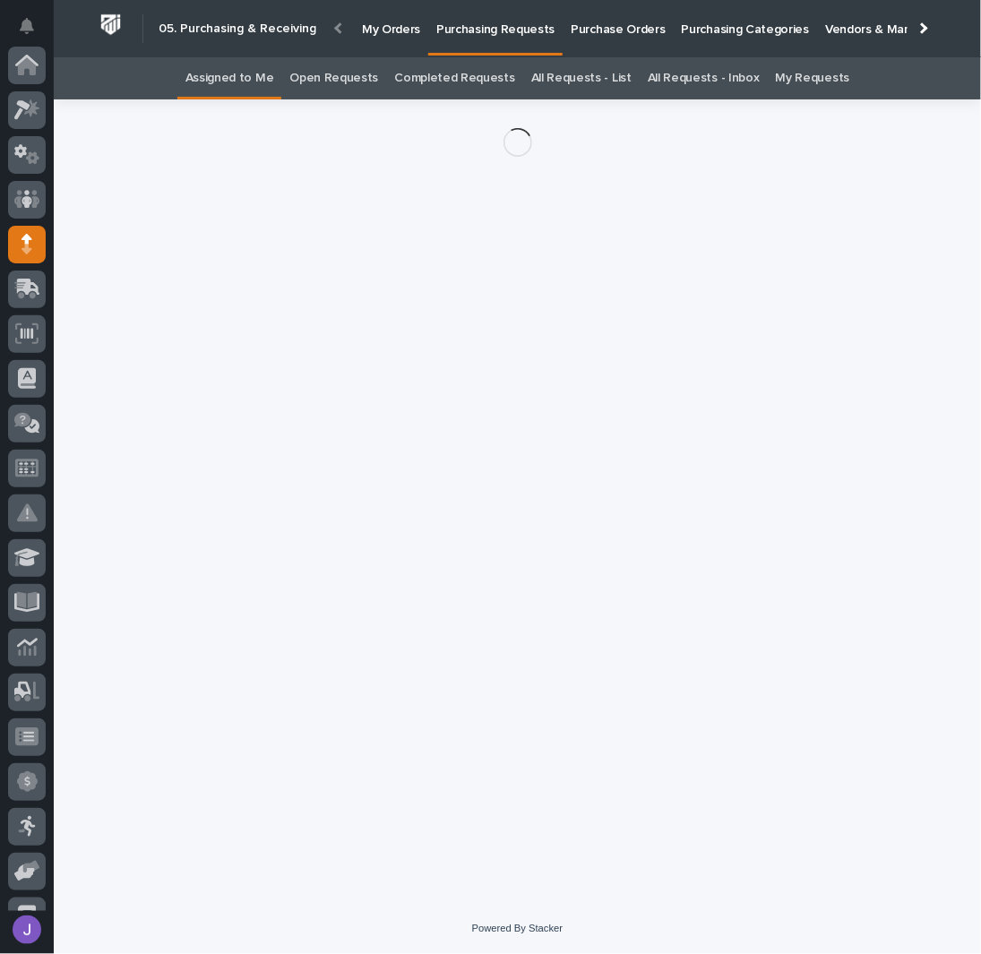
scroll to position [179, 0]
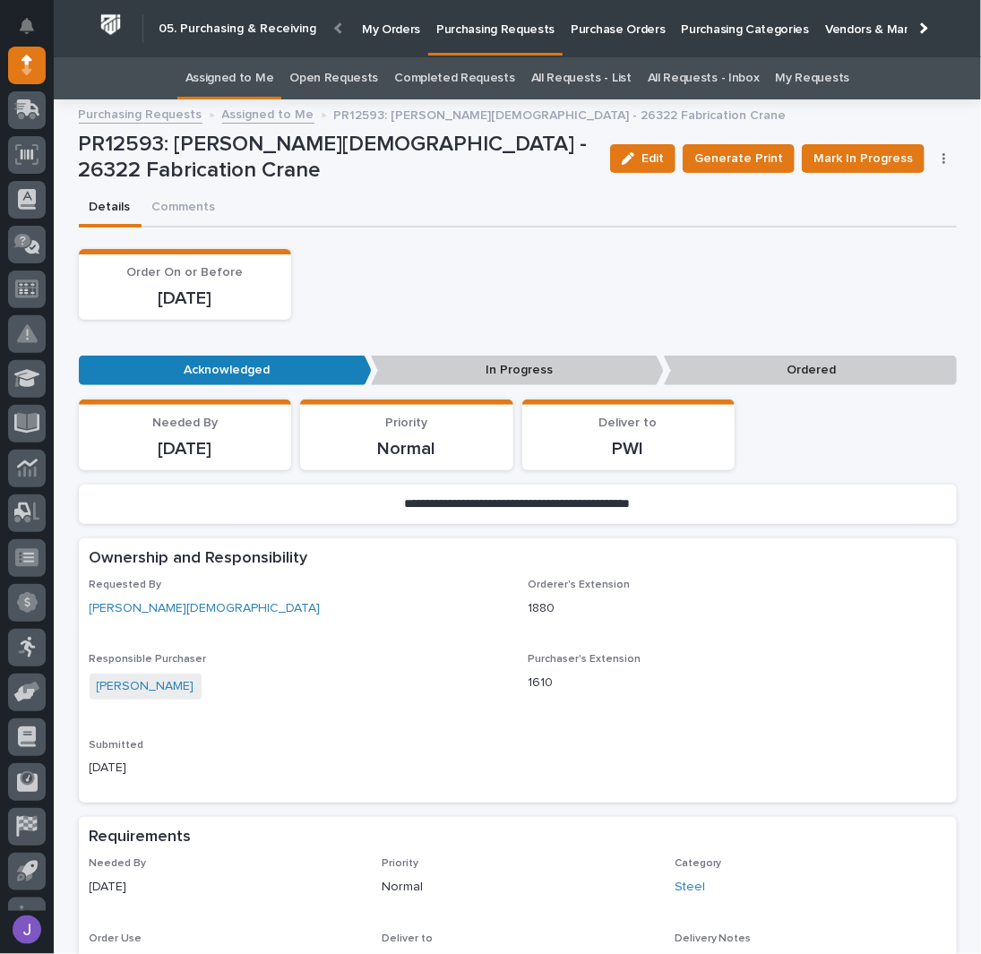
click at [258, 82] on link "Assigned to Me" at bounding box center [229, 78] width 89 height 42
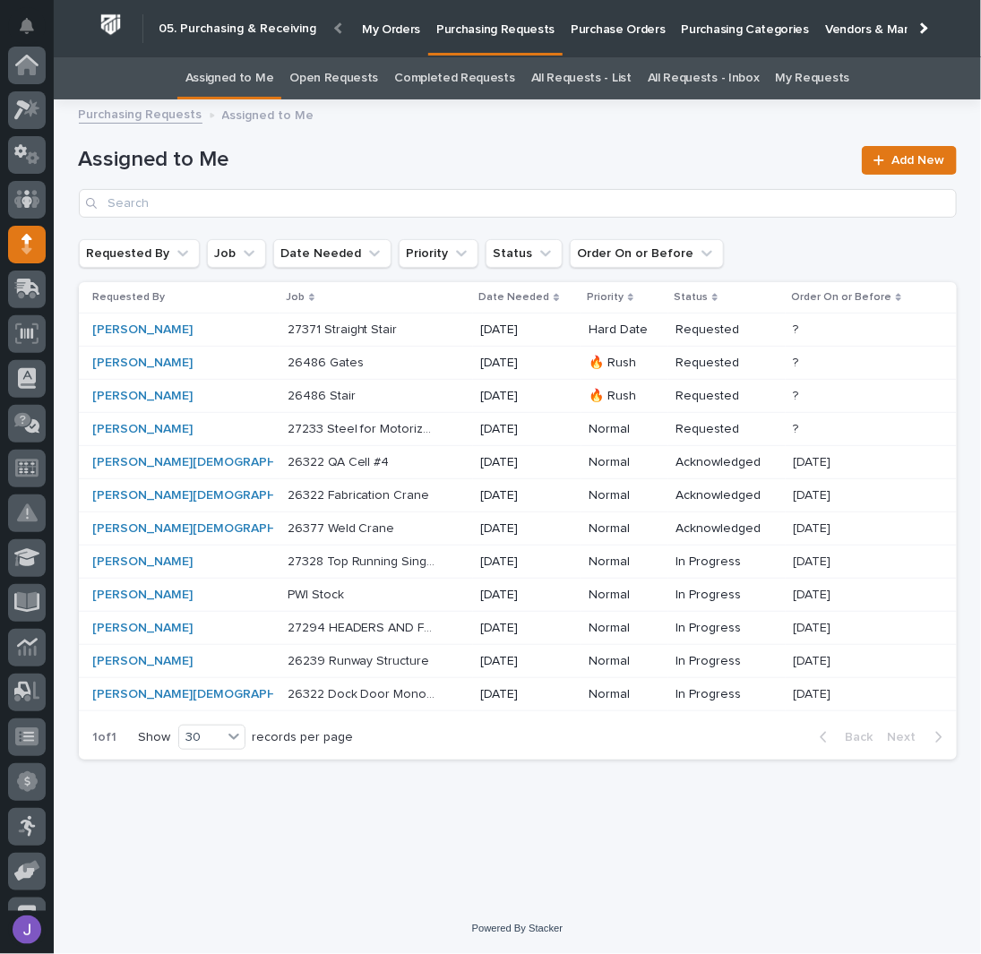
scroll to position [179, 0]
click at [417, 561] on div "27328 Top Running Single Girder Bridge - Steel 27328 Top Running Single Girder …" at bounding box center [377, 562] width 179 height 30
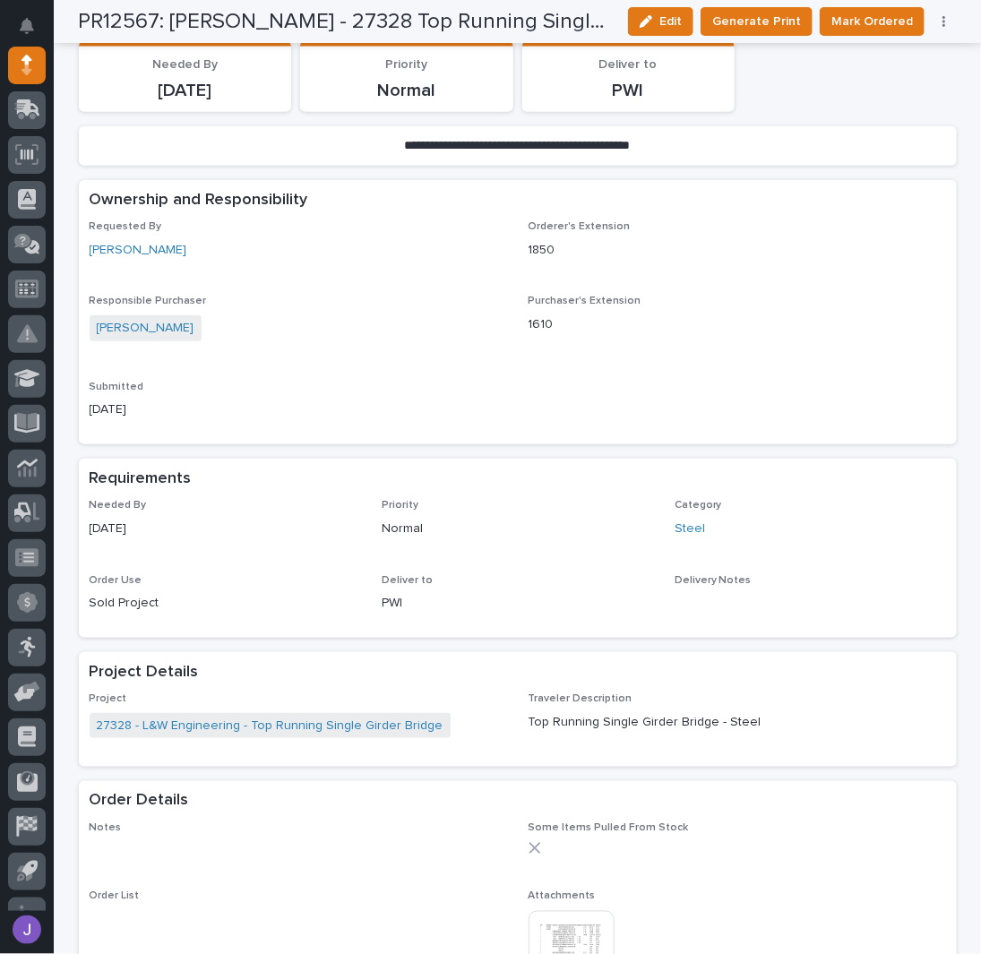
scroll to position [597, 0]
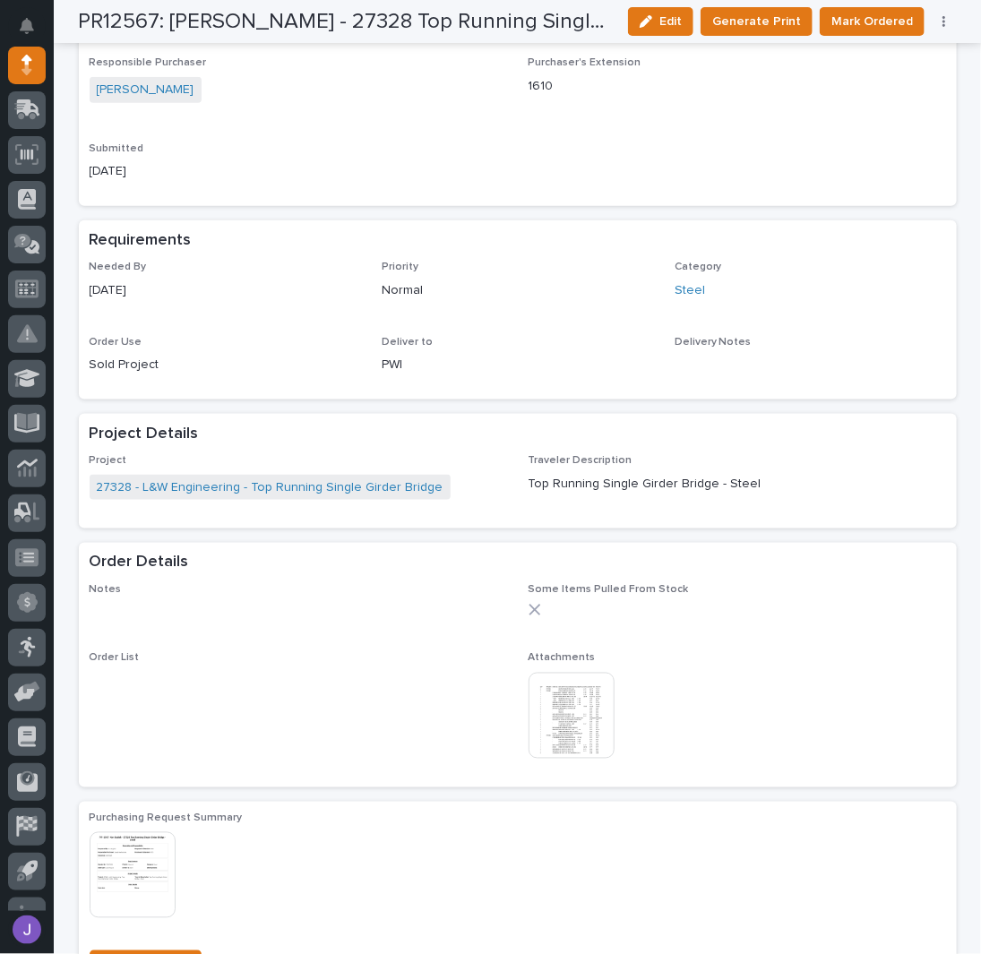
click at [573, 710] on img at bounding box center [572, 716] width 86 height 86
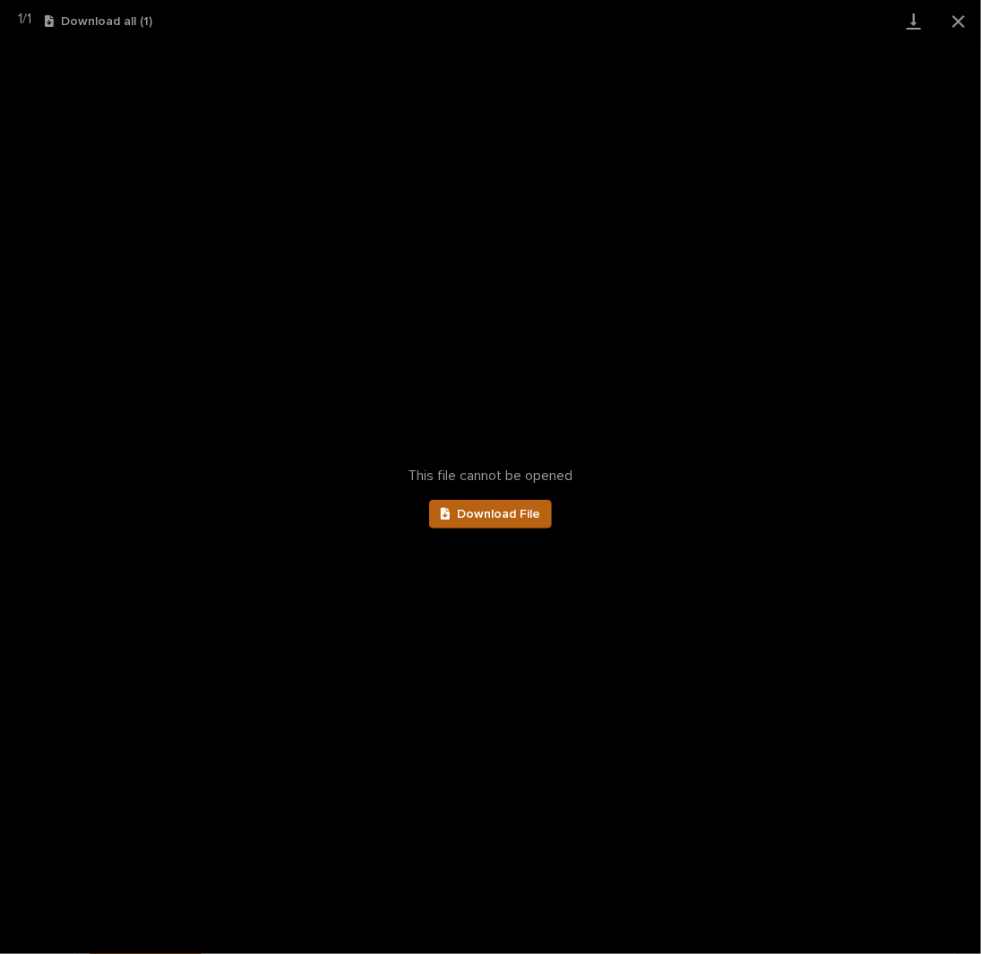
click at [513, 513] on span "Download File" at bounding box center [498, 514] width 83 height 13
click at [965, 22] on button "Close gallery" at bounding box center [958, 21] width 45 height 42
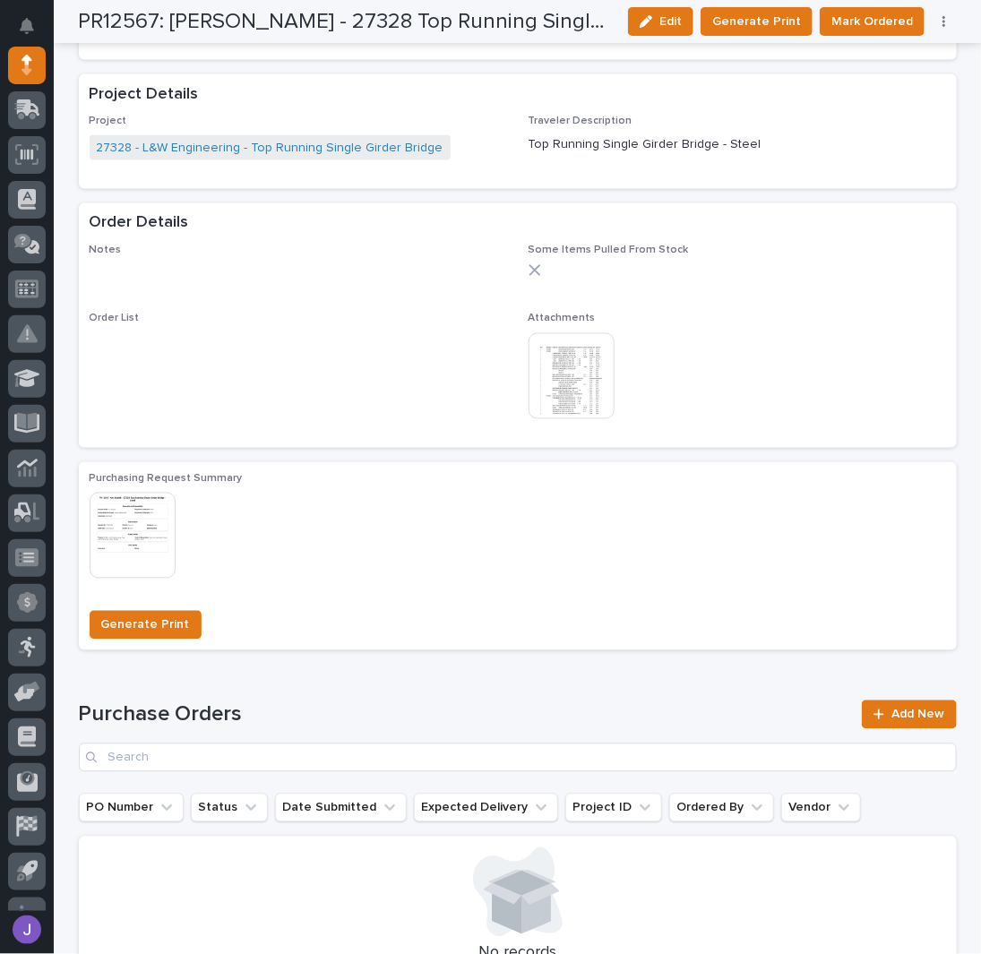
scroll to position [955, 0]
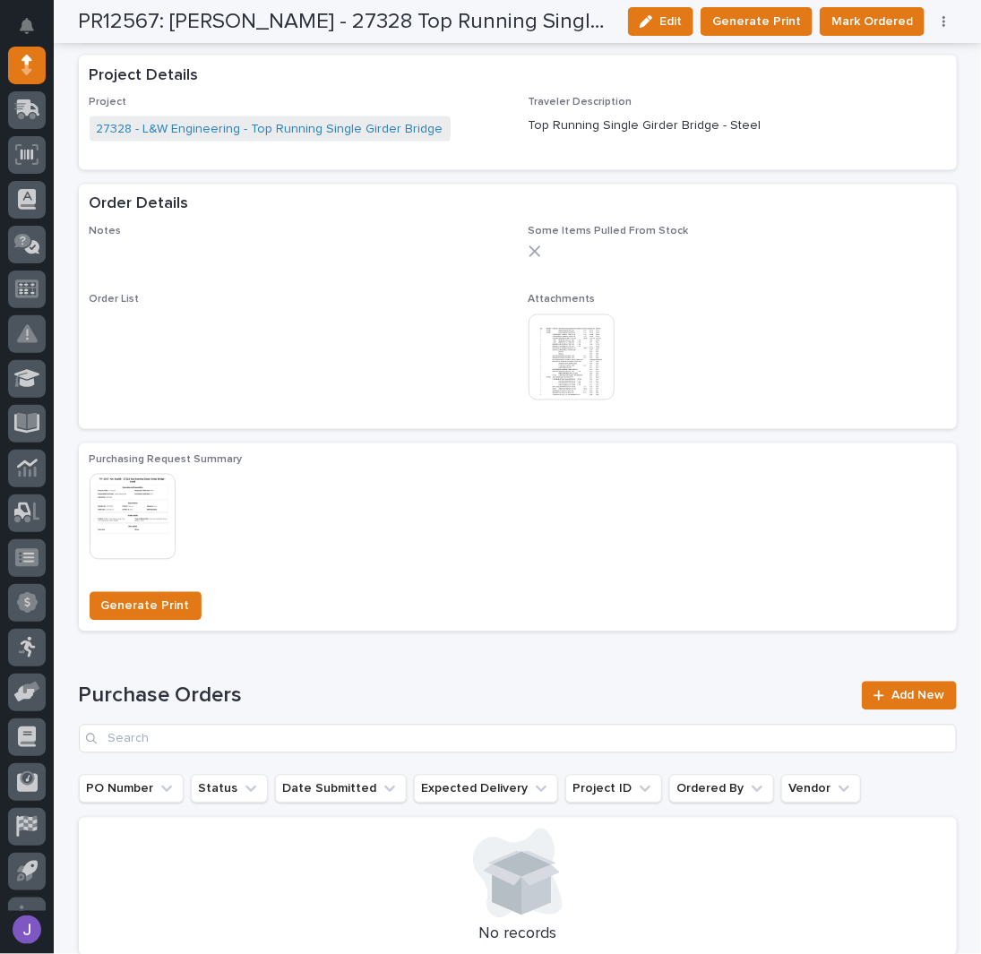
click at [594, 366] on img at bounding box center [572, 357] width 86 height 86
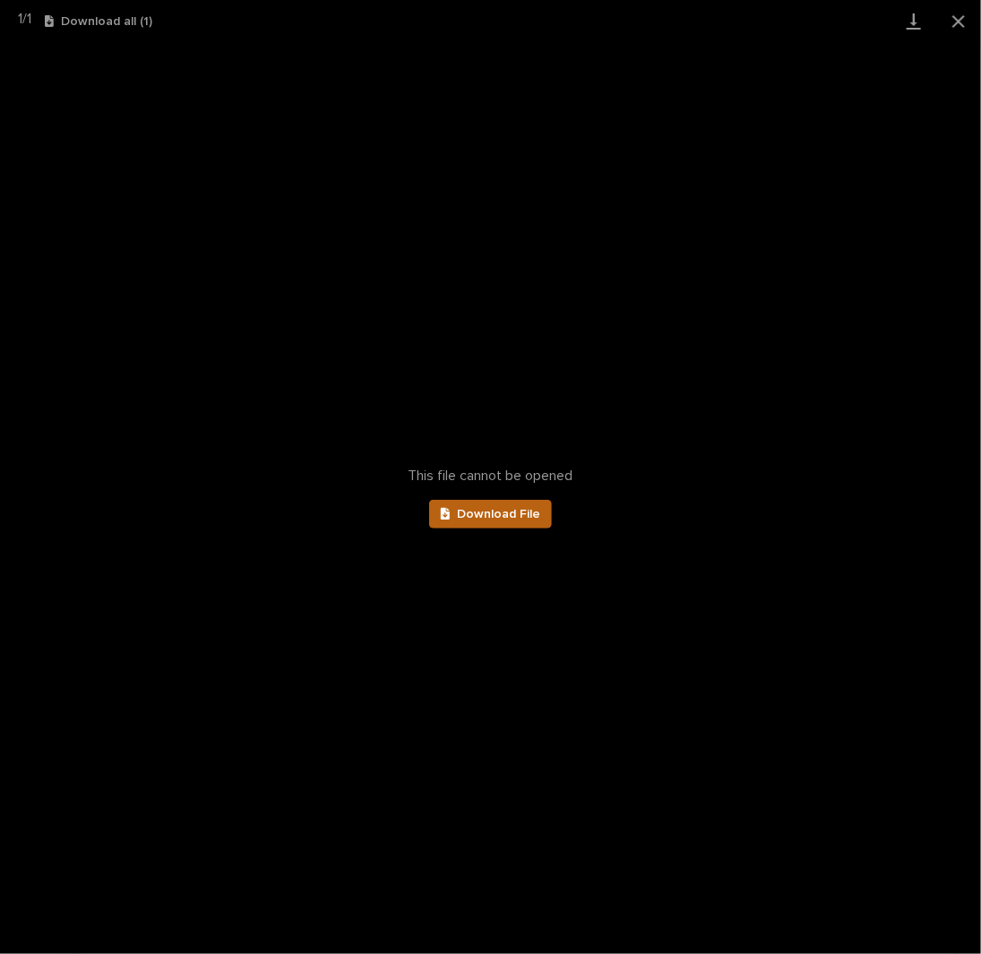
click at [499, 521] on link "Download File" at bounding box center [491, 514] width 124 height 29
click at [971, 22] on button "Close gallery" at bounding box center [958, 21] width 45 height 42
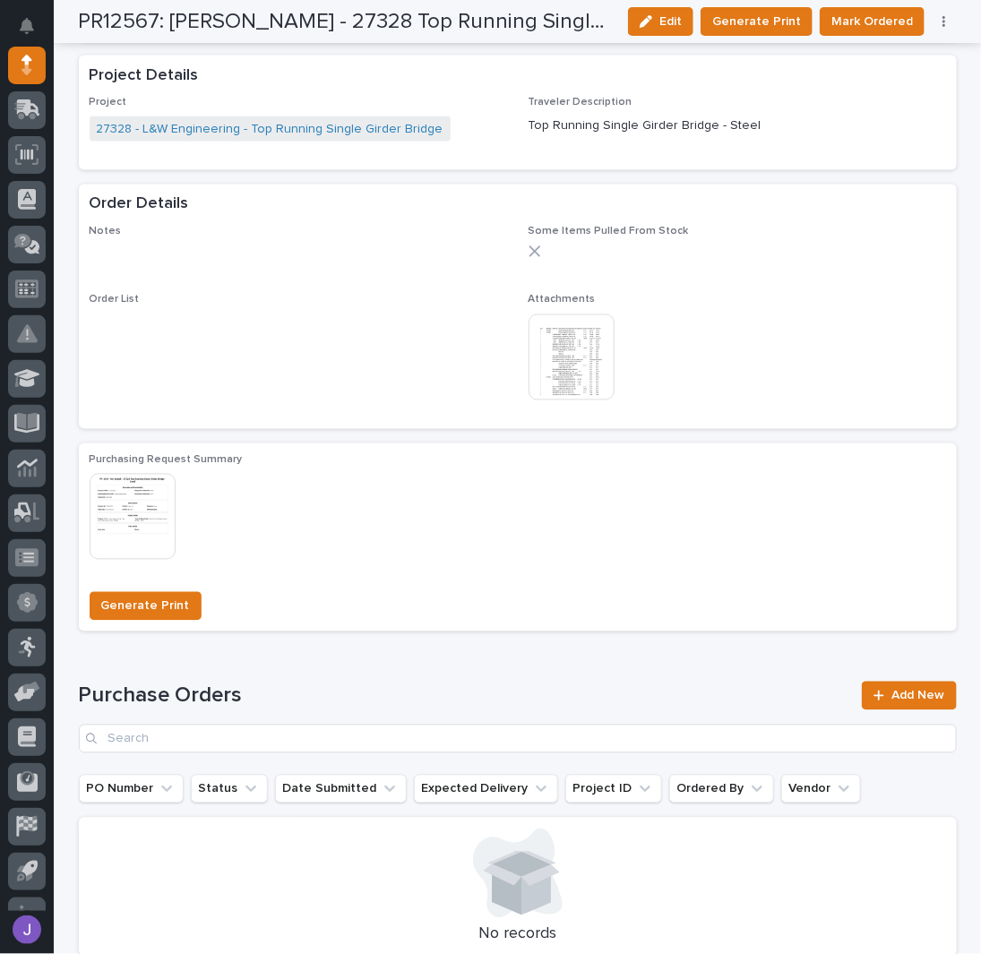
click at [943, 18] on button "button" at bounding box center [944, 21] width 25 height 13
click at [919, 82] on span "Edit Linked PO's" at bounding box center [886, 86] width 91 height 22
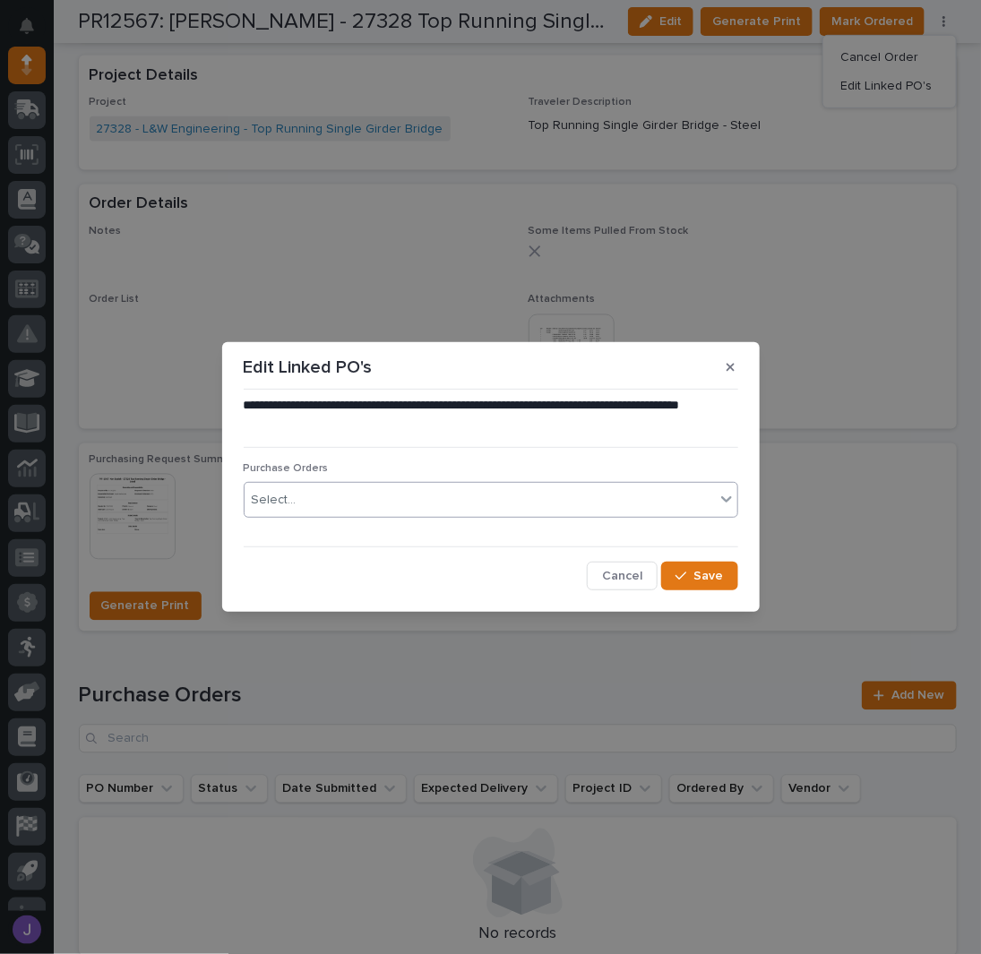
click at [403, 510] on div "Select..." at bounding box center [480, 501] width 470 height 30
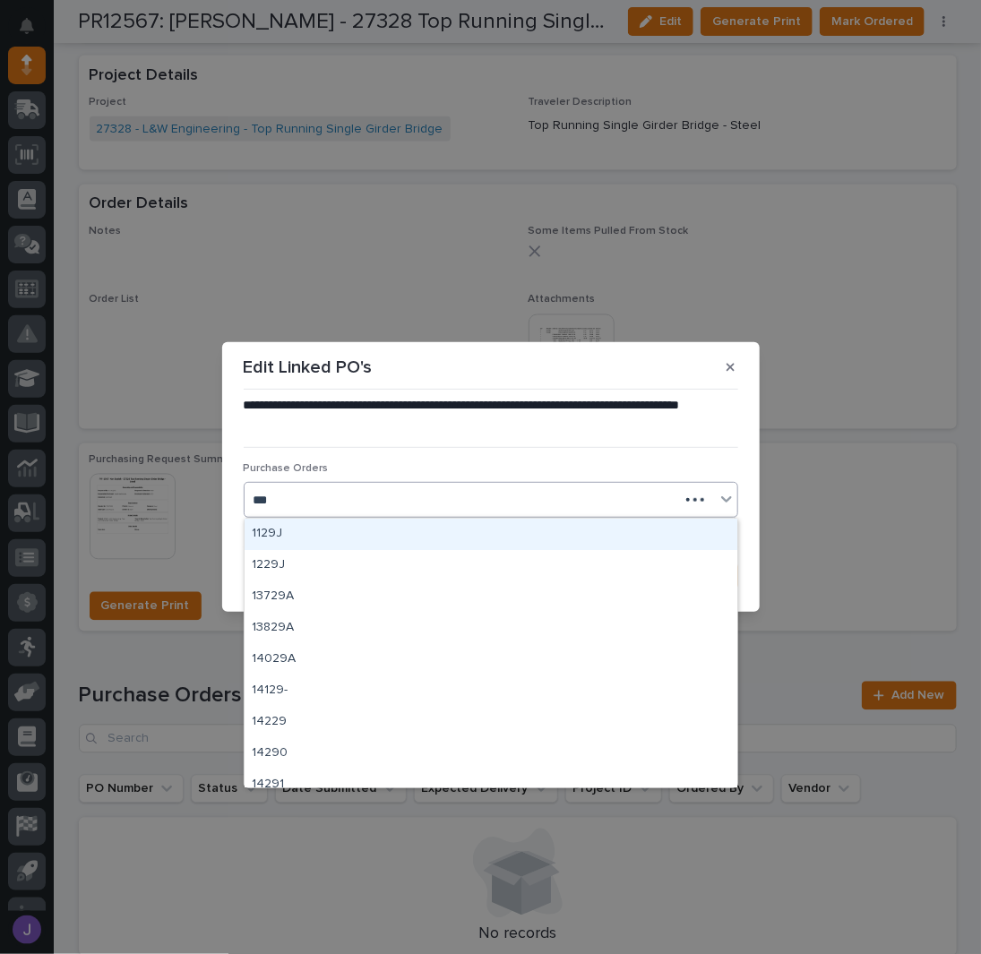
type input "****"
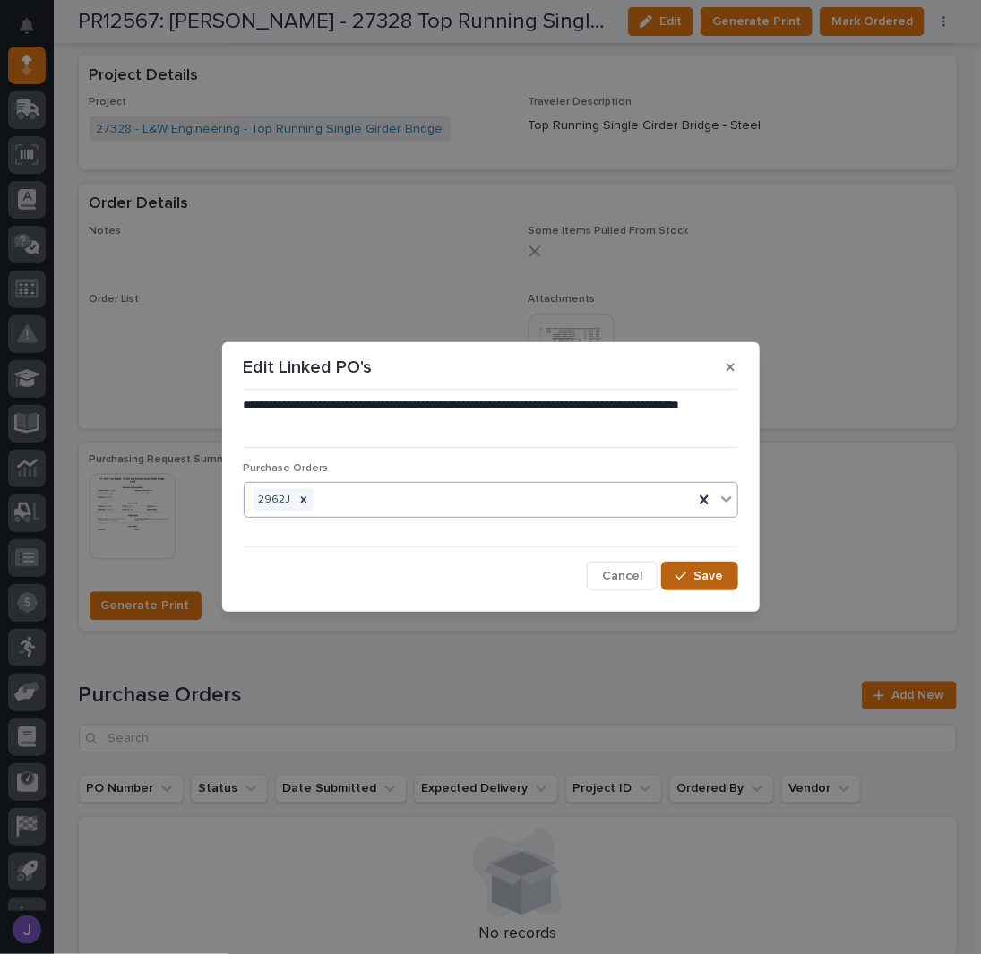
click at [696, 580] on span "Save" at bounding box center [709, 576] width 30 height 16
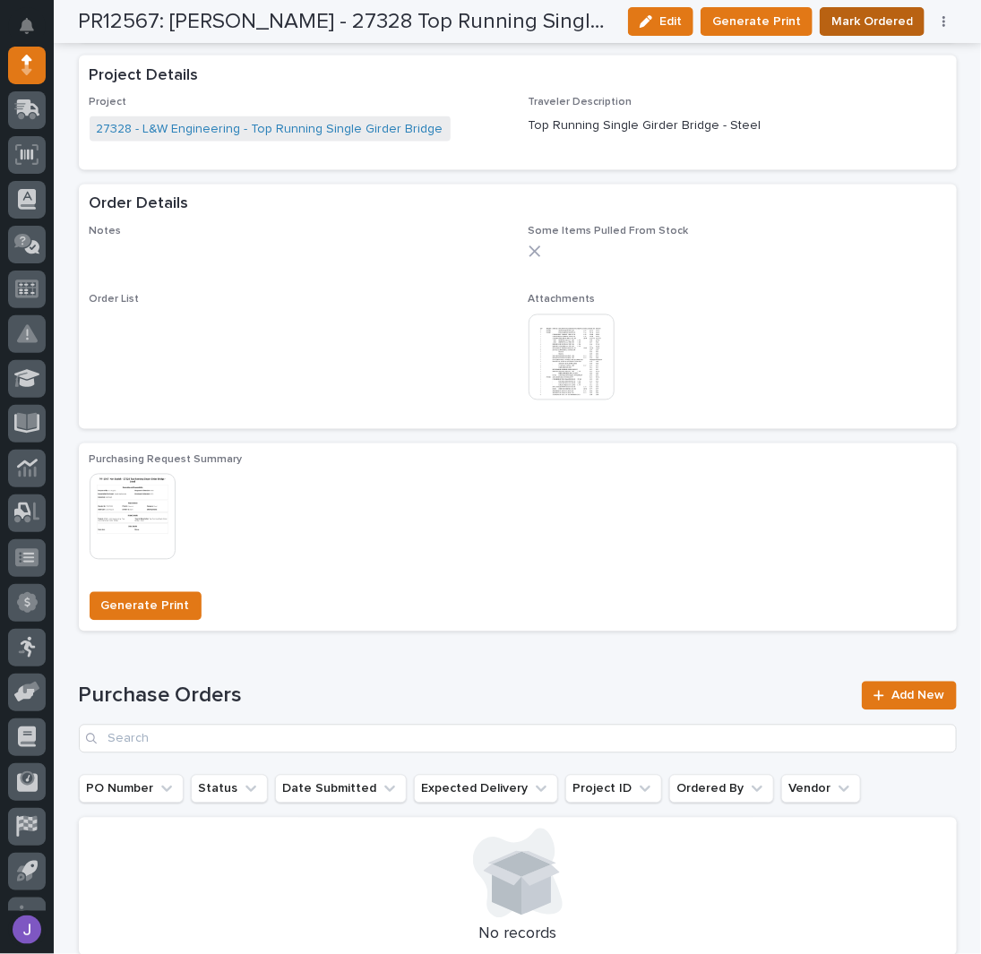
scroll to position [943, 0]
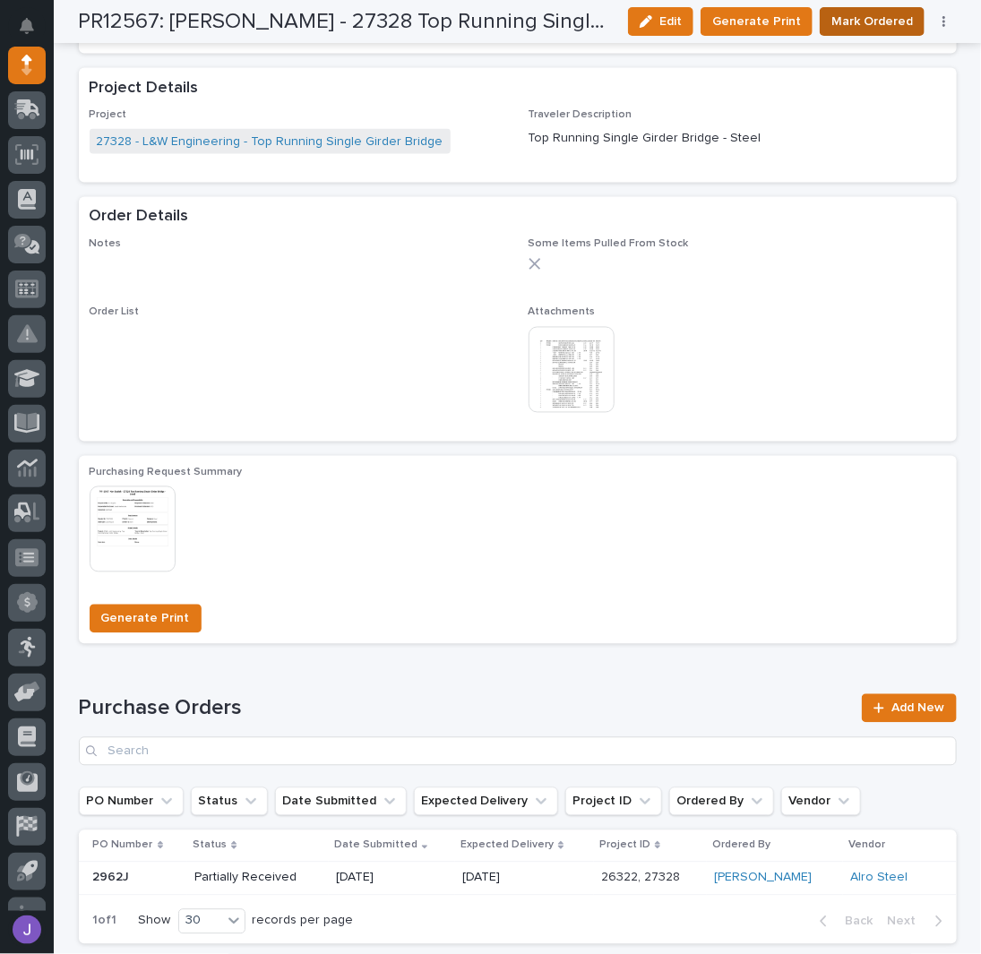
click at [852, 25] on span "Mark Ordered" at bounding box center [872, 22] width 82 height 22
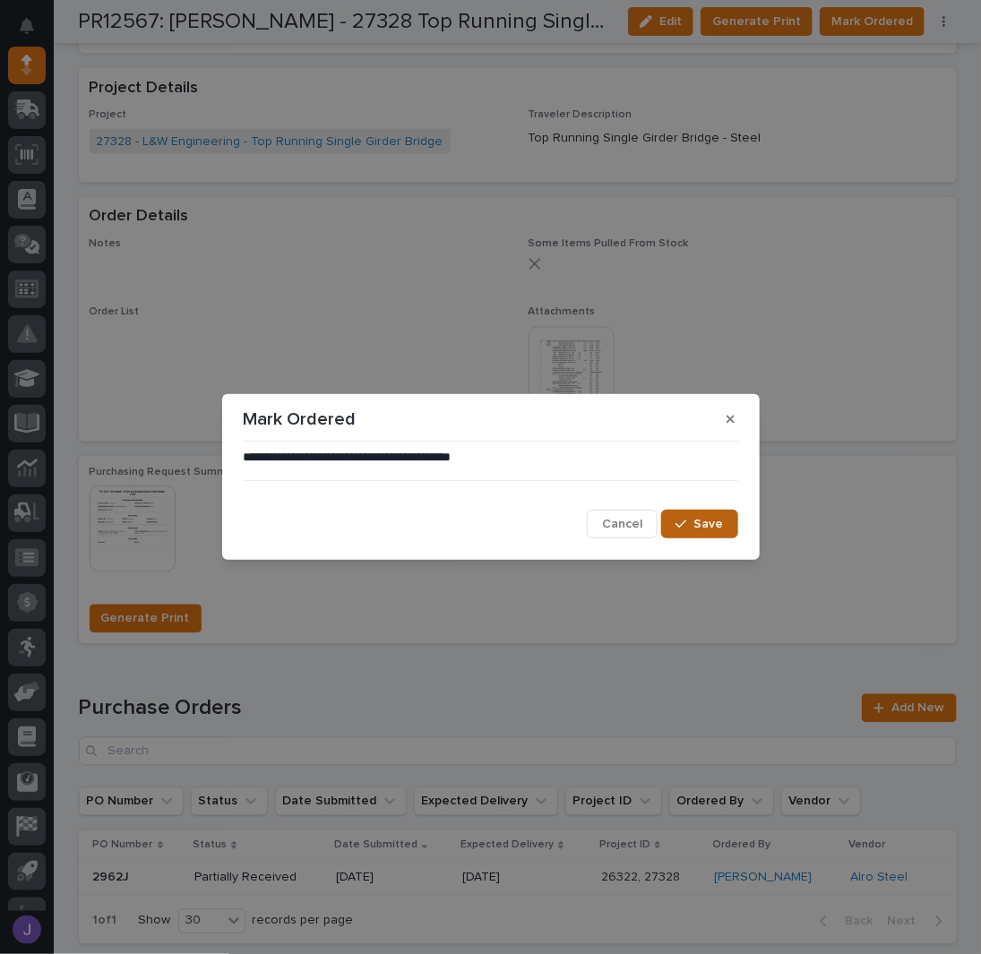
click at [720, 538] on button "Save" at bounding box center [699, 524] width 76 height 29
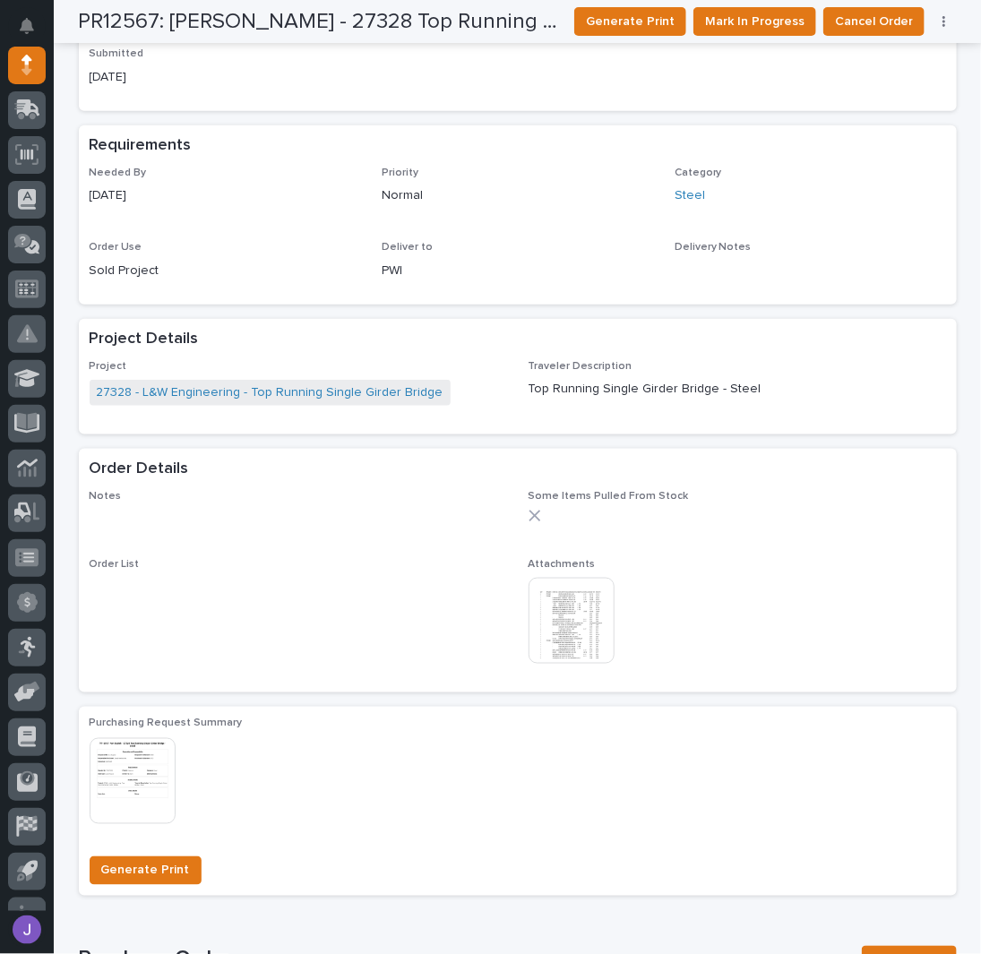
scroll to position [0, 0]
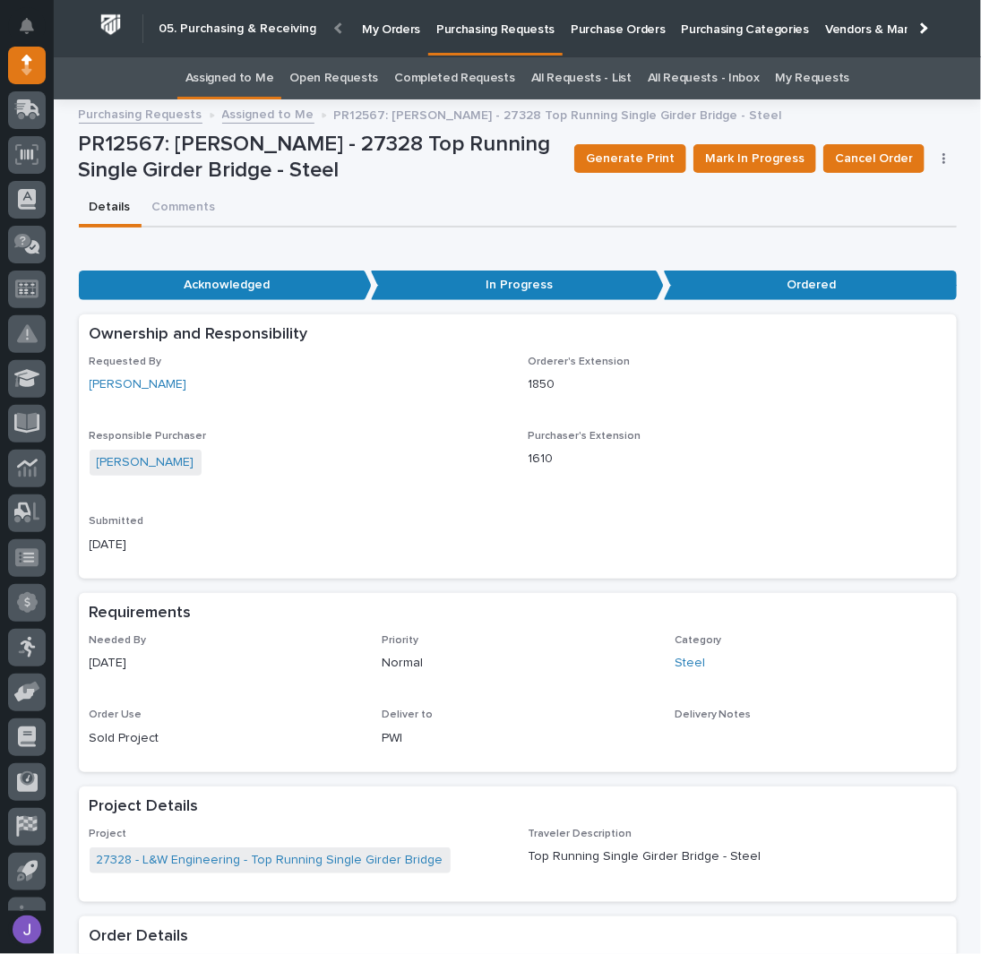
click at [244, 83] on link "Assigned to Me" at bounding box center [229, 78] width 89 height 42
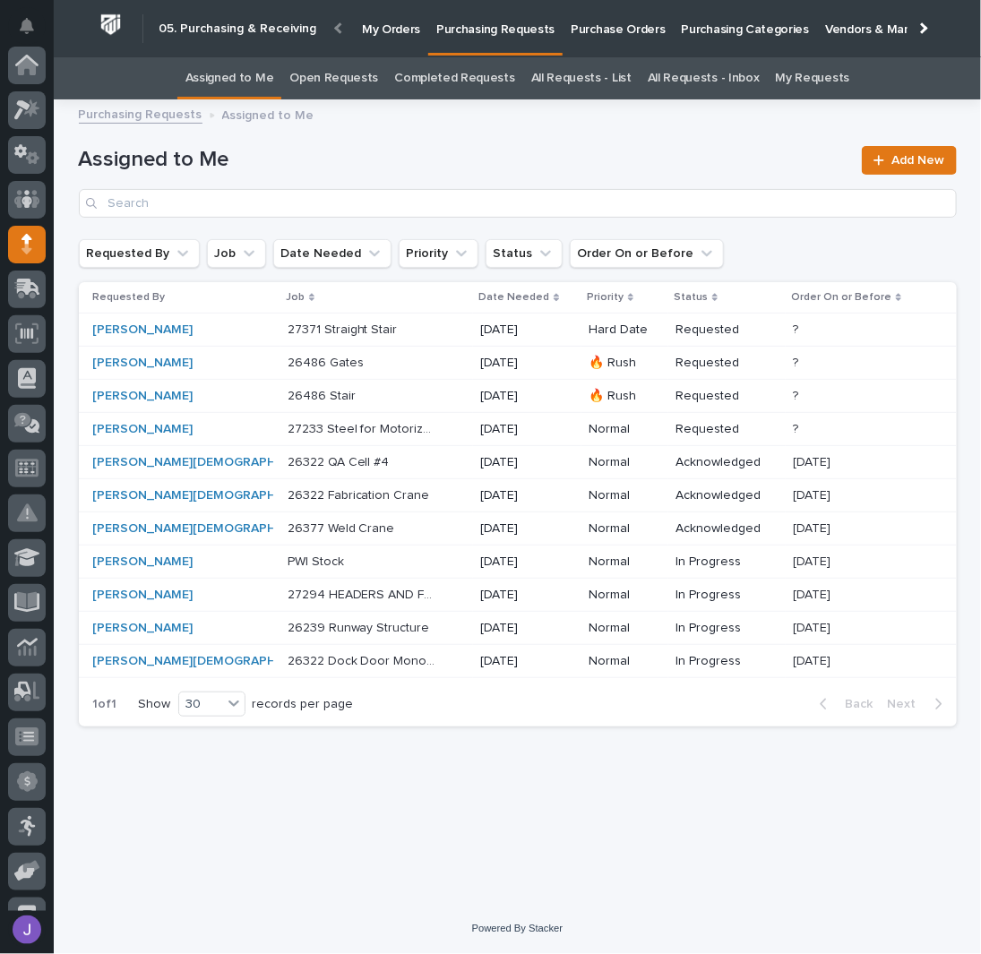
scroll to position [179, 0]
click at [408, 526] on div "26377 Weld Crane 26377 Weld Crane" at bounding box center [377, 529] width 179 height 30
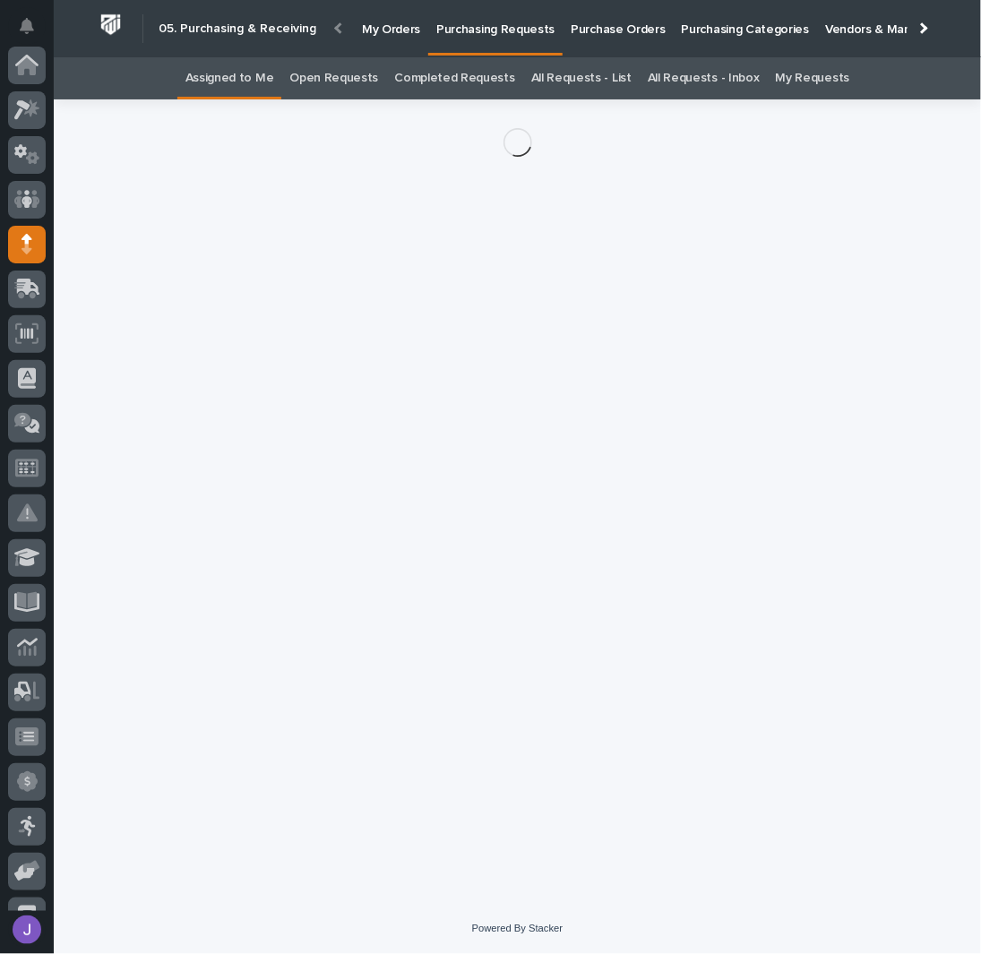
scroll to position [179, 0]
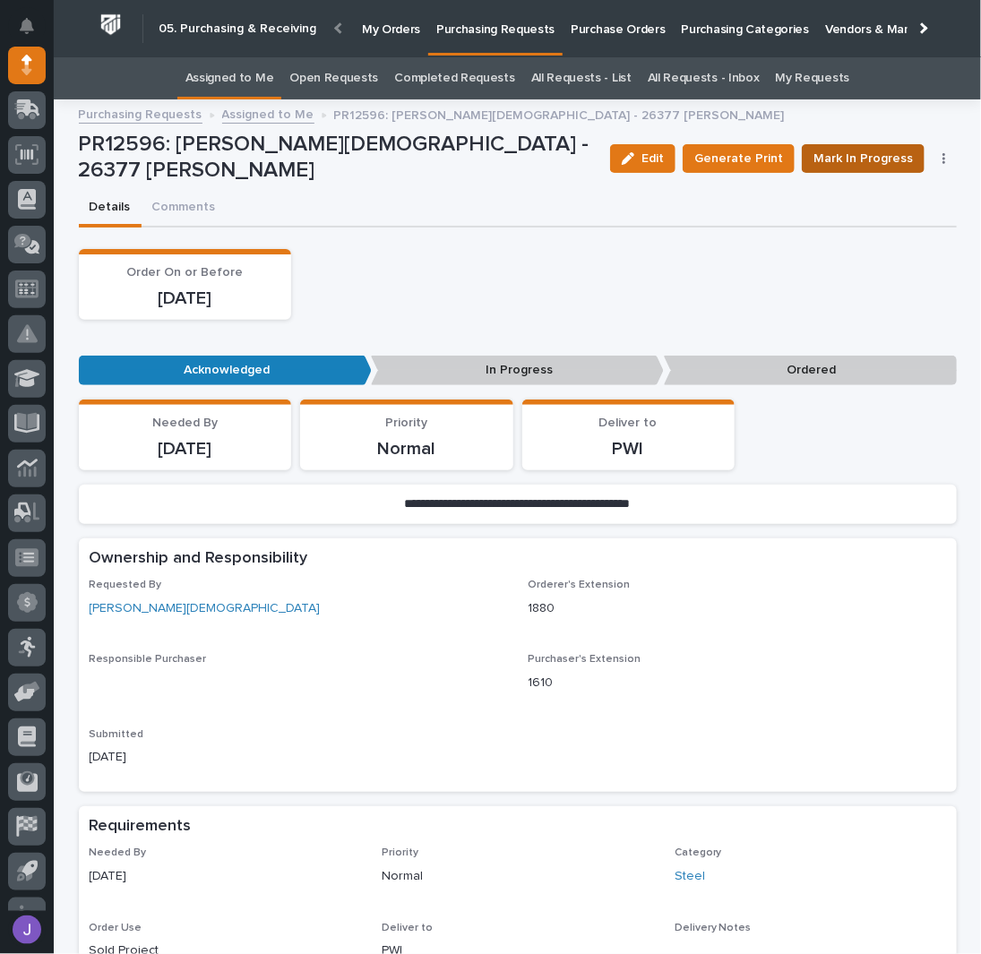
click at [842, 151] on span "Mark In Progress" at bounding box center [863, 159] width 99 height 22
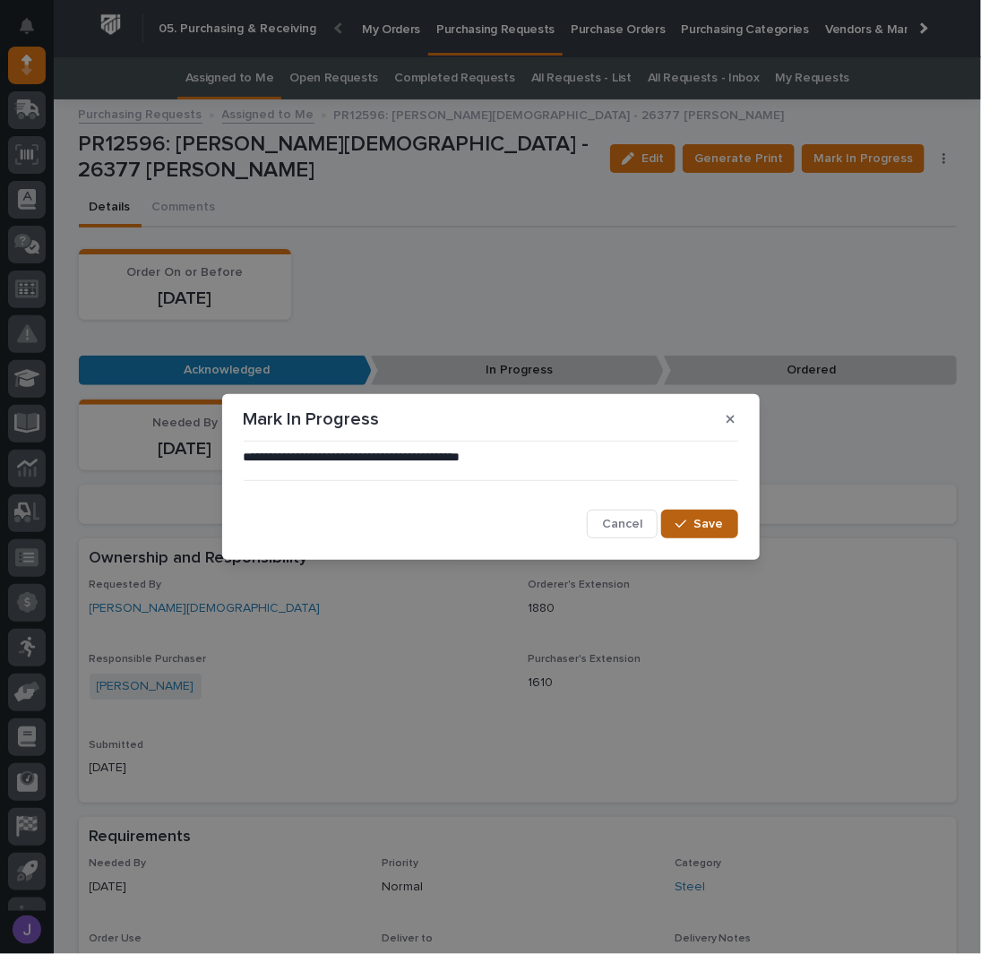
click at [724, 526] on button "Save" at bounding box center [699, 524] width 76 height 29
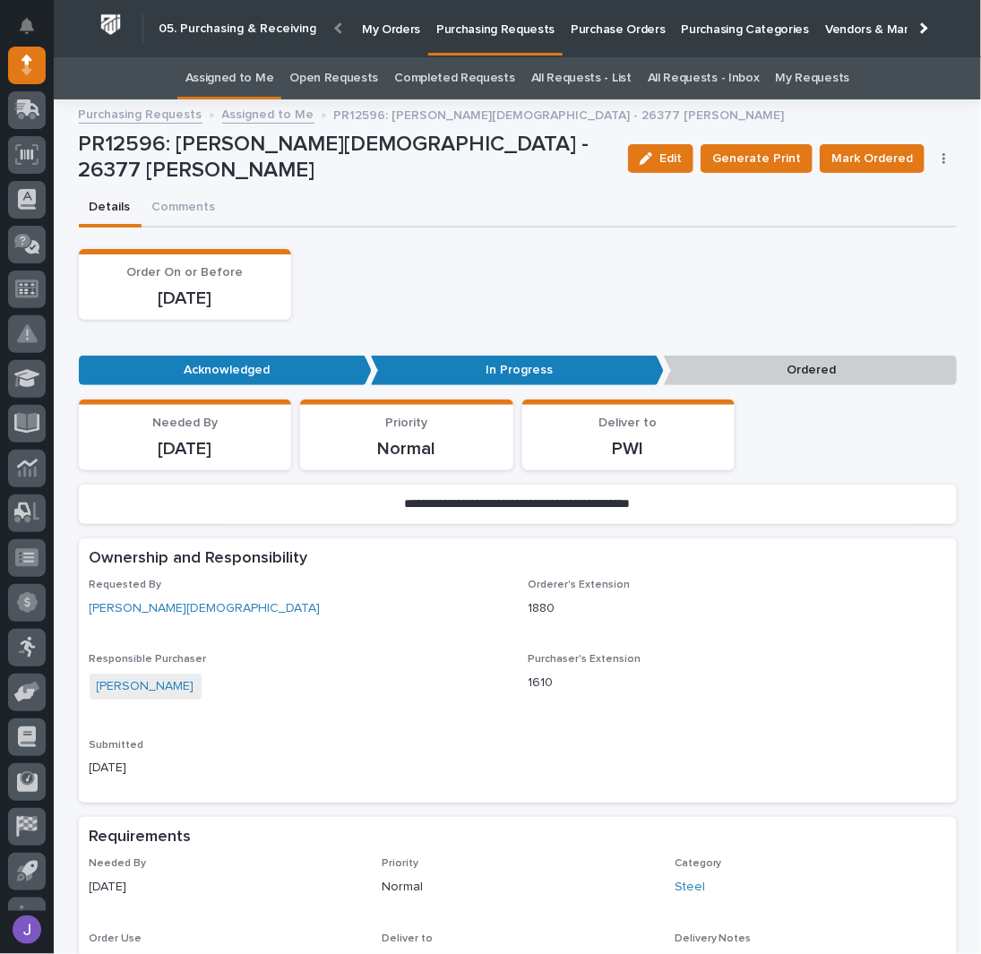
click at [263, 82] on link "Assigned to Me" at bounding box center [229, 78] width 89 height 42
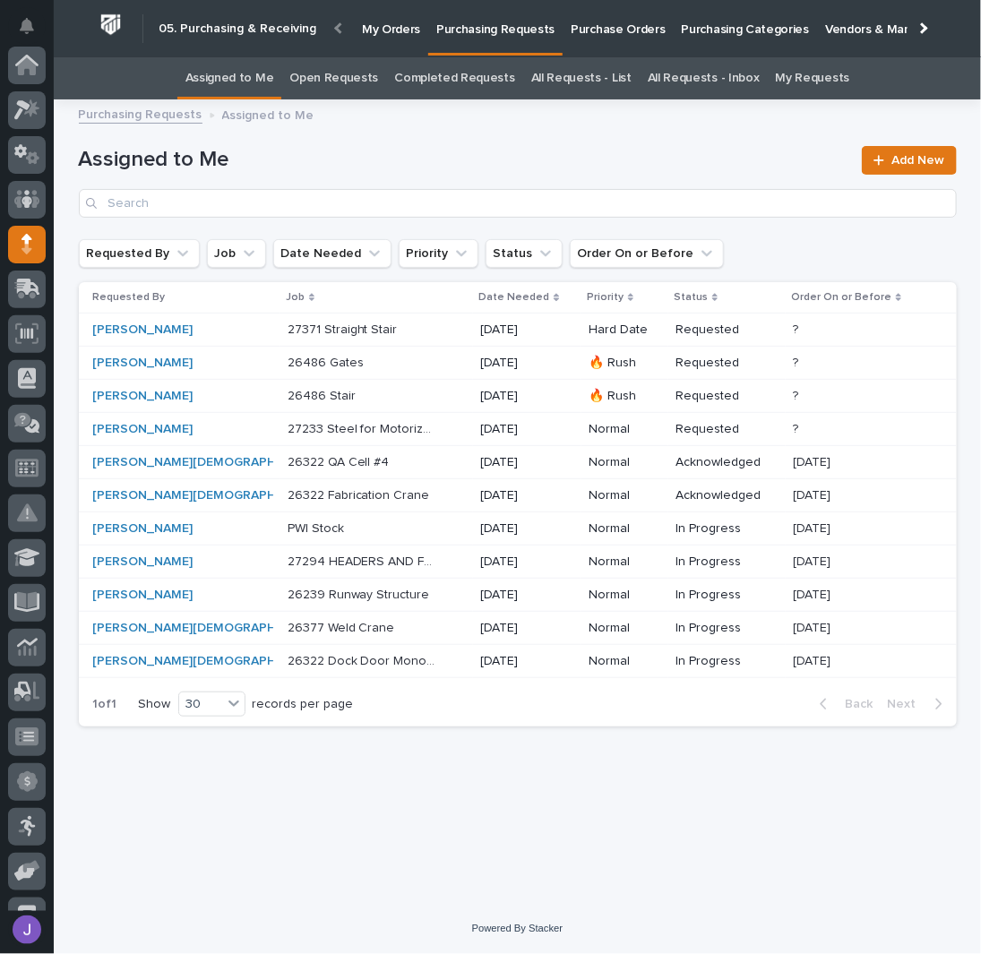
scroll to position [179, 0]
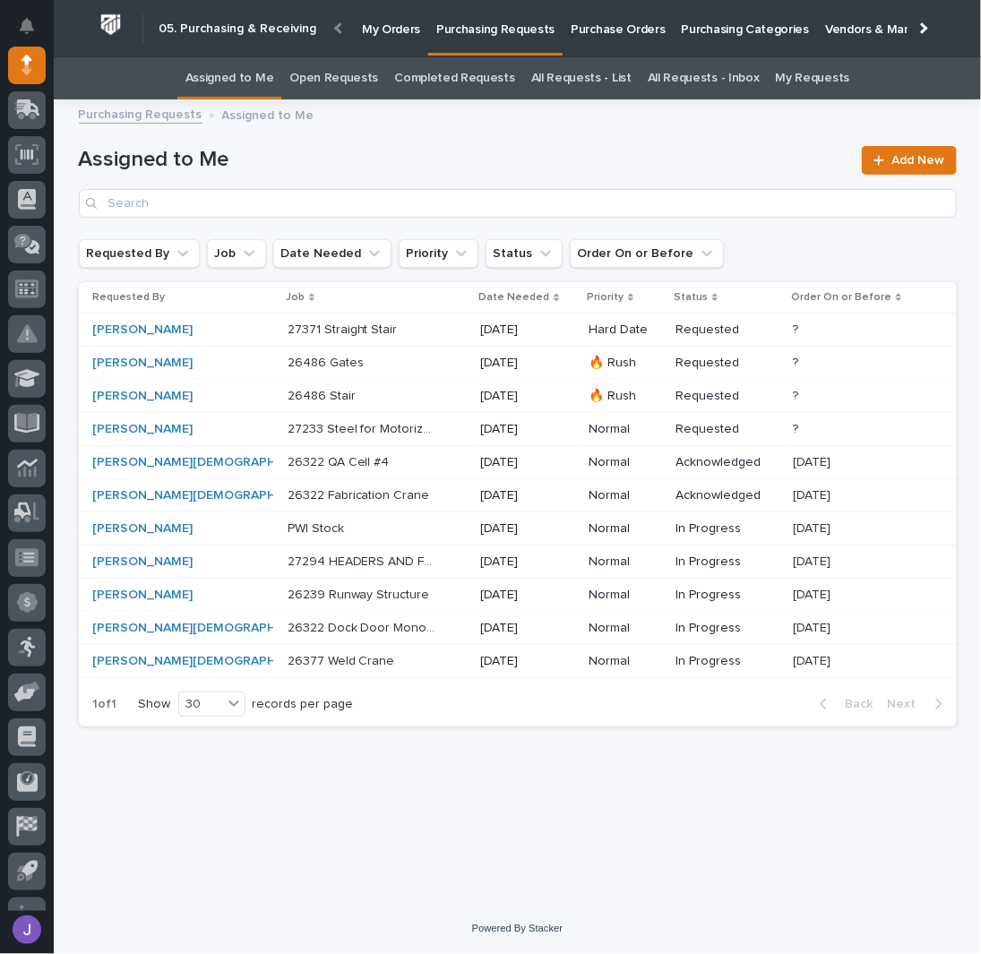
click at [435, 497] on div "26322 Fabrication Crane 26322 Fabrication Crane" at bounding box center [377, 496] width 179 height 30
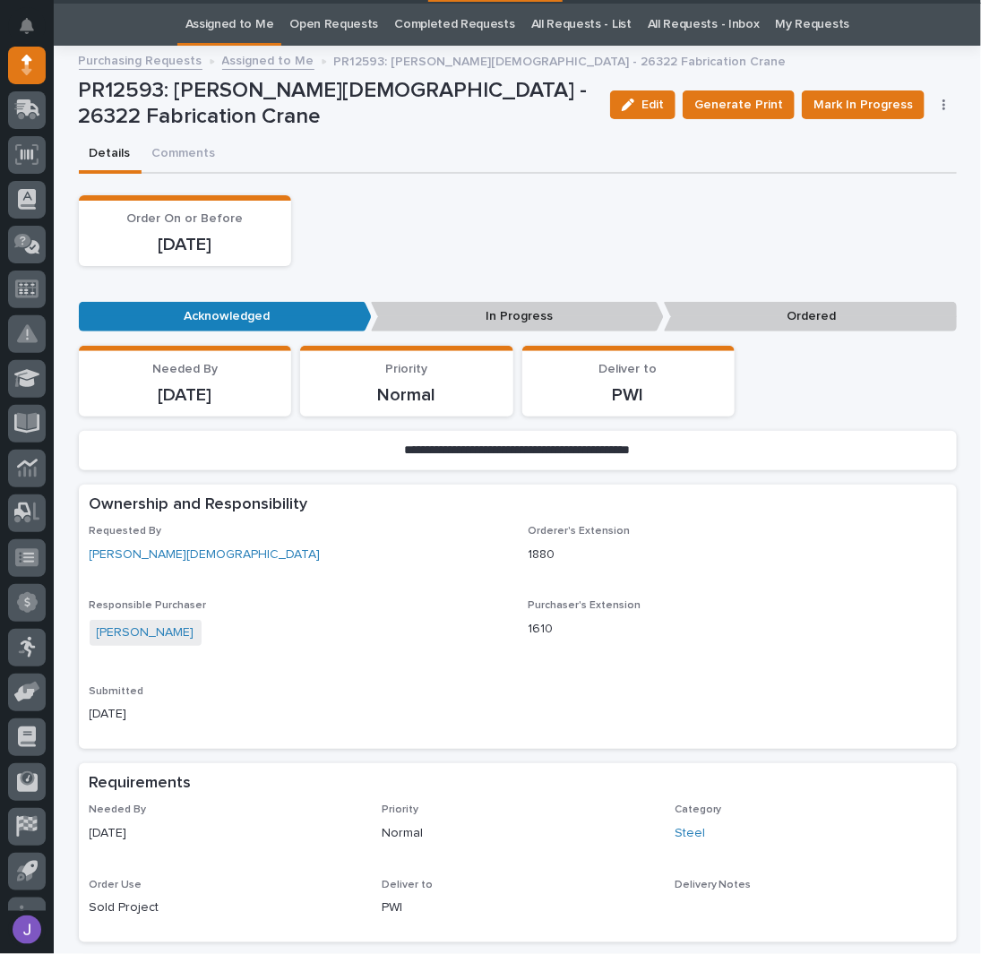
scroll to position [56, 0]
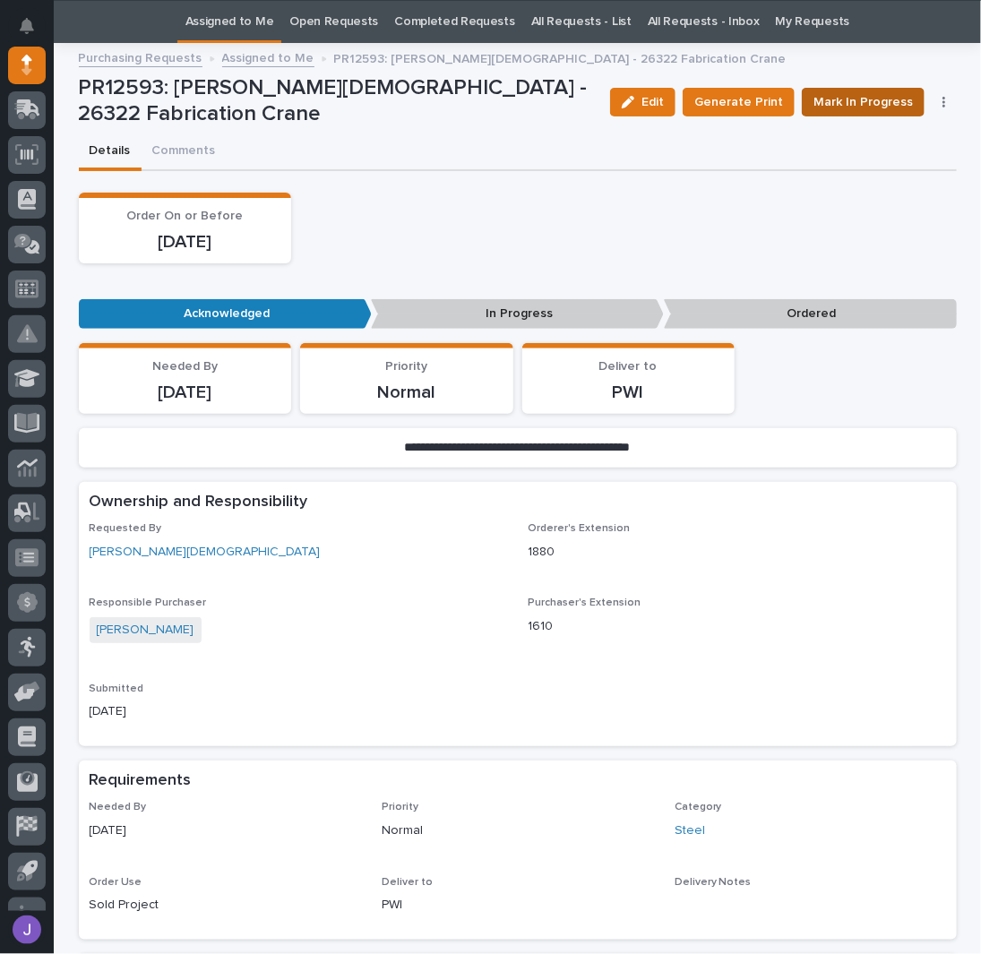
click at [838, 98] on span "Mark In Progress" at bounding box center [863, 102] width 99 height 22
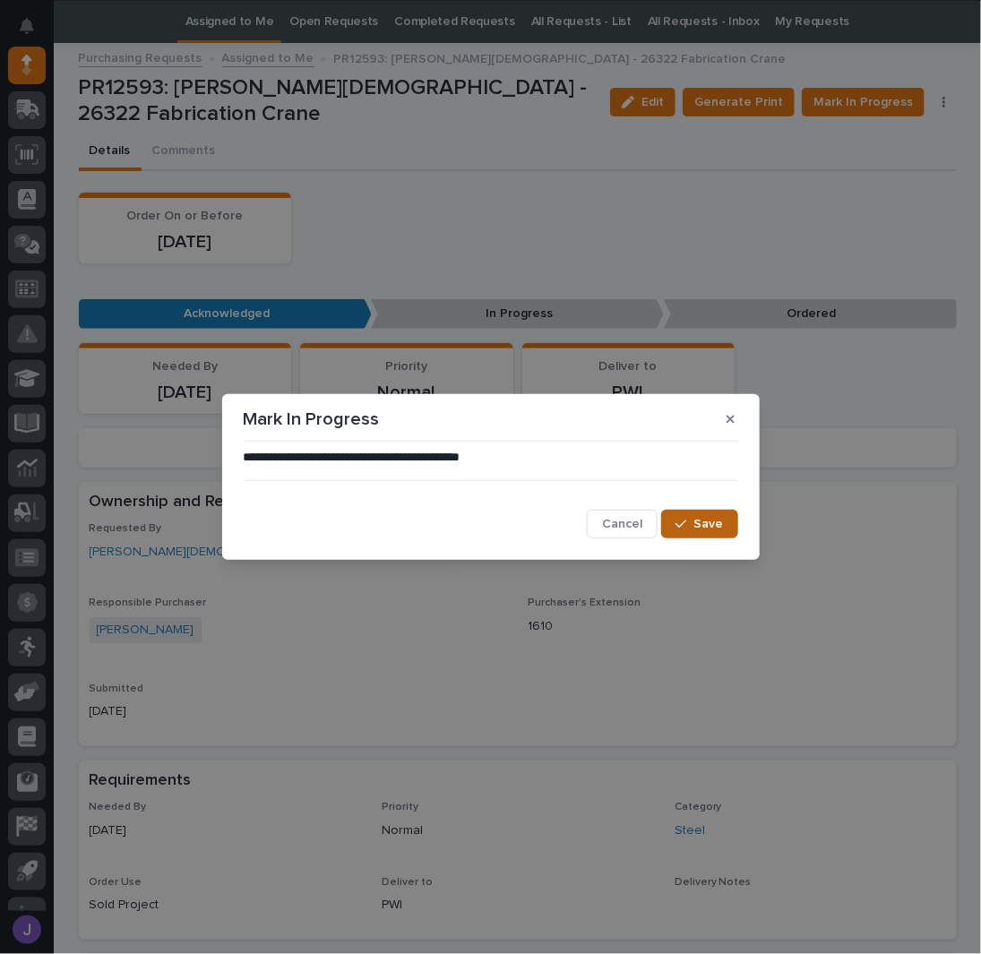
click at [706, 537] on button "Save" at bounding box center [699, 524] width 76 height 29
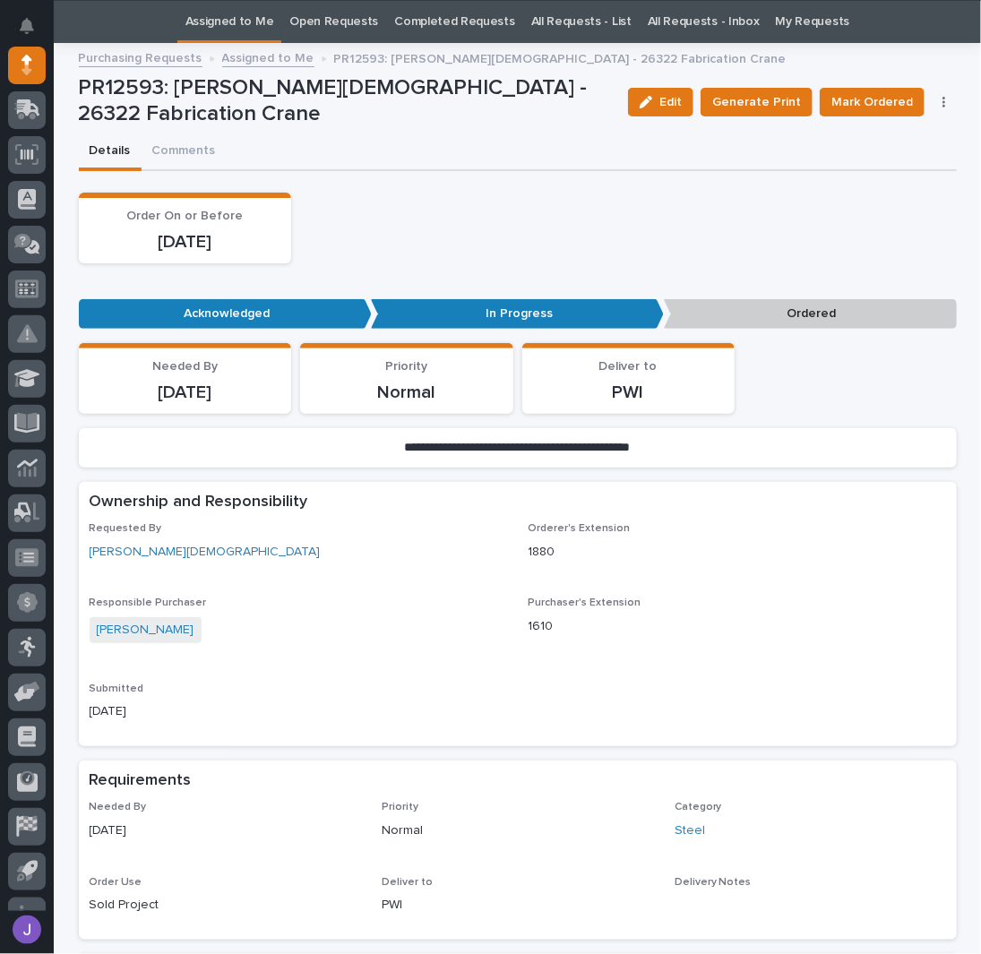
click at [269, 17] on link "Assigned to Me" at bounding box center [229, 22] width 89 height 42
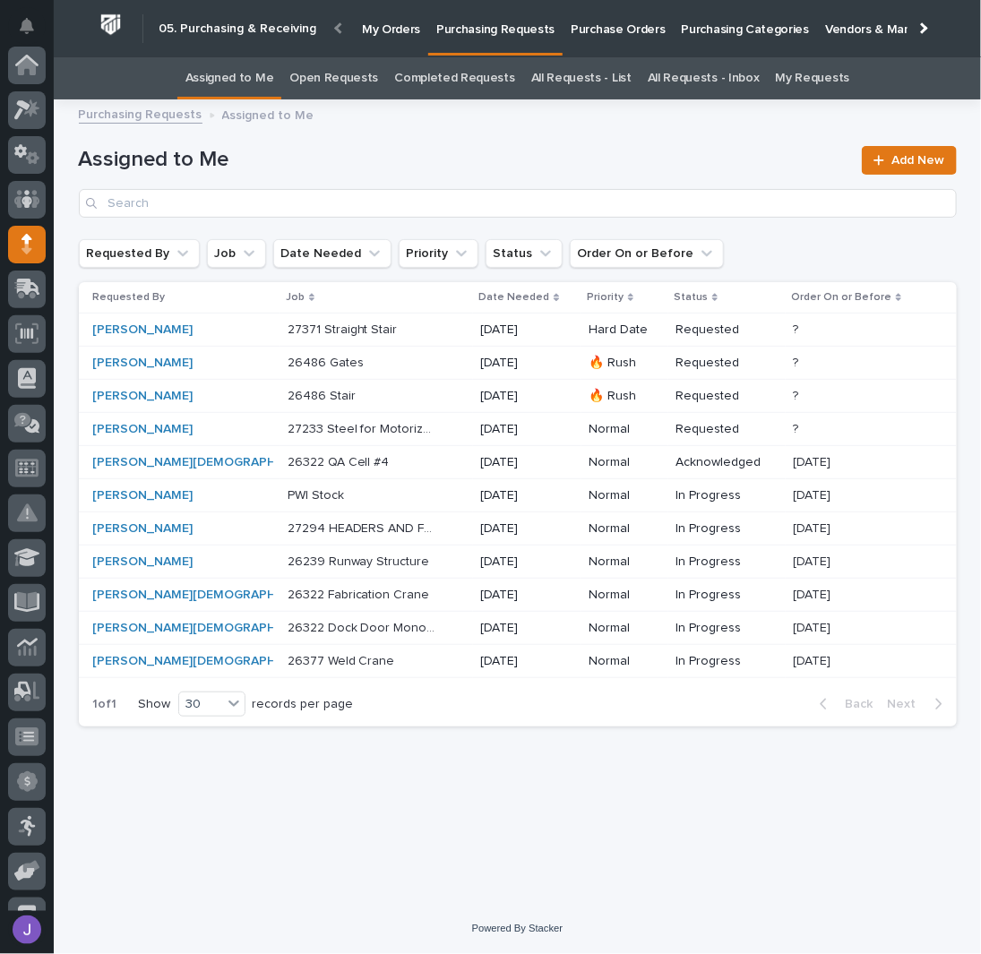
scroll to position [179, 0]
click at [414, 471] on div "26322 QA Cell #4 26322 QA Cell #4" at bounding box center [377, 463] width 179 height 30
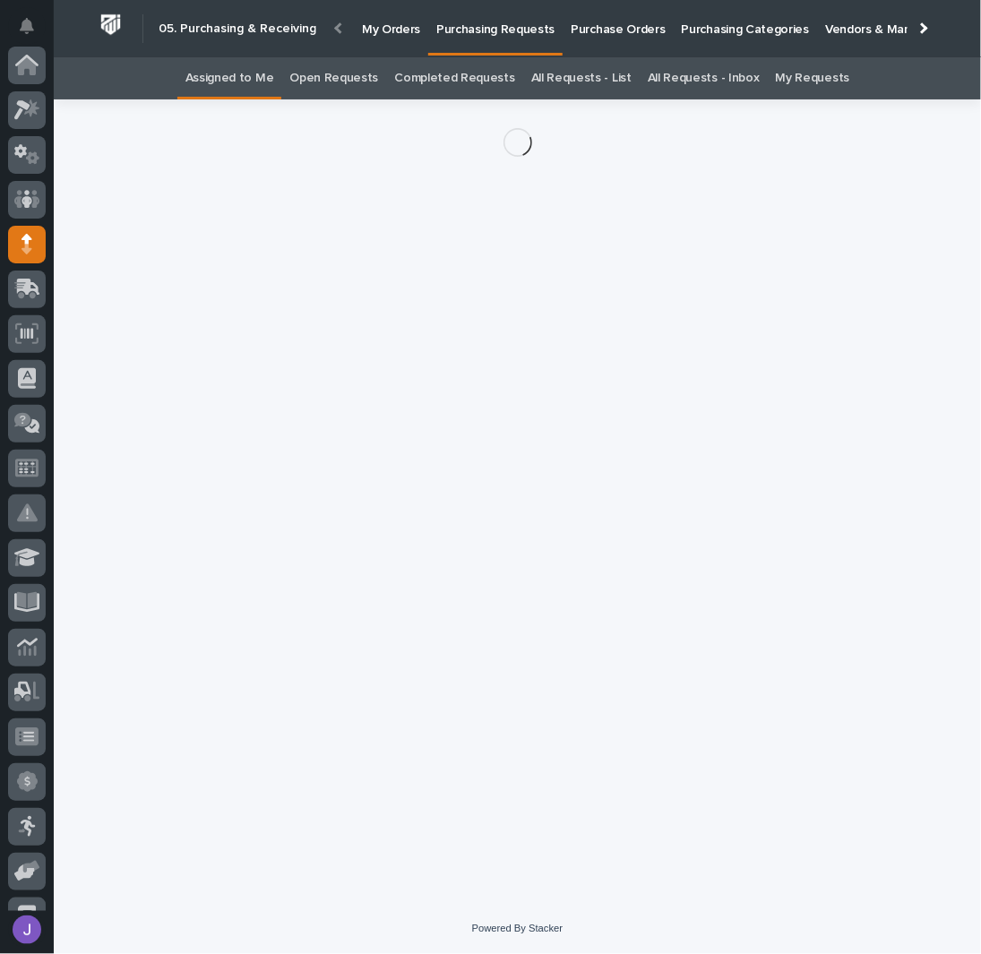
scroll to position [179, 0]
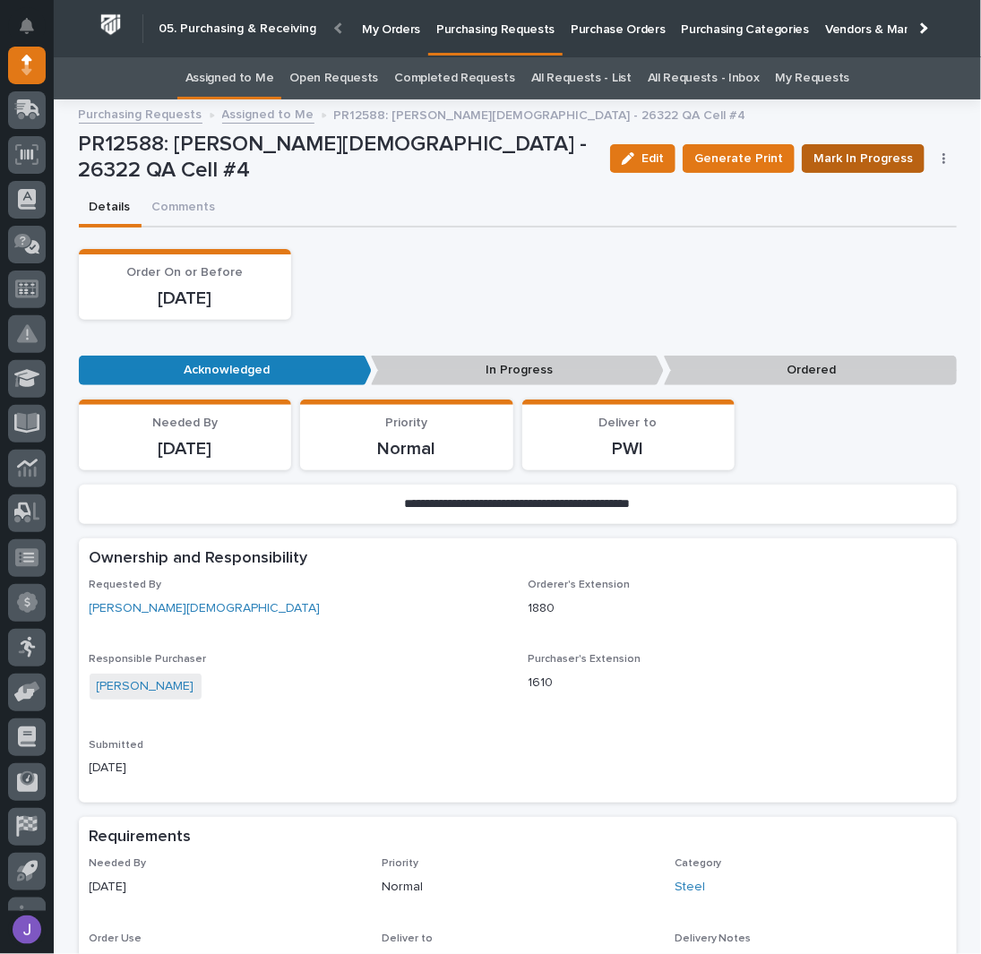
click at [871, 164] on span "Mark In Progress" at bounding box center [863, 159] width 99 height 22
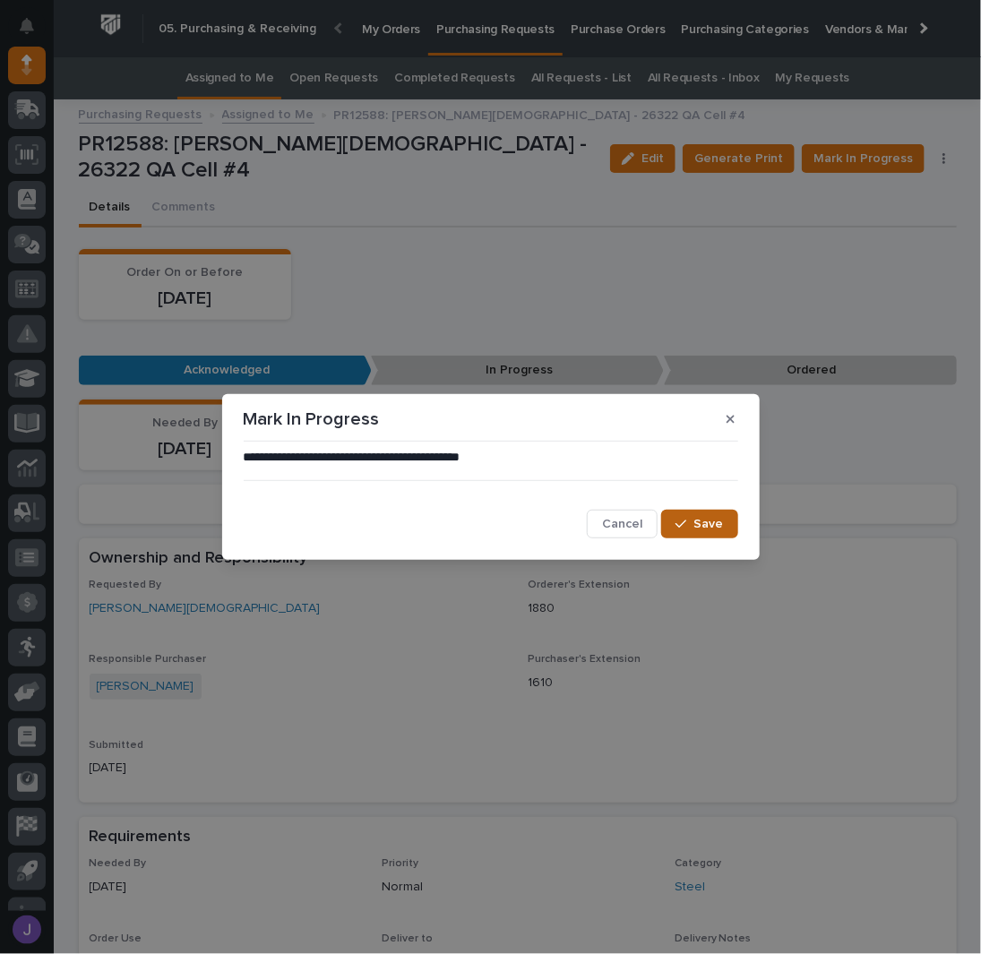
click at [696, 522] on button "Save" at bounding box center [699, 524] width 76 height 29
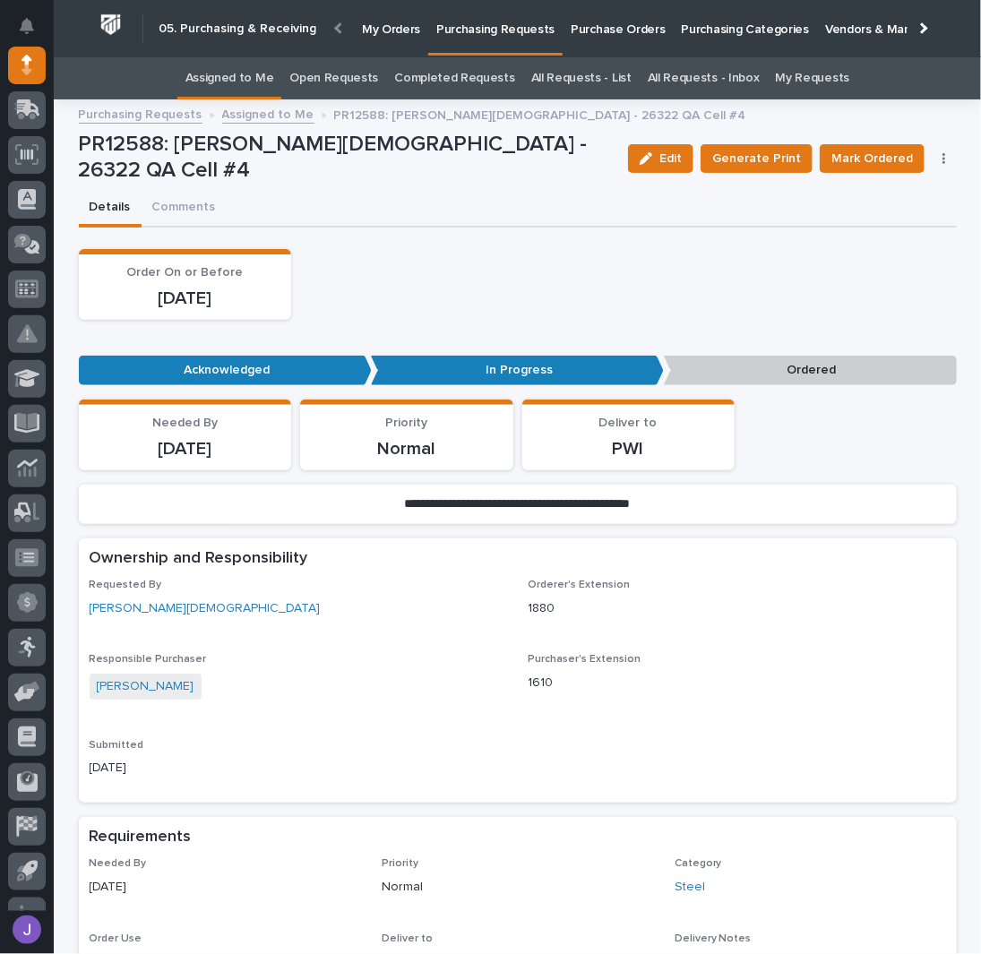
click at [241, 81] on link "Assigned to Me" at bounding box center [229, 78] width 89 height 42
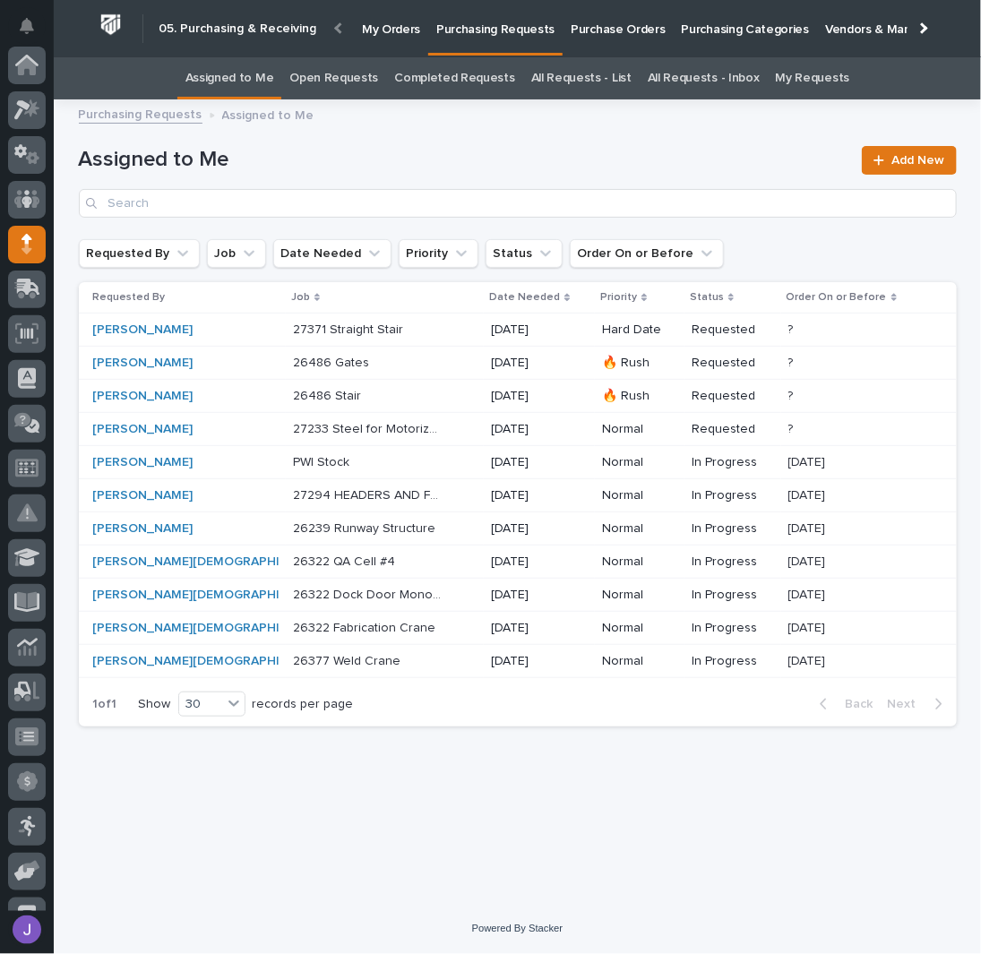
scroll to position [179, 0]
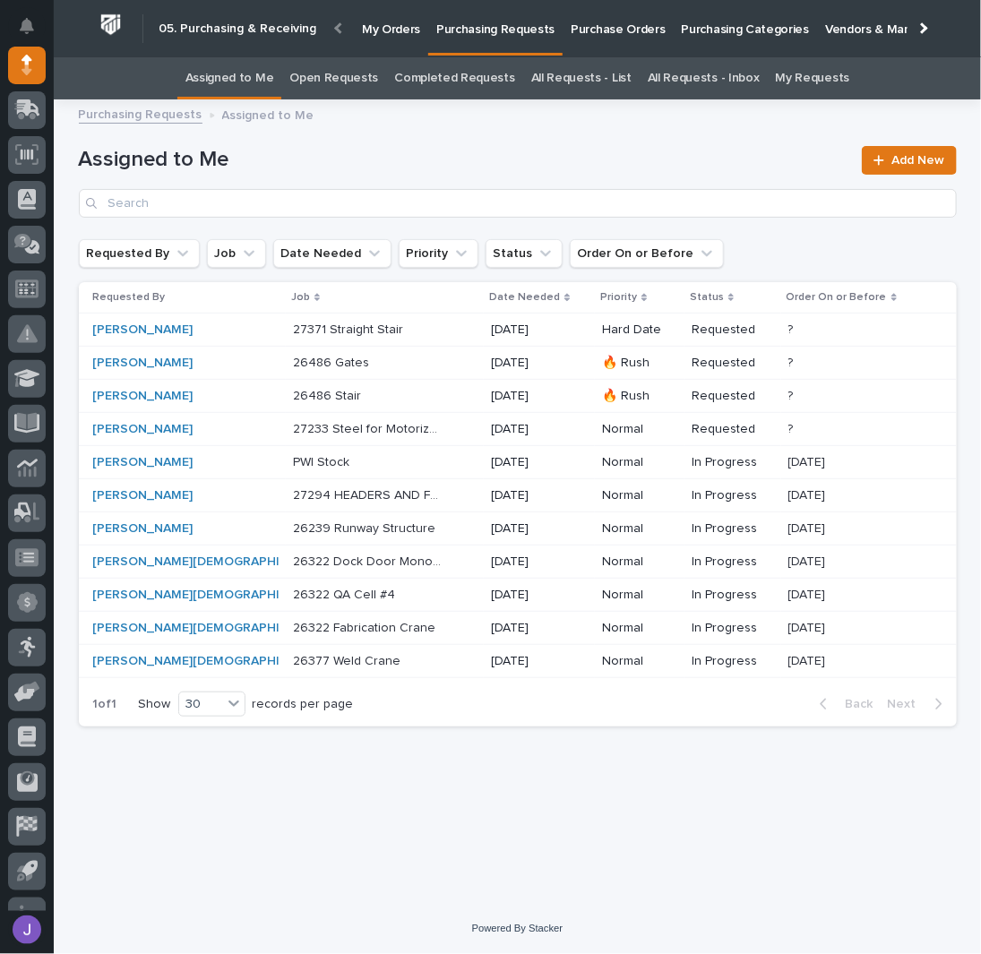
click at [592, 26] on p "Purchase Orders" at bounding box center [618, 19] width 94 height 38
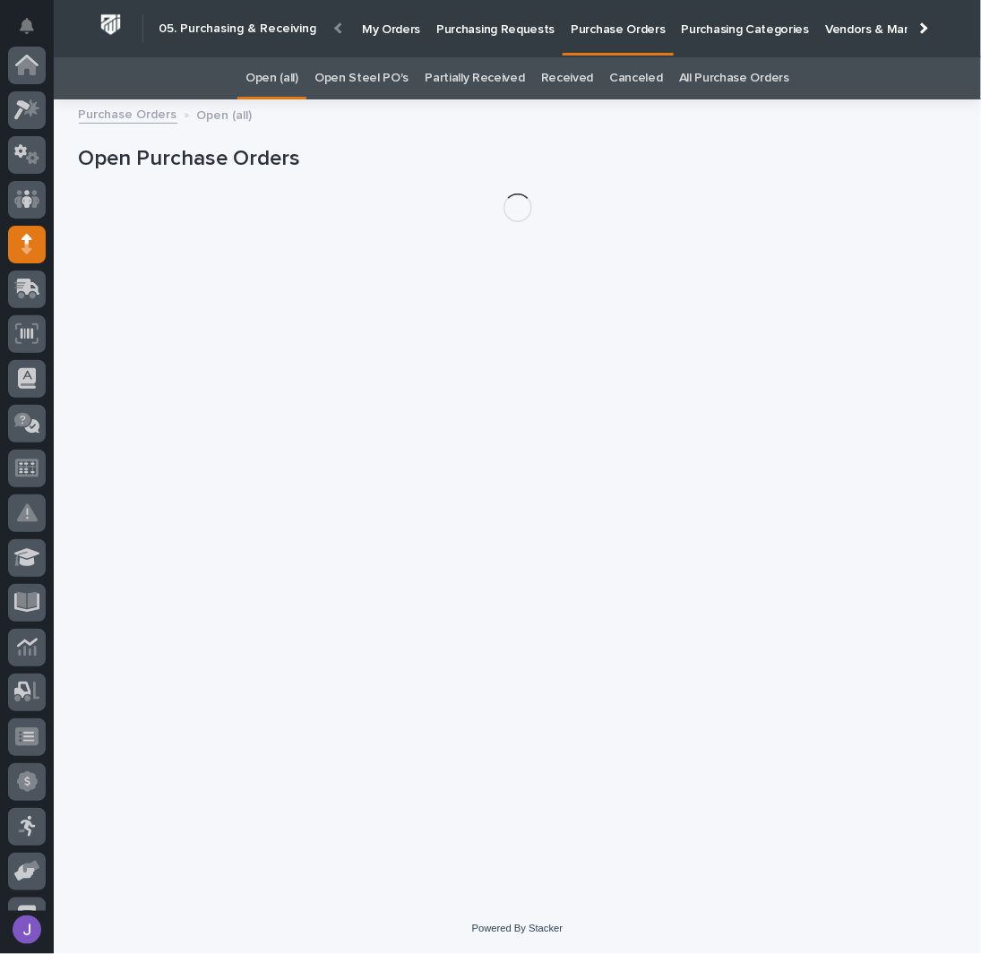
scroll to position [179, 0]
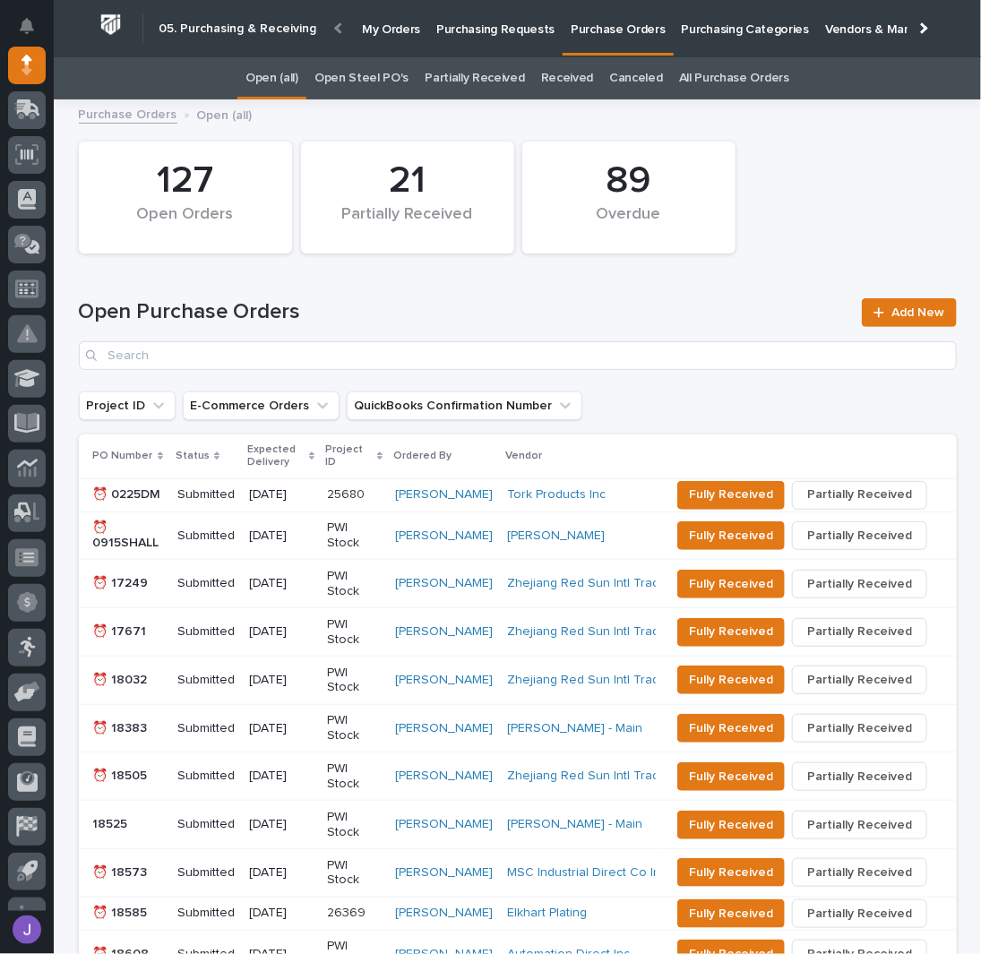
click at [411, 276] on div "Open Purchase Orders Add New" at bounding box center [518, 327] width 878 height 129
click at [931, 320] on link "Add New" at bounding box center [909, 312] width 94 height 29
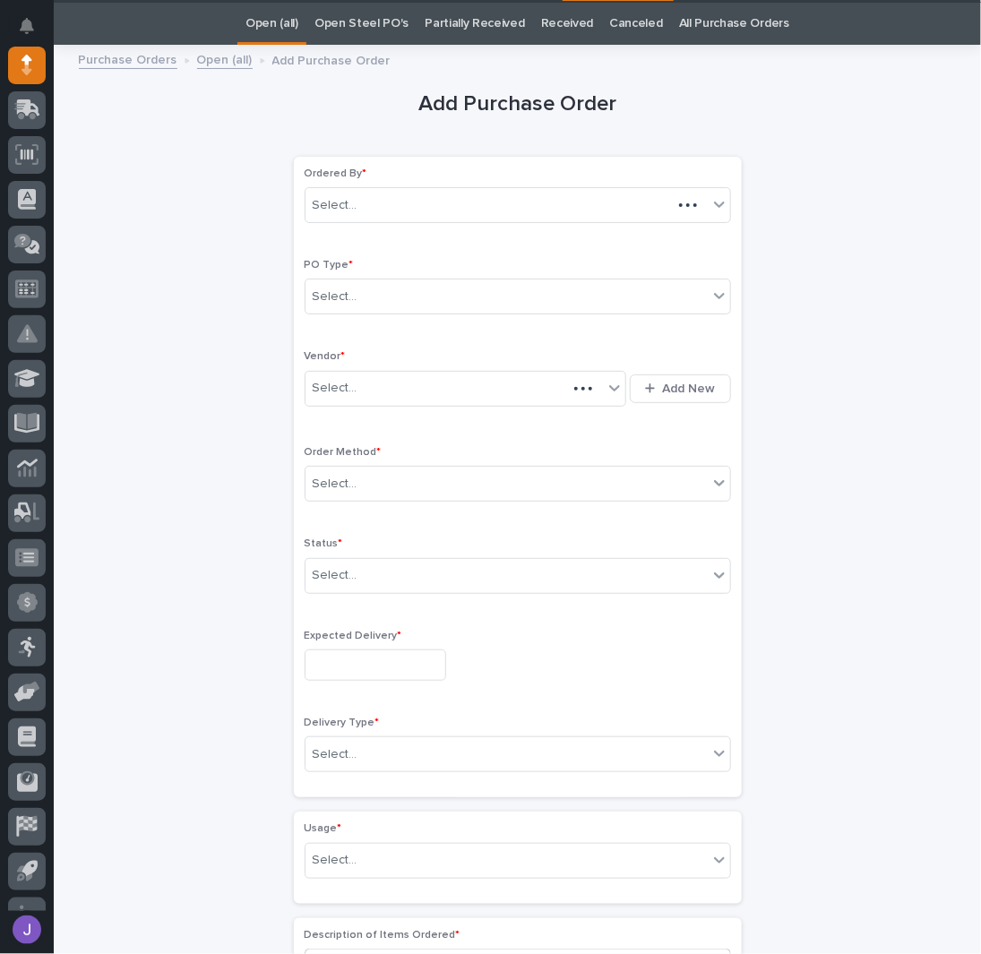
scroll to position [56, 0]
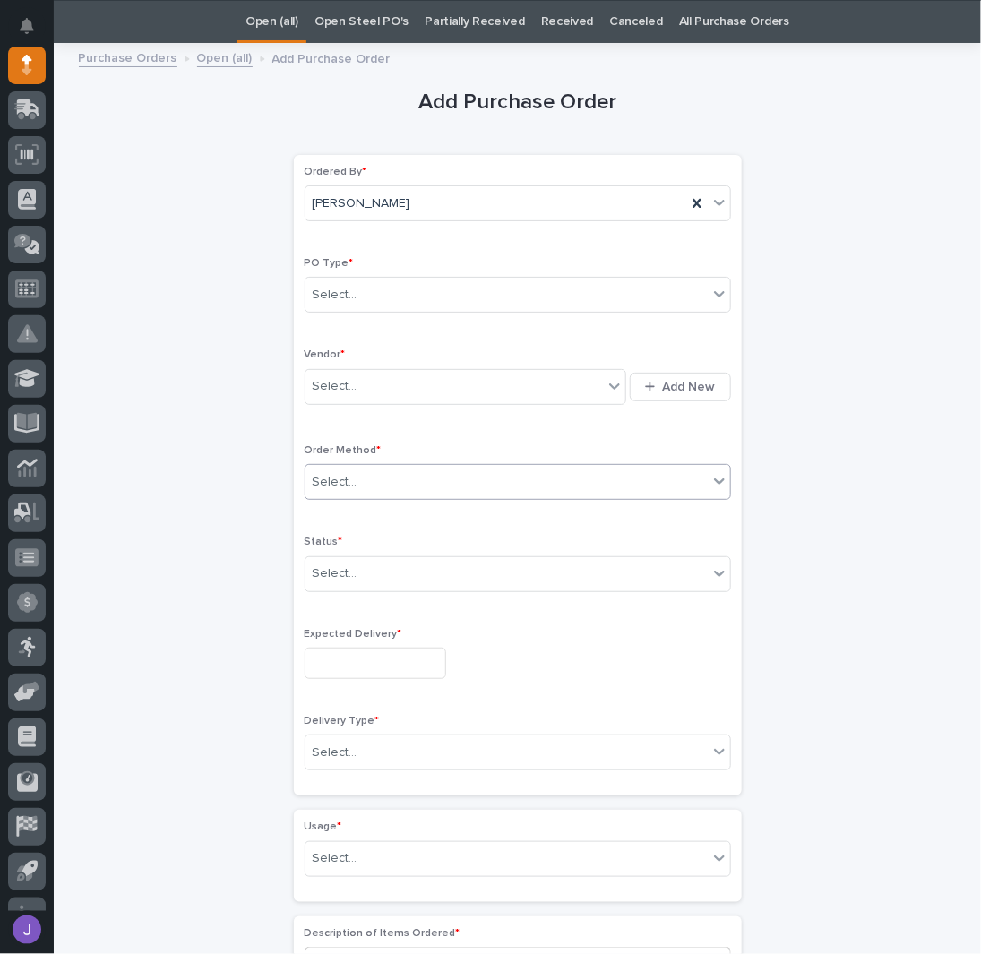
click at [324, 478] on div "Select..." at bounding box center [335, 482] width 45 height 19
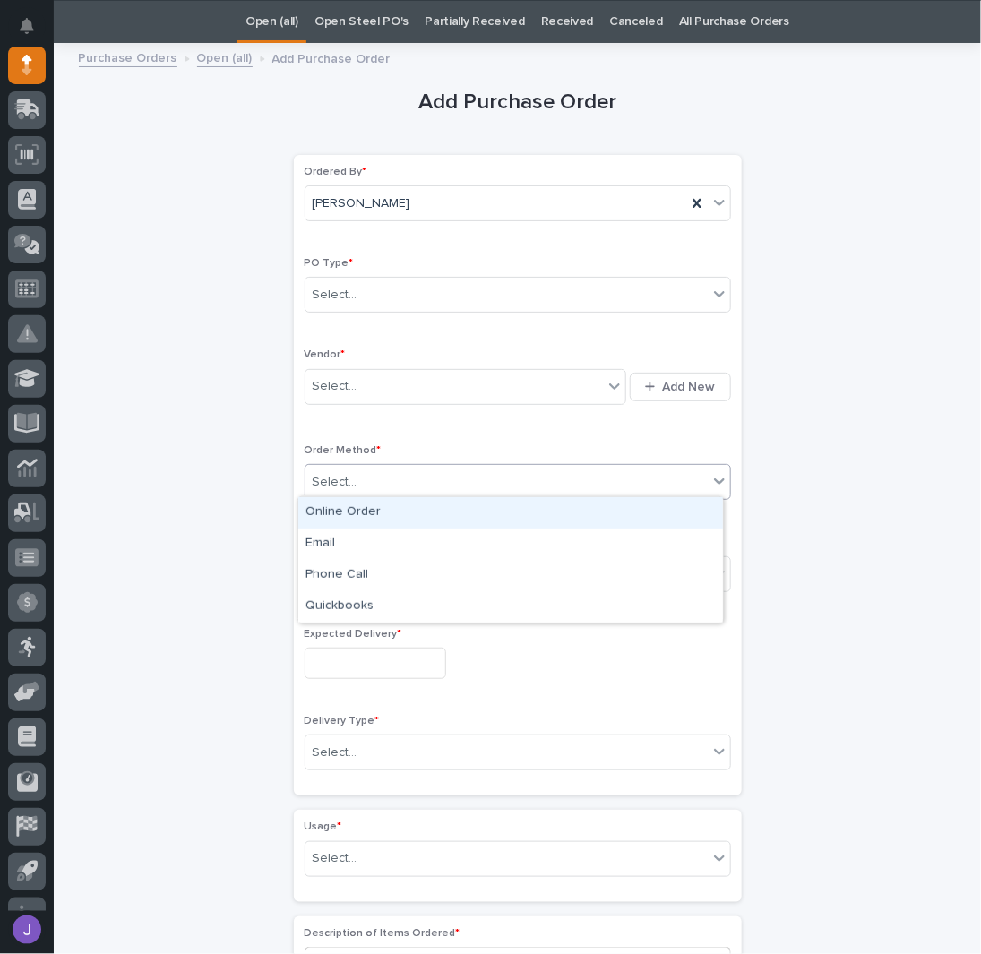
click at [330, 507] on div "Online Order" at bounding box center [510, 512] width 425 height 31
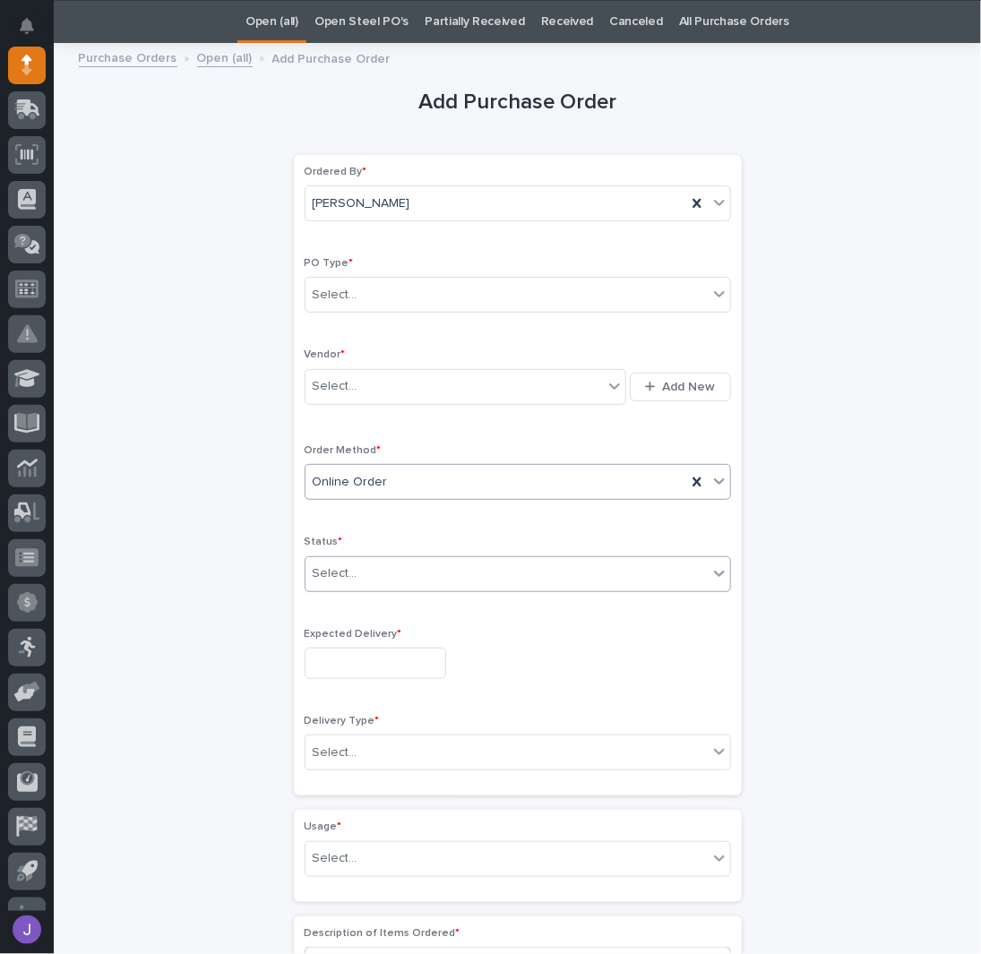
click at [331, 576] on div "Select..." at bounding box center [335, 573] width 45 height 19
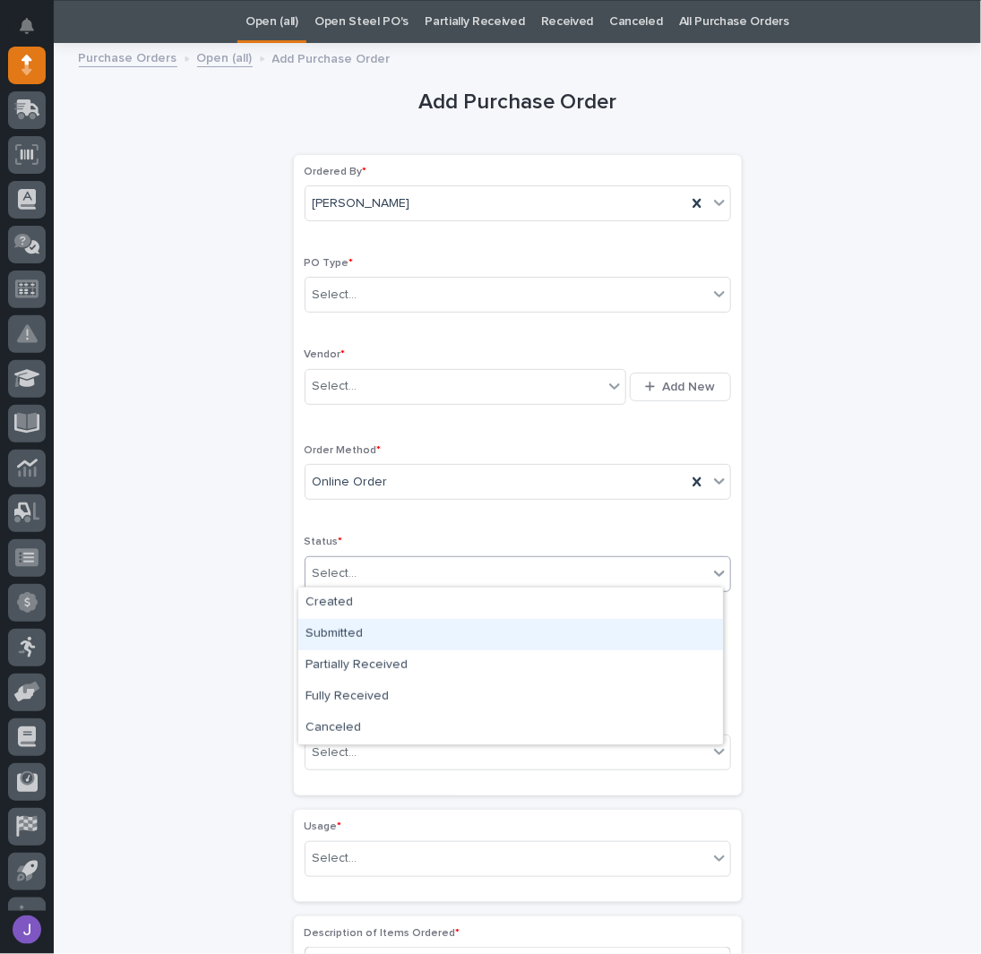
click at [346, 631] on div "Submitted" at bounding box center [510, 634] width 425 height 31
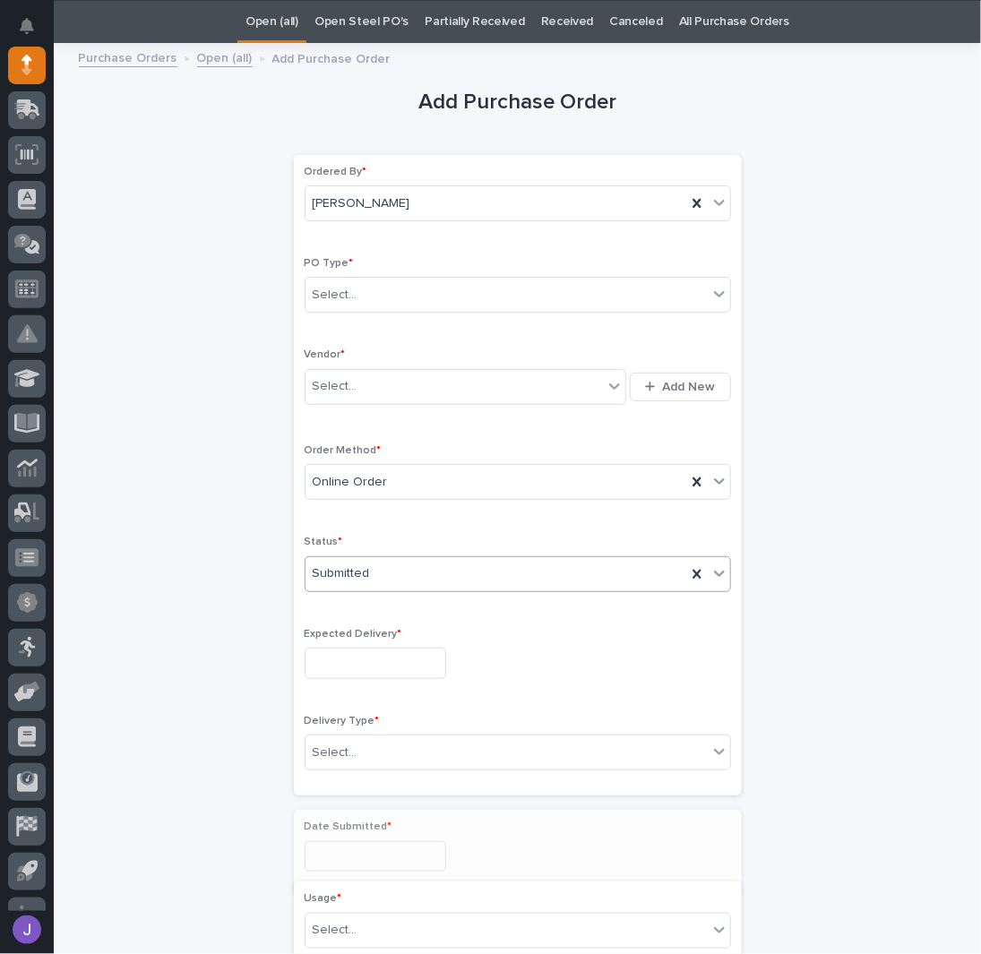
click at [340, 667] on input "text" at bounding box center [376, 663] width 142 height 31
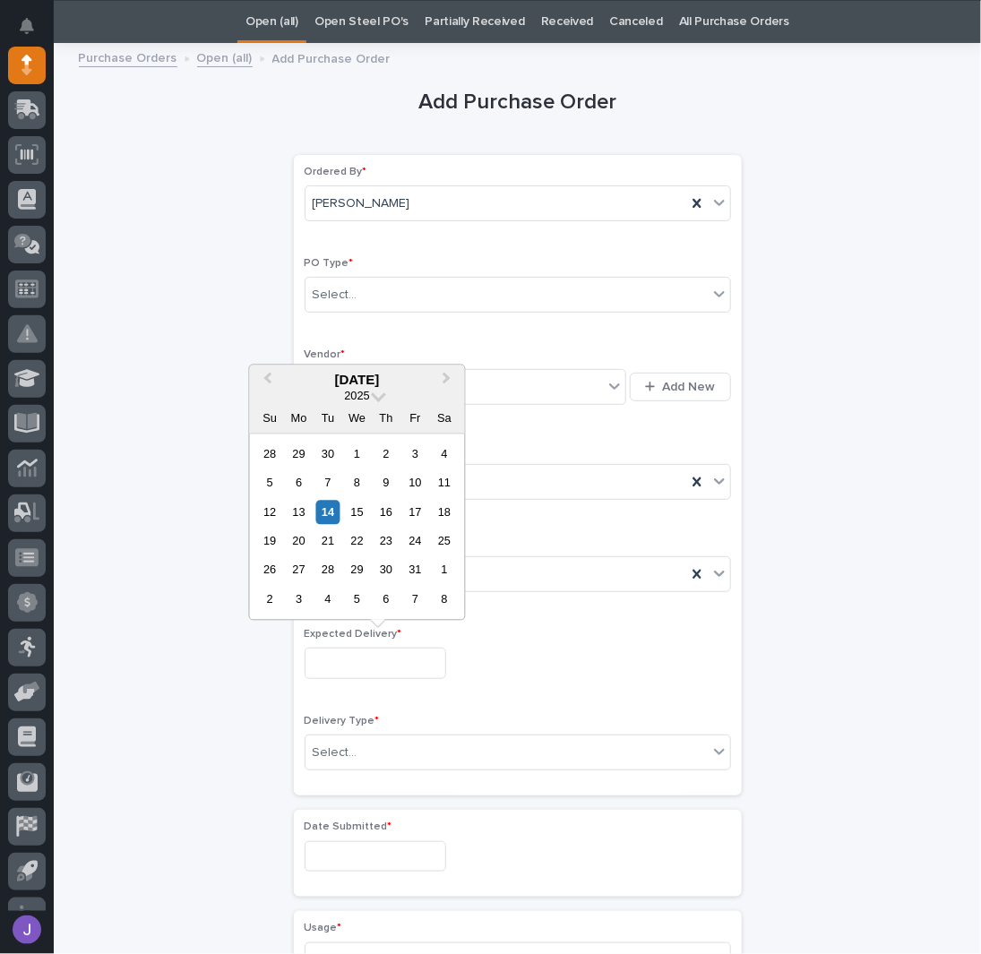
click at [333, 513] on div "14" at bounding box center [327, 512] width 24 height 24
type input "**********"
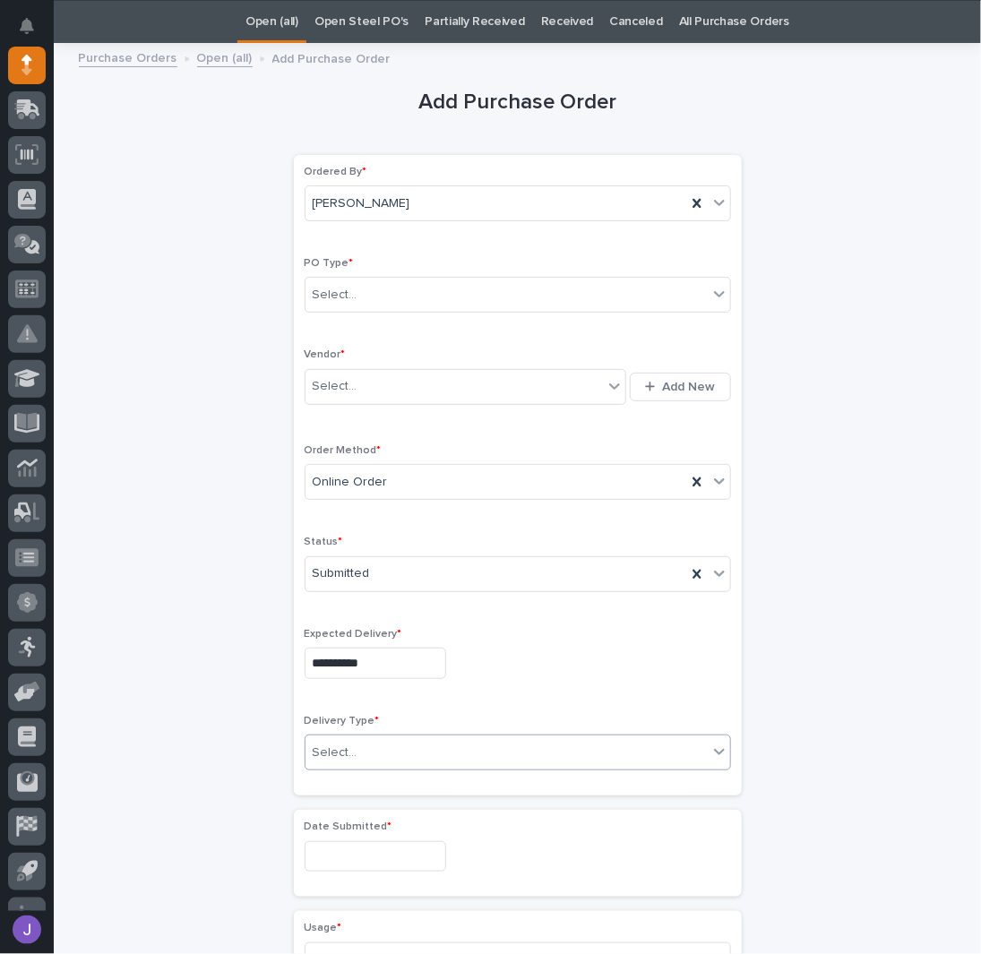
click at [335, 748] on div "Select..." at bounding box center [335, 753] width 45 height 19
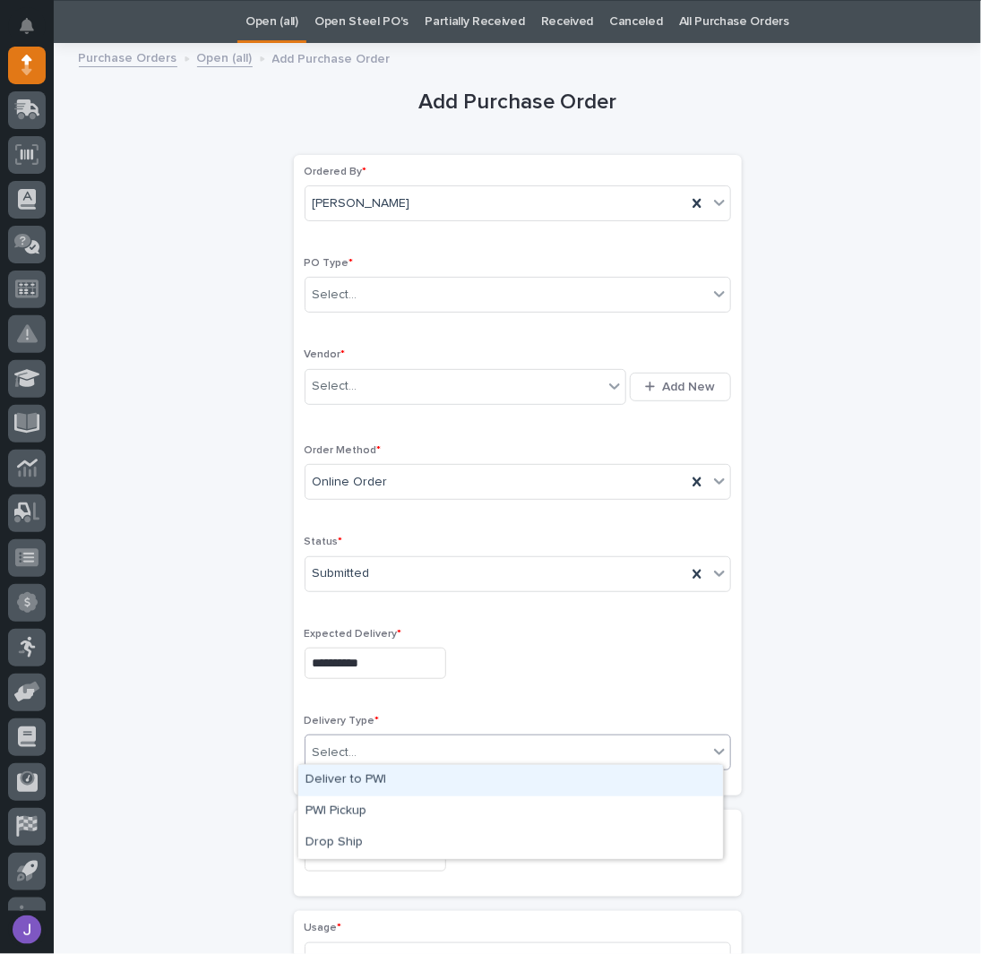
click at [335, 783] on div "Deliver to PWI" at bounding box center [510, 780] width 425 height 31
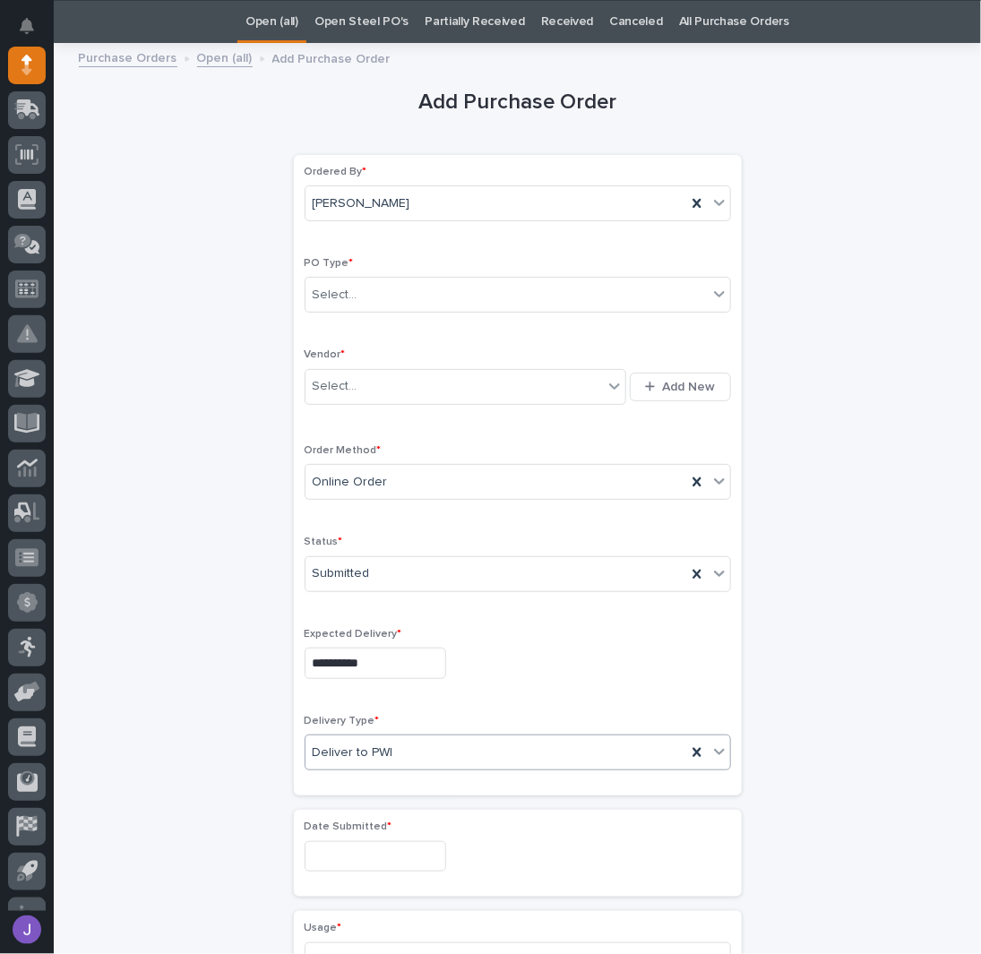
click at [334, 853] on input "text" at bounding box center [376, 856] width 142 height 31
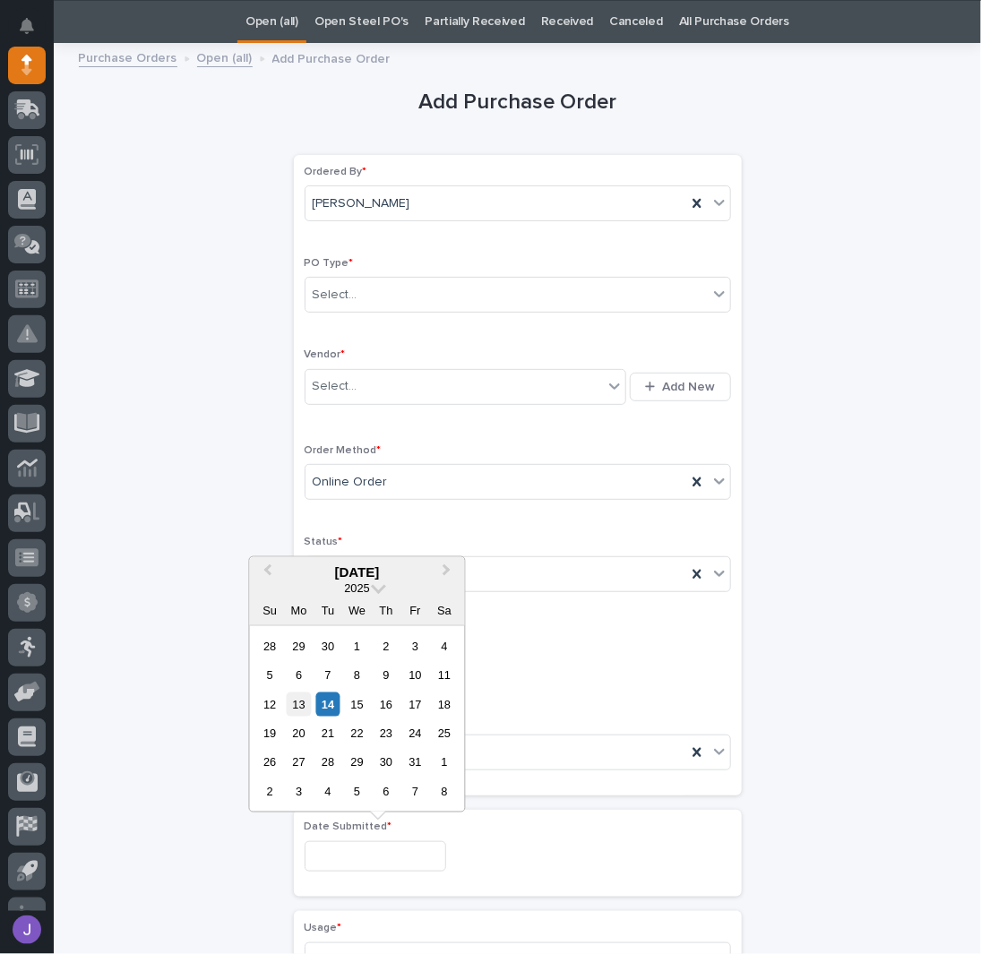
click at [301, 706] on div "13" at bounding box center [299, 704] width 24 height 24
type input "**********"
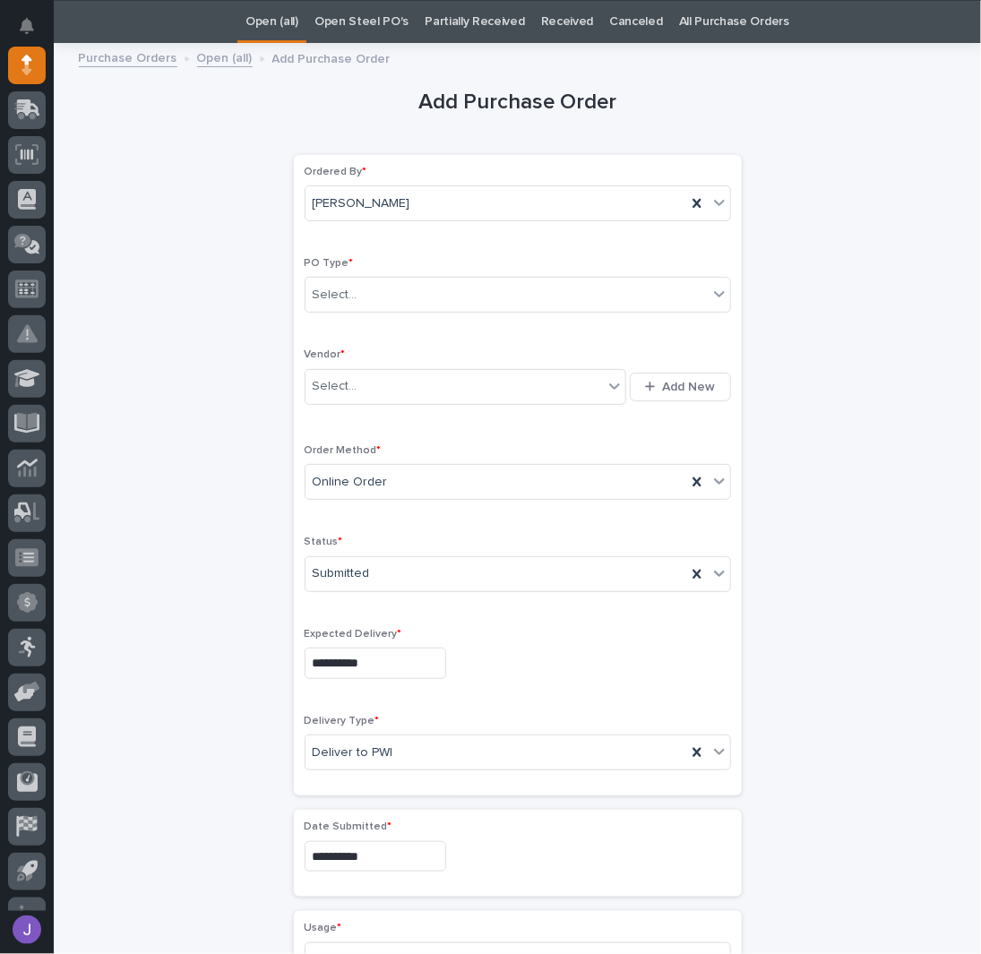
click at [339, 926] on p "Usage *" at bounding box center [518, 928] width 426 height 13
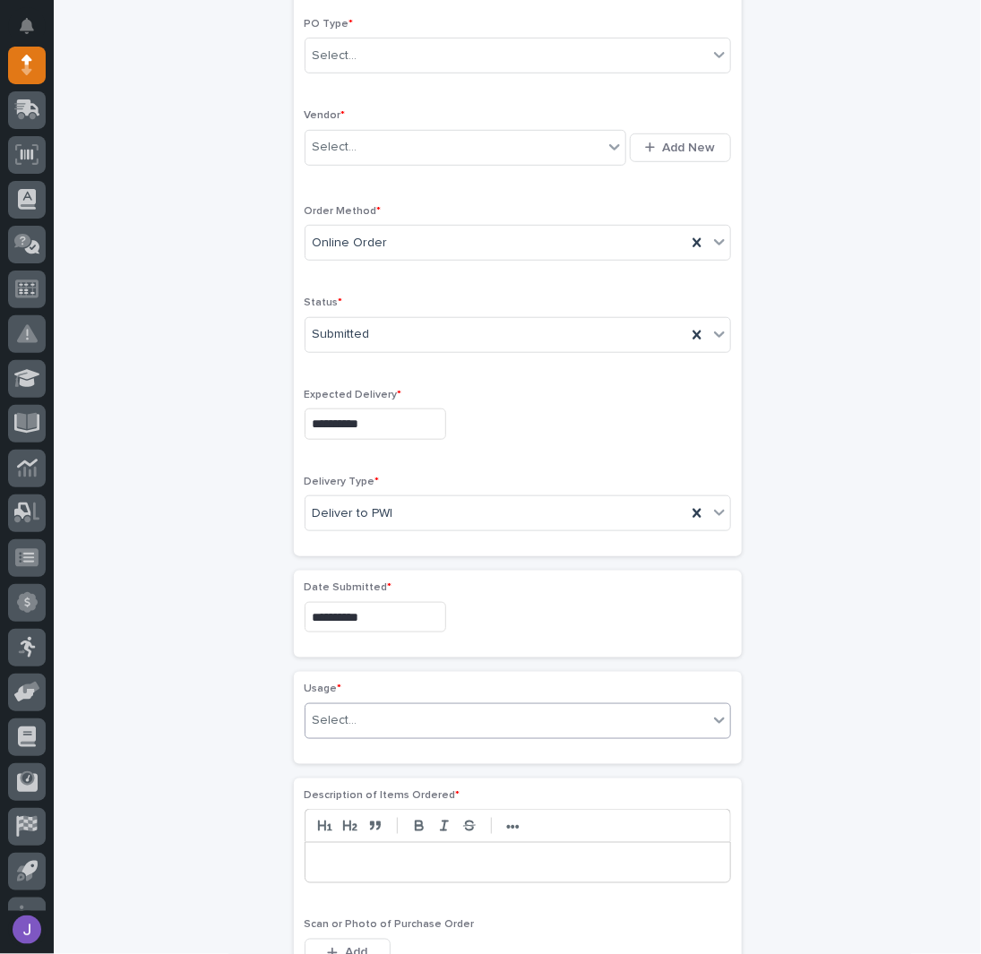
click at [349, 706] on div "Select..." at bounding box center [507, 721] width 402 height 30
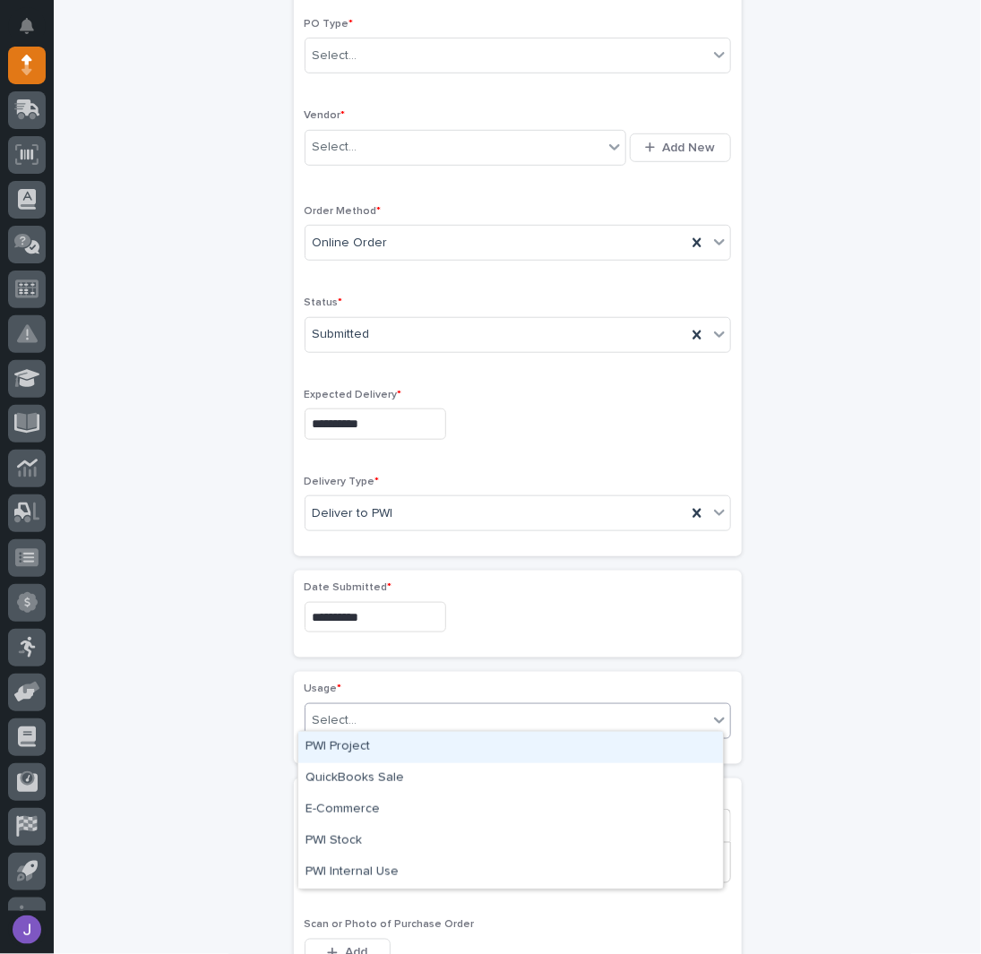
click at [351, 758] on div "PWI Project" at bounding box center [510, 747] width 425 height 31
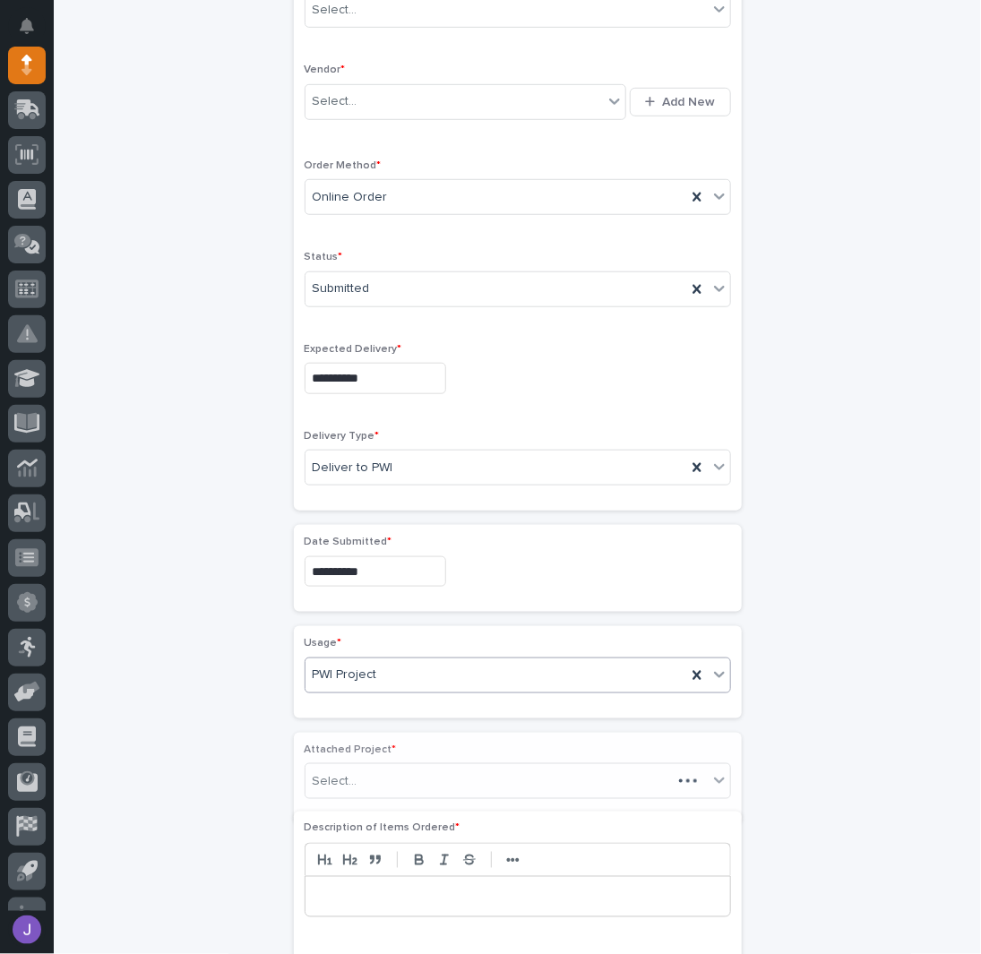
scroll to position [349, 0]
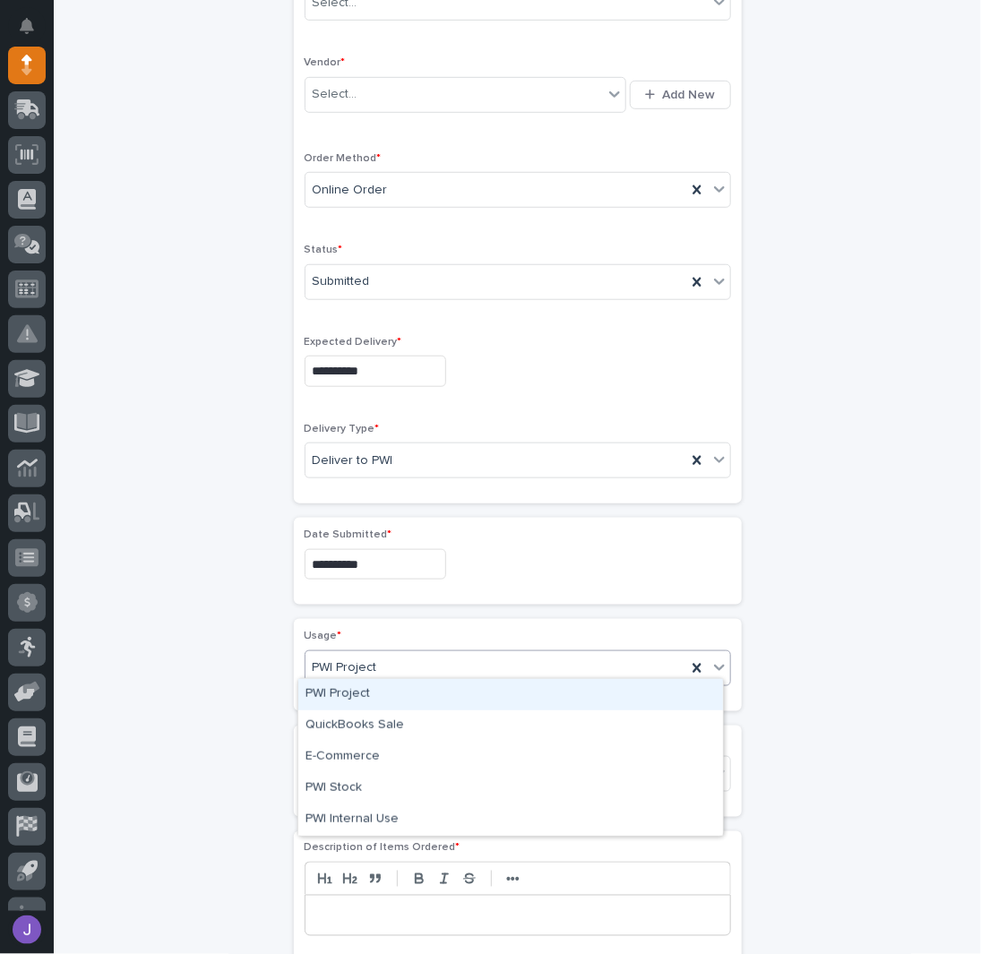
click at [347, 662] on span "PWI Project" at bounding box center [345, 668] width 65 height 19
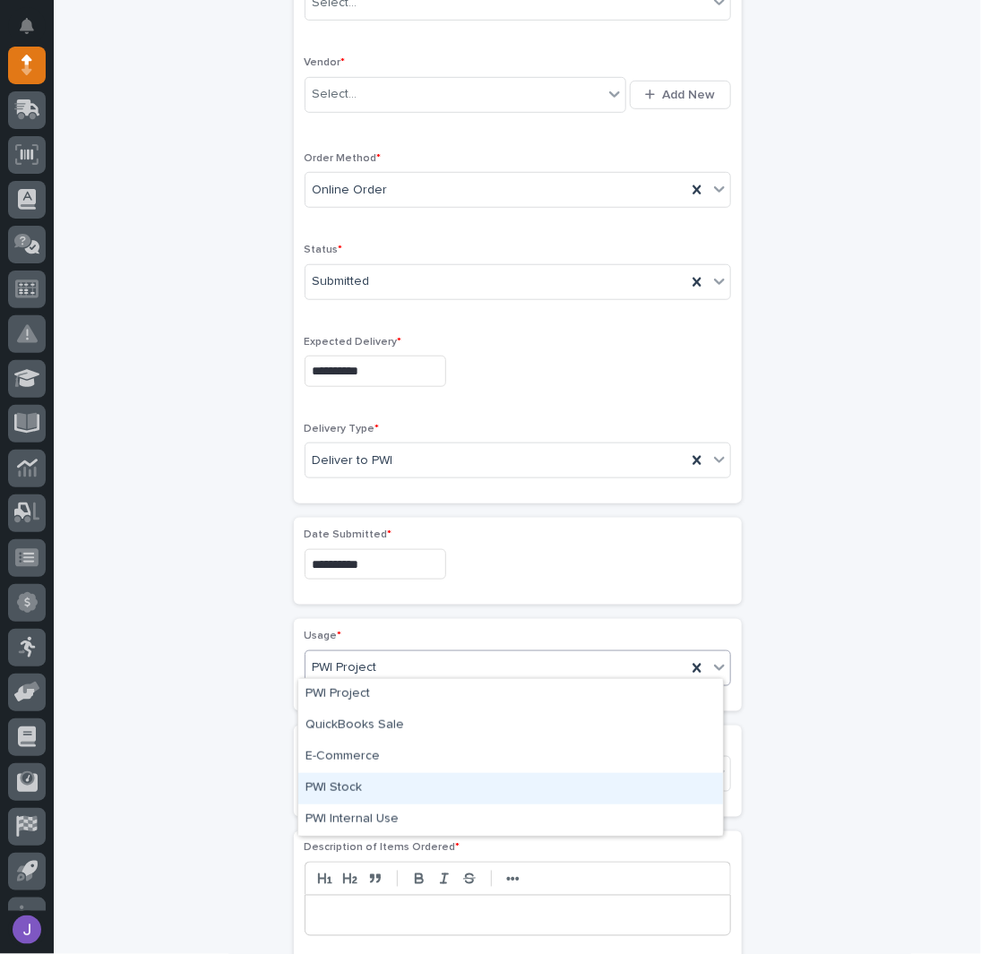
click at [323, 795] on div "PWI Stock" at bounding box center [510, 788] width 425 height 31
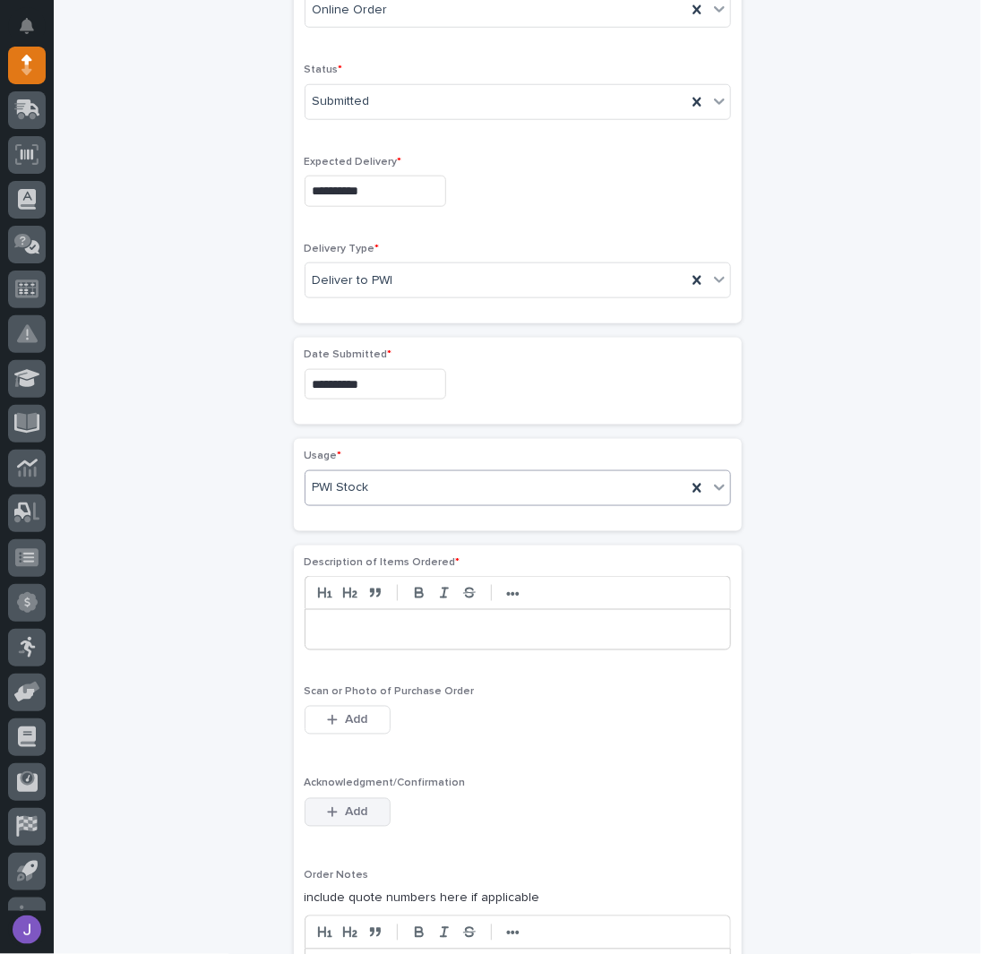
scroll to position [534, 0]
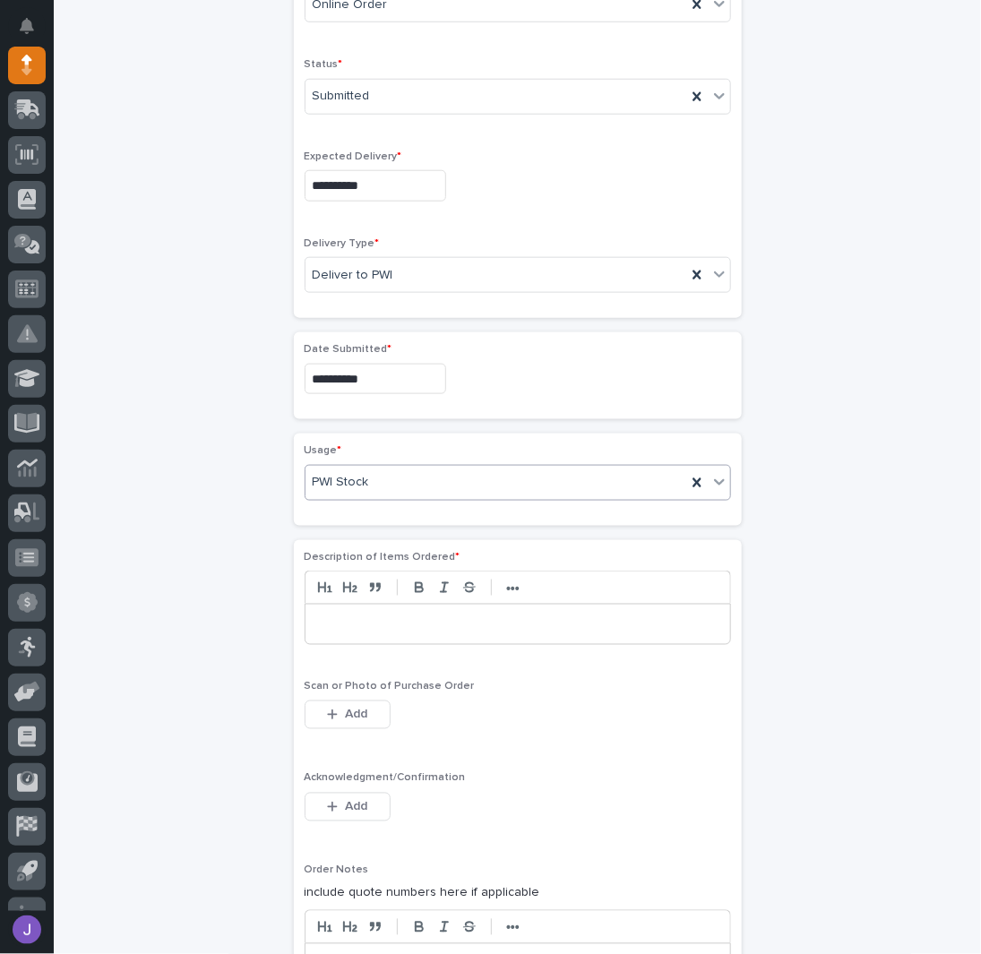
click at [348, 616] on p at bounding box center [518, 625] width 398 height 18
click at [327, 801] on icon "button" at bounding box center [332, 807] width 11 height 13
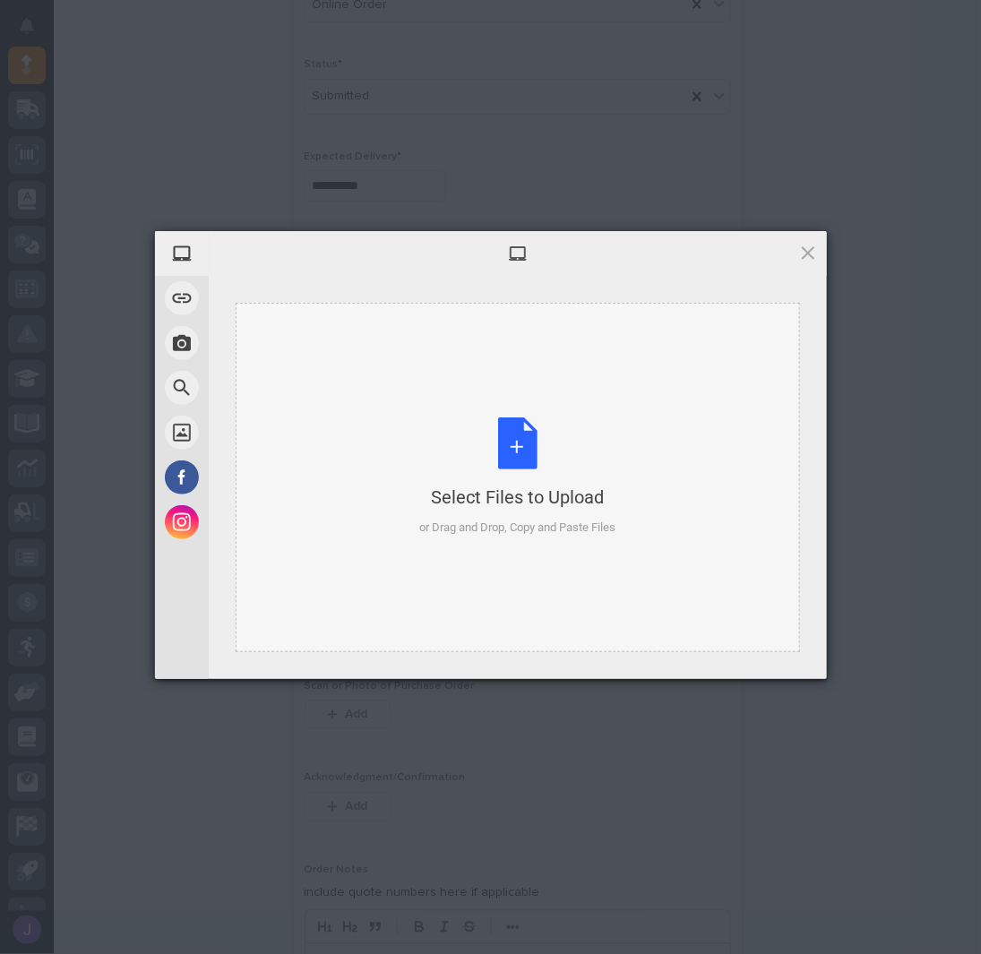
click at [529, 453] on div "Select Files to Upload or Drag and Drop, Copy and Paste Files" at bounding box center [517, 477] width 196 height 119
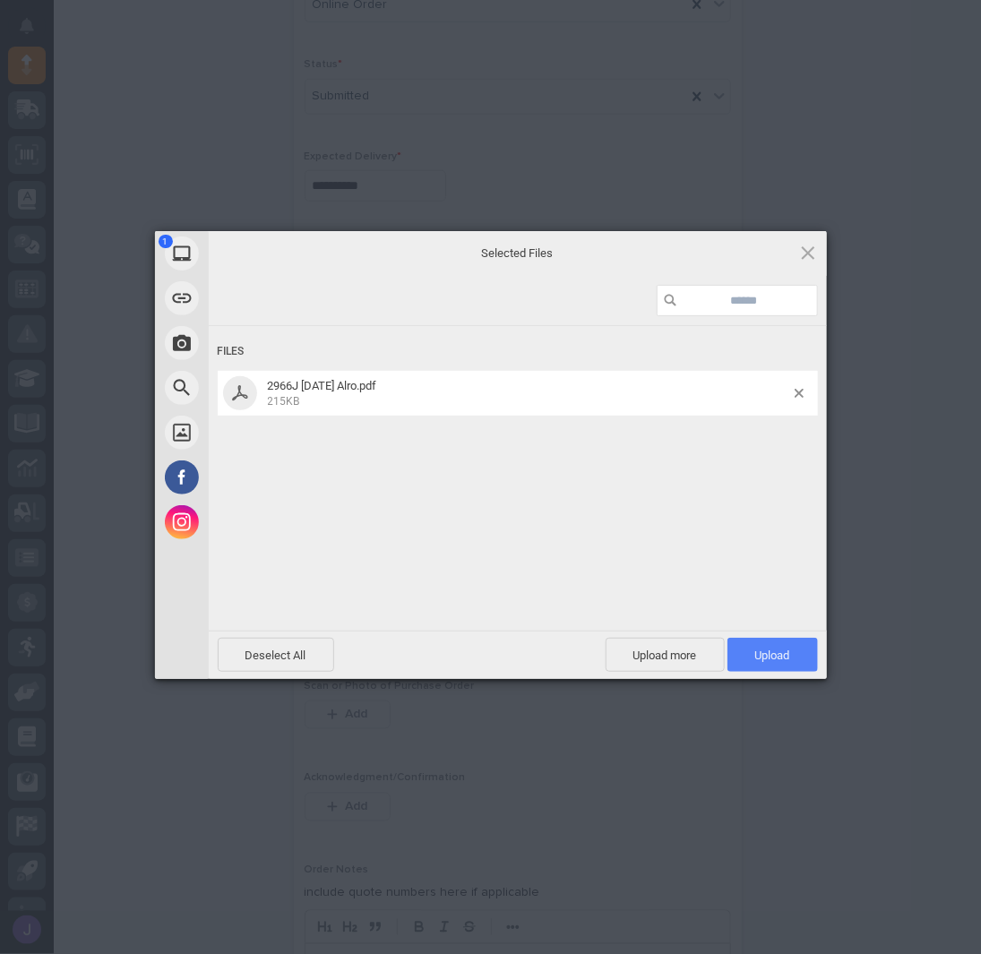
click at [755, 649] on span "Upload 1" at bounding box center [772, 655] width 35 height 13
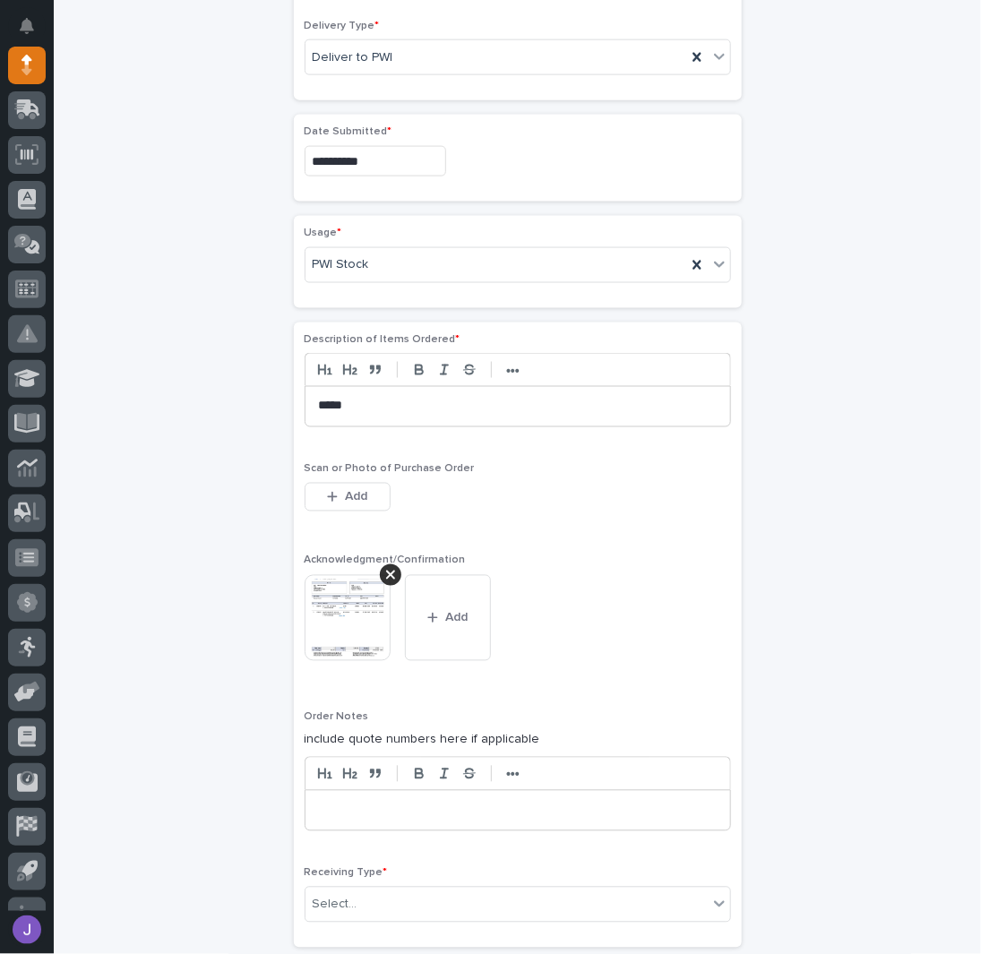
scroll to position [1023, 0]
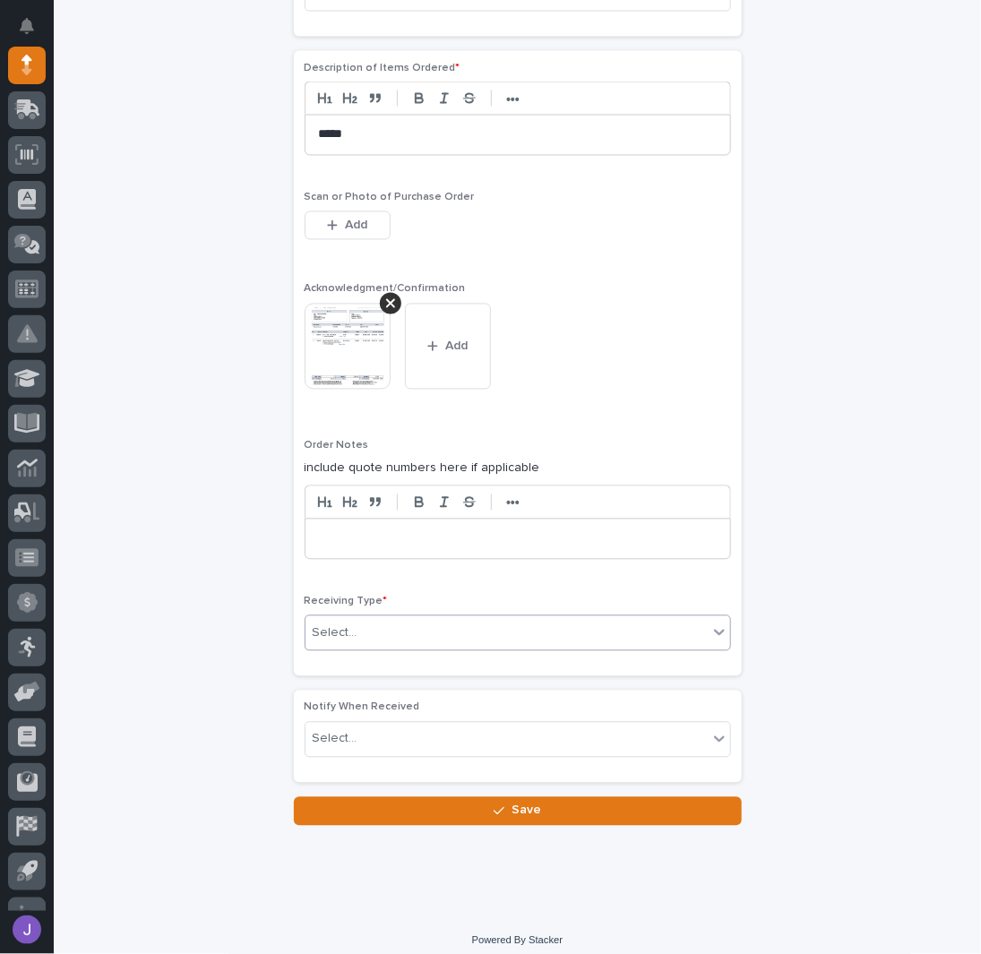
click at [306, 631] on div "Select..." at bounding box center [507, 634] width 402 height 30
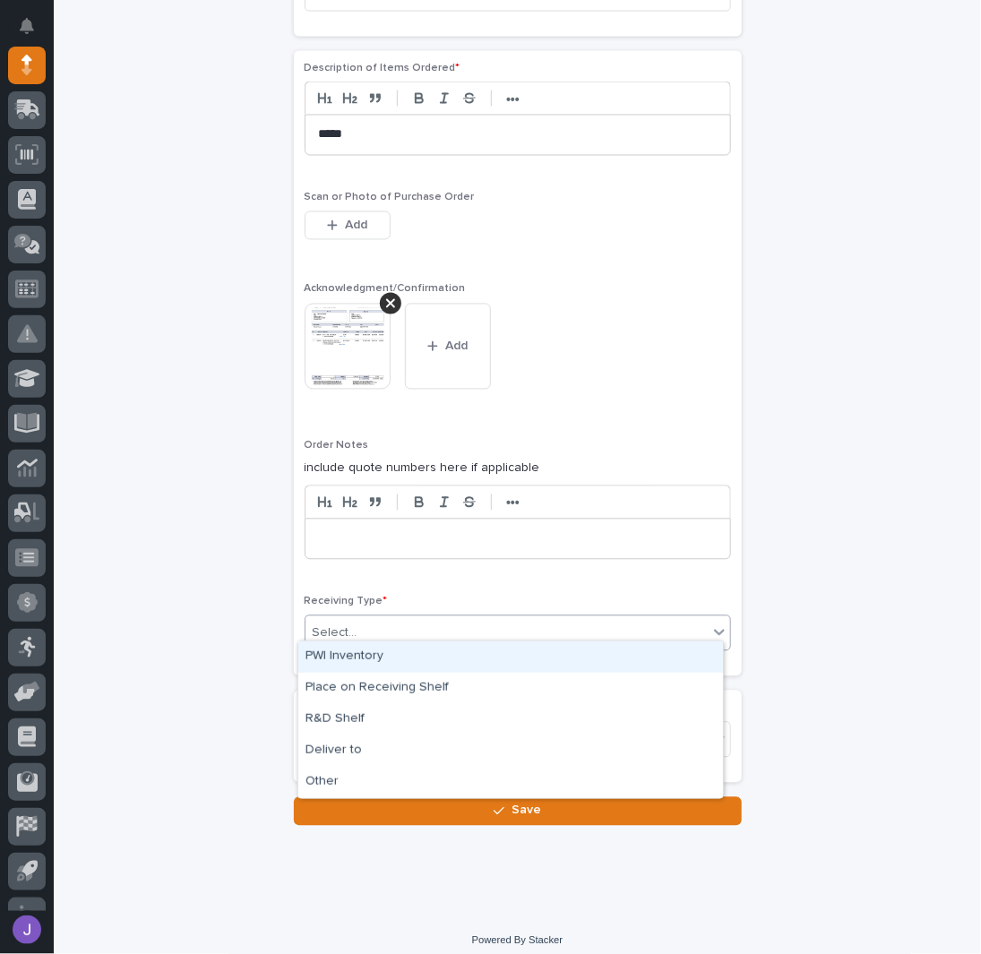
click at [316, 654] on div "PWI Inventory" at bounding box center [510, 657] width 425 height 31
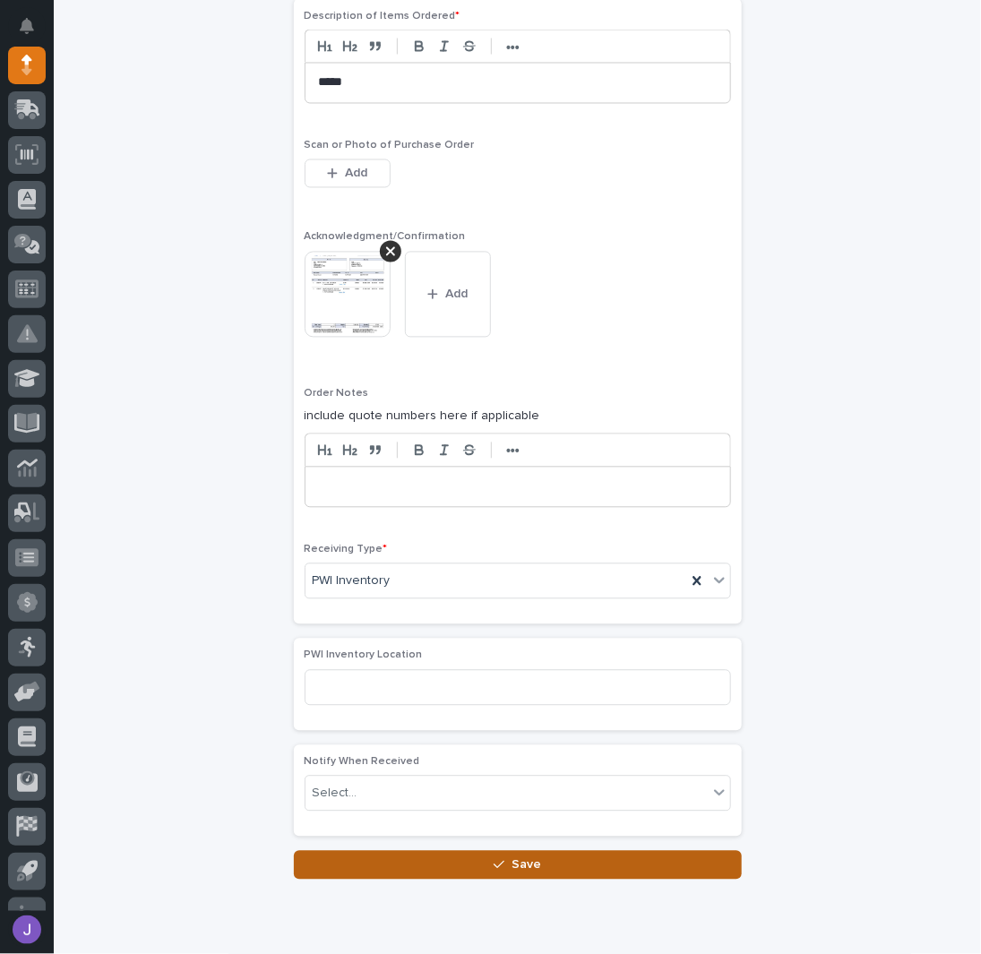
click at [418, 852] on button "Save" at bounding box center [518, 865] width 448 height 29
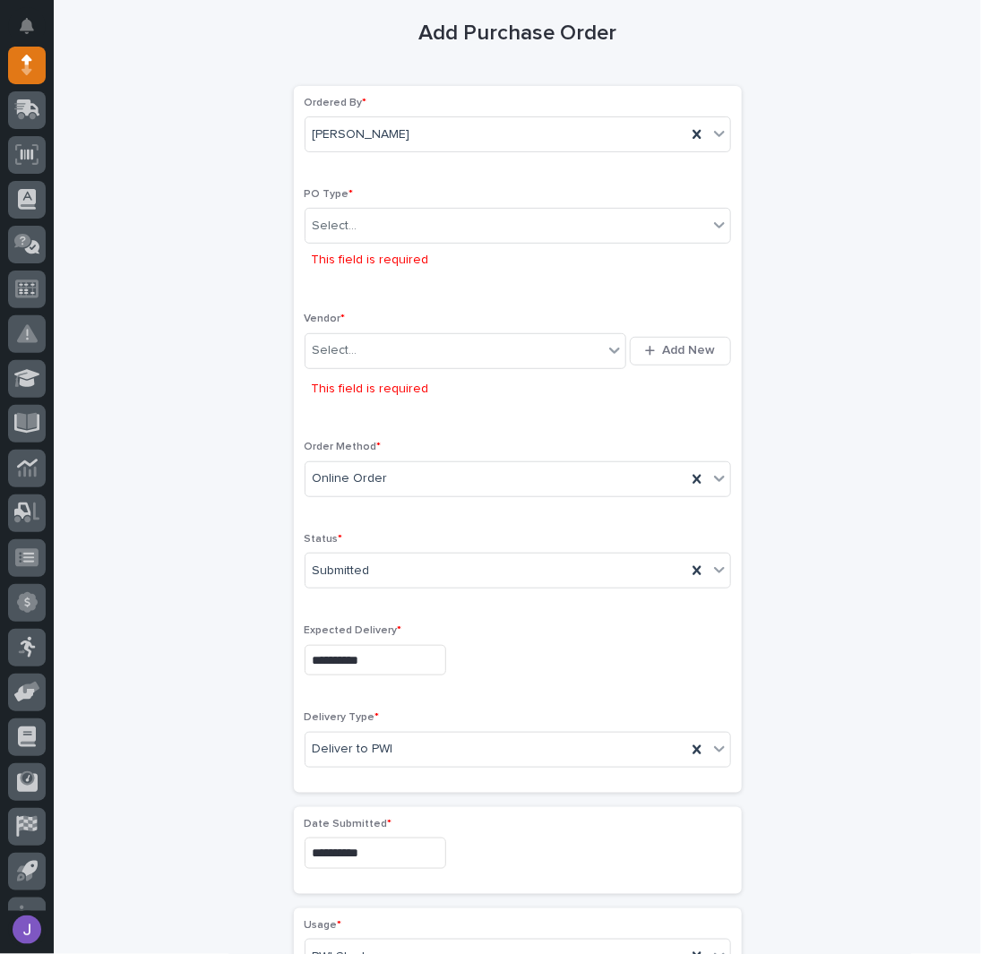
scroll to position [0, 0]
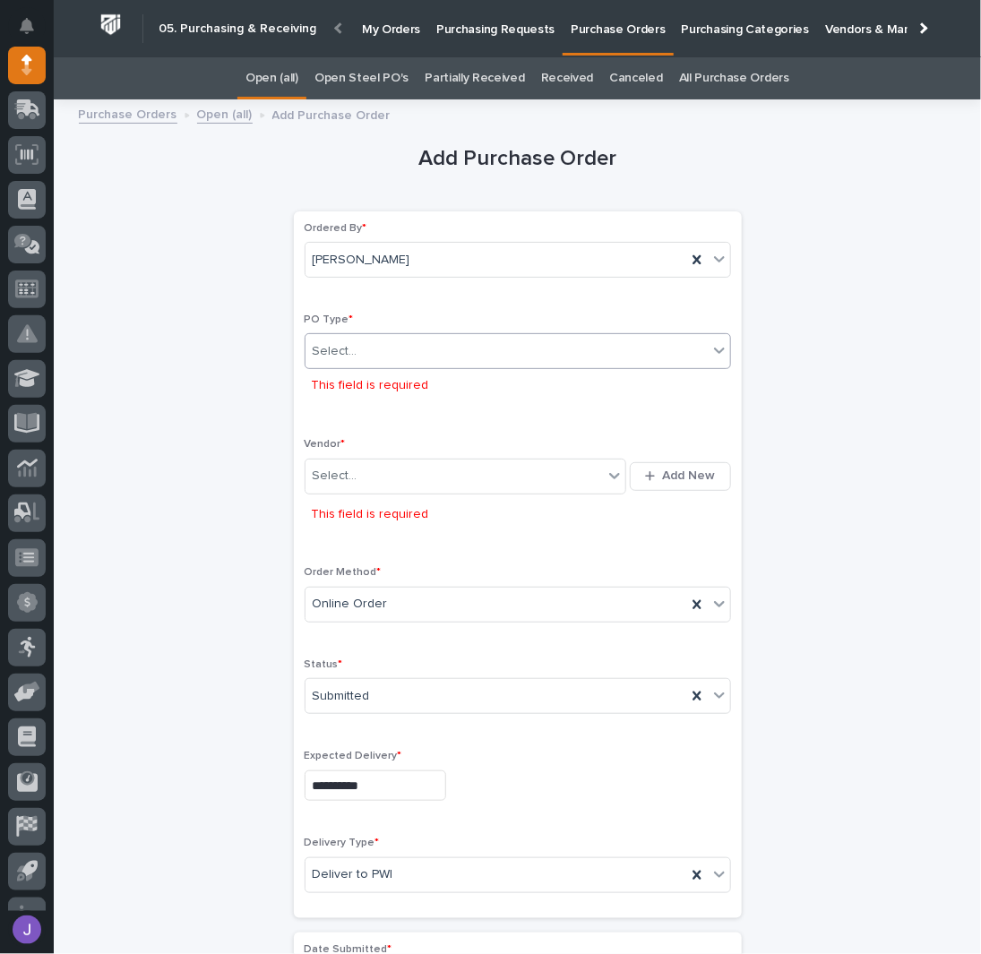
click at [339, 352] on div "Select..." at bounding box center [335, 351] width 45 height 19
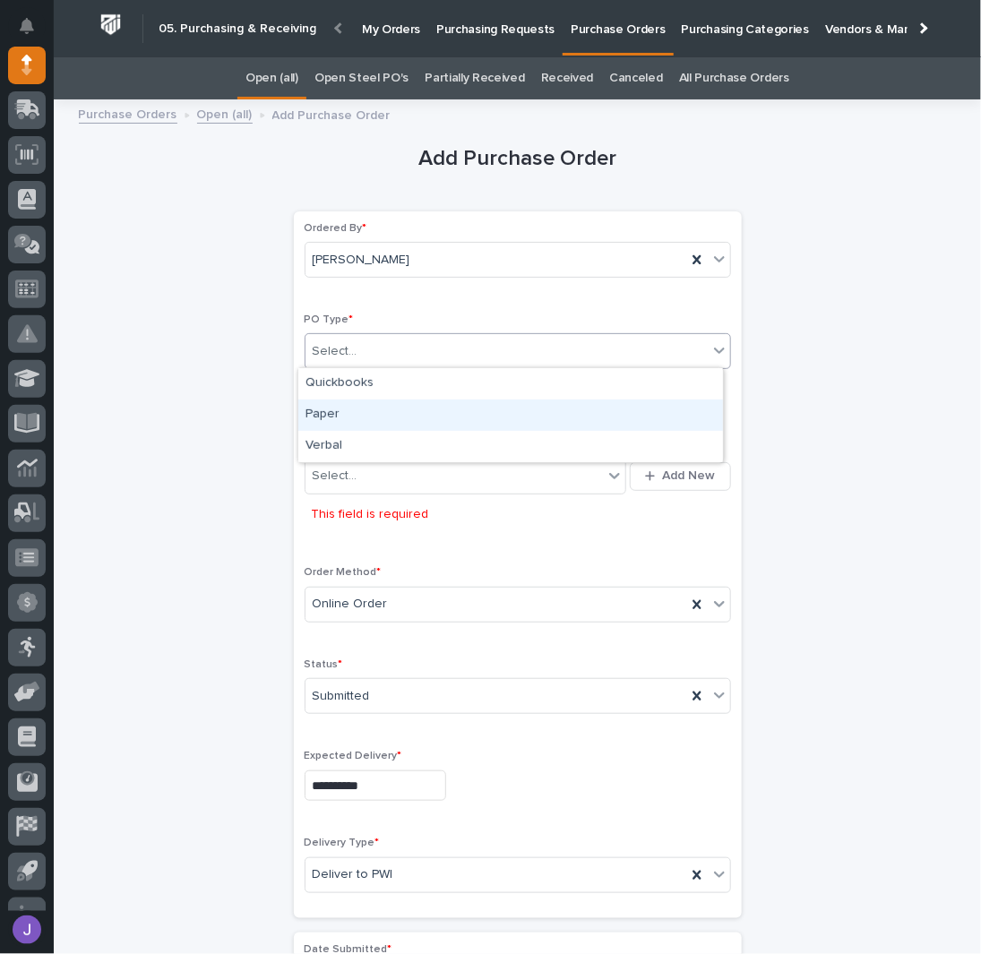
click at [337, 411] on div "Paper" at bounding box center [510, 415] width 425 height 31
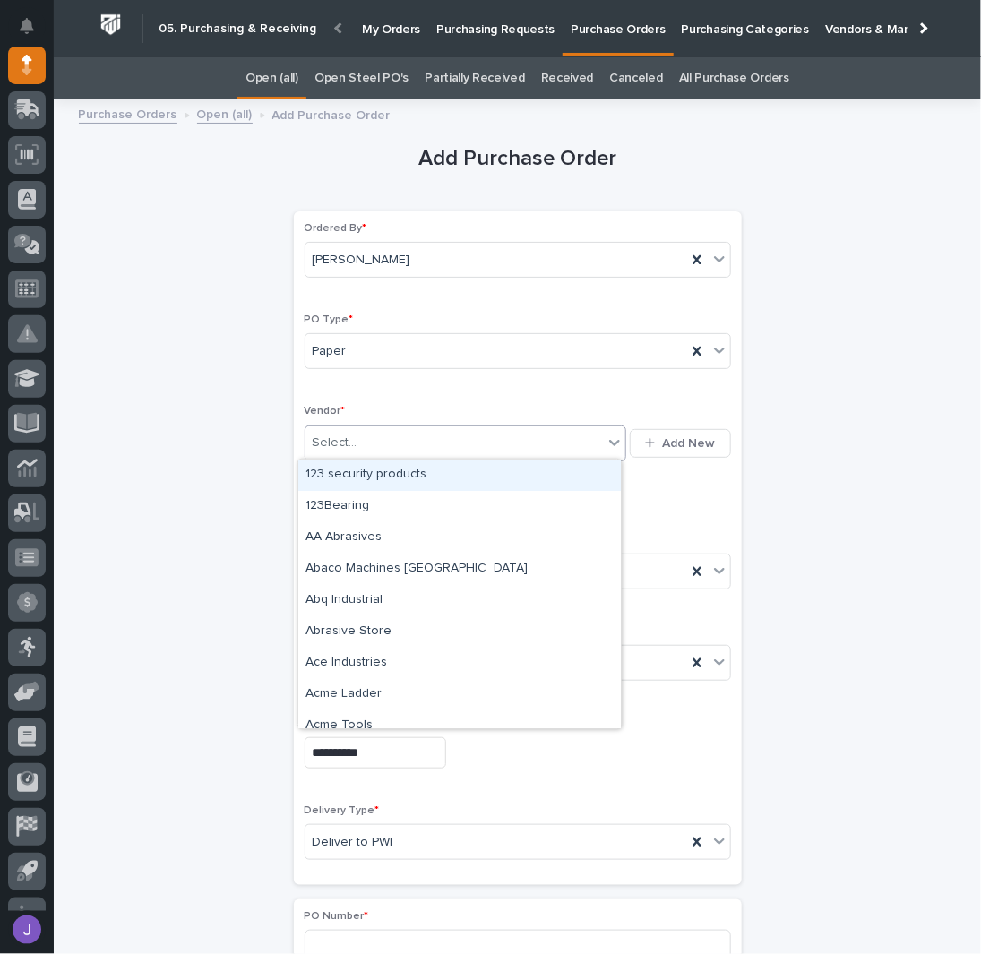
click at [352, 442] on div "Select..." at bounding box center [455, 443] width 298 height 30
type input "**********"
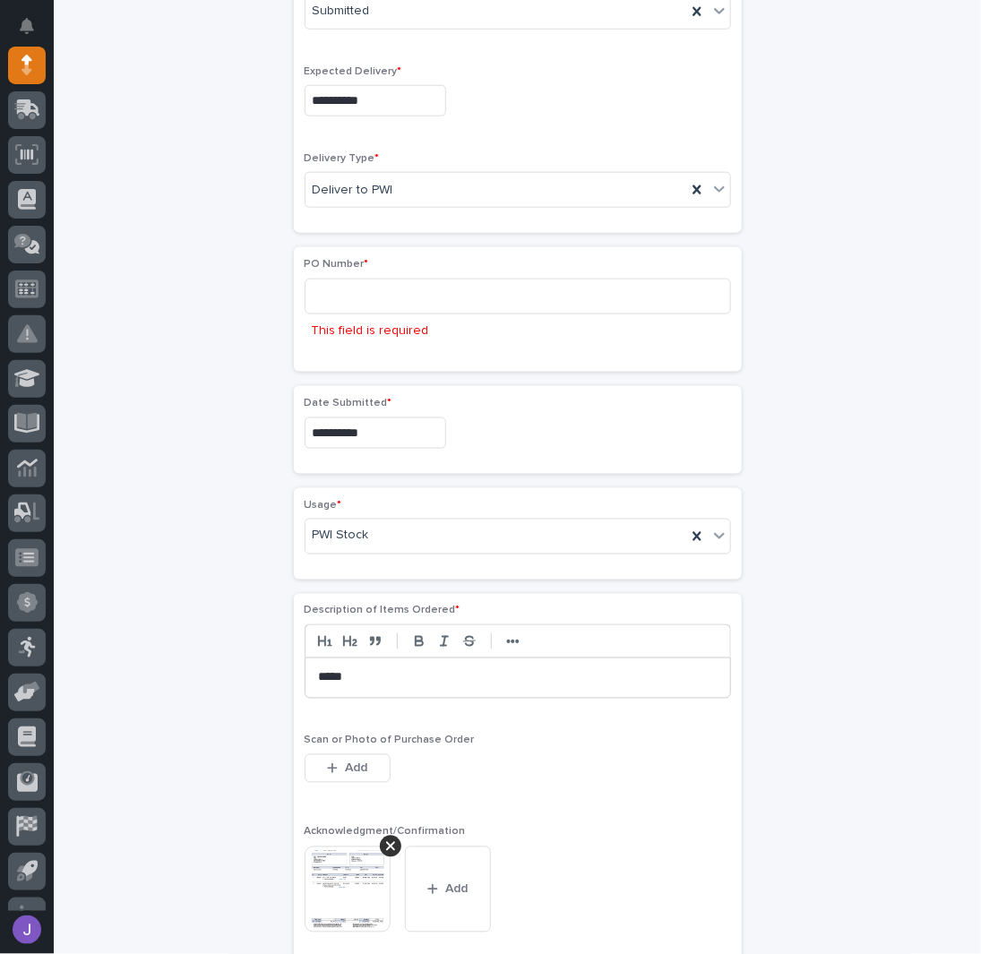
scroll to position [1269, 0]
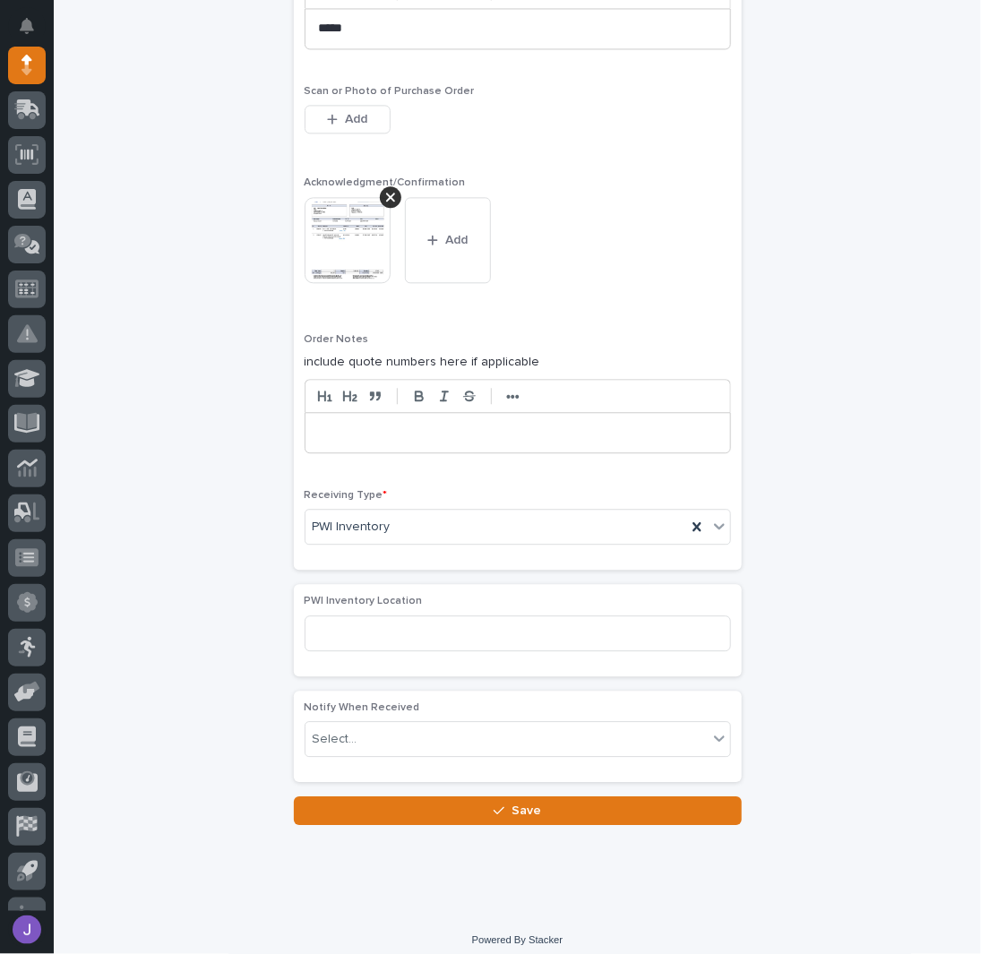
click at [444, 803] on button "Save" at bounding box center [518, 811] width 448 height 29
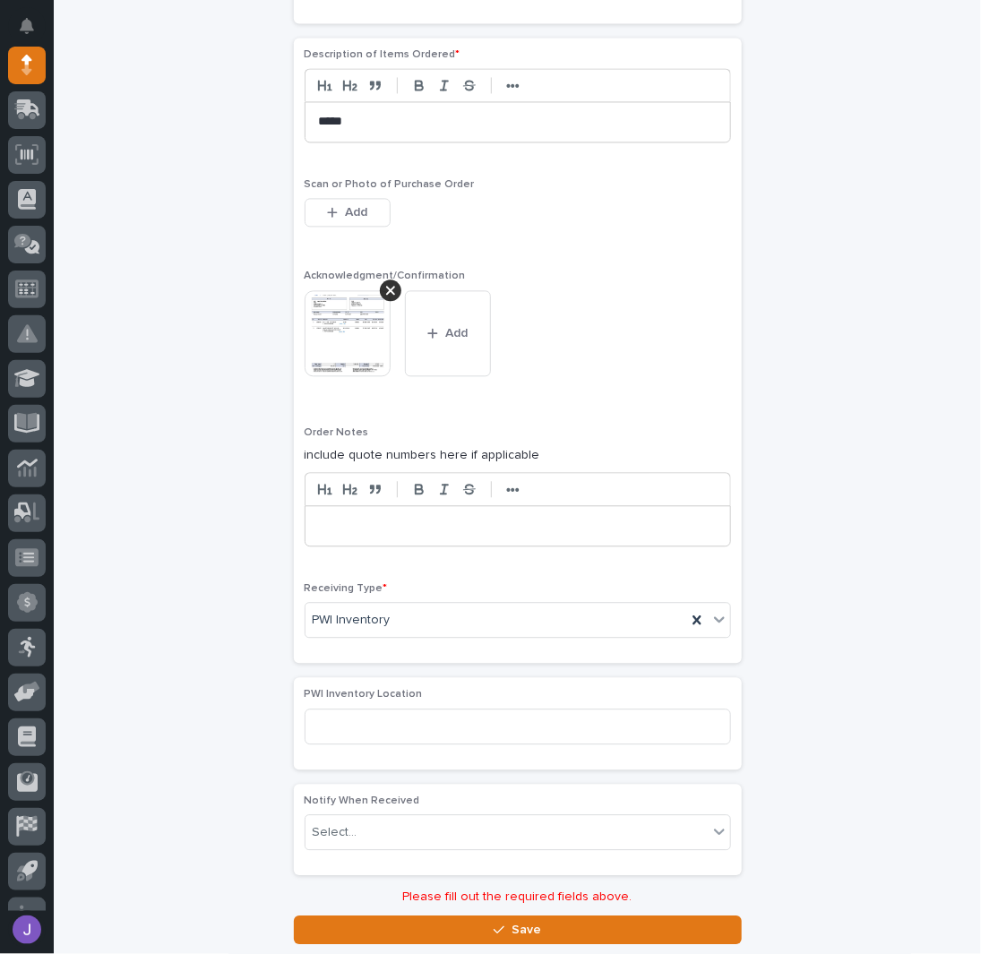
scroll to position [1295, 0]
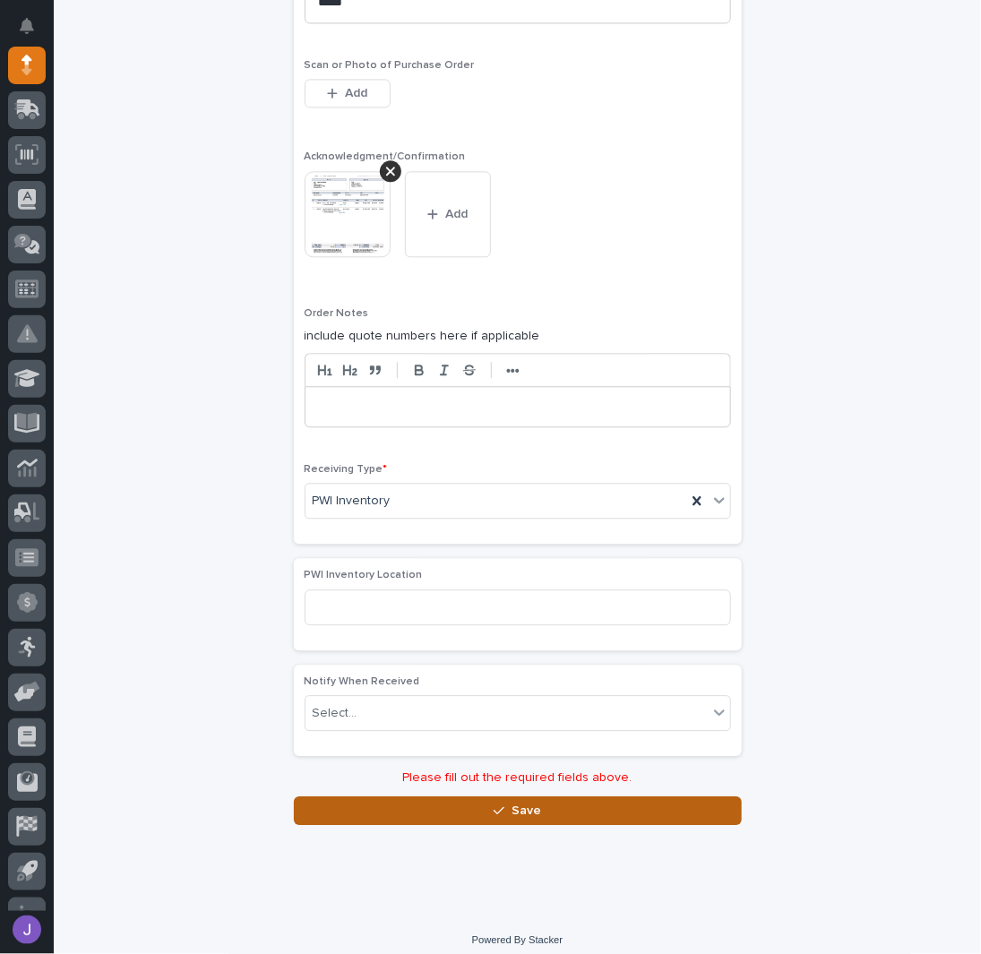
click at [444, 797] on button "Save" at bounding box center [518, 811] width 448 height 29
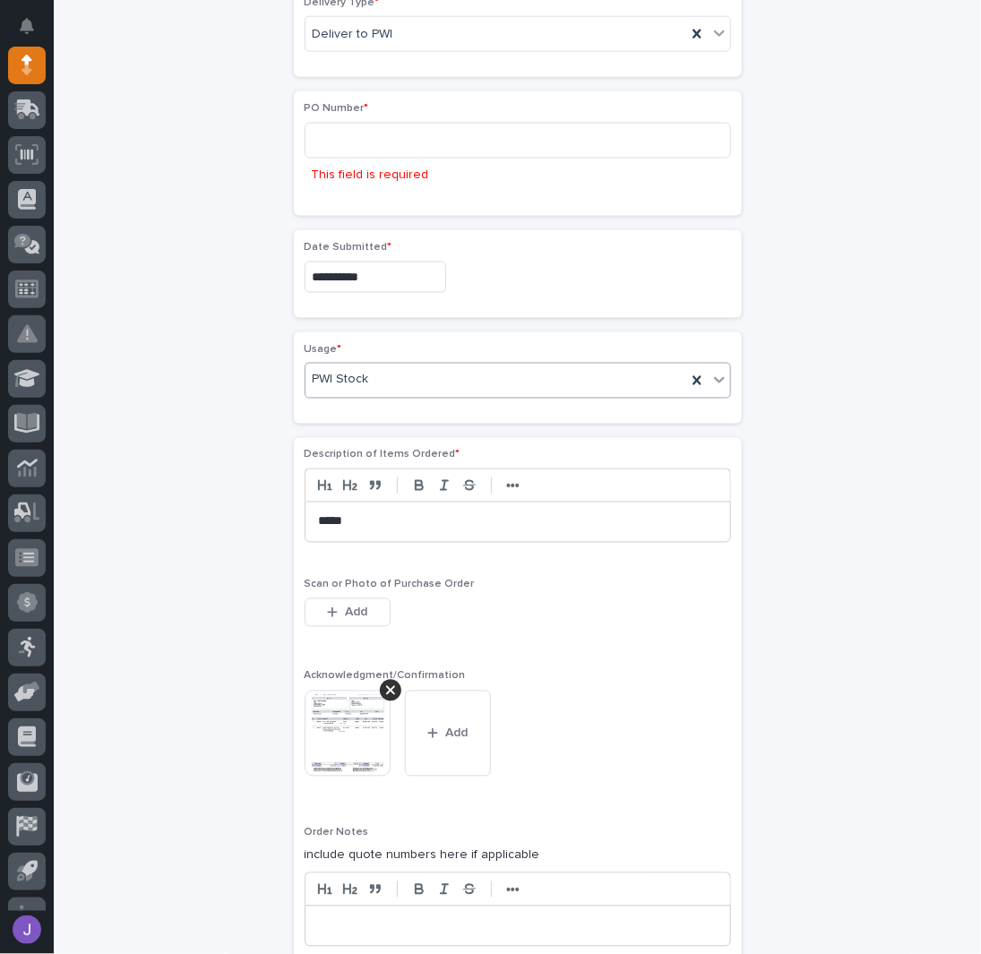
scroll to position [632, 0]
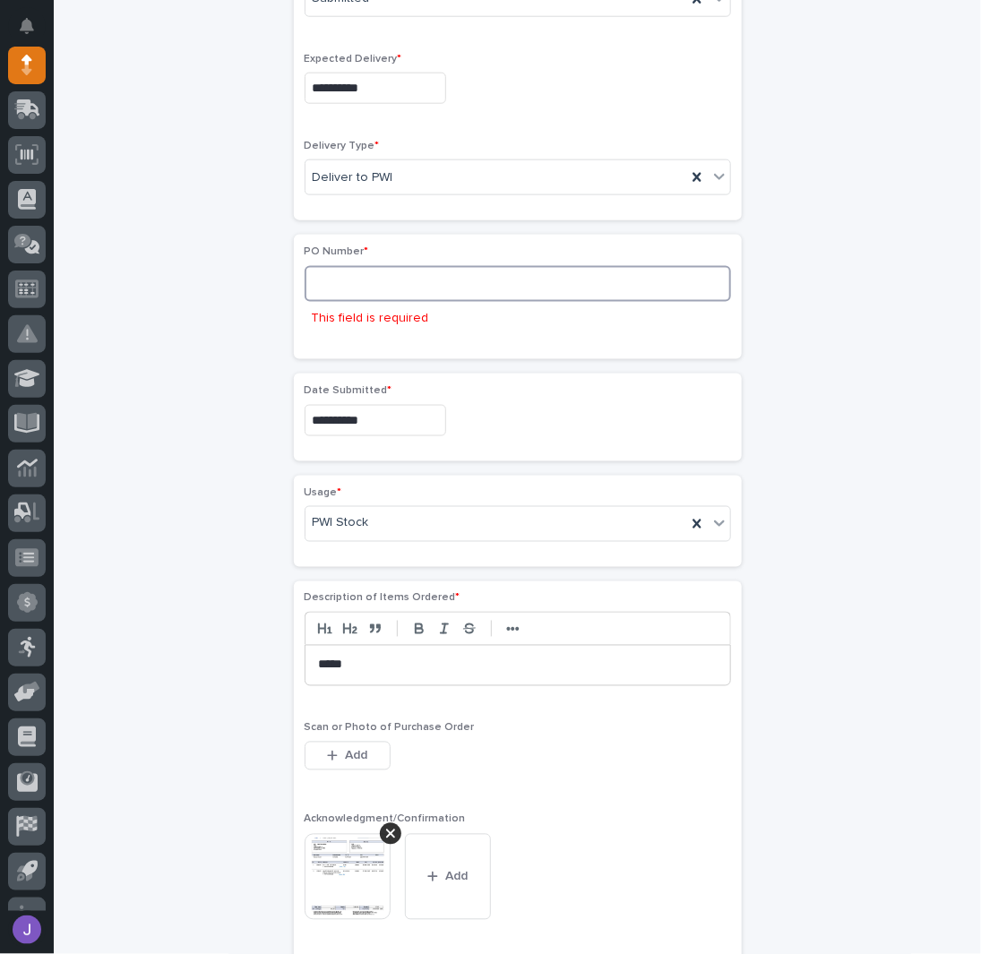
click at [362, 282] on input at bounding box center [518, 284] width 426 height 36
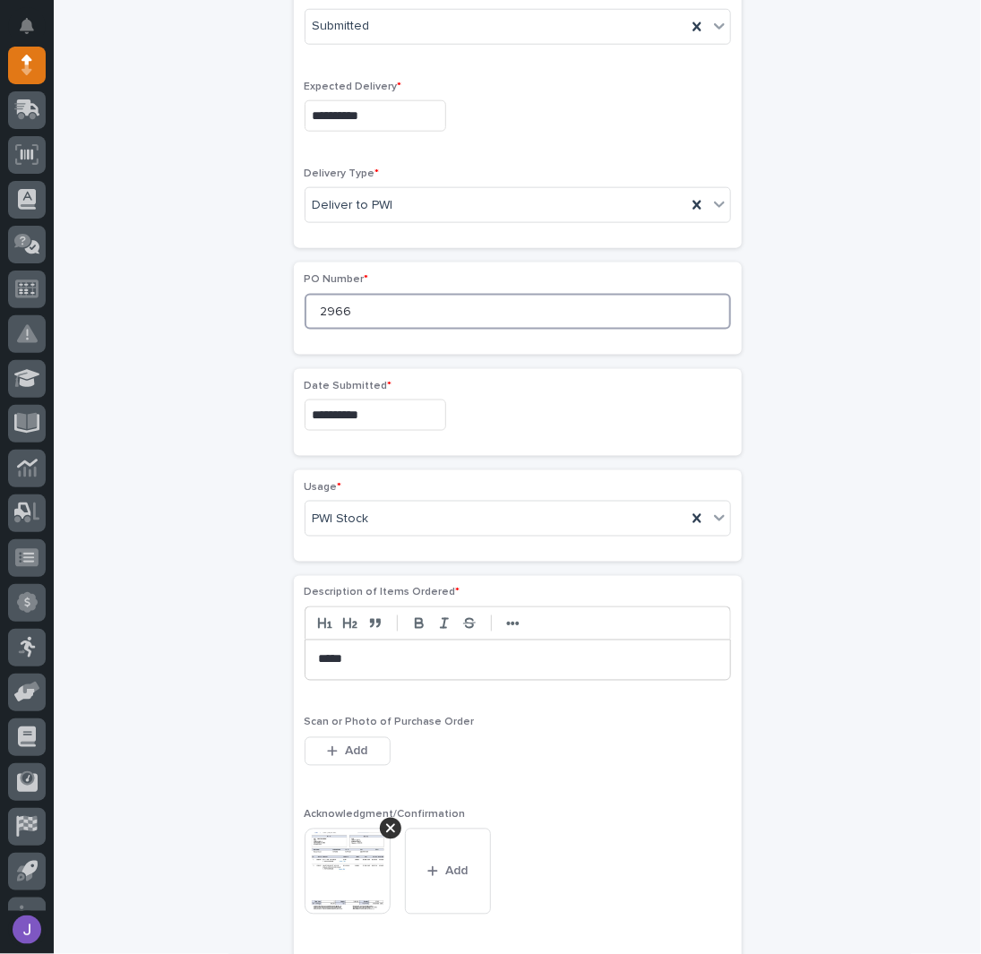
scroll to position [602, 0]
type input "2966J"
click at [207, 383] on div "**********" at bounding box center [518, 483] width 878 height 1951
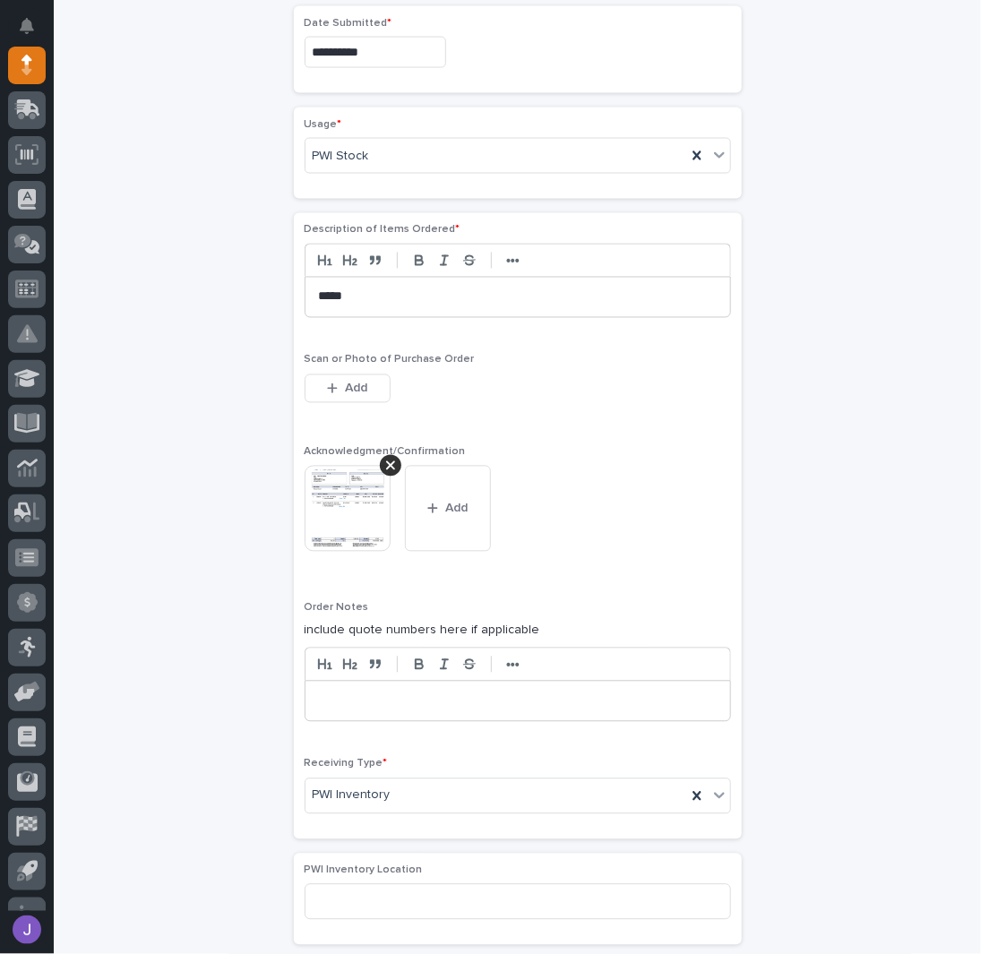
scroll to position [1236, 0]
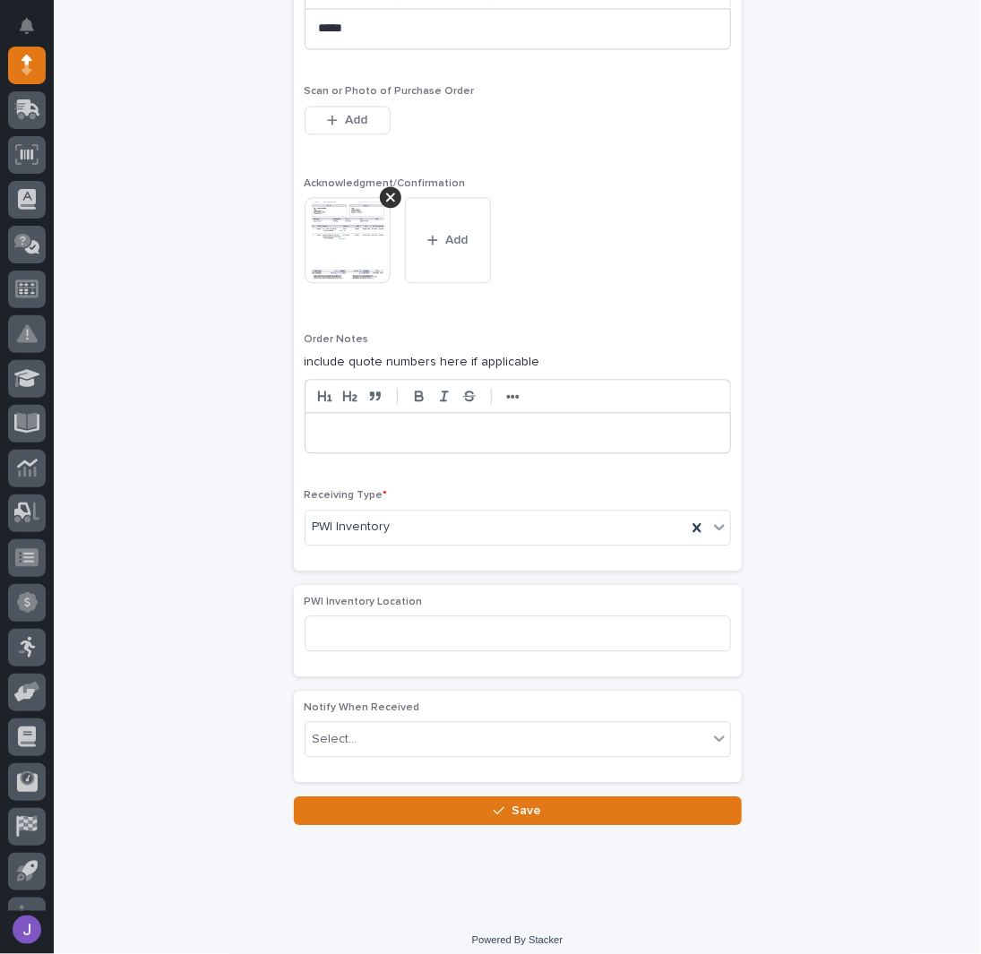
click at [413, 805] on button "Save" at bounding box center [518, 811] width 448 height 29
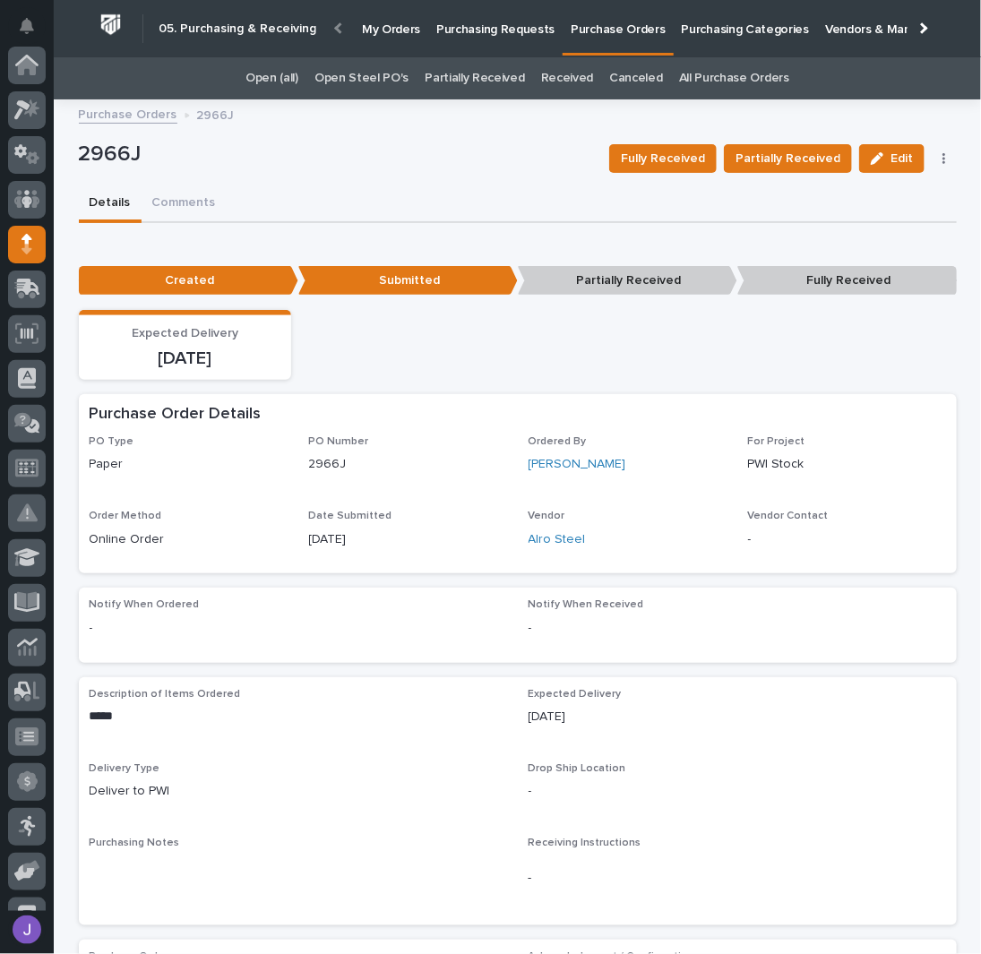
scroll to position [179, 0]
click at [407, 159] on p "2966J" at bounding box center [337, 155] width 517 height 26
click at [484, 25] on p "Purchasing Requests" at bounding box center [495, 19] width 118 height 38
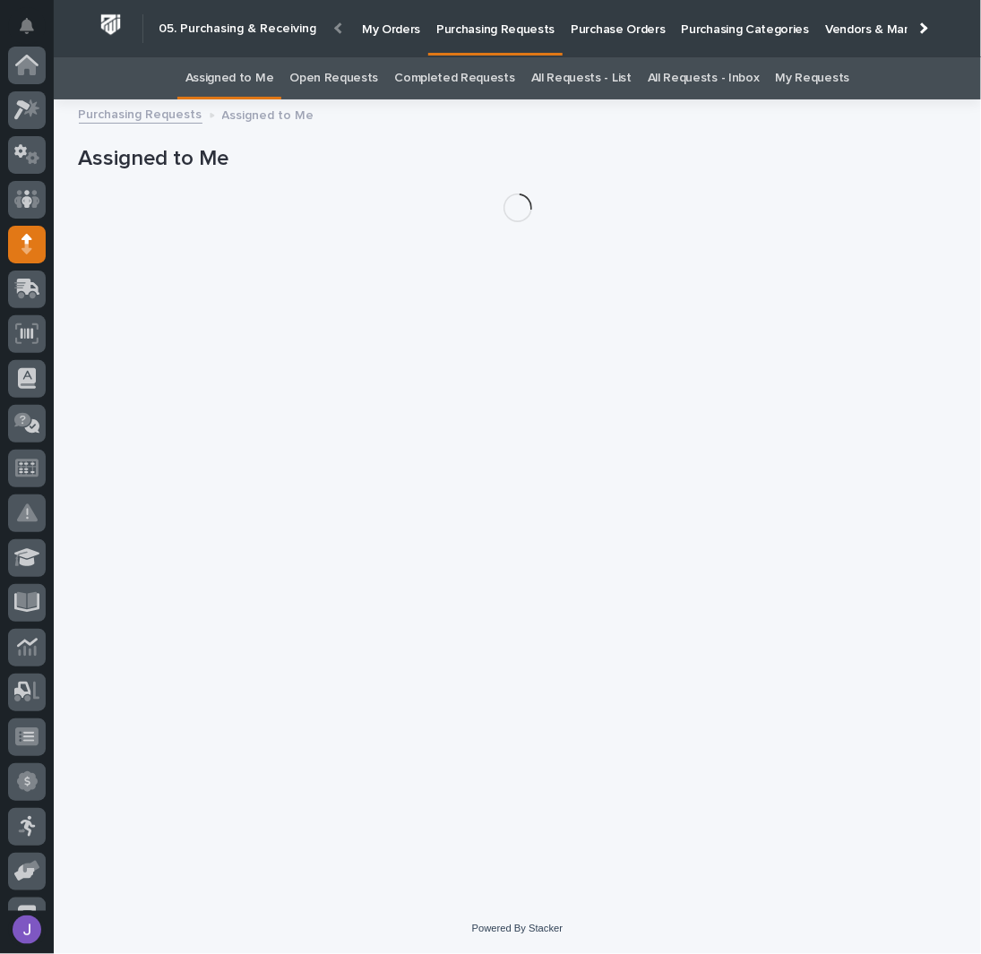
scroll to position [179, 0]
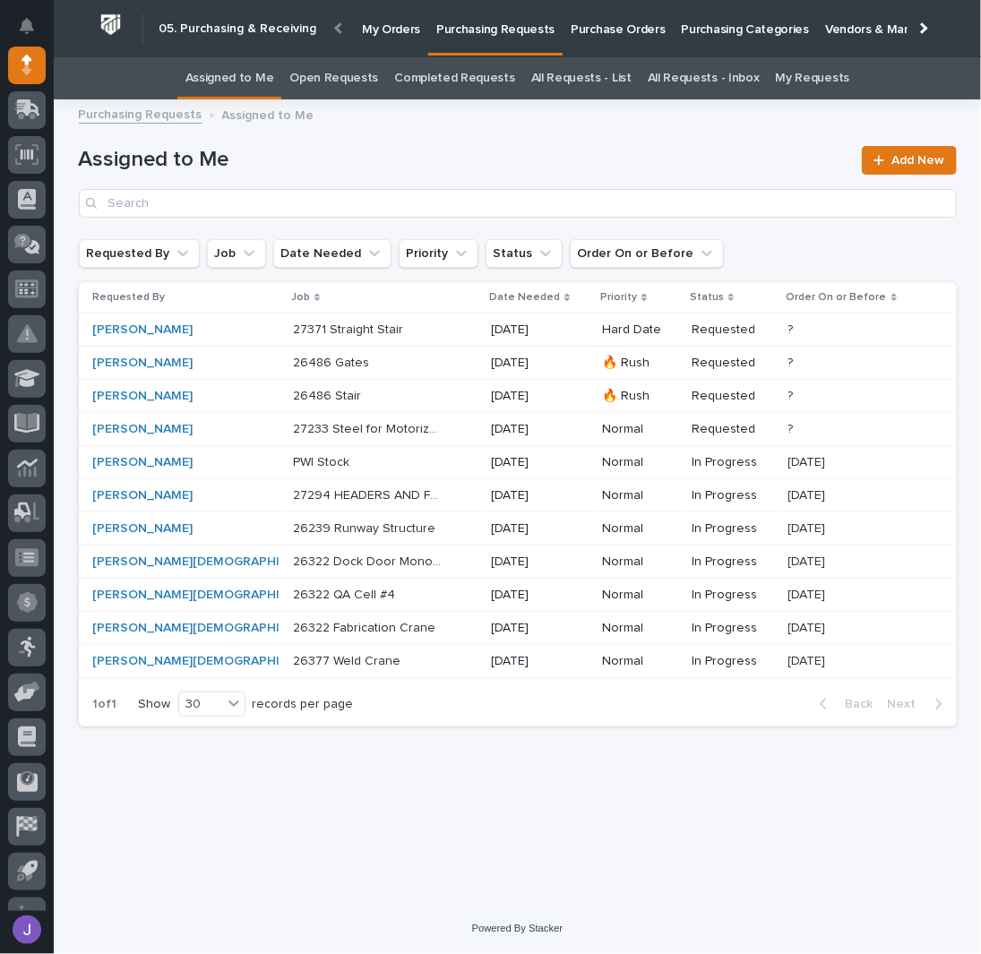
click at [364, 467] on p at bounding box center [368, 462] width 150 height 15
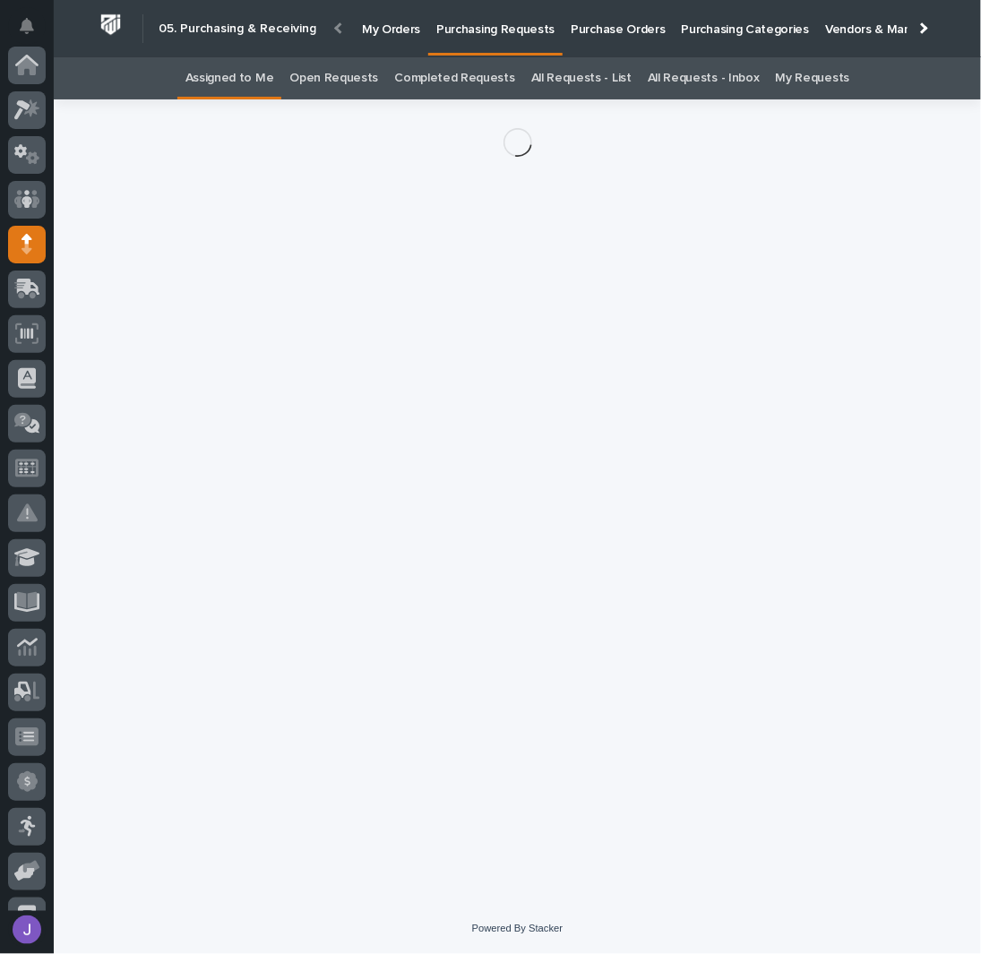
scroll to position [179, 0]
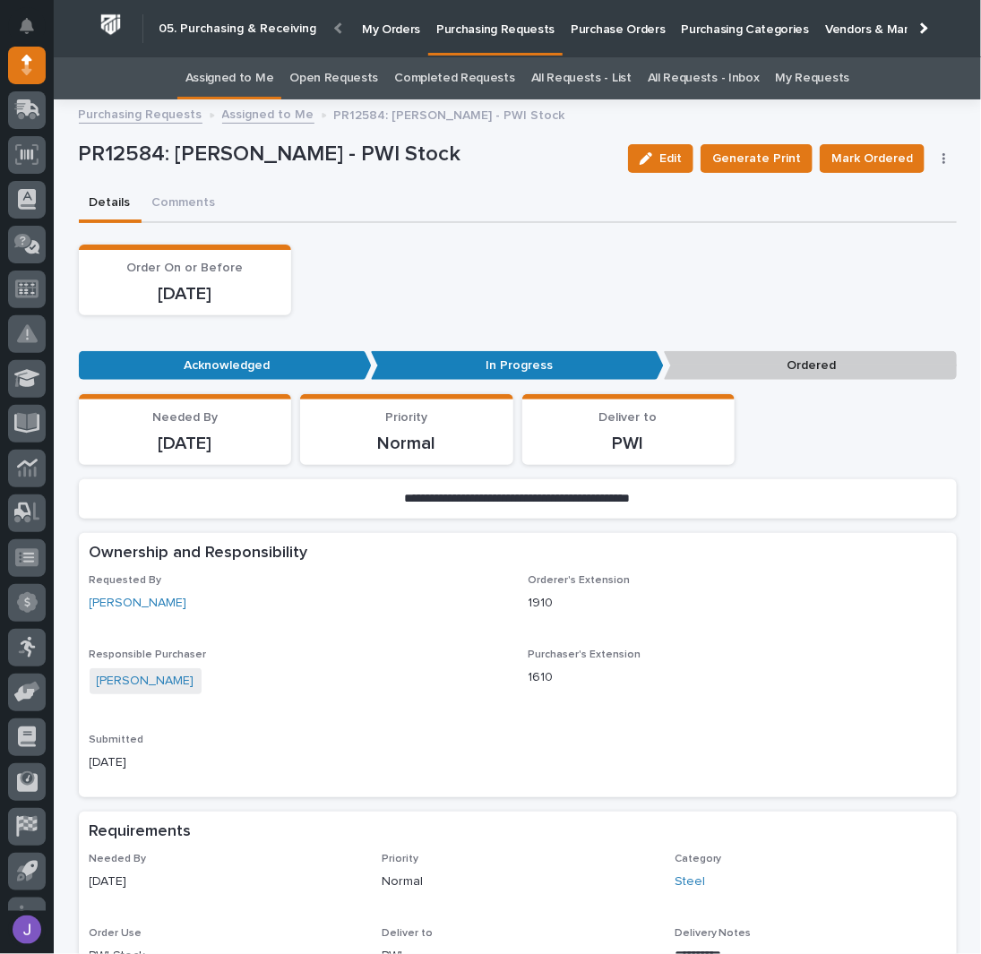
click at [932, 162] on button "button" at bounding box center [944, 158] width 25 height 13
click at [907, 212] on span "Edit Linked PO's" at bounding box center [886, 223] width 91 height 22
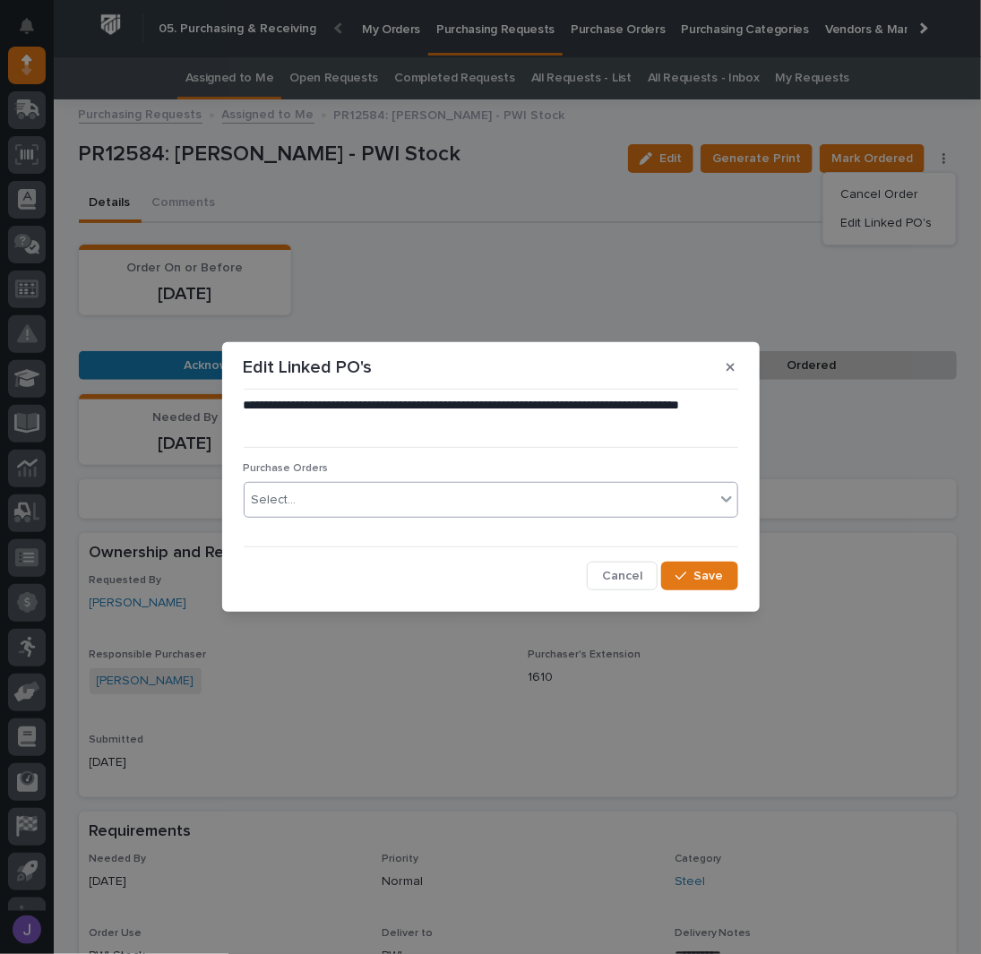
click at [294, 499] on div "Select..." at bounding box center [480, 501] width 470 height 30
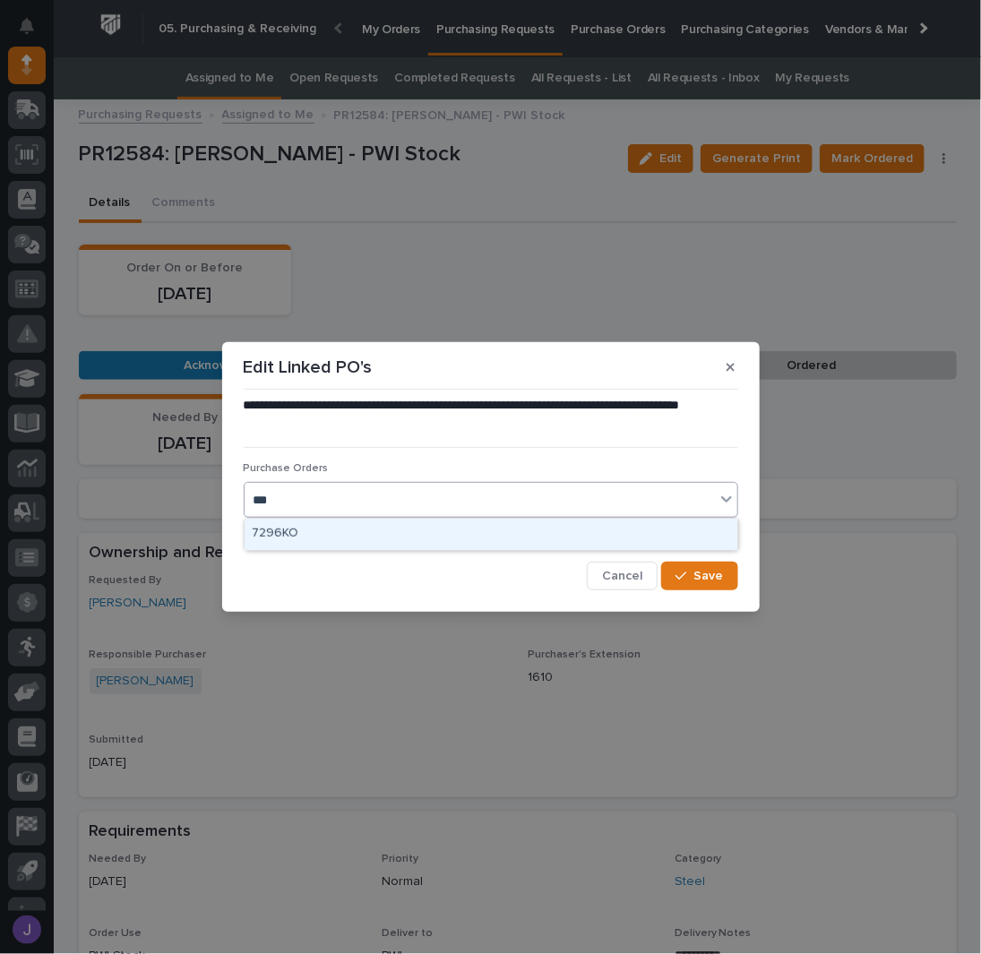
type input "****"
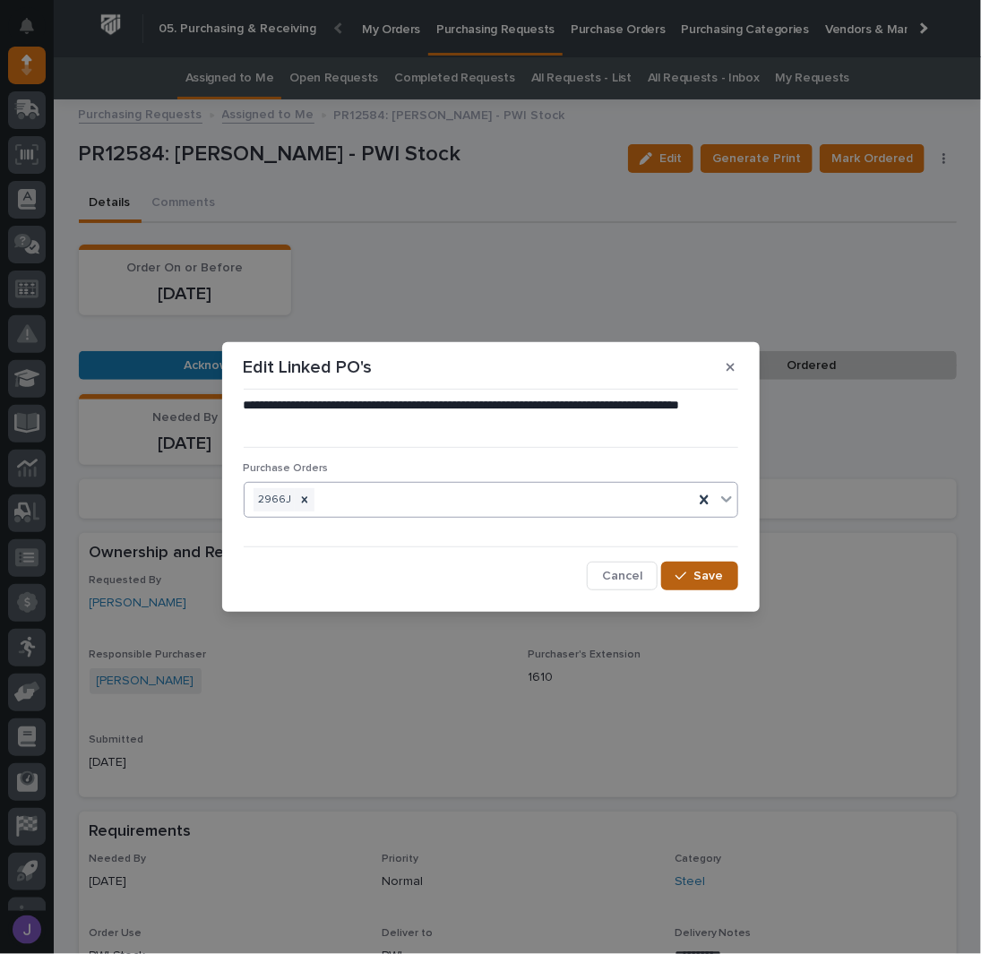
click at [737, 574] on button "Save" at bounding box center [699, 576] width 76 height 29
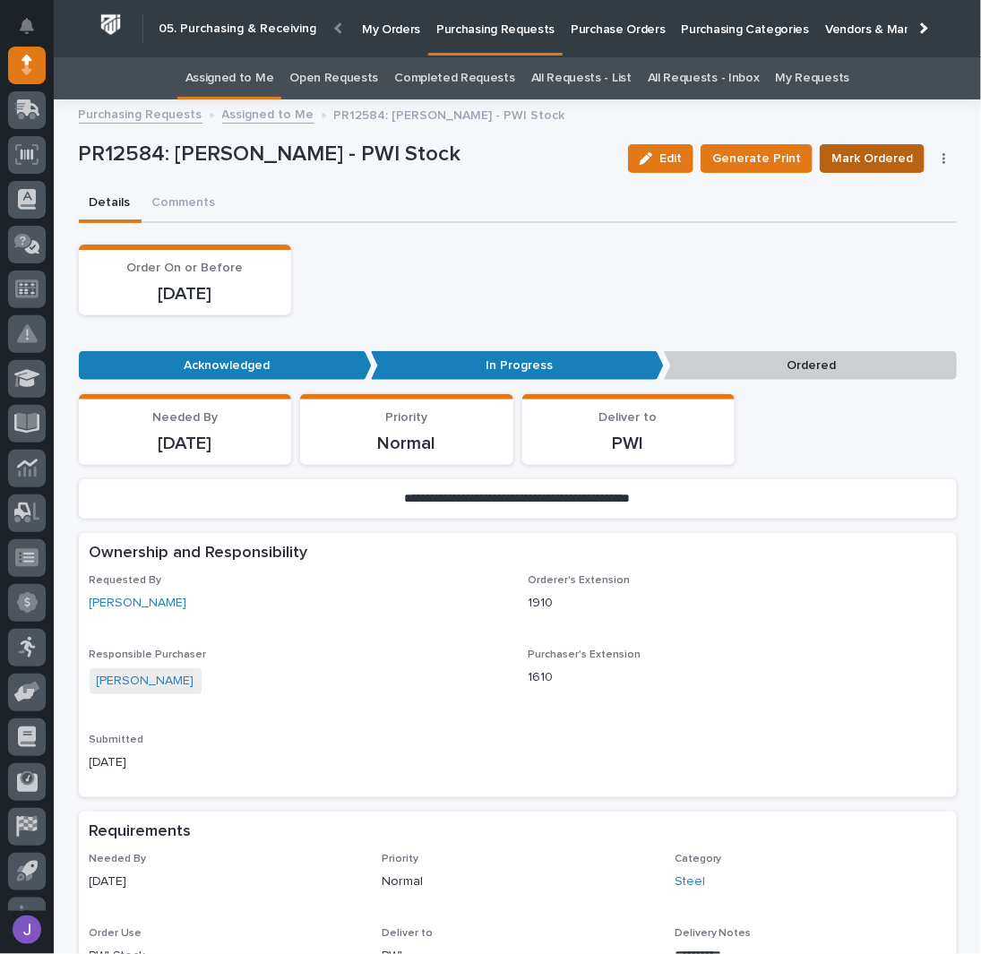
click at [857, 150] on span "Mark Ordered" at bounding box center [872, 159] width 82 height 22
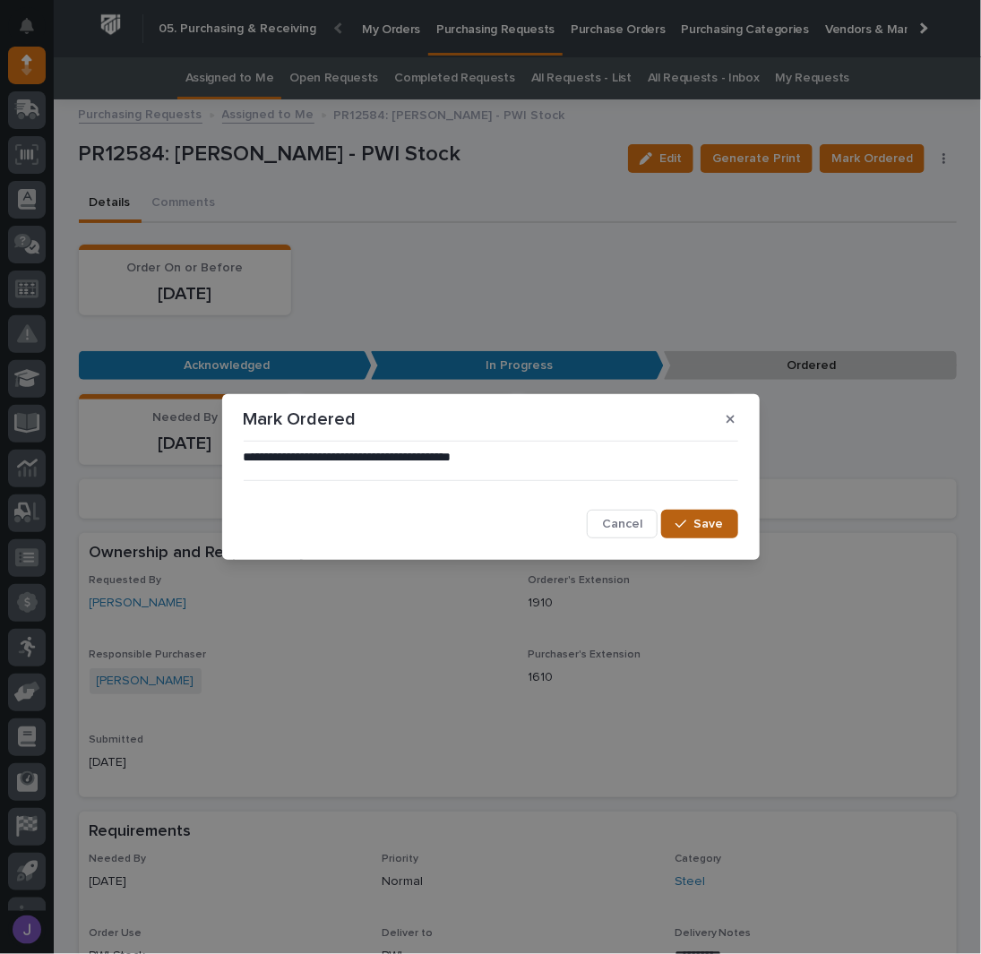
click at [706, 530] on span "Save" at bounding box center [709, 524] width 30 height 16
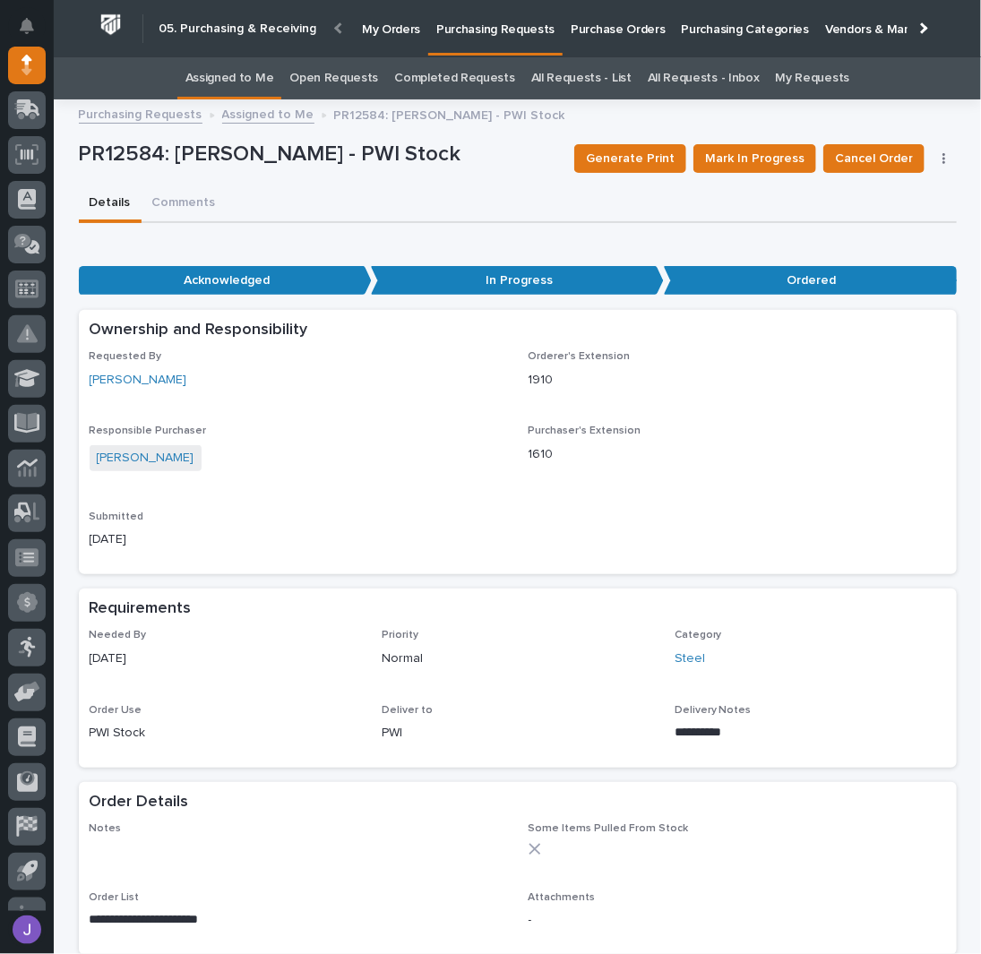
click at [268, 82] on link "Assigned to Me" at bounding box center [229, 78] width 89 height 42
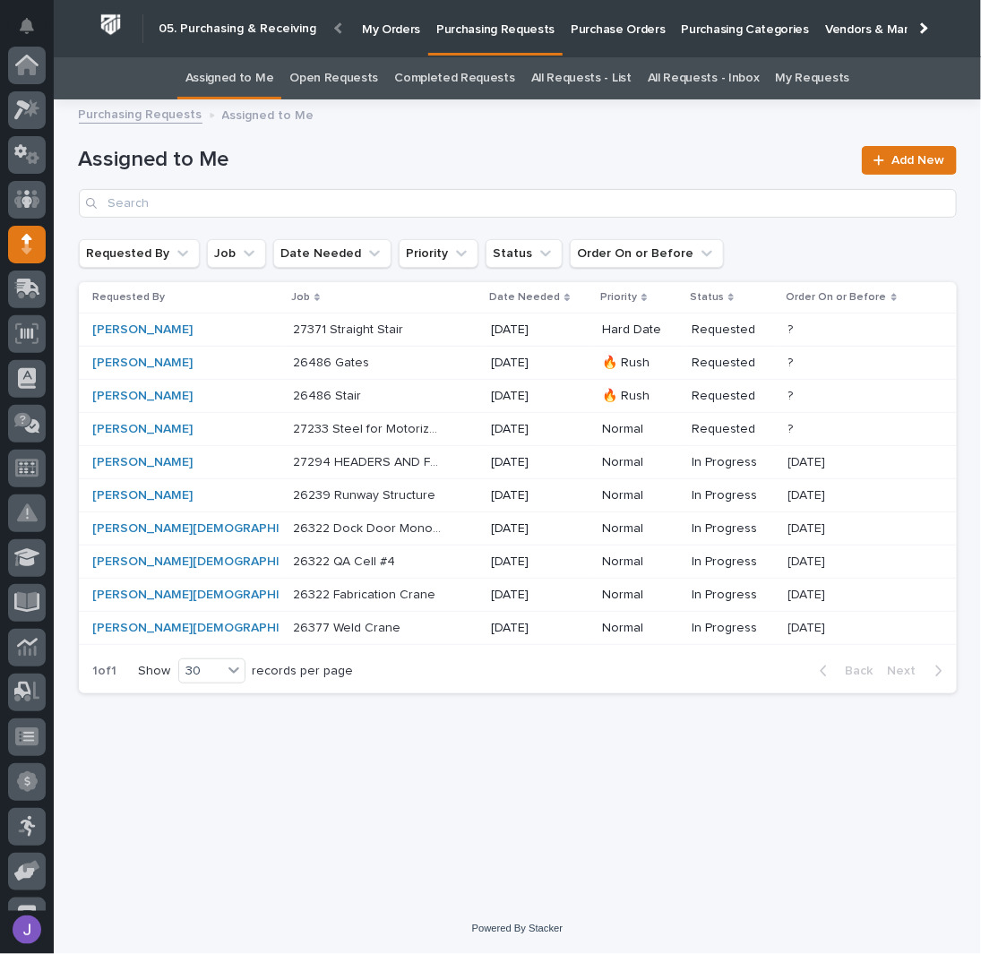
scroll to position [179, 0]
click at [414, 429] on div "27233 Steel for Motorized Jib 27233 Steel for Motorized Jib" at bounding box center [385, 430] width 185 height 30
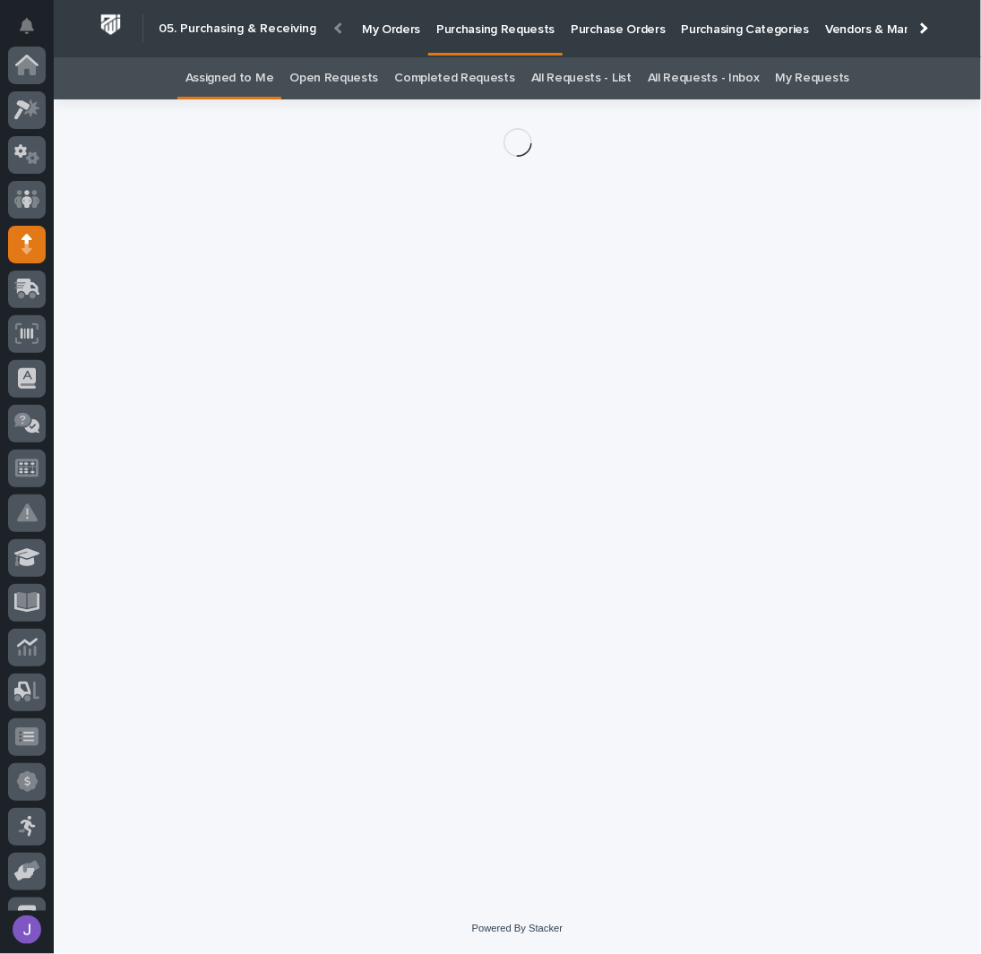
scroll to position [179, 0]
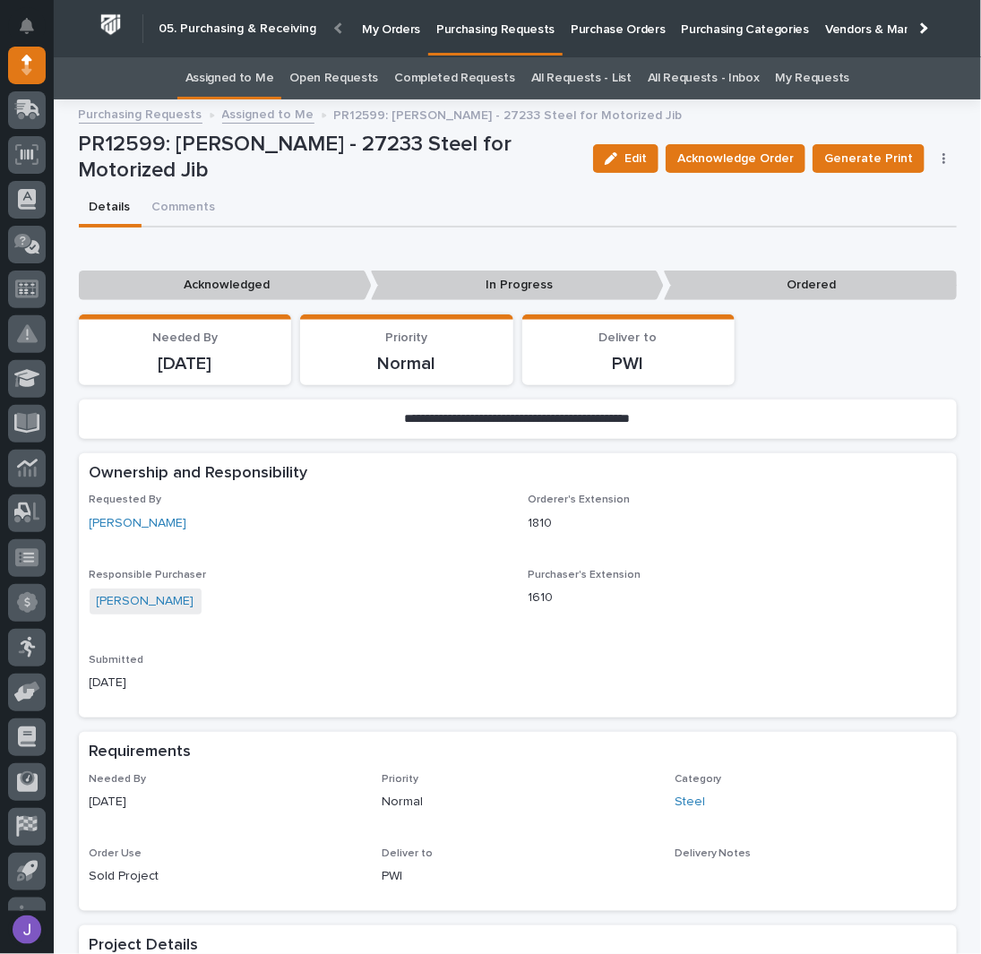
click at [265, 72] on link "Assigned to Me" at bounding box center [229, 78] width 89 height 42
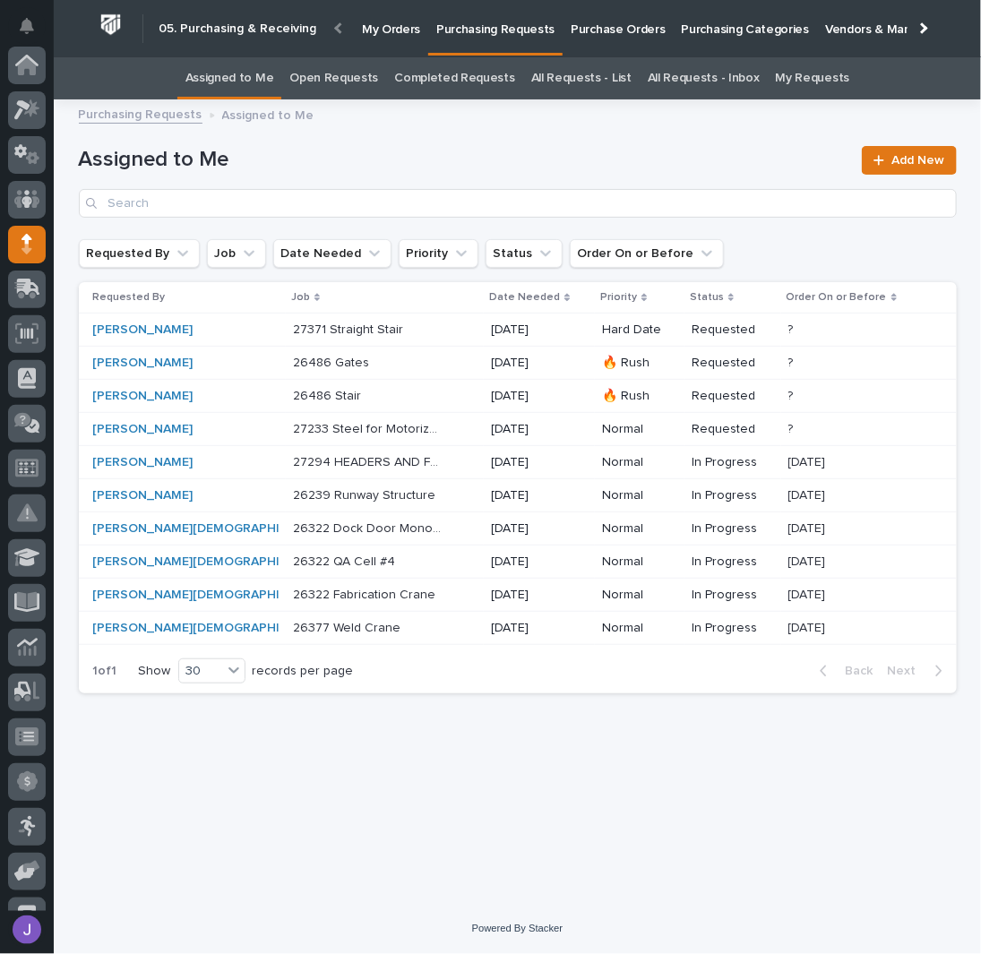
scroll to position [179, 0]
click at [388, 399] on p at bounding box center [368, 396] width 150 height 15
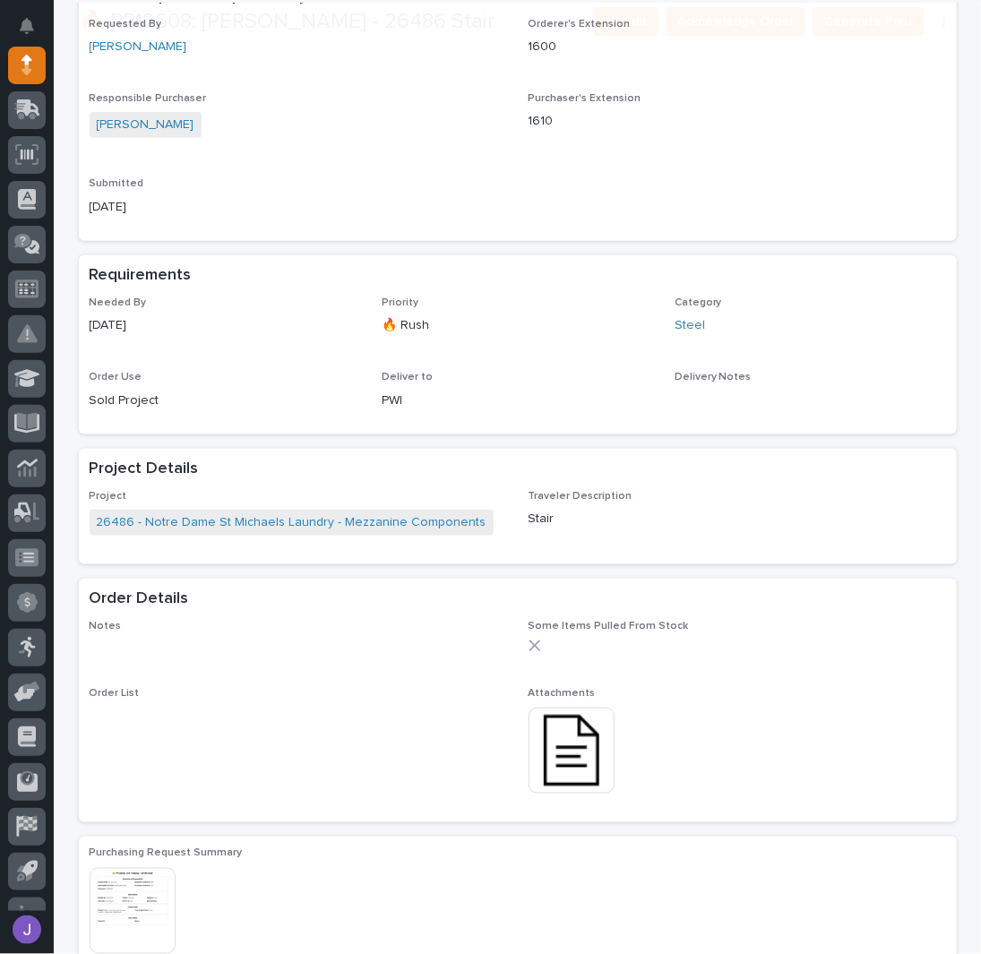
scroll to position [478, 0]
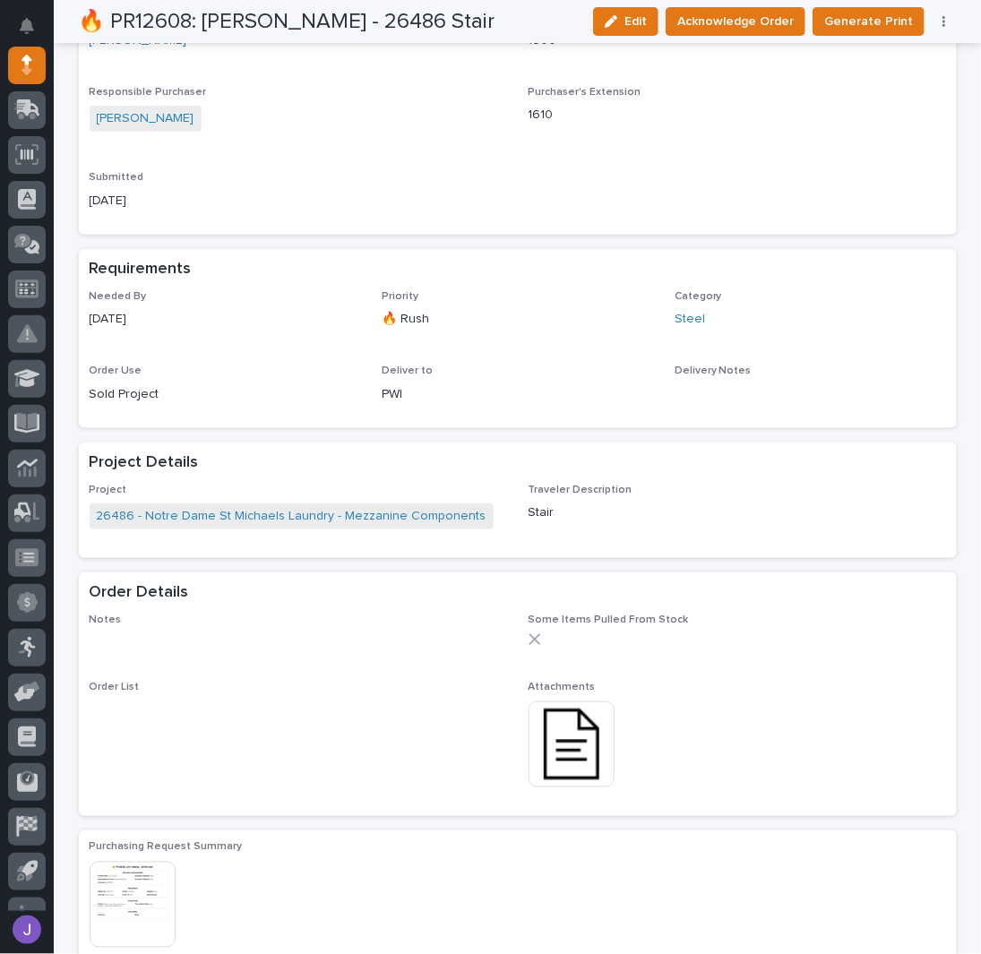
click at [563, 739] on img at bounding box center [572, 745] width 86 height 86
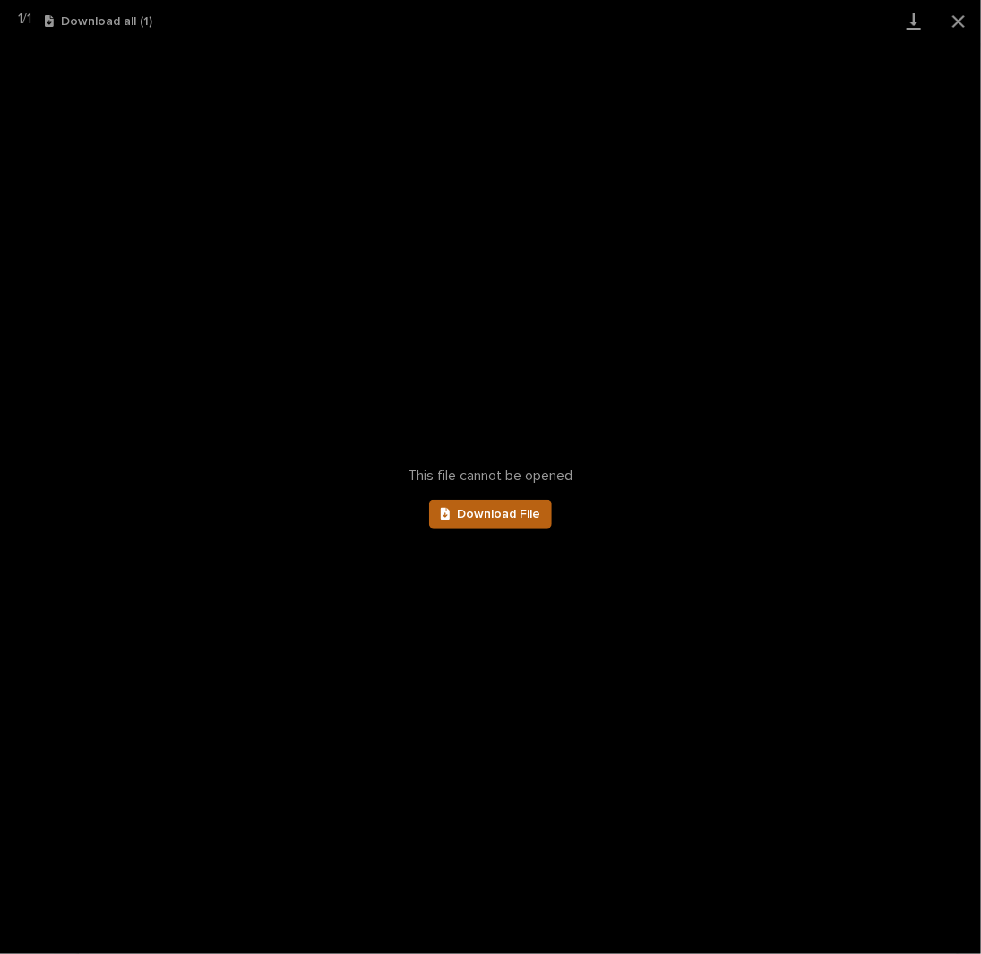
click at [513, 520] on span "Download File" at bounding box center [498, 514] width 83 height 13
click at [961, 24] on button "Close gallery" at bounding box center [958, 21] width 45 height 42
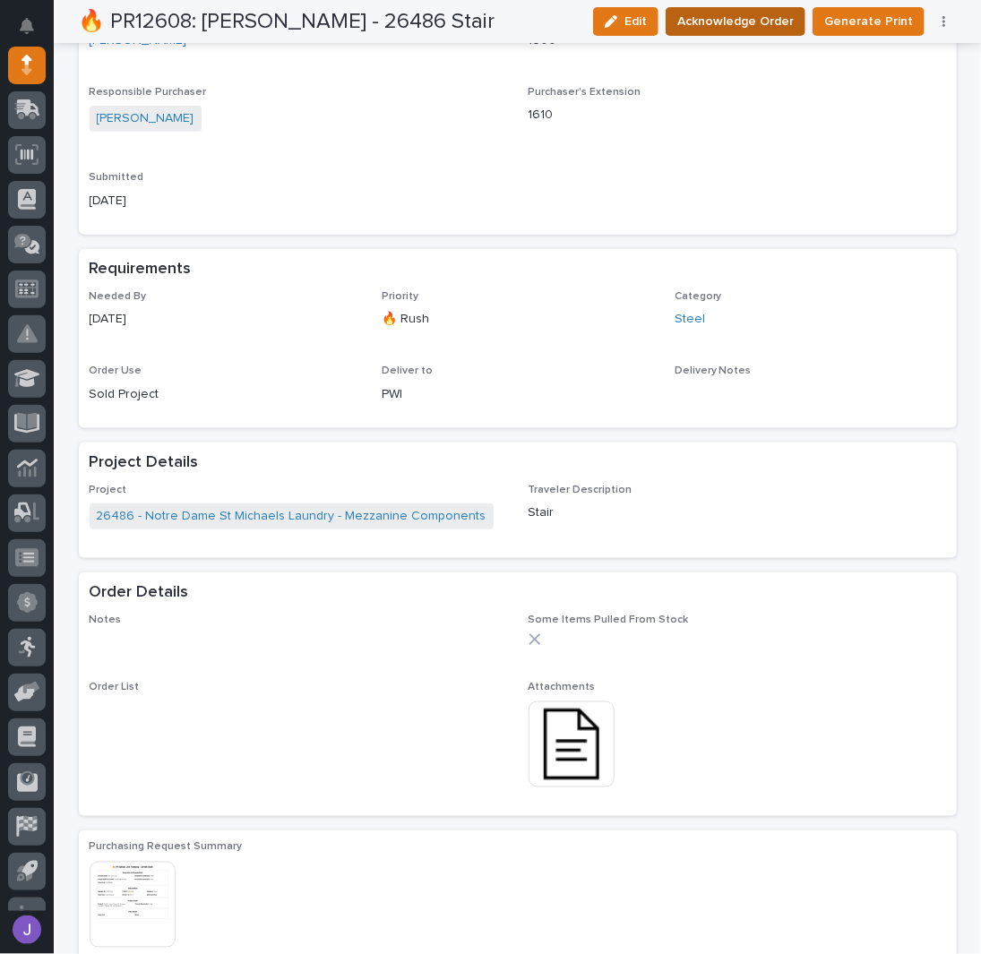
click at [690, 18] on span "Acknowledge Order" at bounding box center [735, 22] width 116 height 22
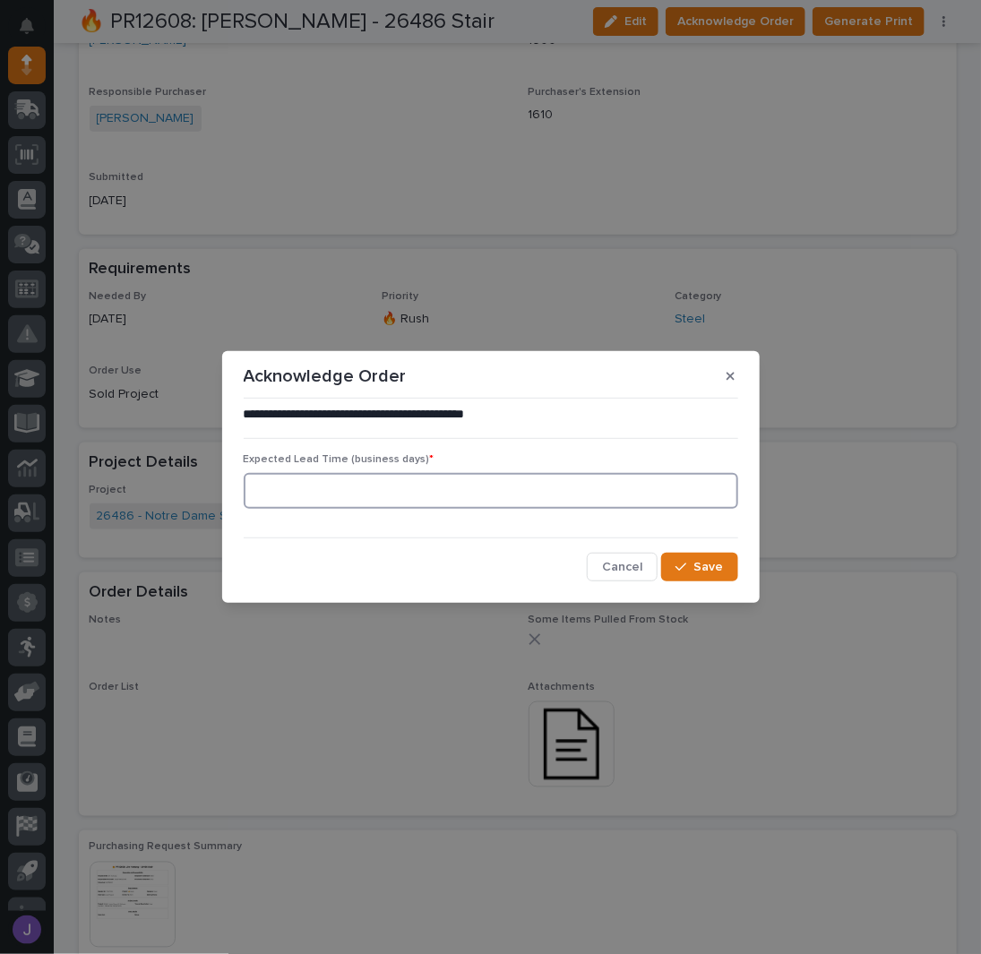
click at [445, 501] on input at bounding box center [491, 491] width 495 height 36
type input "0"
click at [706, 564] on span "Save" at bounding box center [709, 567] width 30 height 16
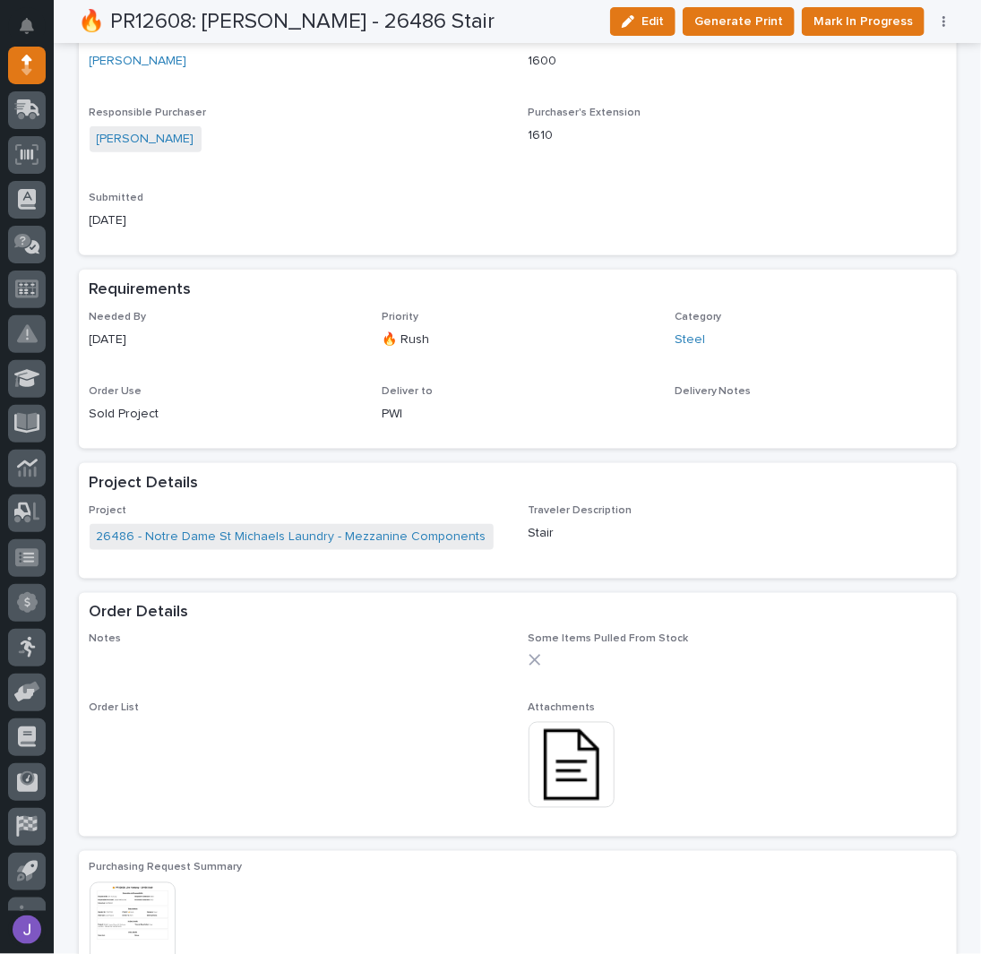
scroll to position [641, 0]
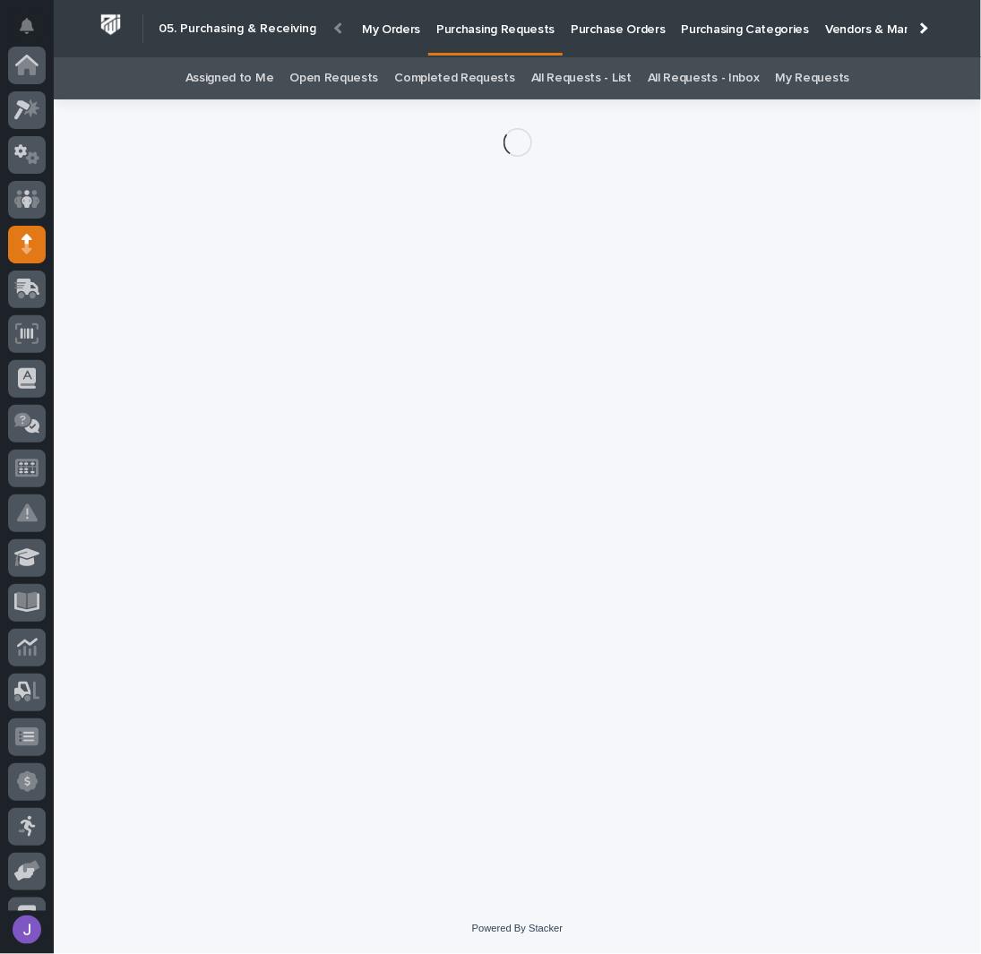
scroll to position [179, 0]
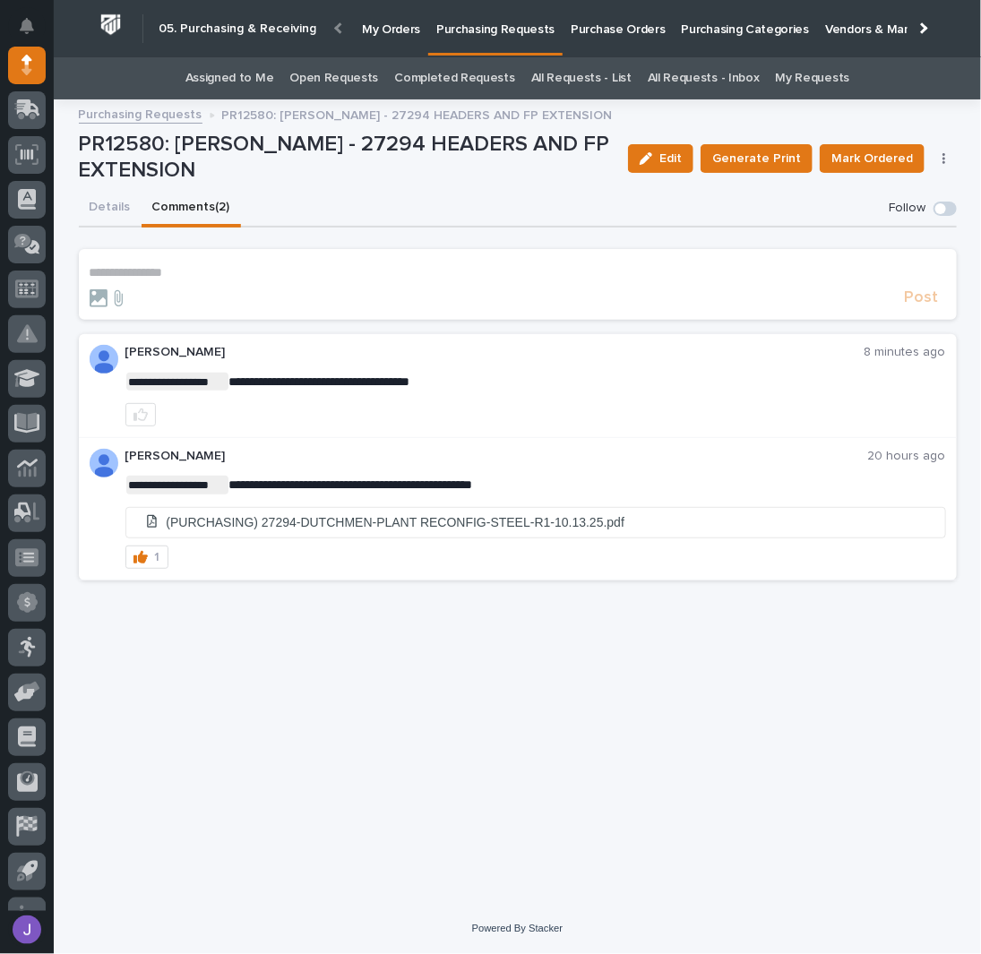
click at [167, 268] on p "**********" at bounding box center [518, 272] width 857 height 15
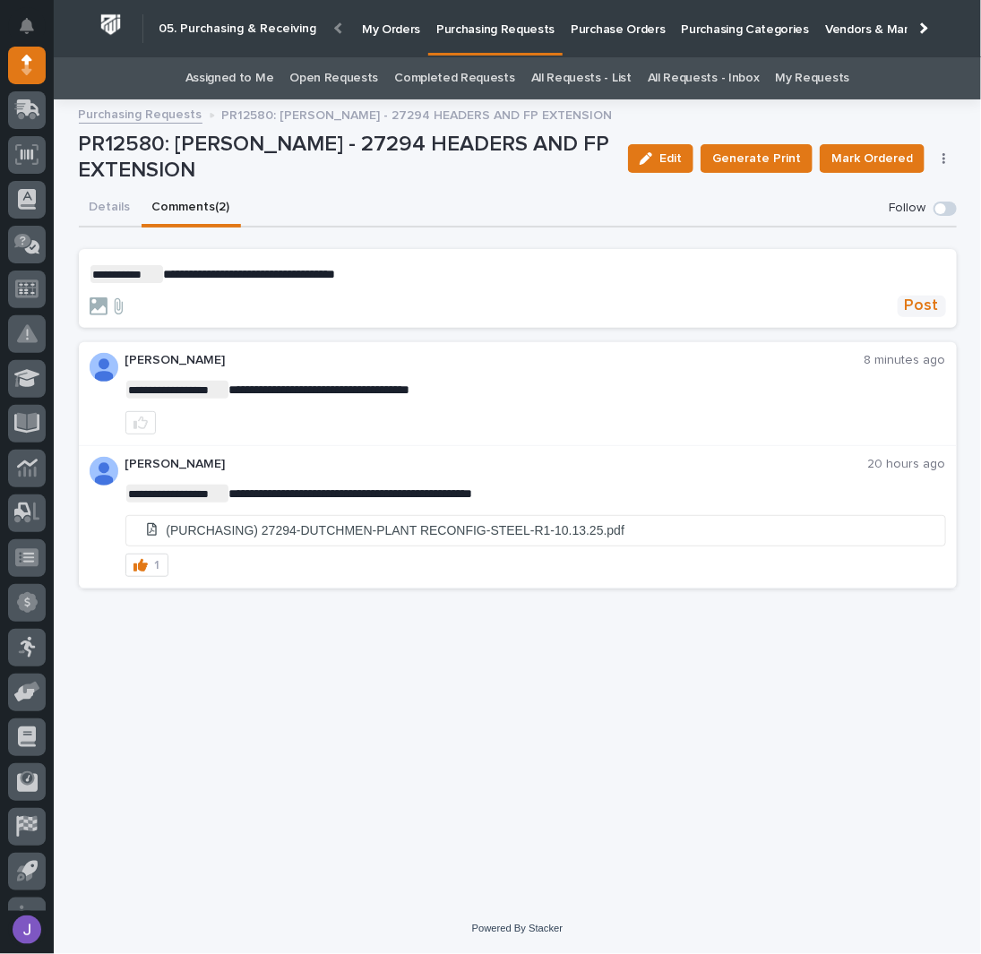
click at [909, 306] on span "Post" at bounding box center [922, 306] width 34 height 21
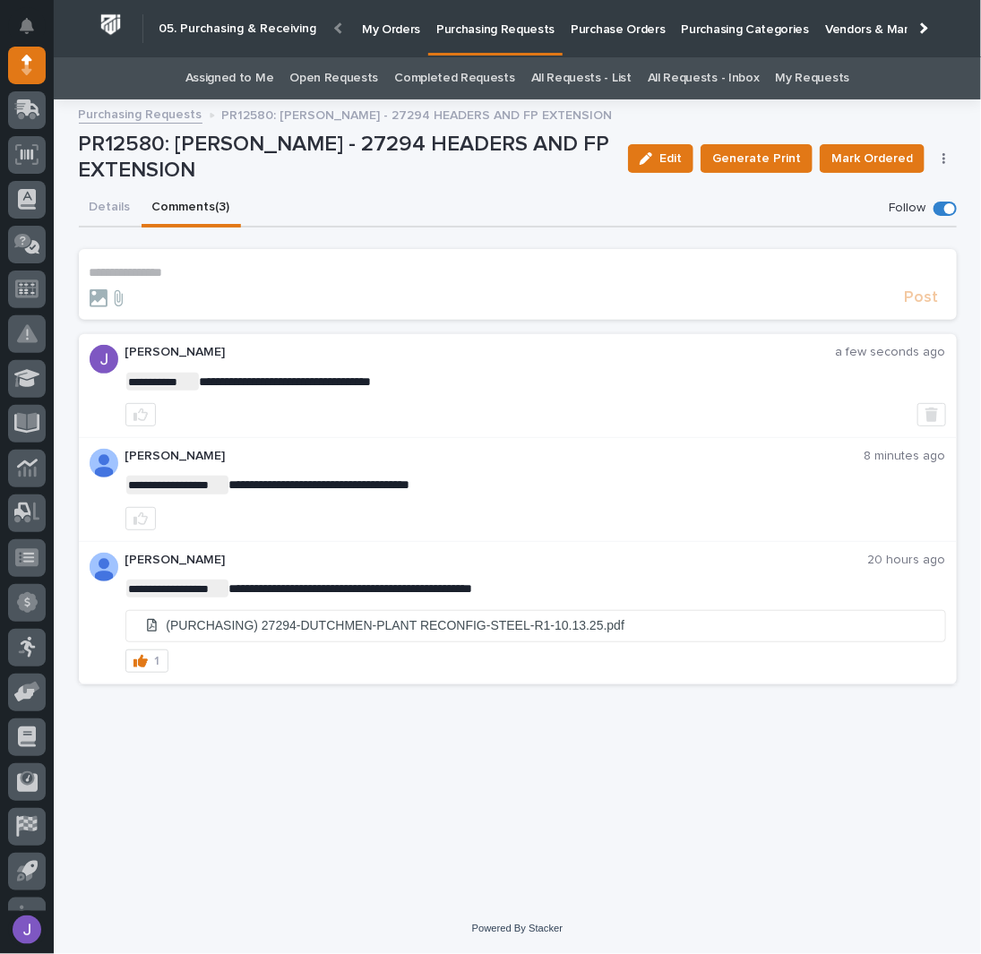
click at [256, 85] on link "Assigned to Me" at bounding box center [229, 78] width 89 height 42
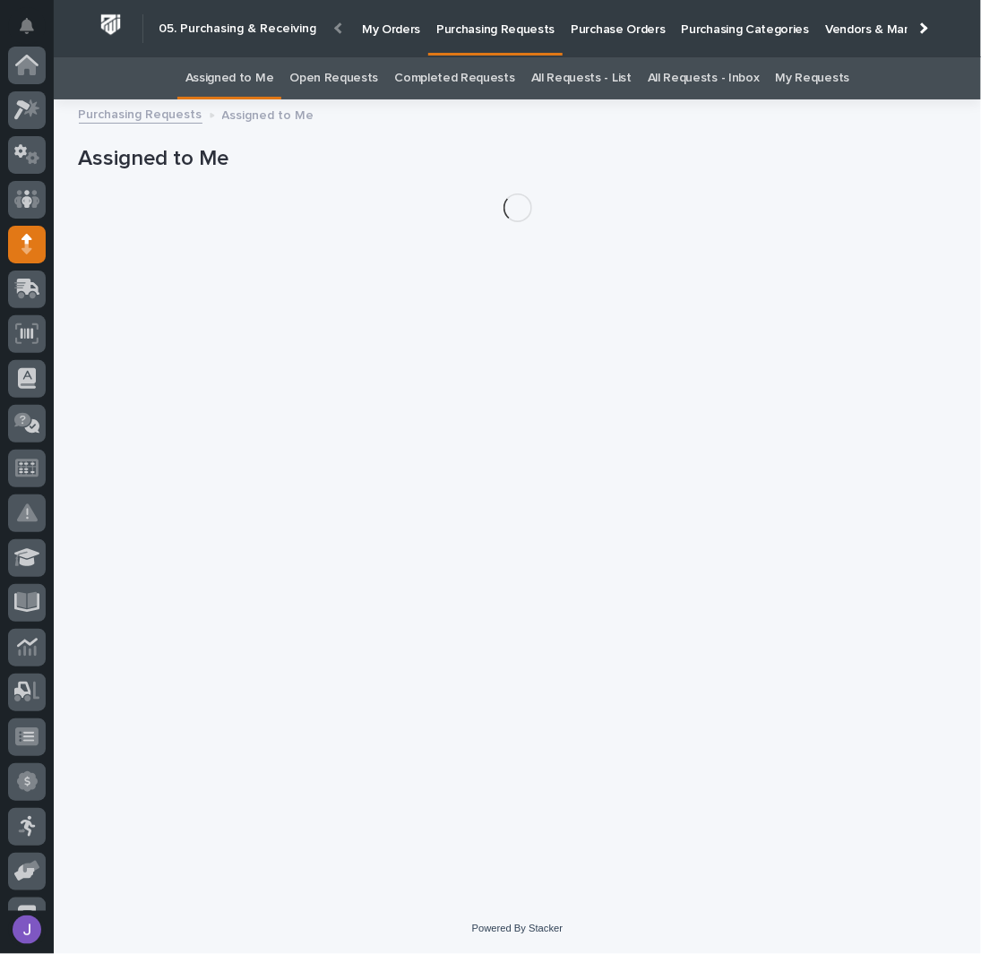
scroll to position [179, 0]
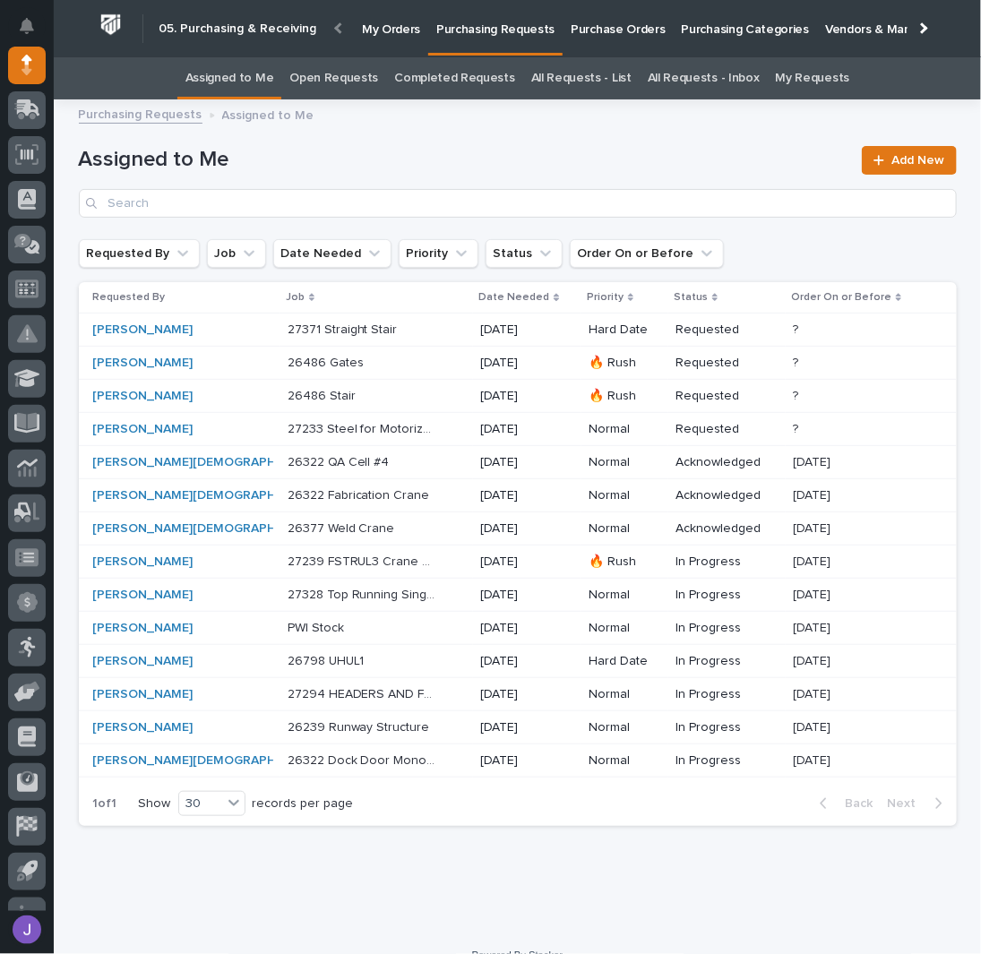
click at [534, 157] on h1 "Assigned to Me" at bounding box center [465, 160] width 773 height 26
